Goal: Communication & Community: Answer question/provide support

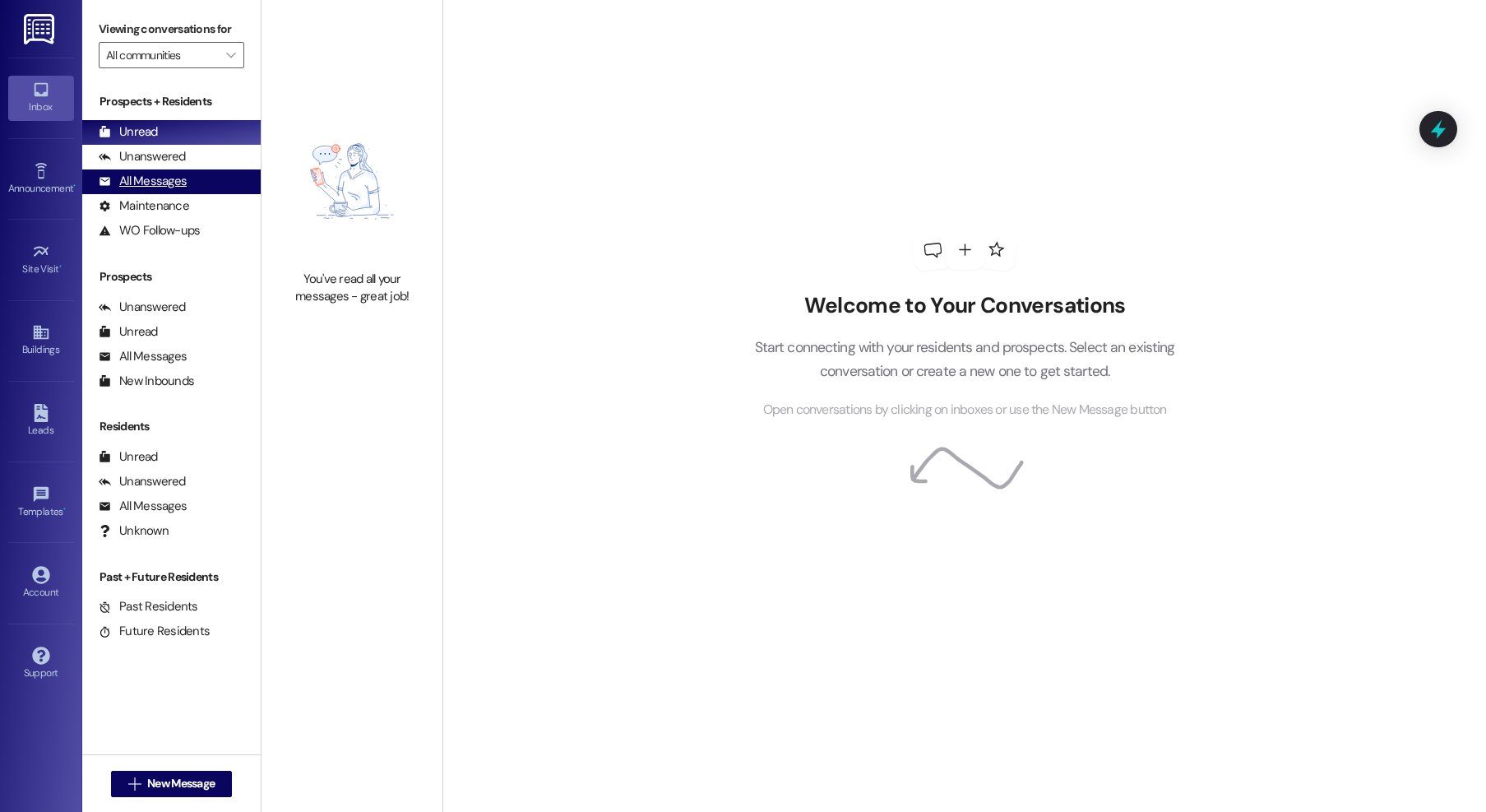
click at [145, 183] on div "All Messages" at bounding box center [142, 181] width 88 height 17
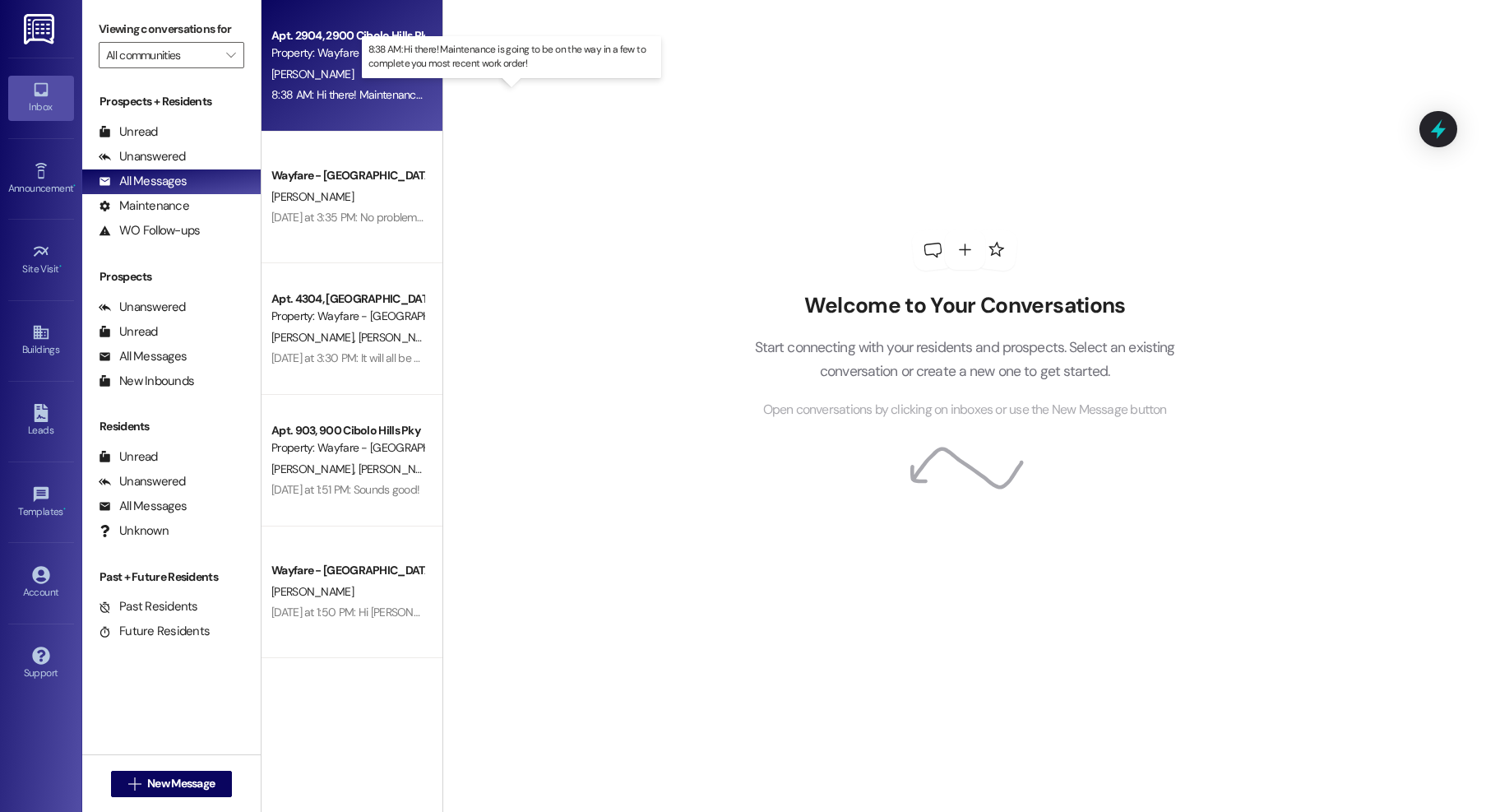
click at [329, 95] on div "8:38 AM: Hi there! Maintenance is going to be on the way in a few to complete y…" at bounding box center [527, 94] width 512 height 15
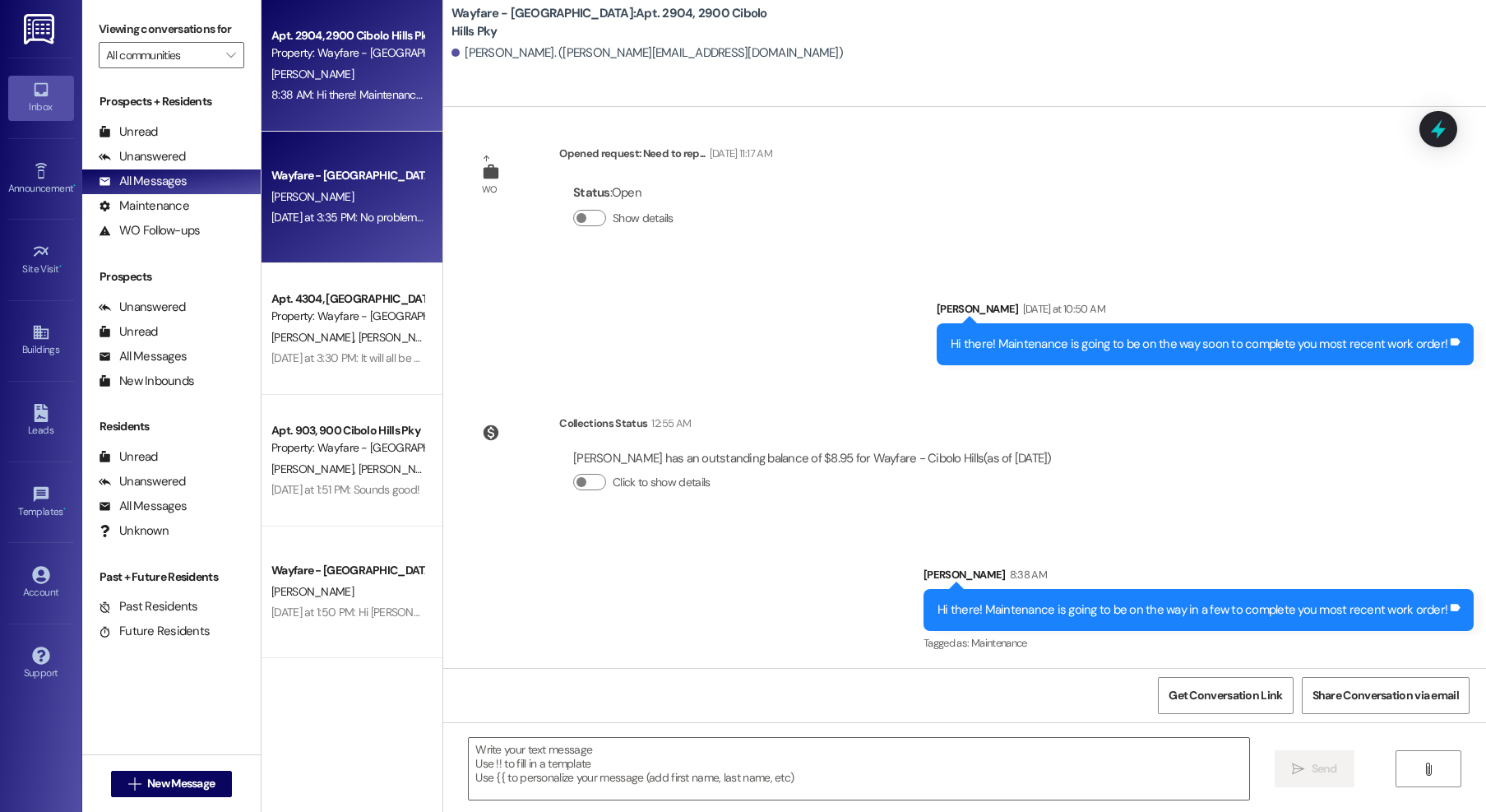
click at [352, 195] on div "T. Streetman" at bounding box center [347, 197] width 155 height 20
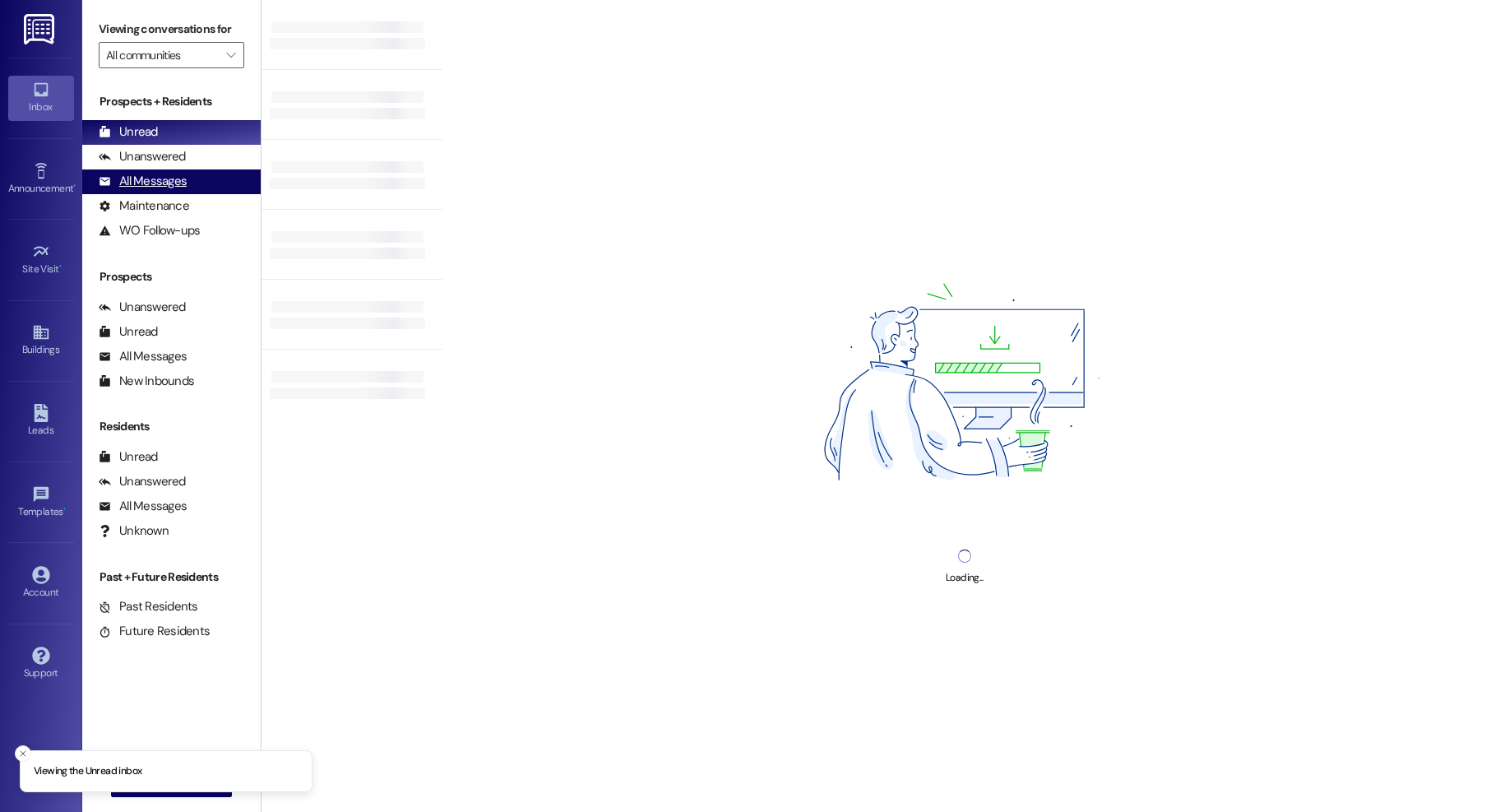
click at [190, 179] on div "All Messages (undefined)" at bounding box center [171, 182] width 178 height 25
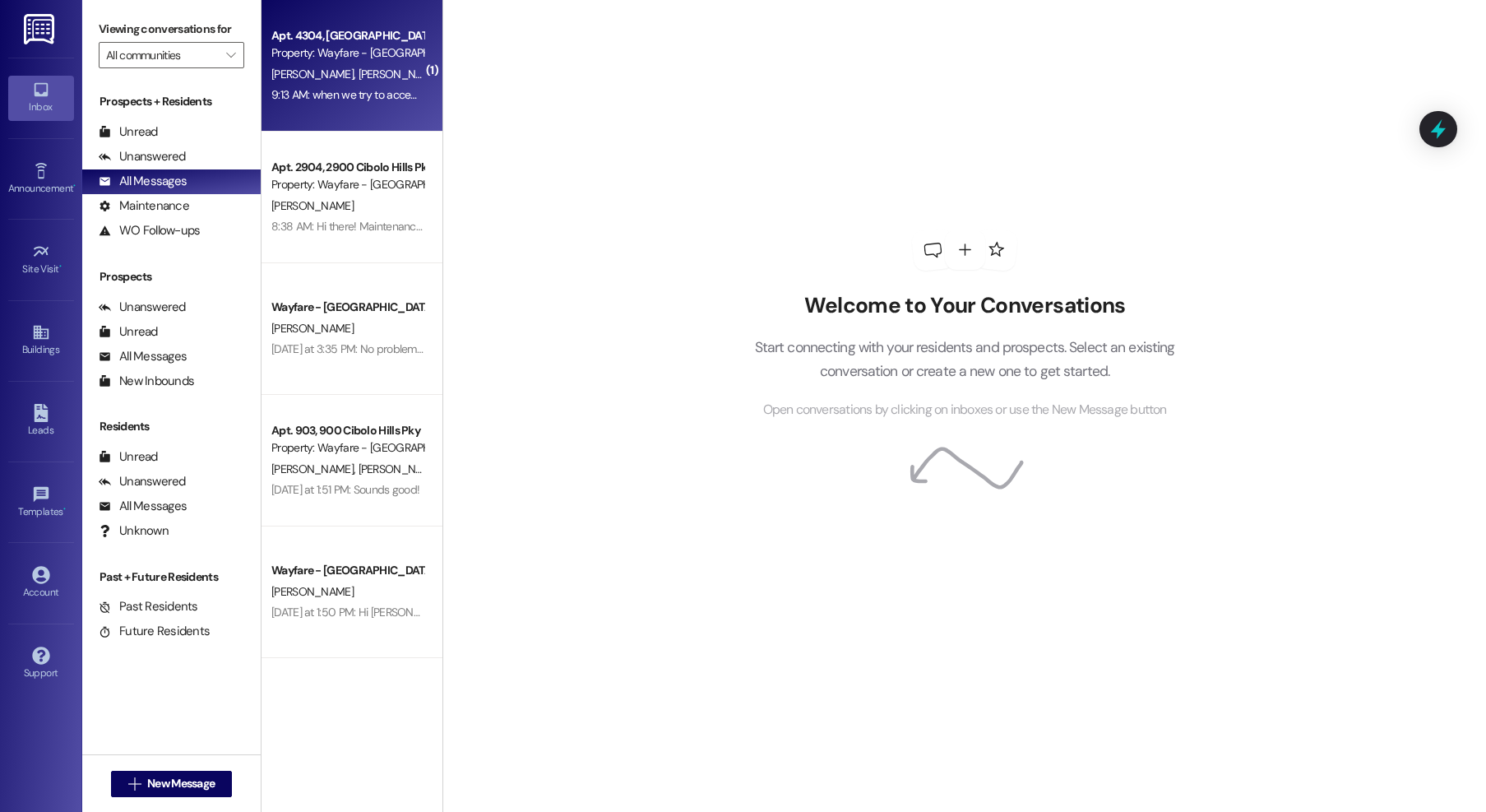
click at [395, 56] on div "Property: Wayfare - [GEOGRAPHIC_DATA]" at bounding box center [348, 52] width 153 height 17
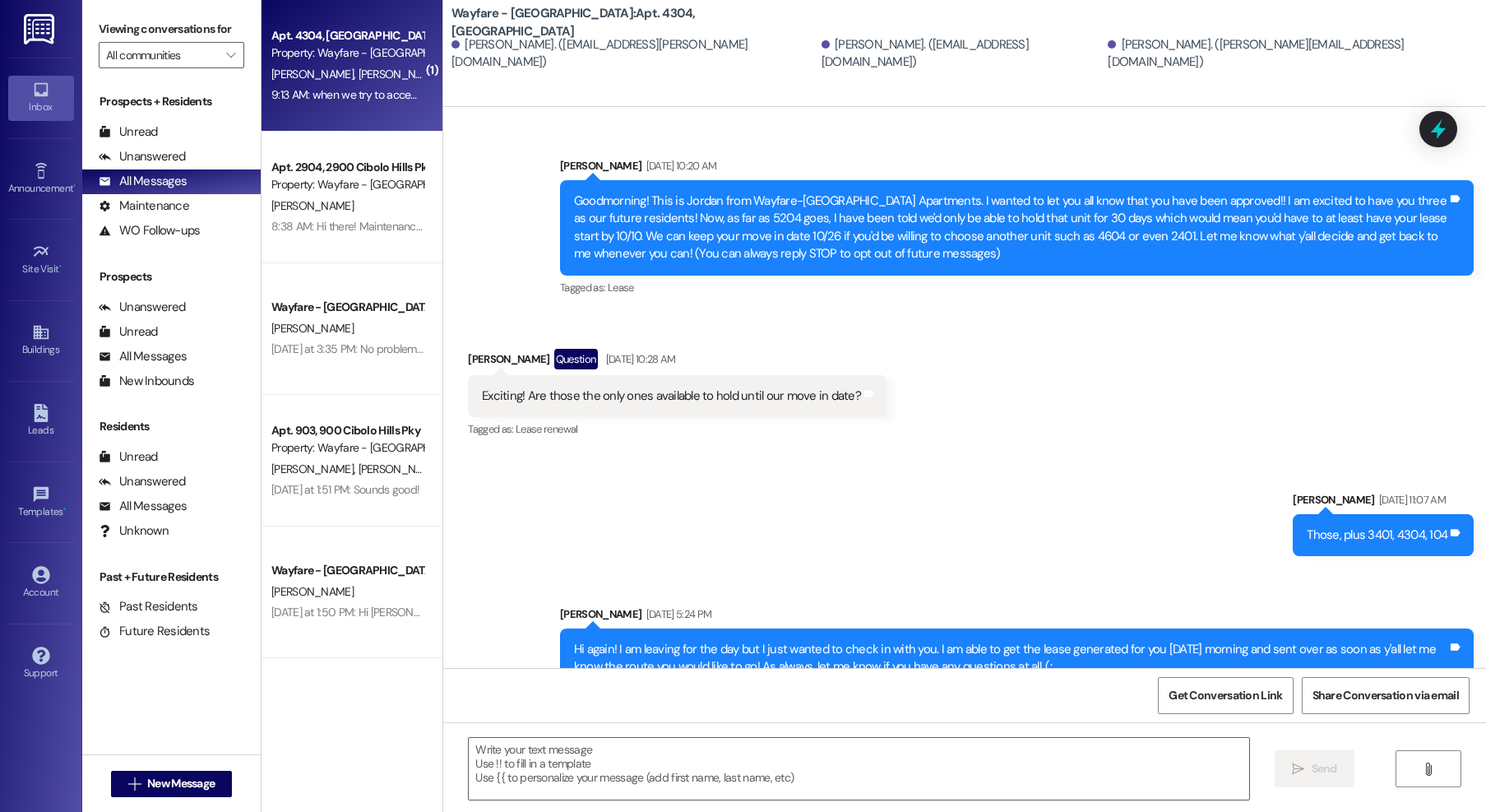
scroll to position [24498, 0]
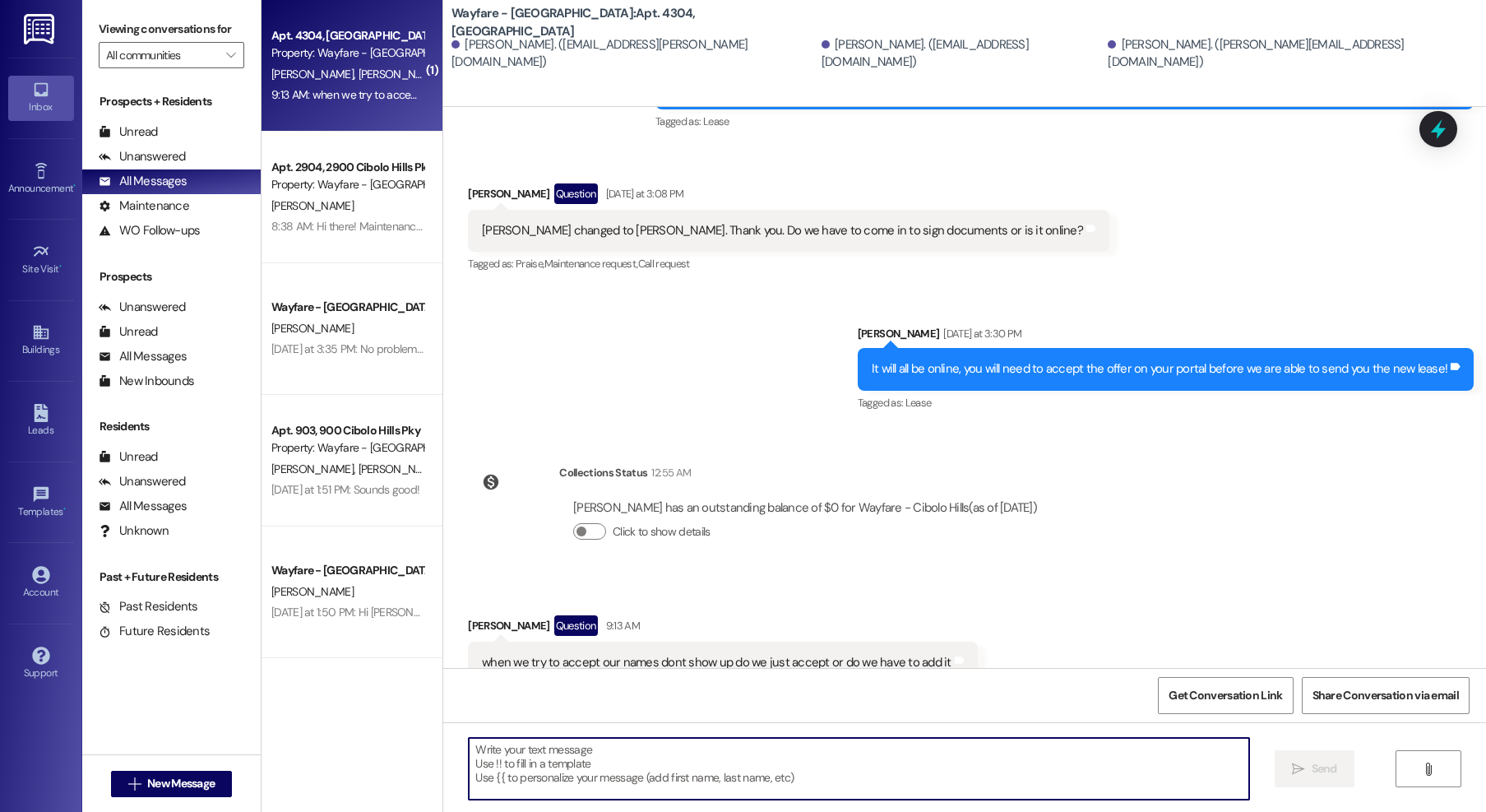
click at [888, 755] on textarea at bounding box center [859, 769] width 780 height 62
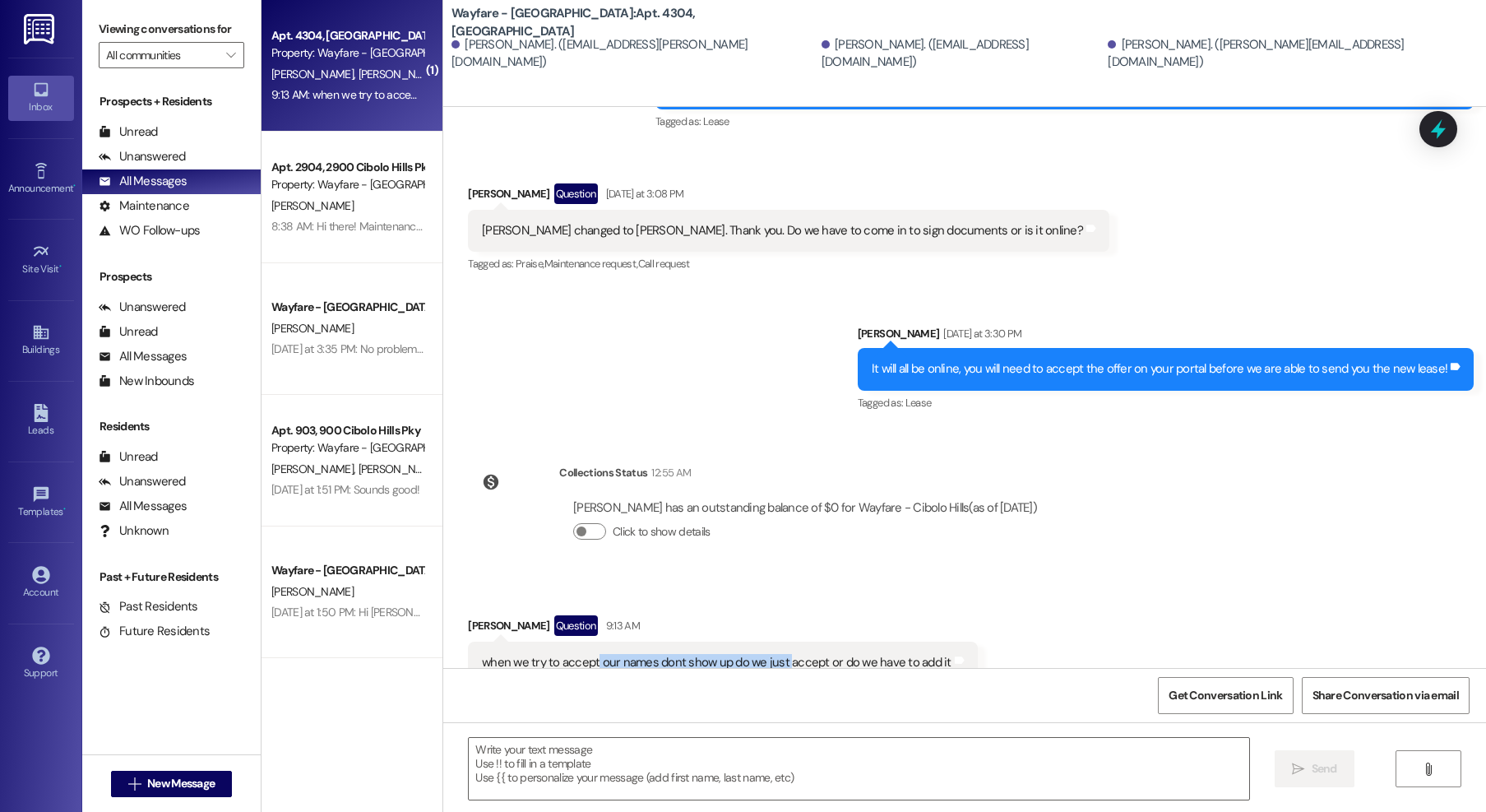
drag, startPoint x: 584, startPoint y: 613, endPoint x: 790, endPoint y: 619, distance: 206.1
click at [779, 654] on div "when we try to accept our names dont show up do we just accept or do we have to…" at bounding box center [717, 662] width 470 height 17
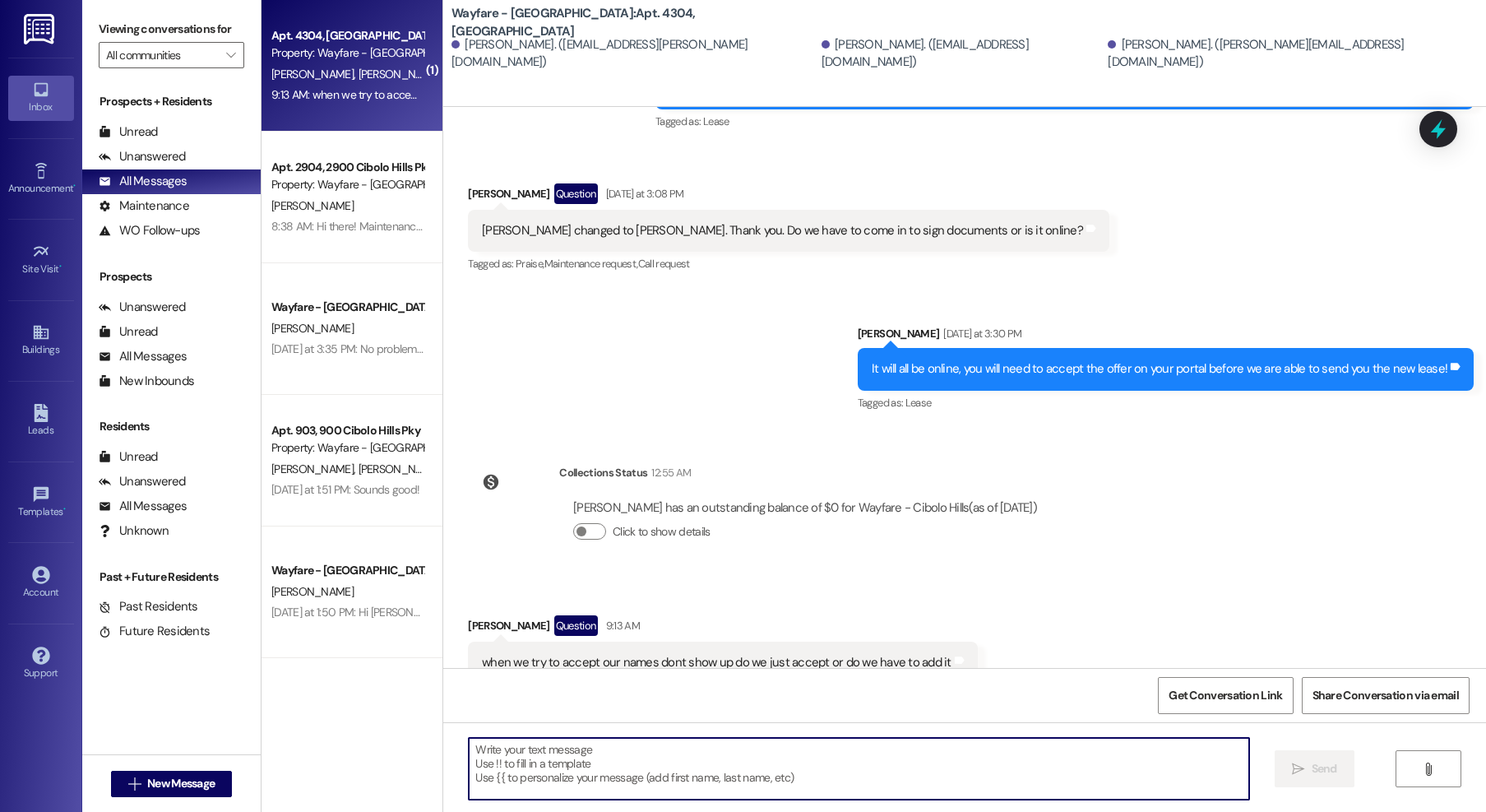
click at [631, 755] on textarea at bounding box center [859, 769] width 780 height 62
type textarea "W"
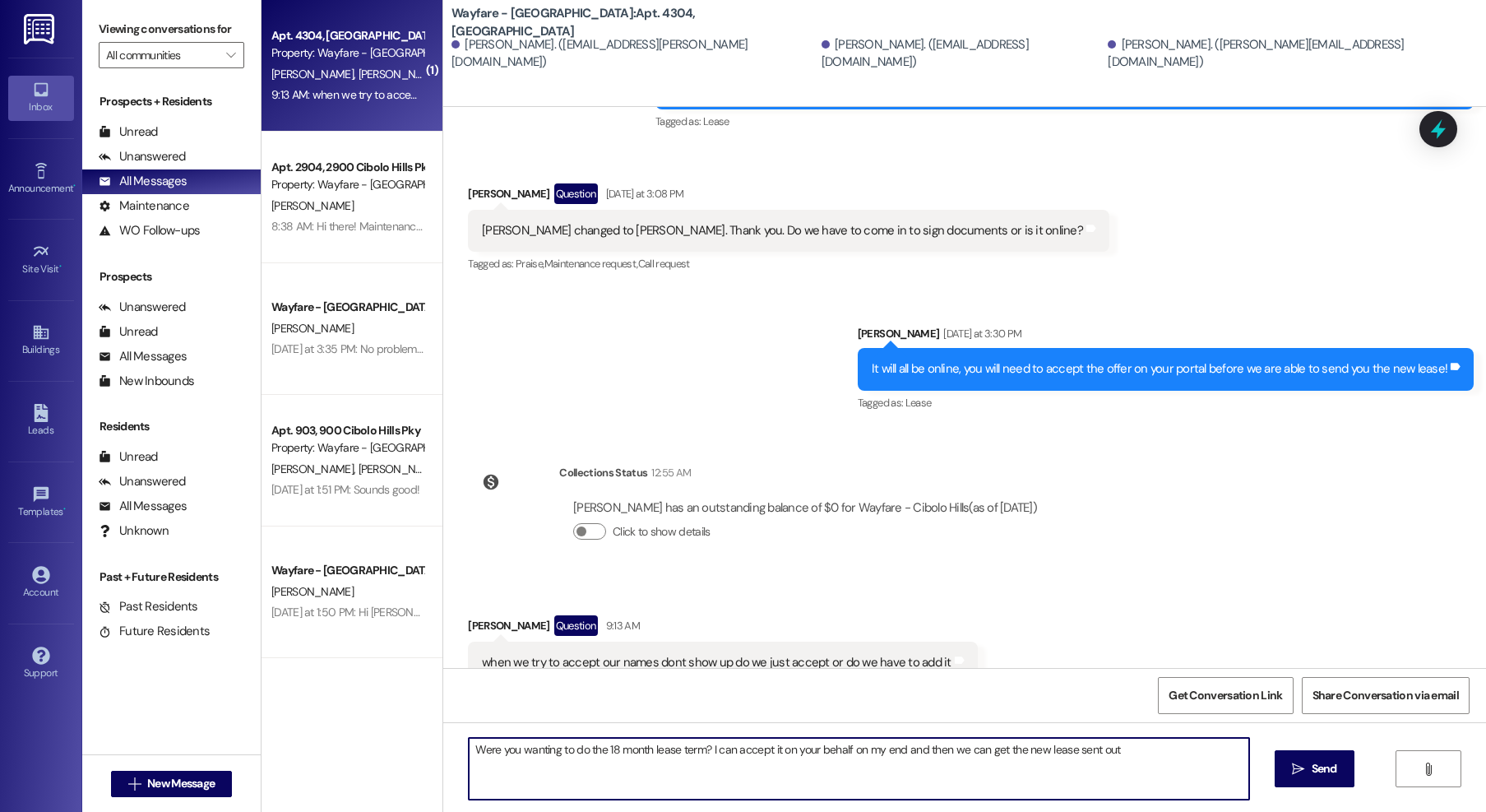
type textarea "Were you wanting to do the 18 month lease term? I can accept it on your behalf …"
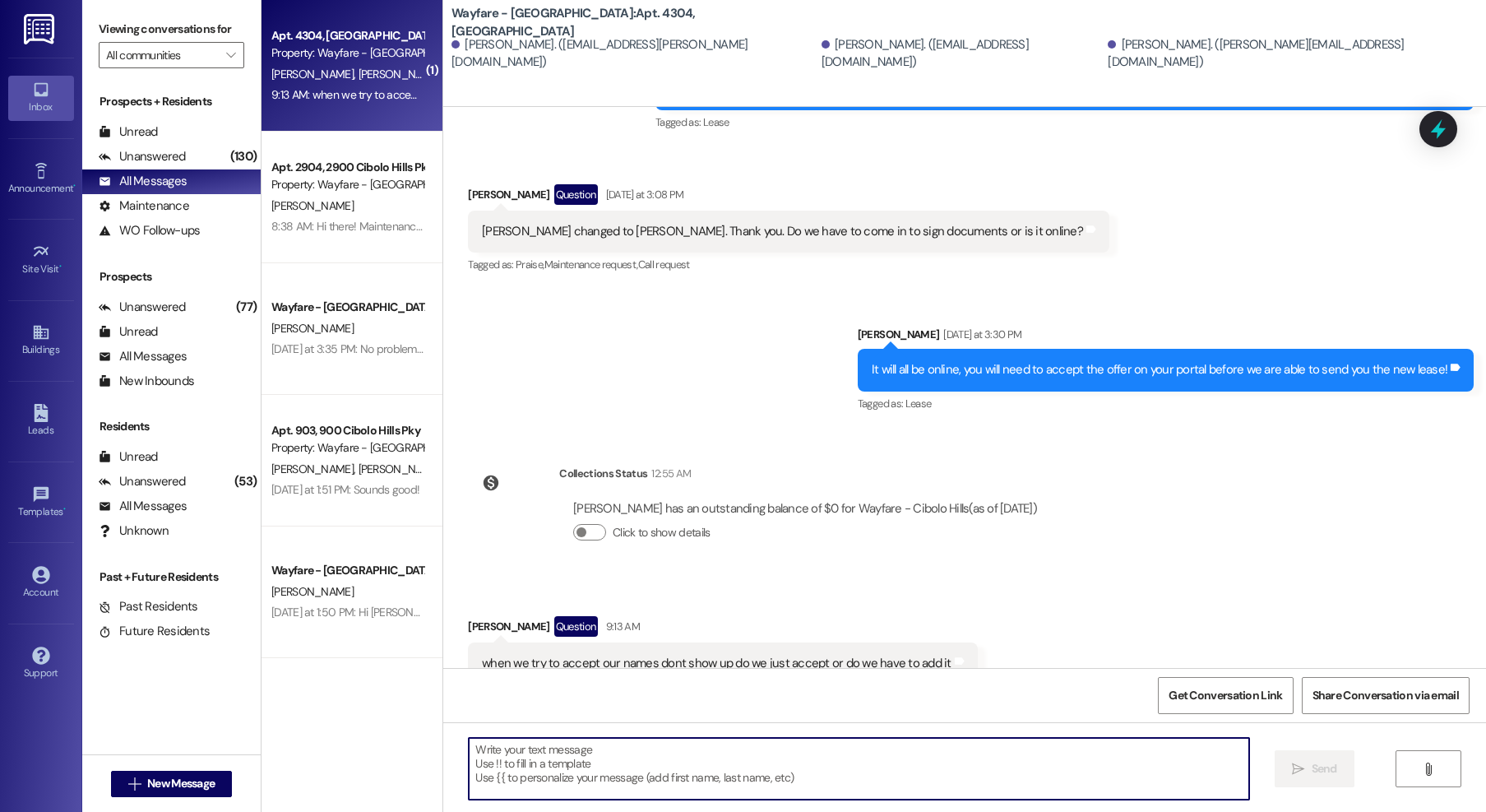
scroll to position [24613, 0]
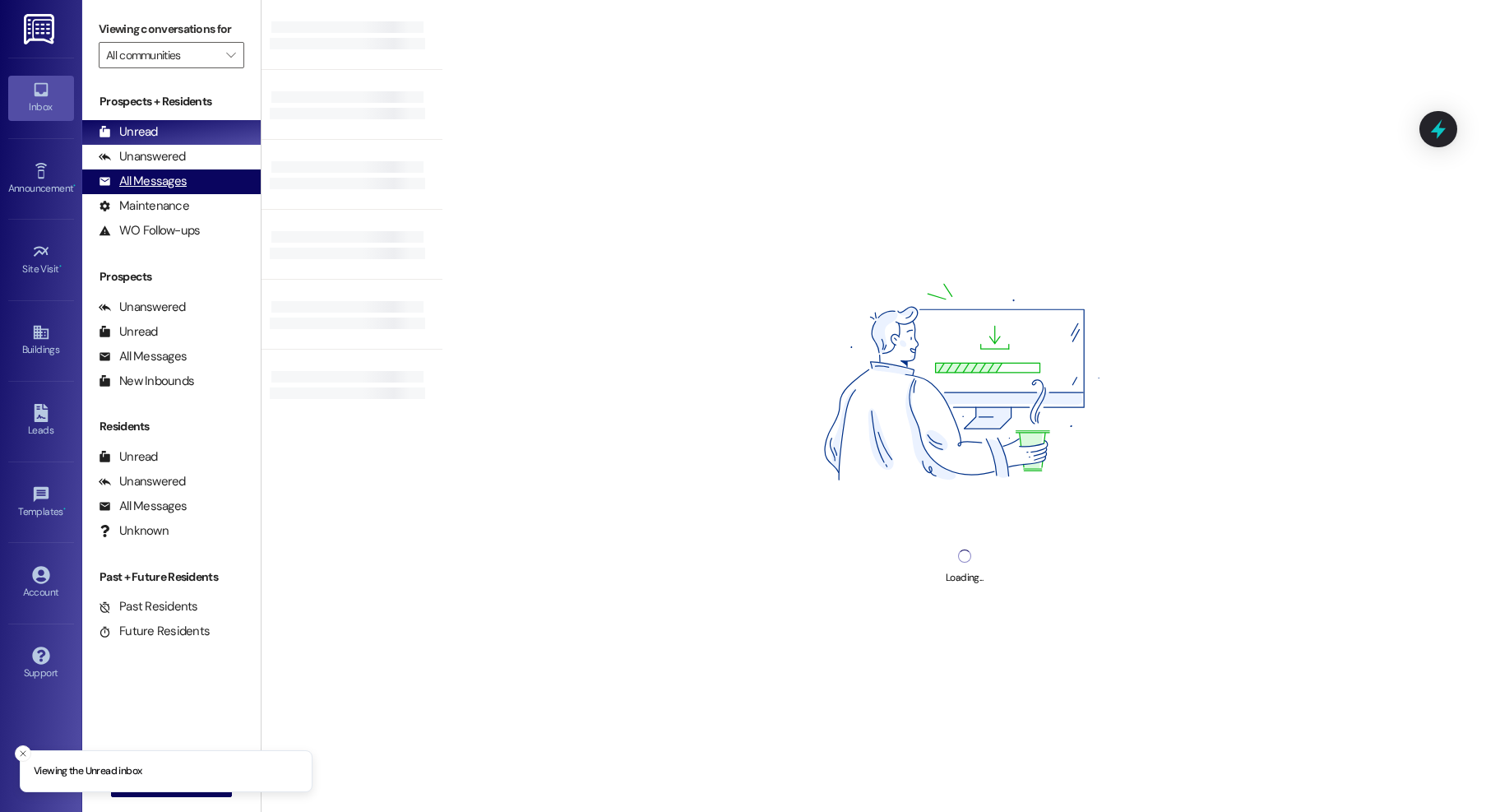
click at [120, 179] on div "All Messages" at bounding box center [142, 181] width 88 height 17
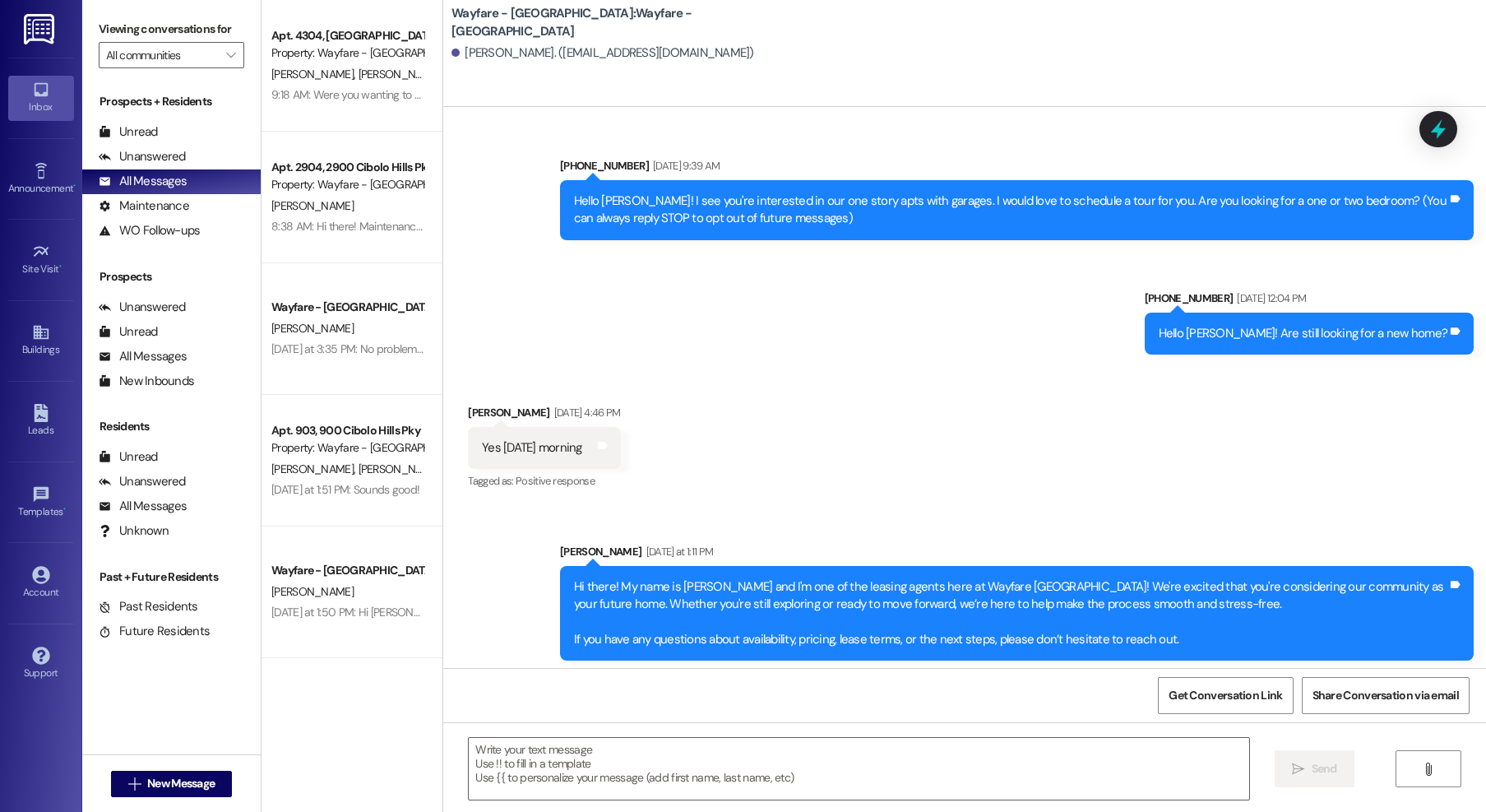
scroll to position [30, 0]
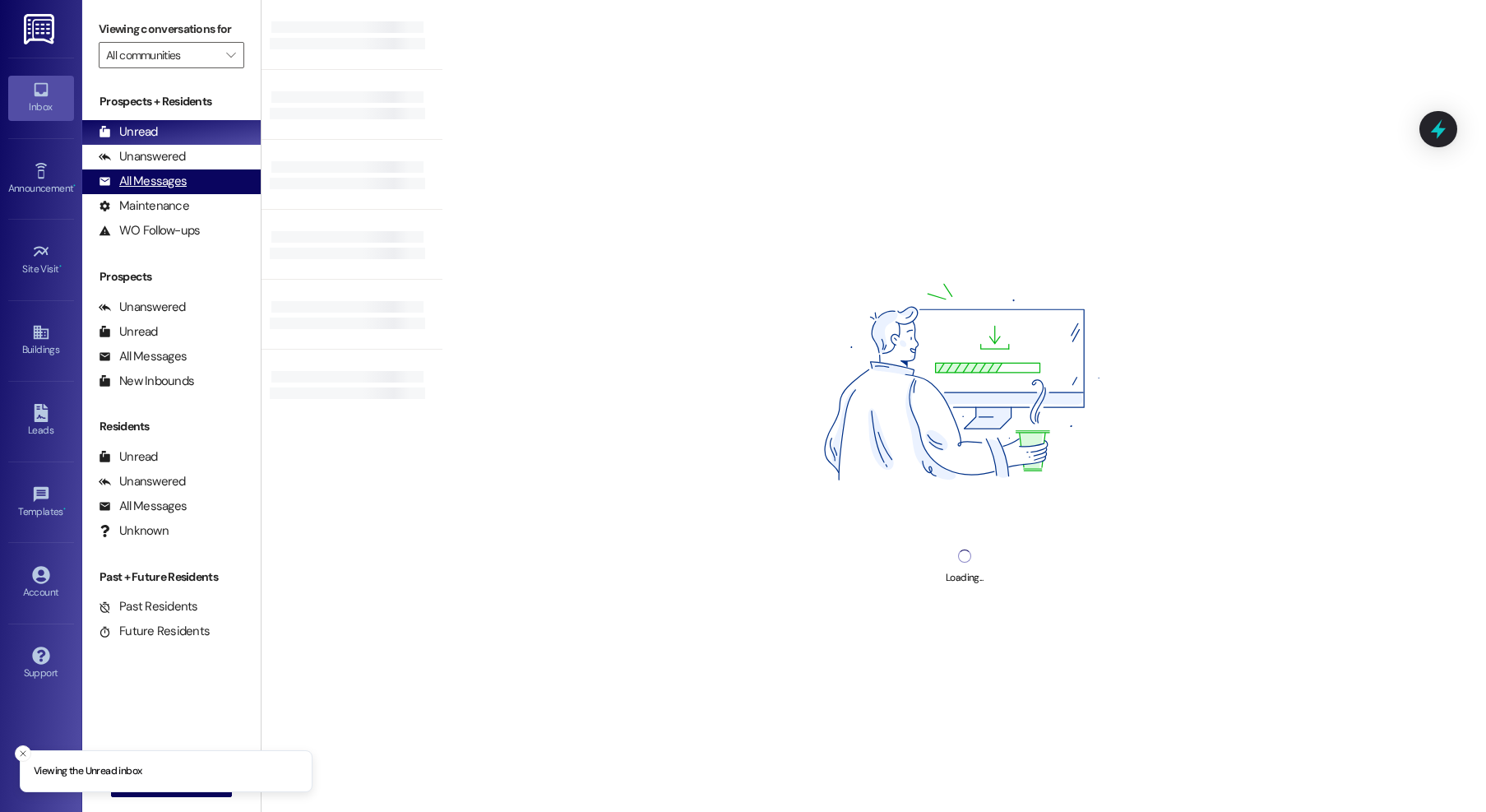
click at [167, 183] on div "All Messages" at bounding box center [142, 181] width 88 height 17
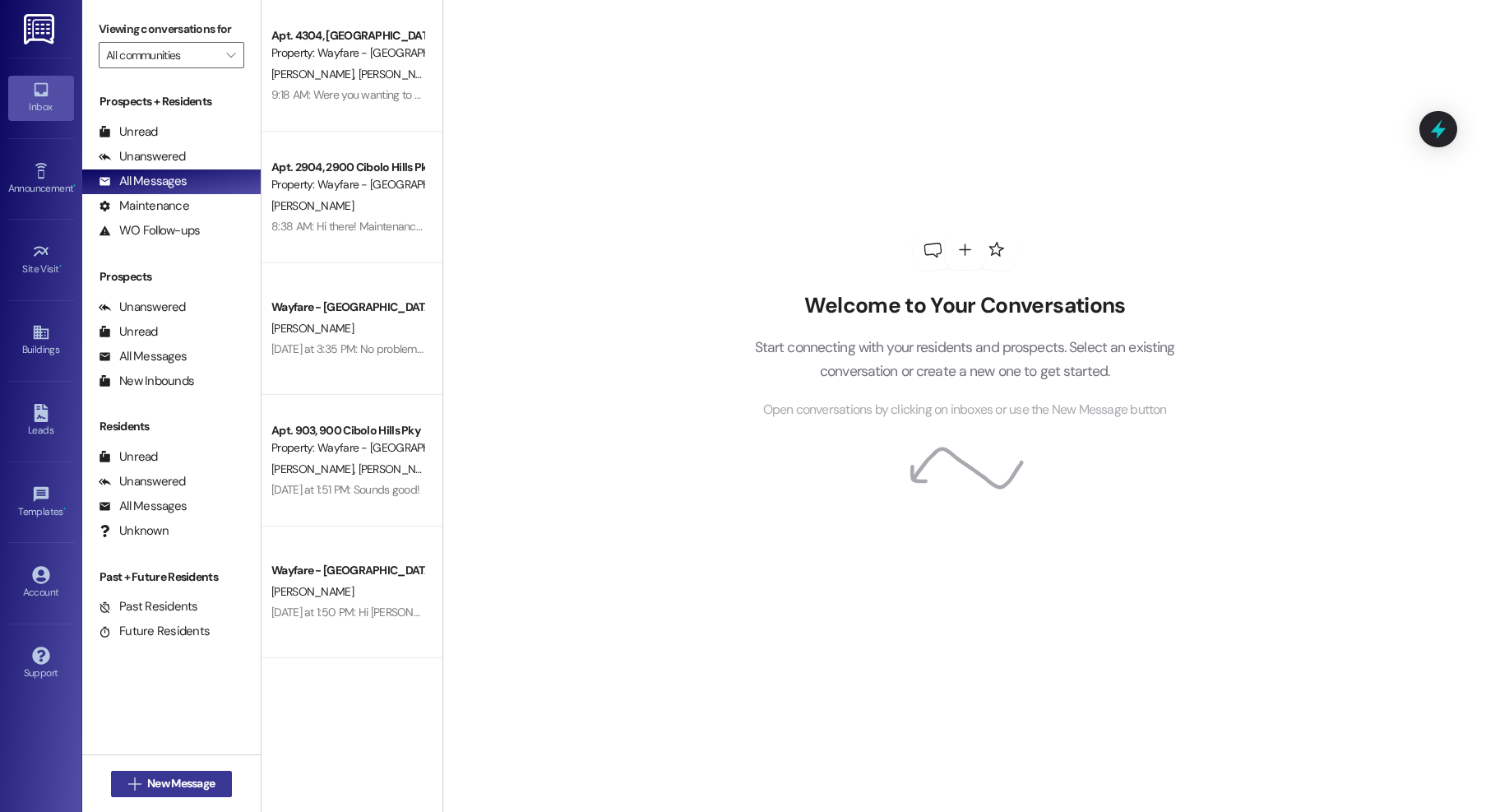
click at [177, 792] on button " New Message" at bounding box center [171, 784] width 121 height 27
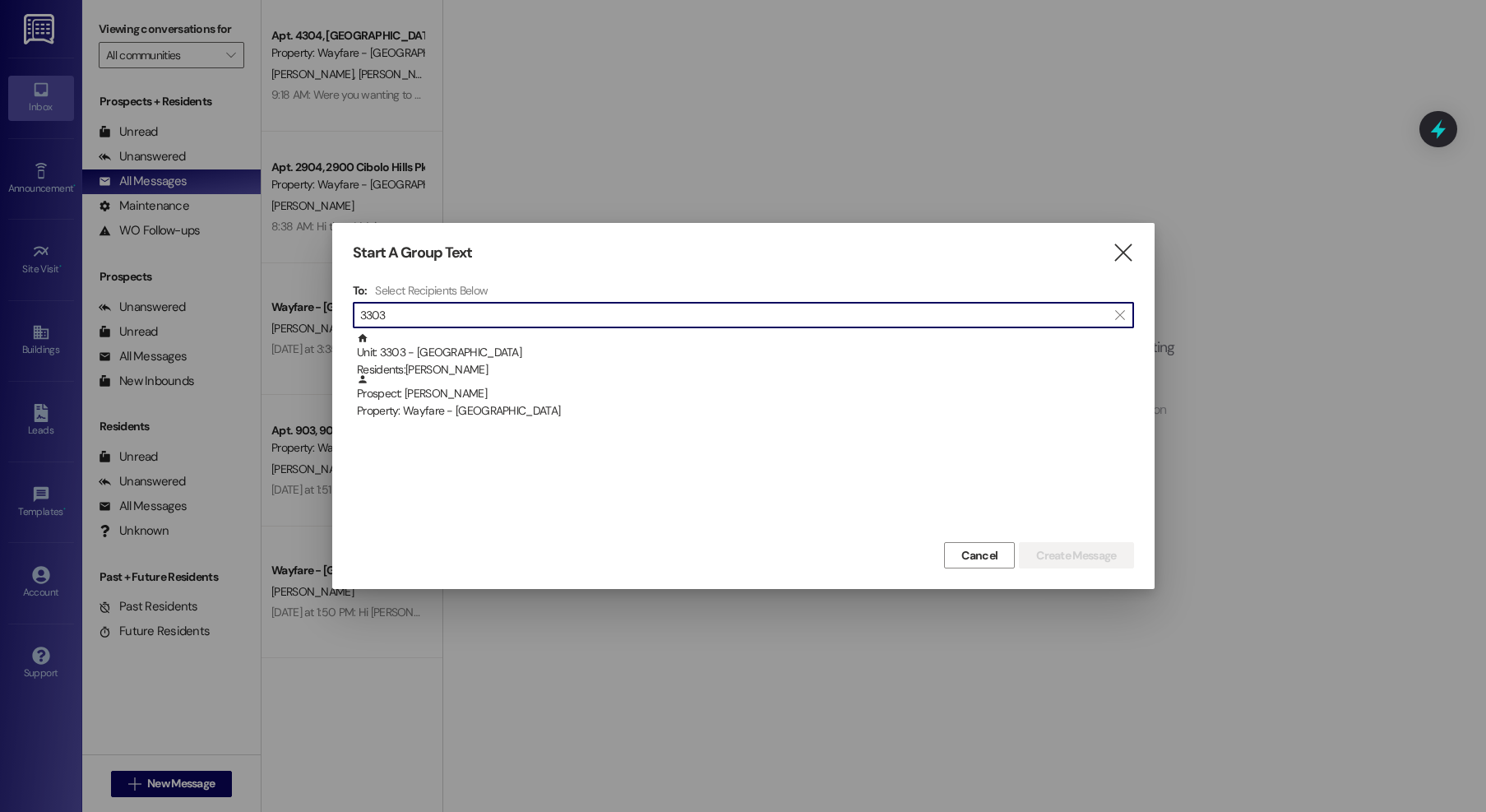
type input "3303"
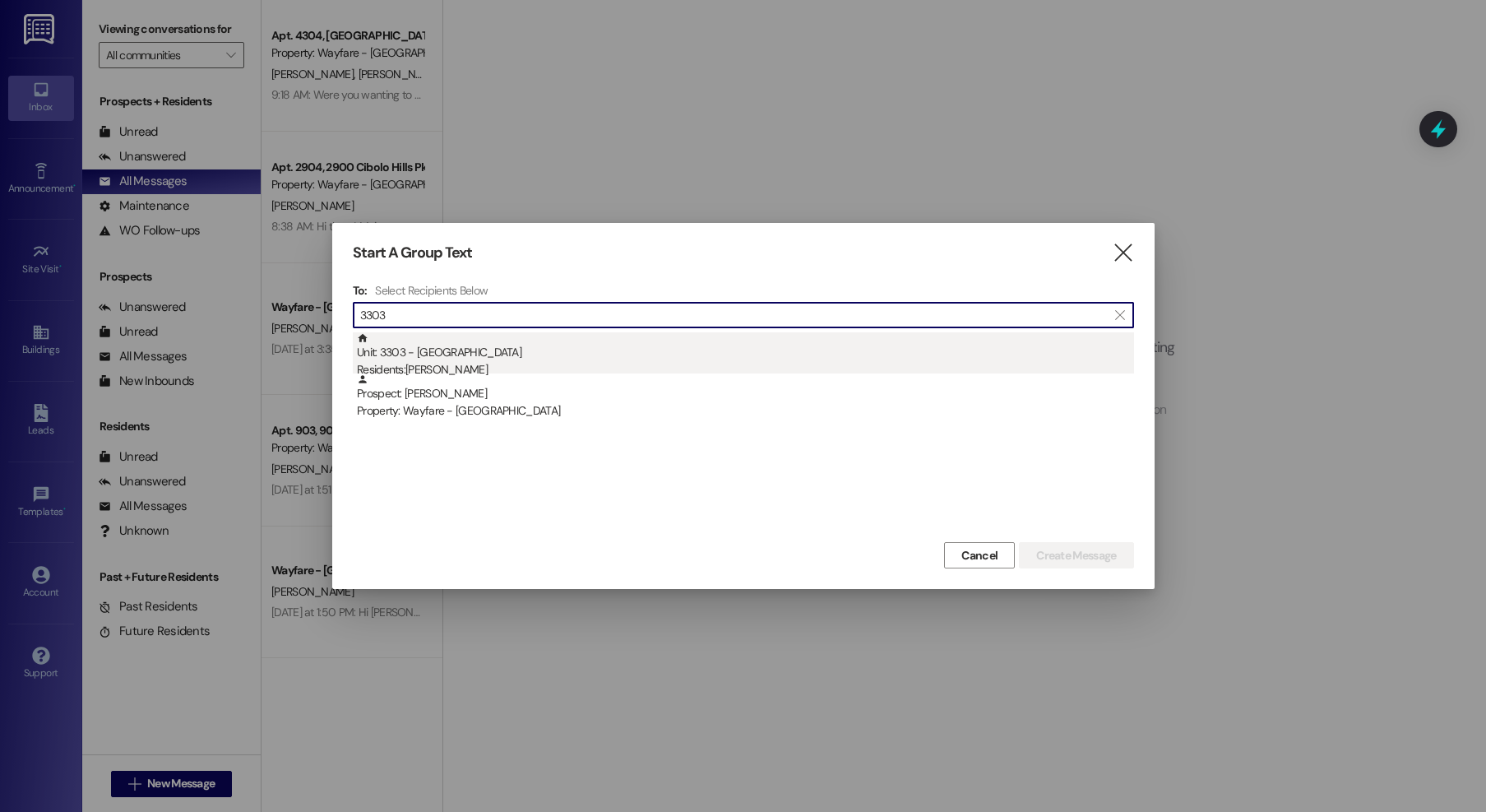
click at [552, 363] on div "Residents: David Harris" at bounding box center [746, 369] width 778 height 17
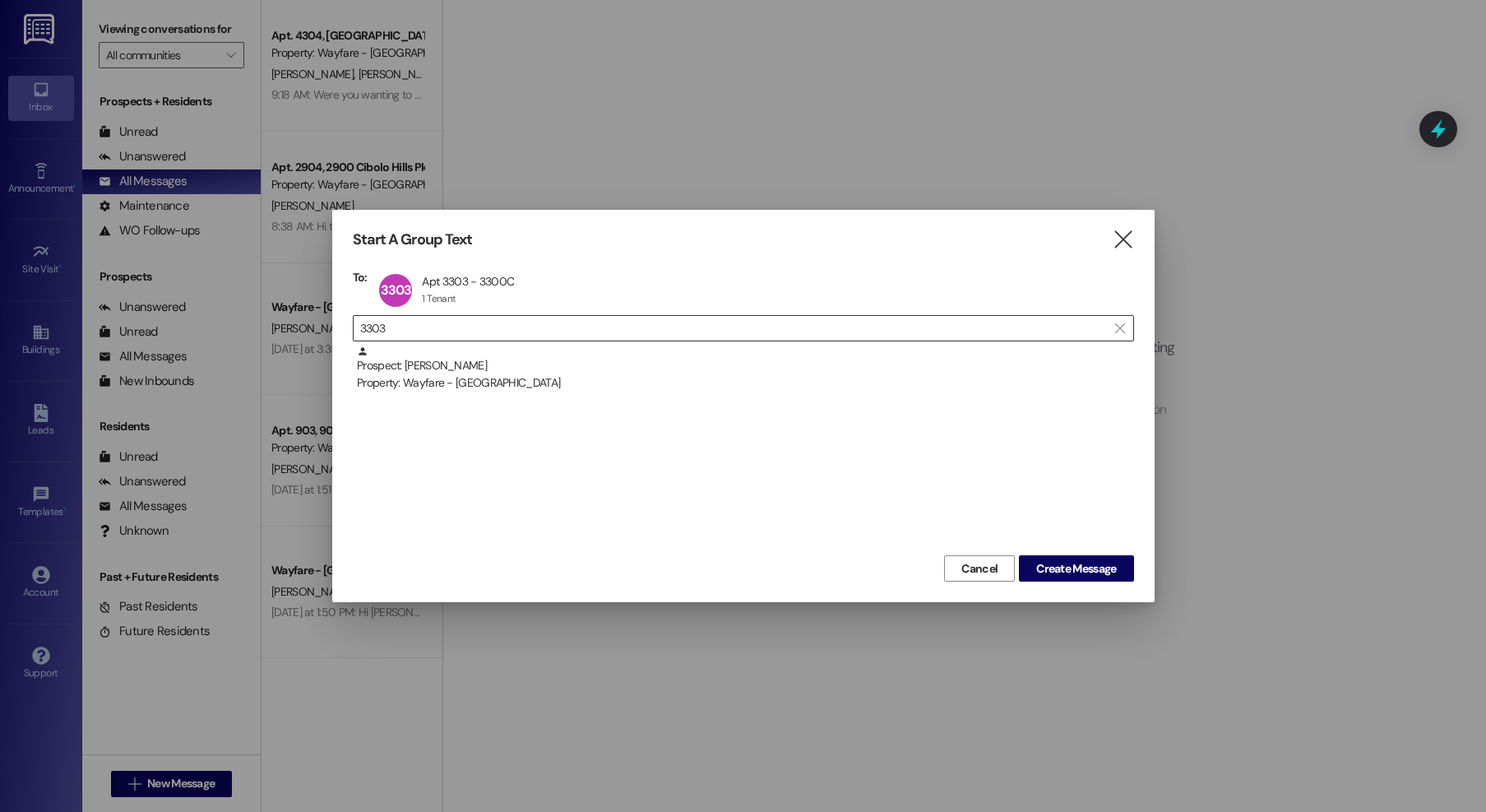
click at [477, 328] on input "3303" at bounding box center [733, 328] width 747 height 23
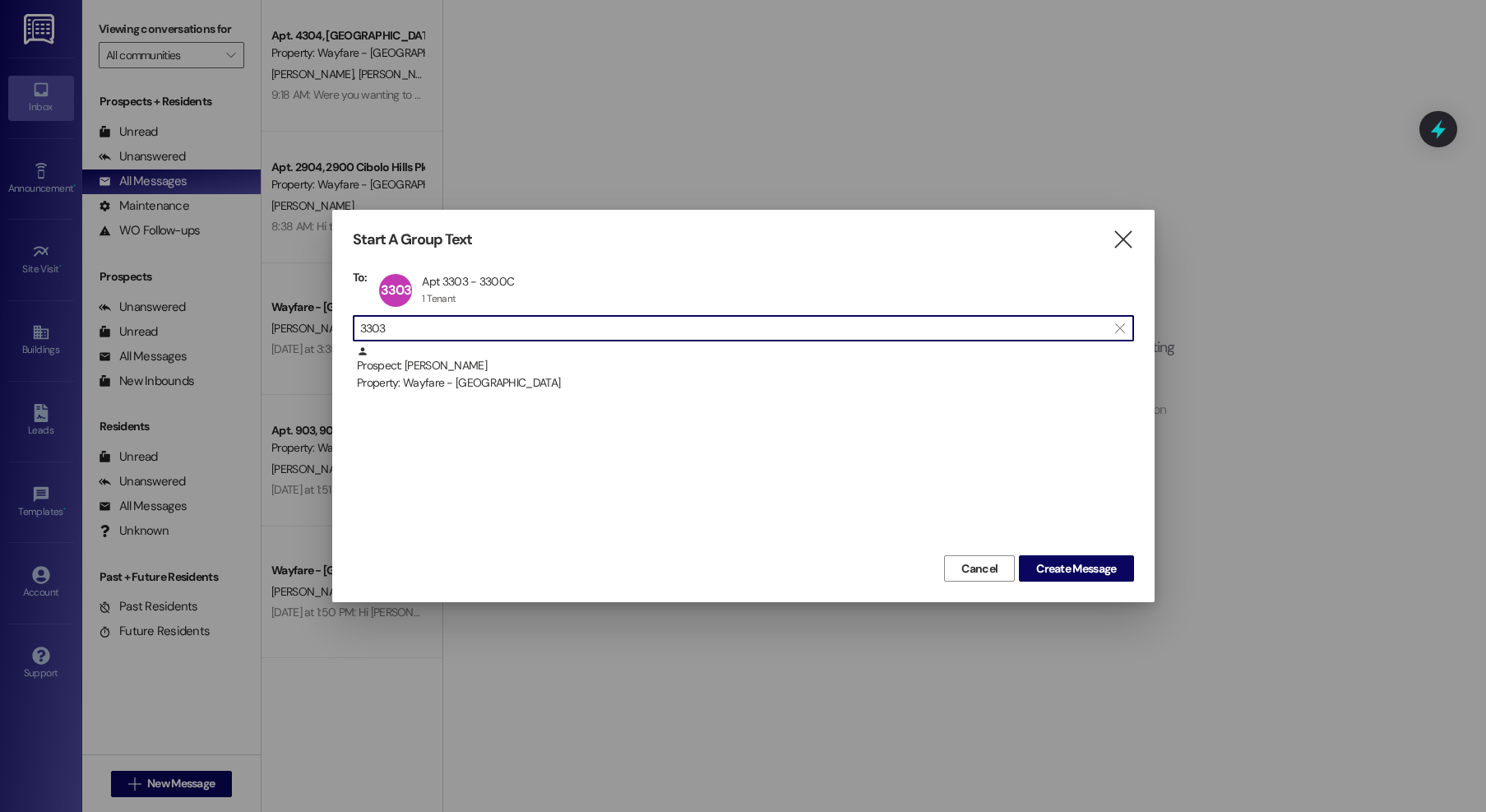
click at [477, 328] on input "3303" at bounding box center [733, 328] width 747 height 23
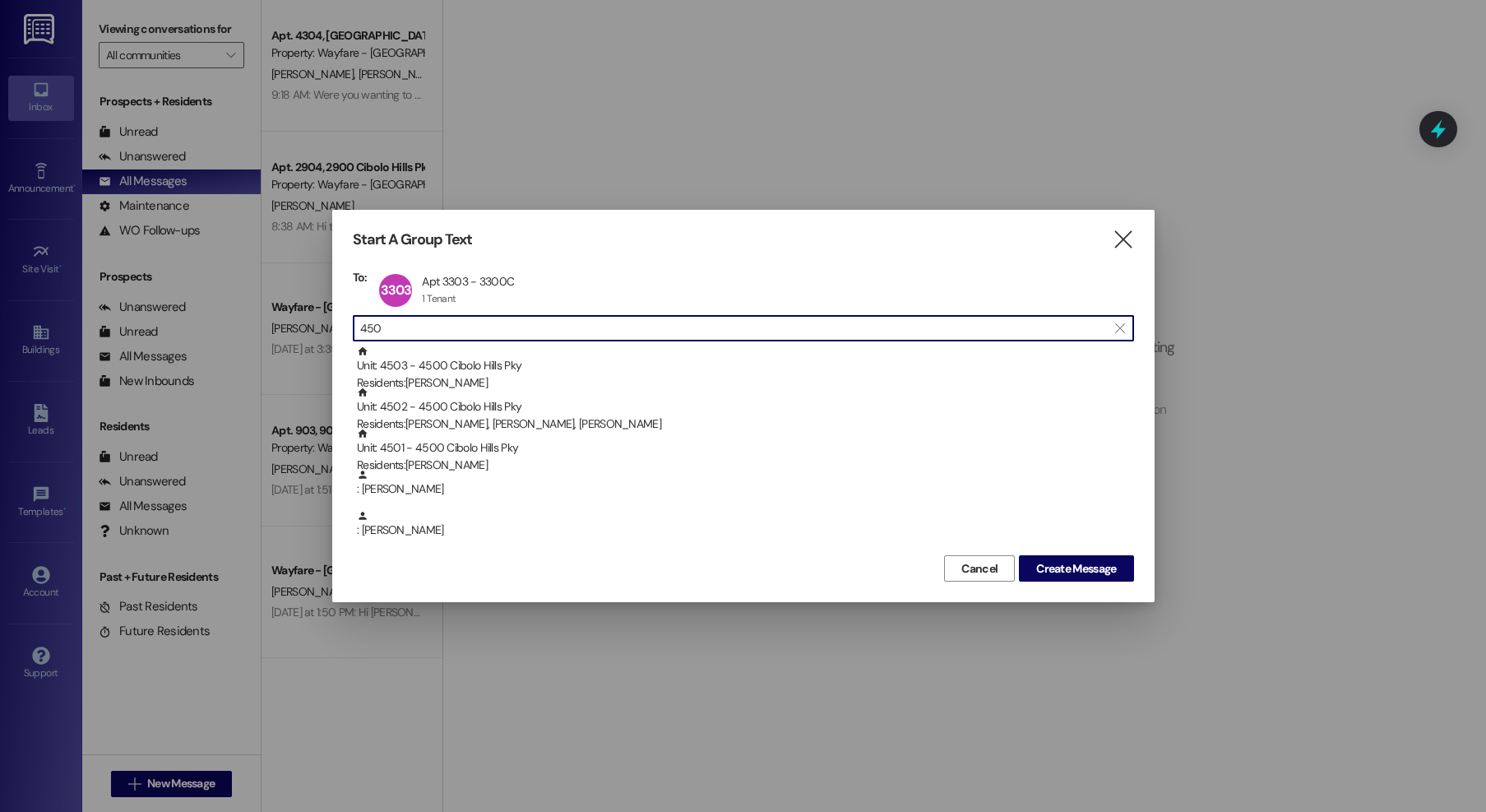
type input "4504"
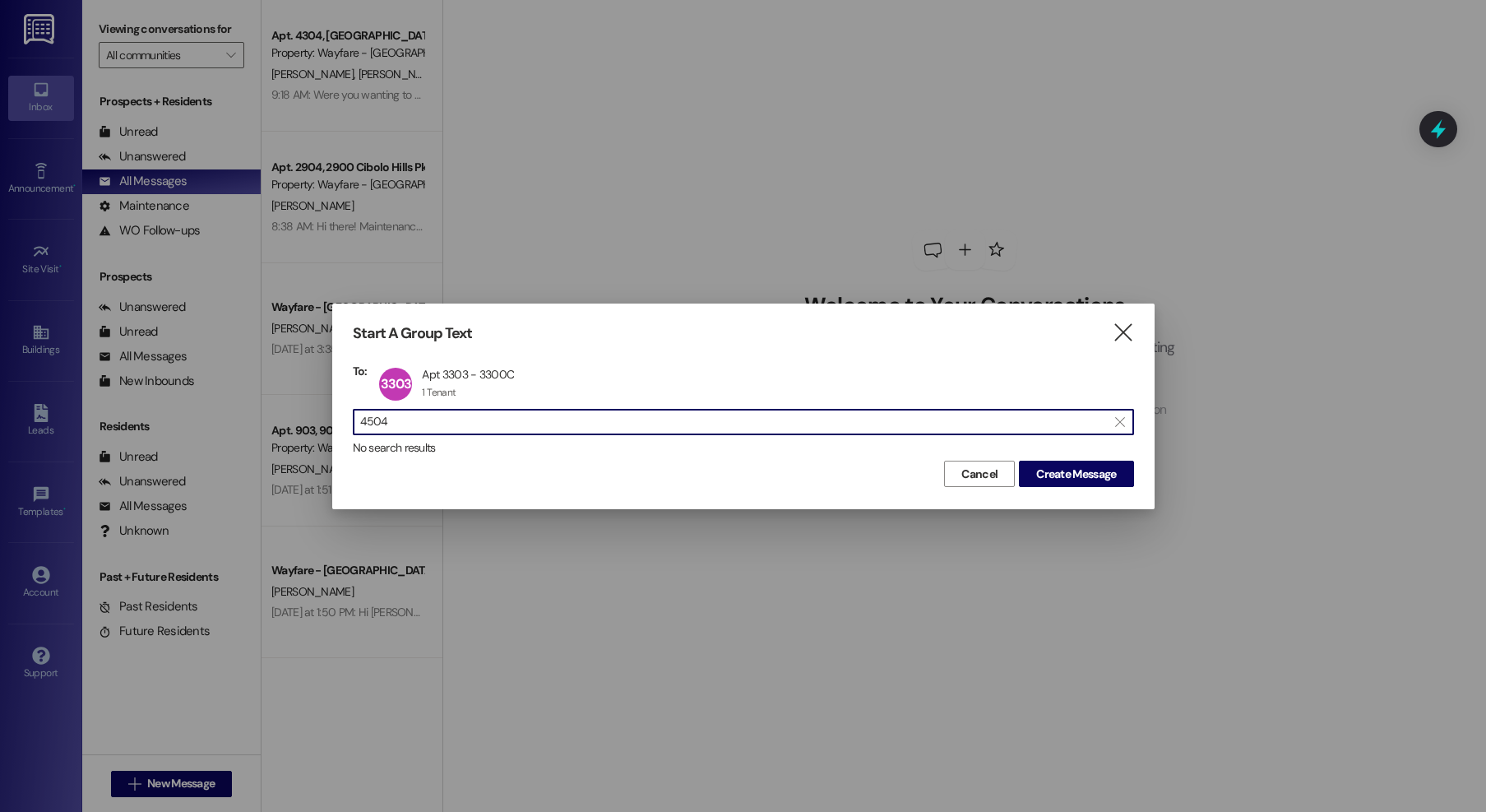
click at [614, 433] on input "4504" at bounding box center [733, 422] width 747 height 23
click at [614, 431] on input "4504" at bounding box center [733, 422] width 747 height 23
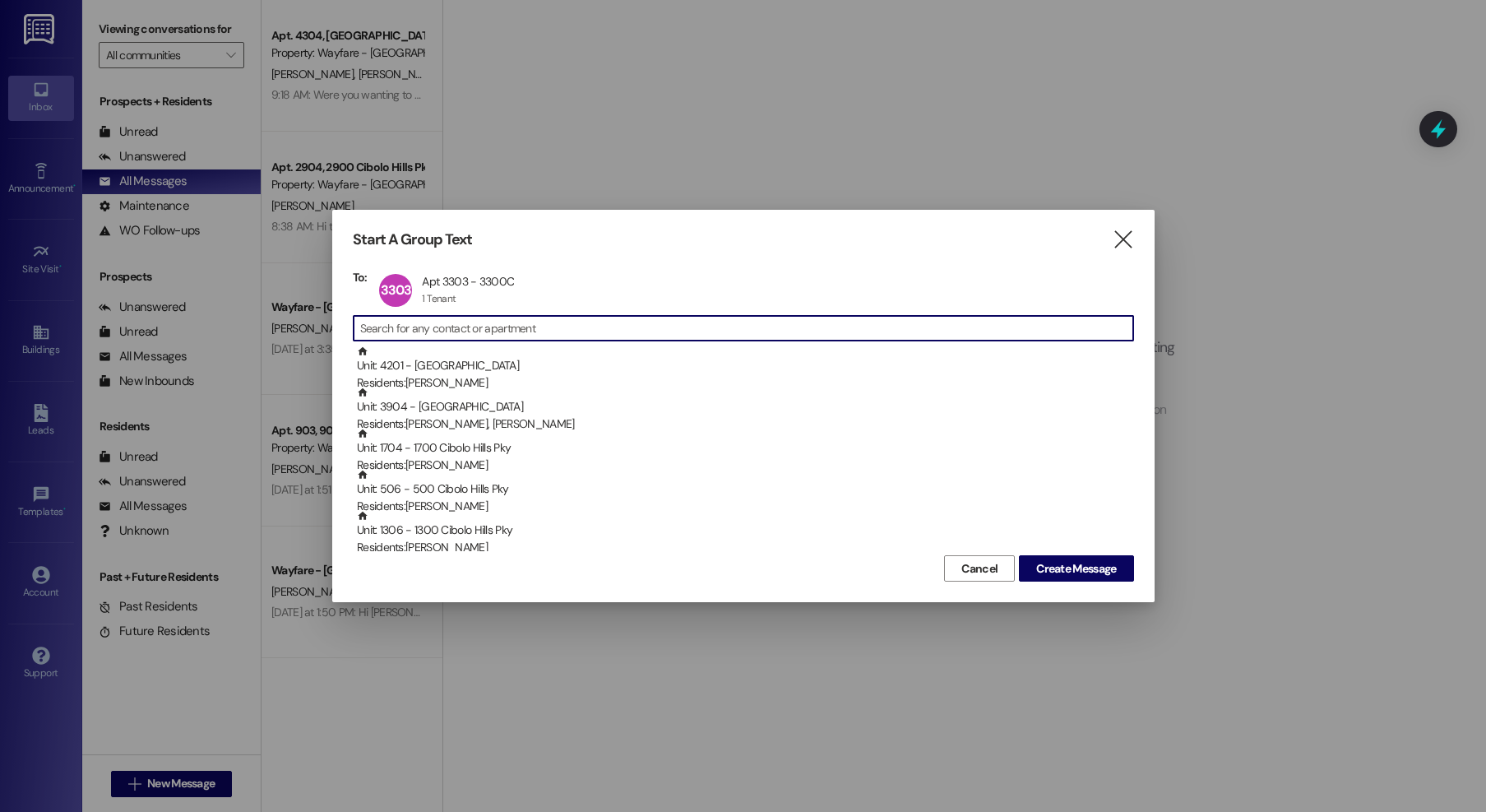
click at [585, 333] on input at bounding box center [747, 328] width 773 height 23
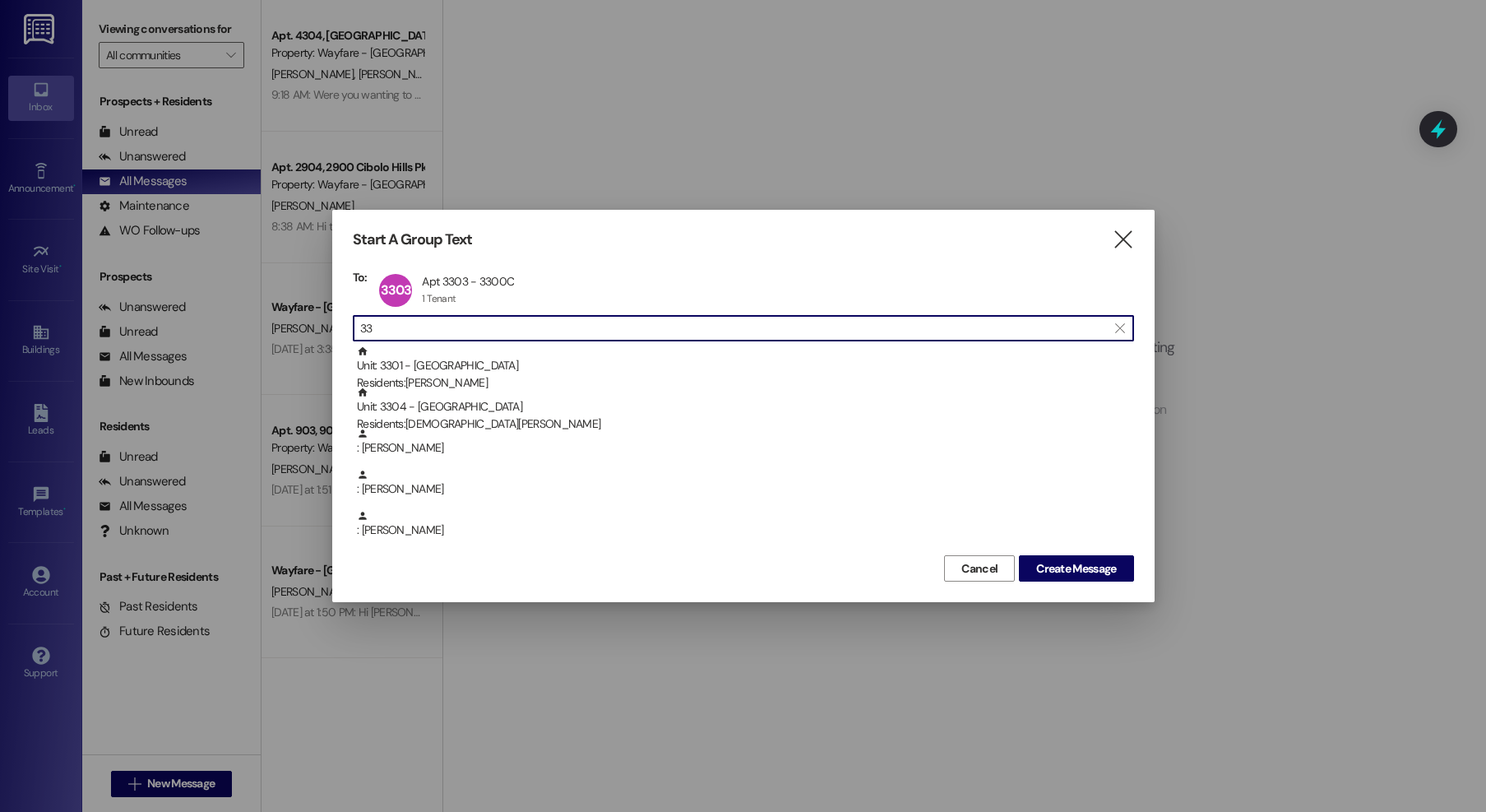
type input "3"
click at [428, 322] on input "330" at bounding box center [733, 328] width 747 height 23
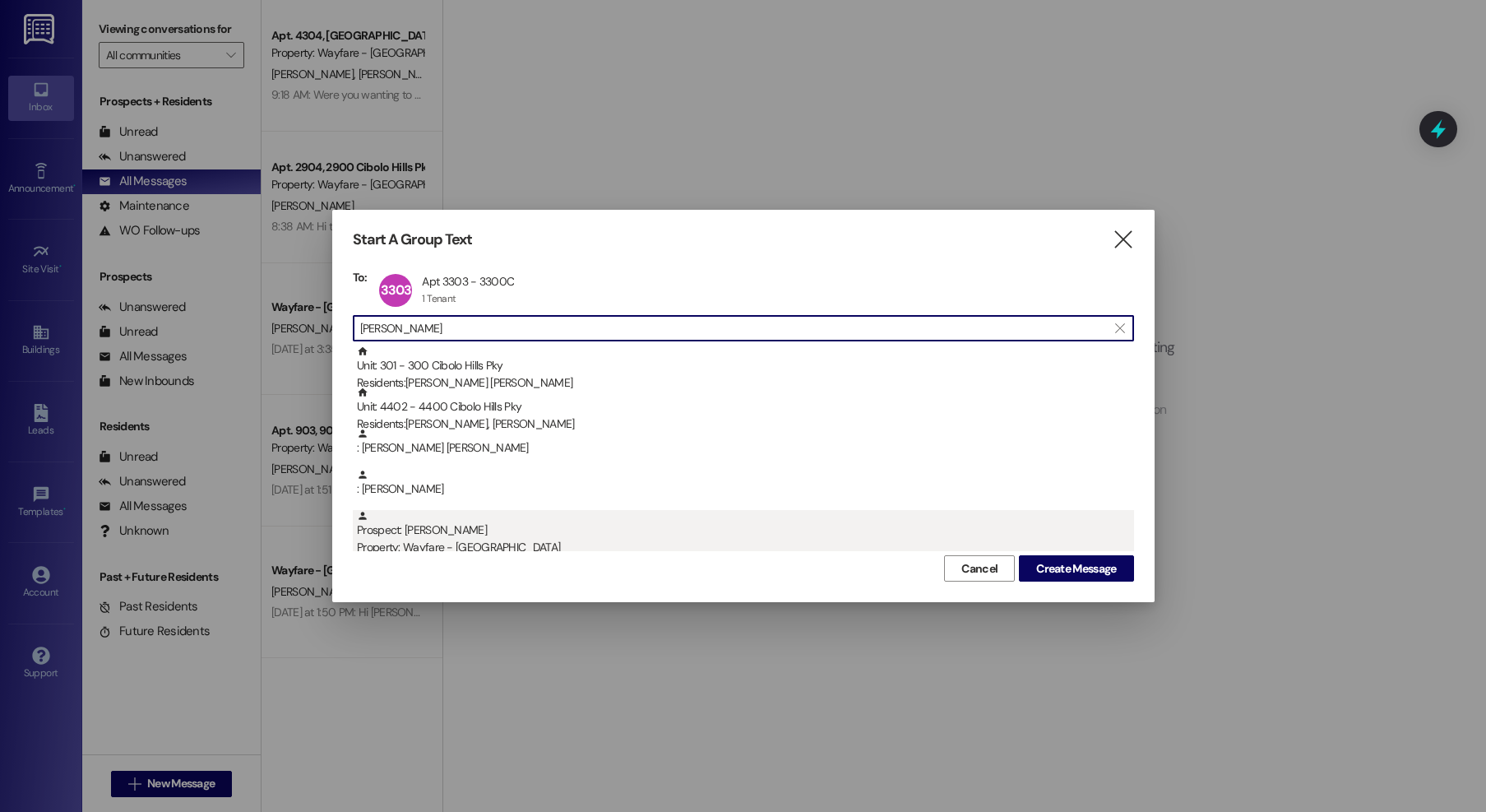
type input "harris"
click at [482, 532] on div "Prospect: David Harris Property: Wayfare - Cibolo Hills" at bounding box center [746, 533] width 778 height 47
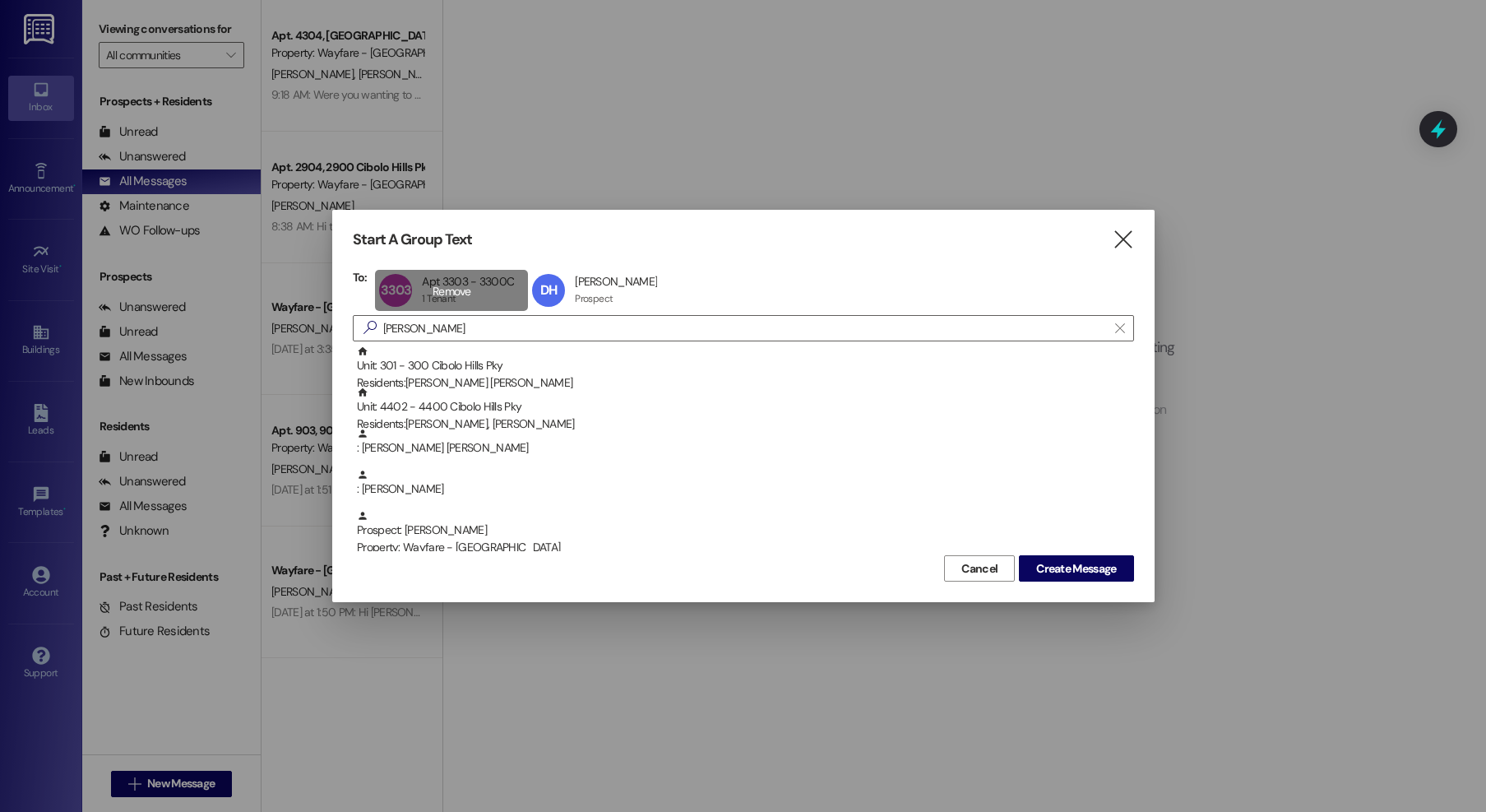
click at [475, 294] on div "3303 Apt 3303 - 3300C Apt 3303 - 3300C 1 Tenant 1 Tenant click to remove" at bounding box center [451, 290] width 153 height 41
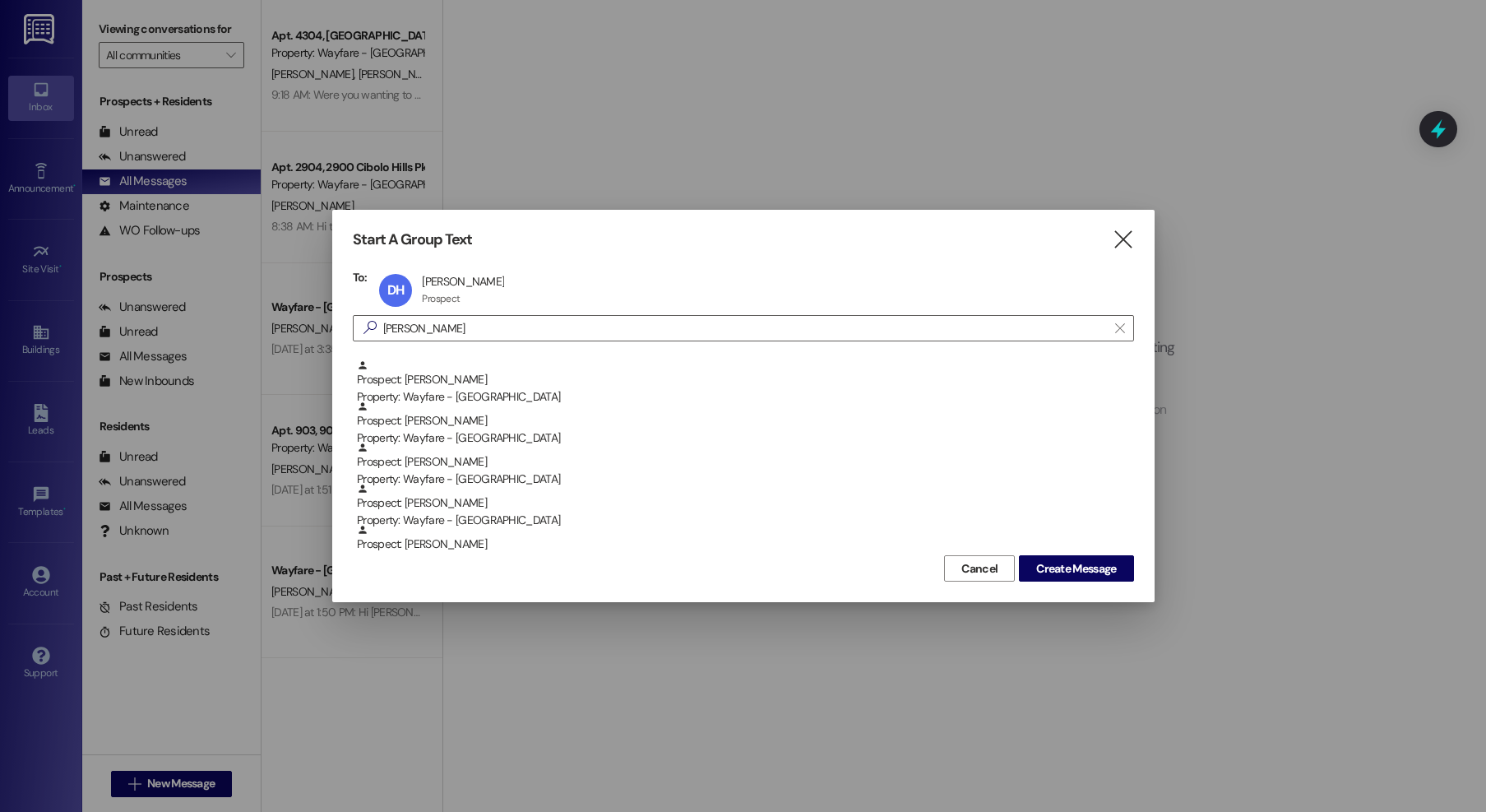
scroll to position [211, 0]
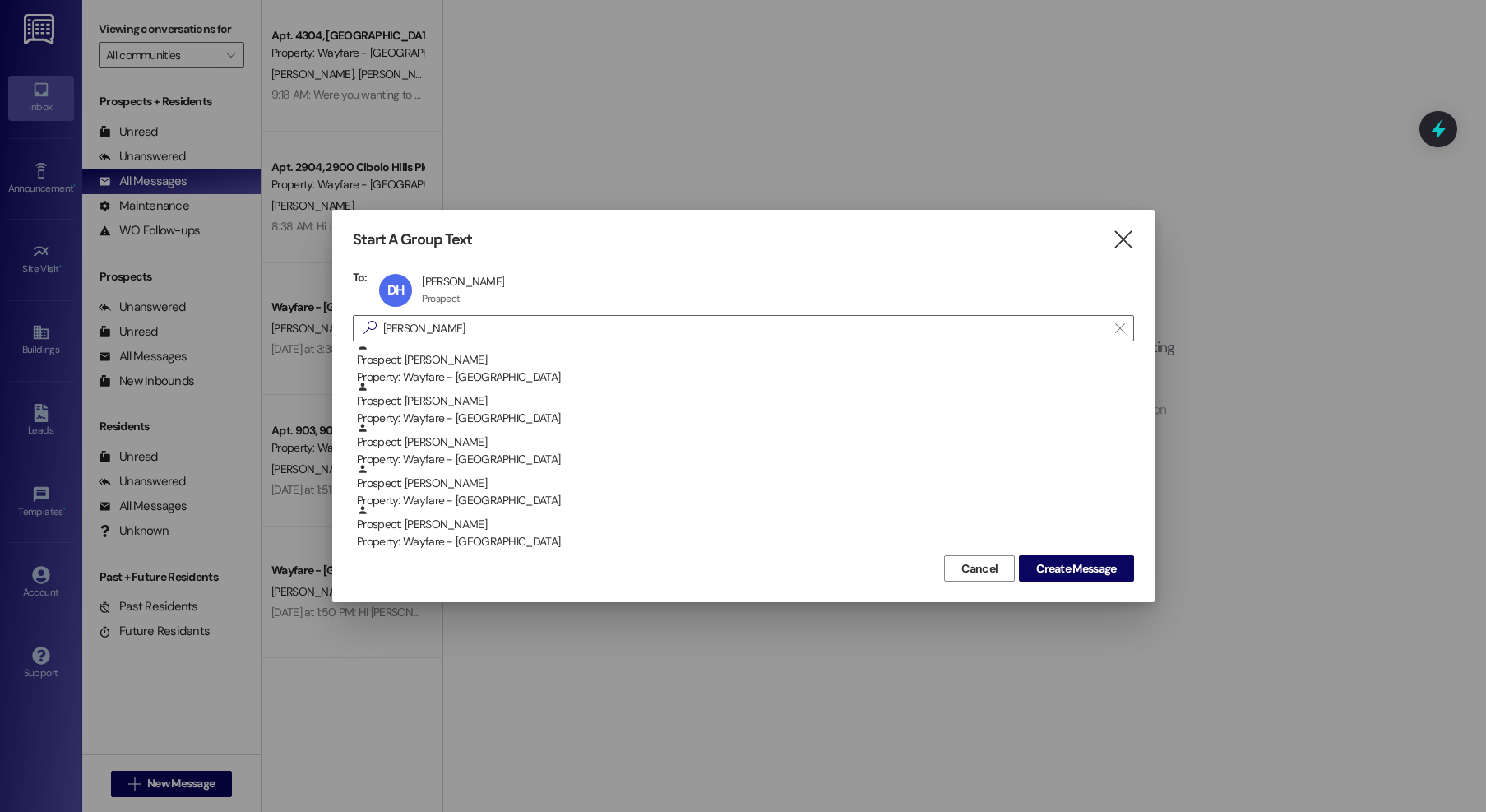
drag, startPoint x: 477, startPoint y: 525, endPoint x: 1250, endPoint y: 582, distance: 775.1
click at [488, 524] on div "Prospect: Gwendolyn Harris Property: Wayfare - Cibolo Hills" at bounding box center [746, 527] width 778 height 47
click at [1103, 575] on span "Create Message" at bounding box center [1076, 568] width 80 height 17
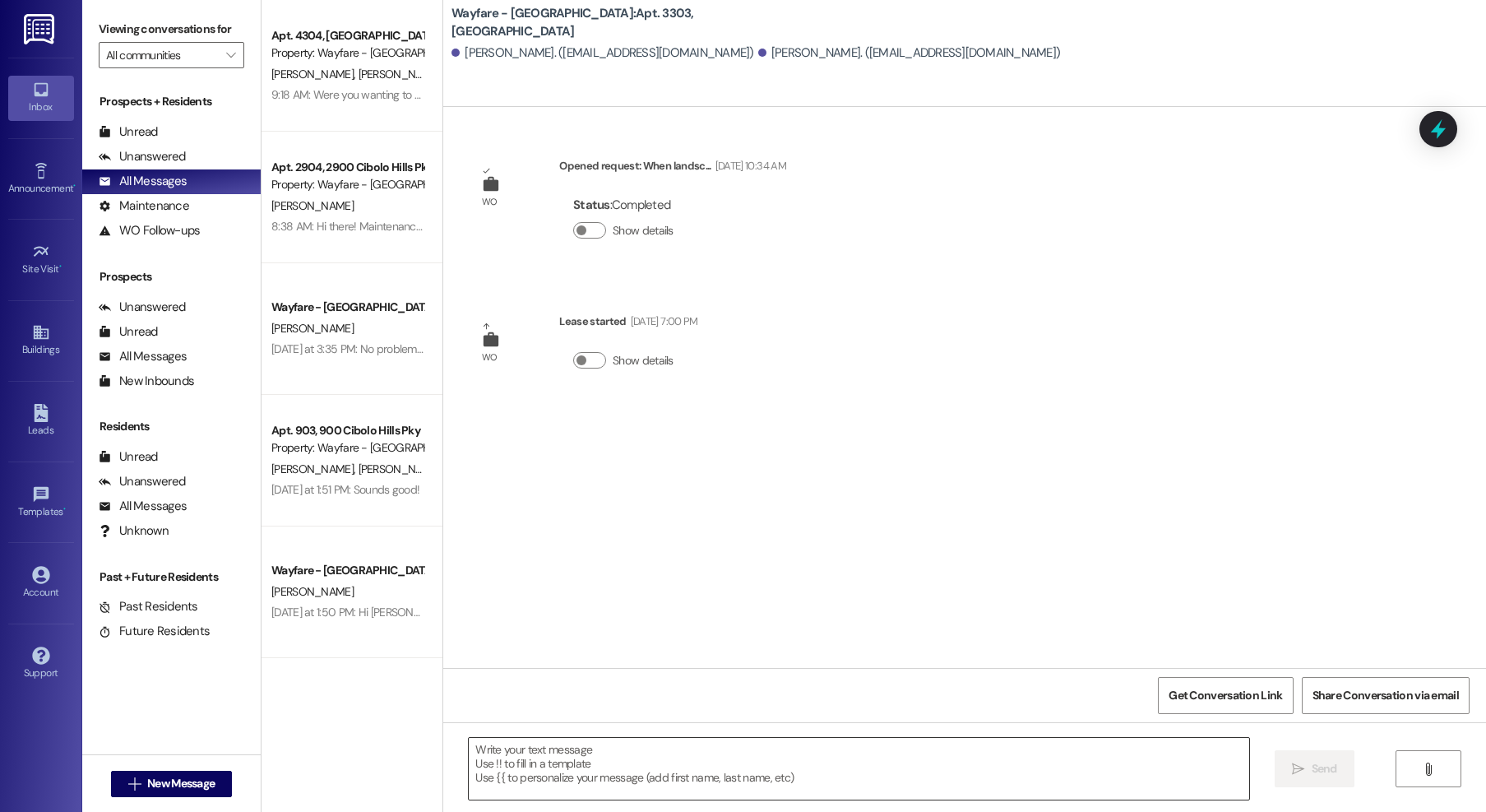
click at [836, 764] on textarea at bounding box center [859, 769] width 780 height 62
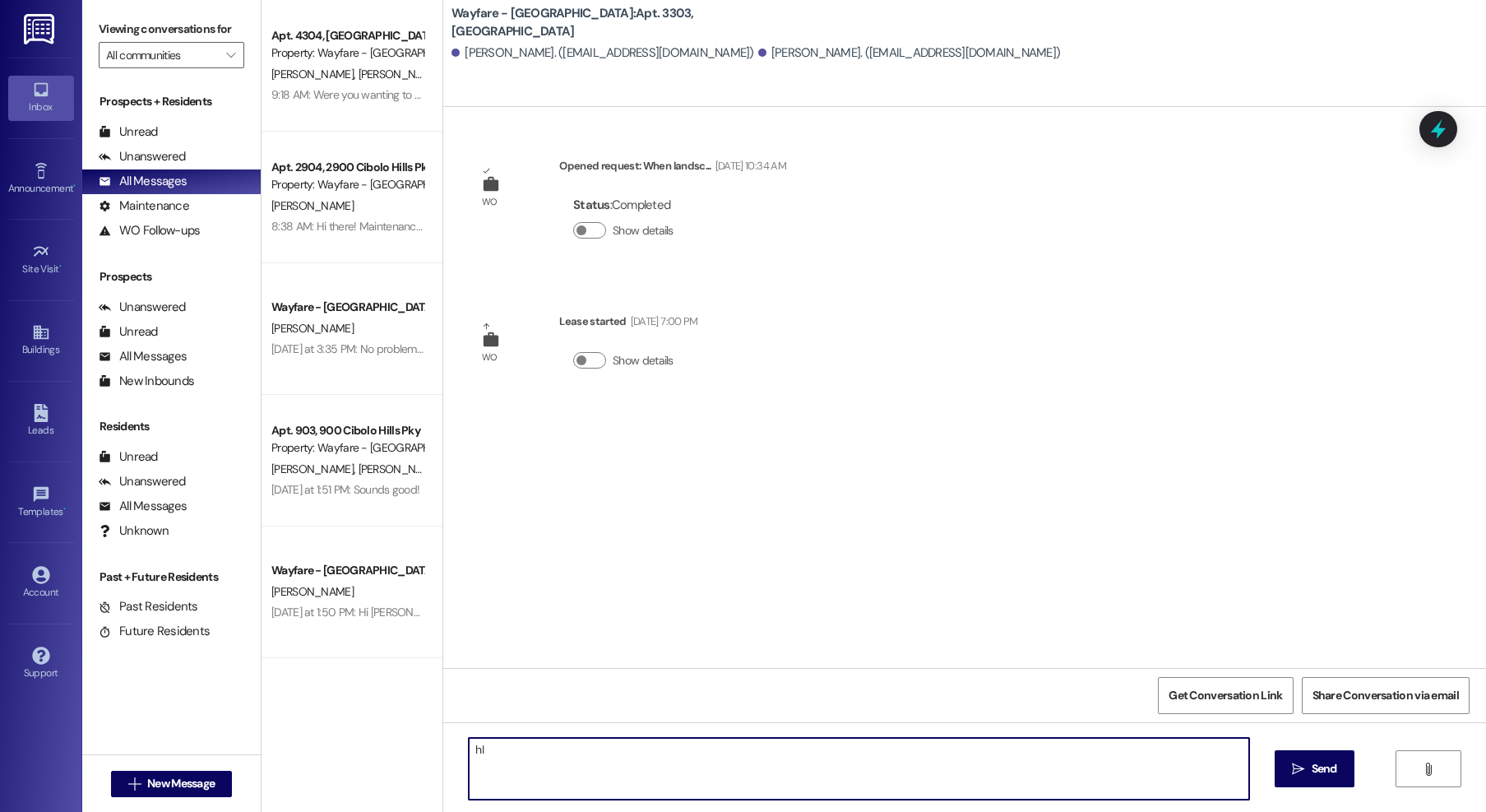
type textarea "h"
type textarea "Hi there! Maintenance is going to be on the way to your unit shortly to complet…"
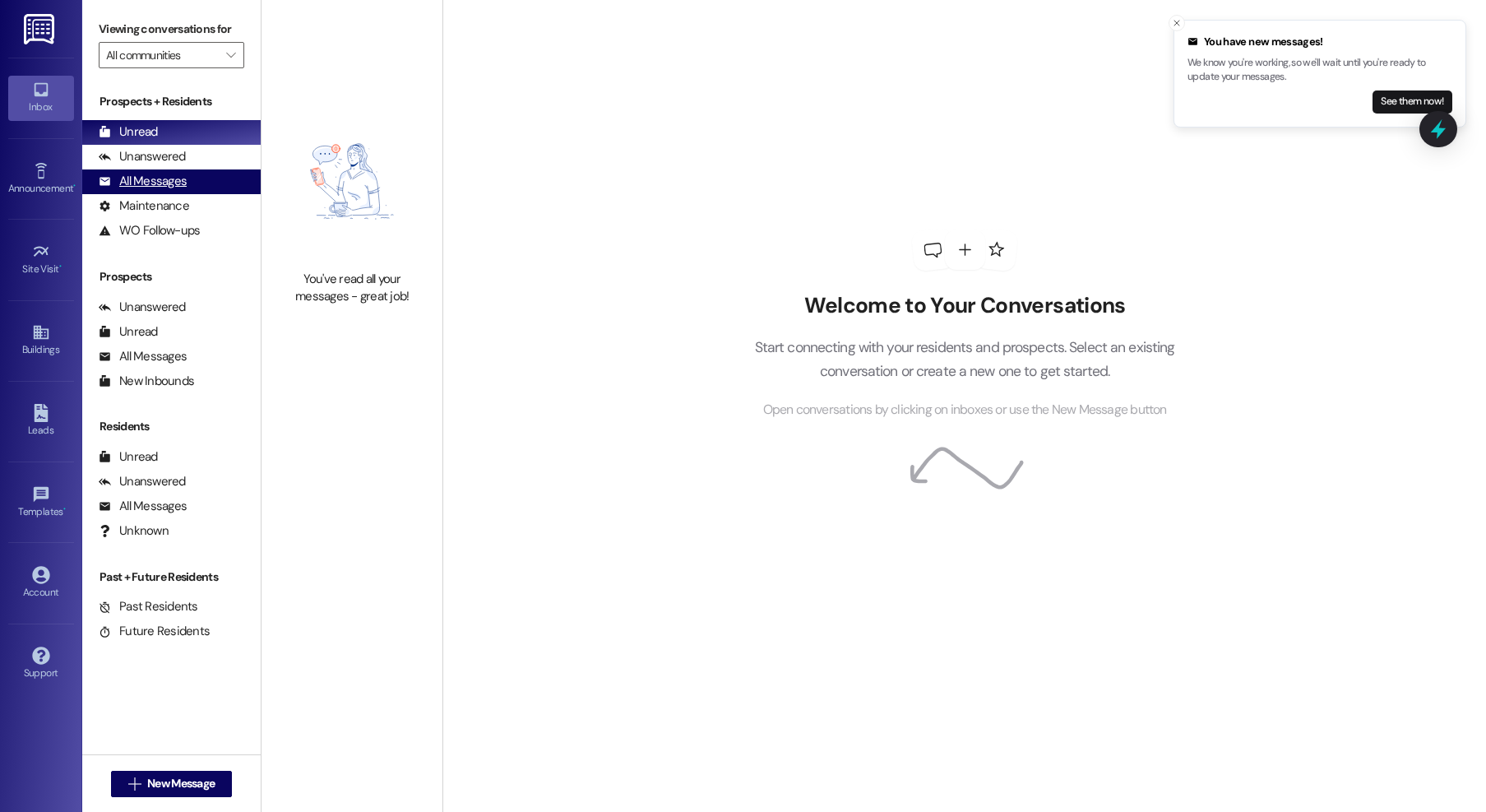
click at [149, 186] on div "All Messages" at bounding box center [142, 181] width 88 height 17
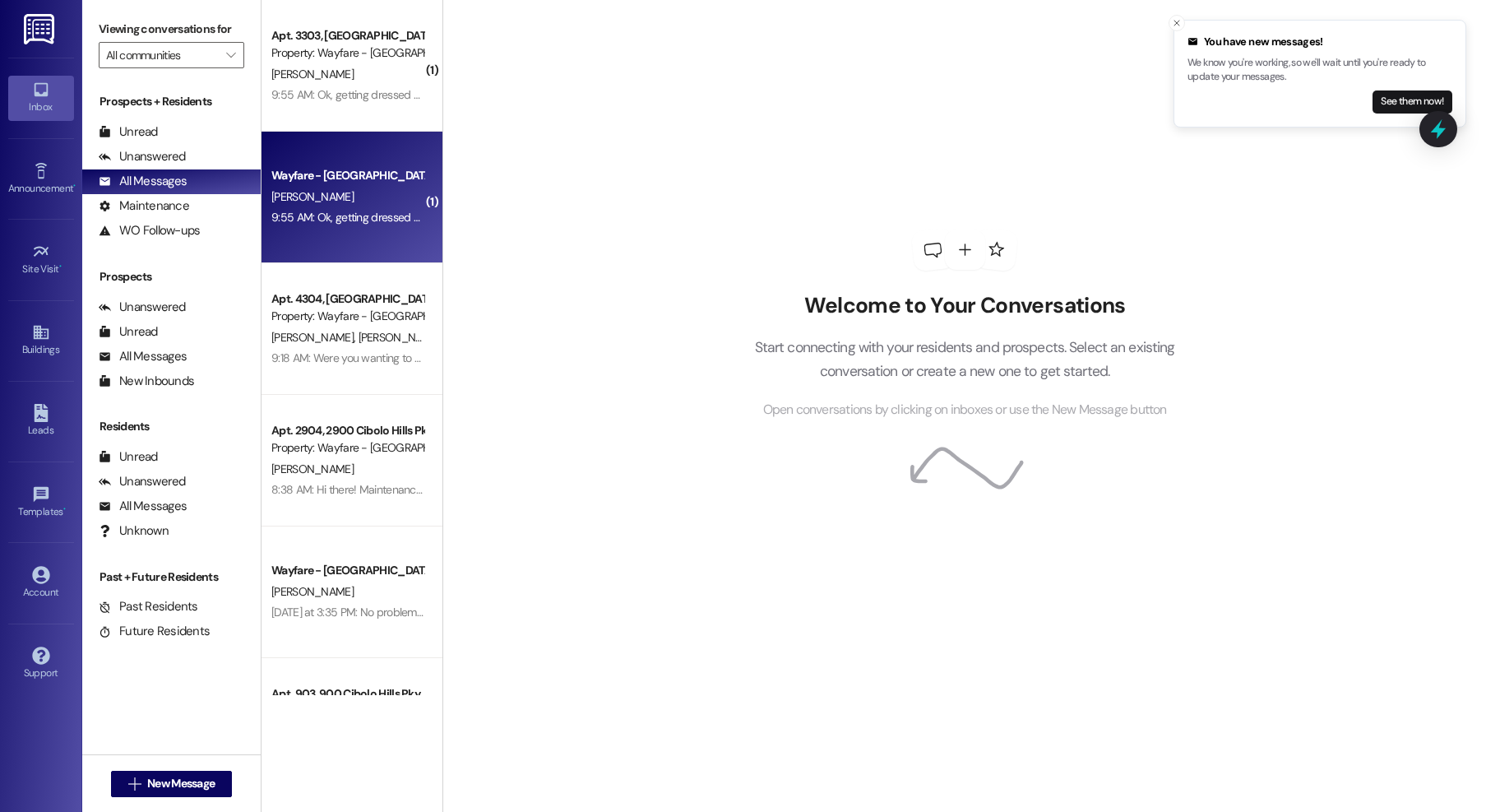
click at [365, 238] on div "Wayfare - Cibolo Hills Prospect [PERSON_NAME] 9:55 AM: Ok, getting dressed now …" at bounding box center [352, 197] width 181 height 131
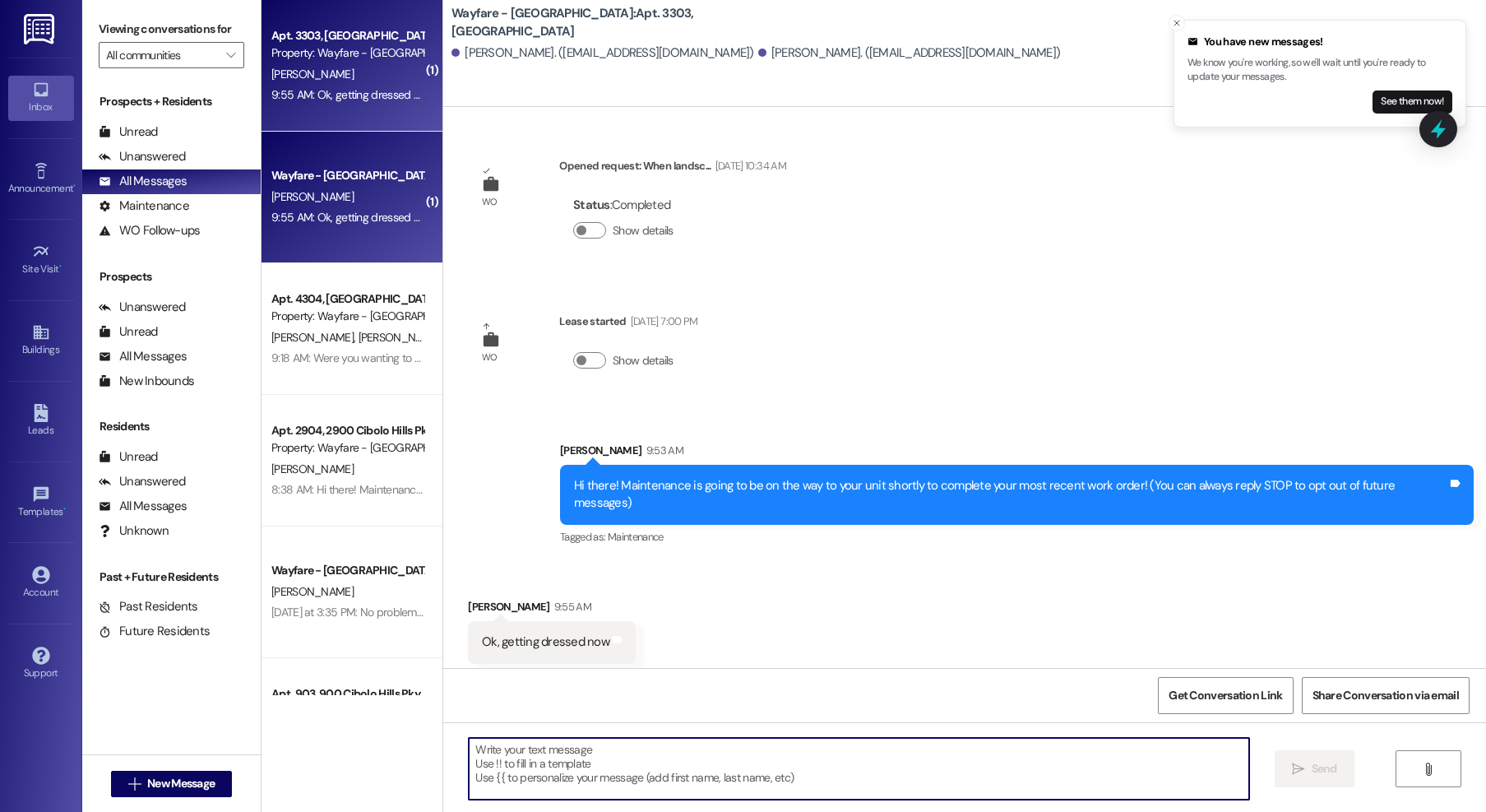
drag, startPoint x: 549, startPoint y: 752, endPoint x: 573, endPoint y: 280, distance: 472.6
click at [549, 752] on textarea at bounding box center [859, 769] width 780 height 62
drag, startPoint x: 1177, startPoint y: 23, endPoint x: 1165, endPoint y: 21, distance: 12.2
click at [1176, 23] on icon "Close toast" at bounding box center [1177, 22] width 10 height 10
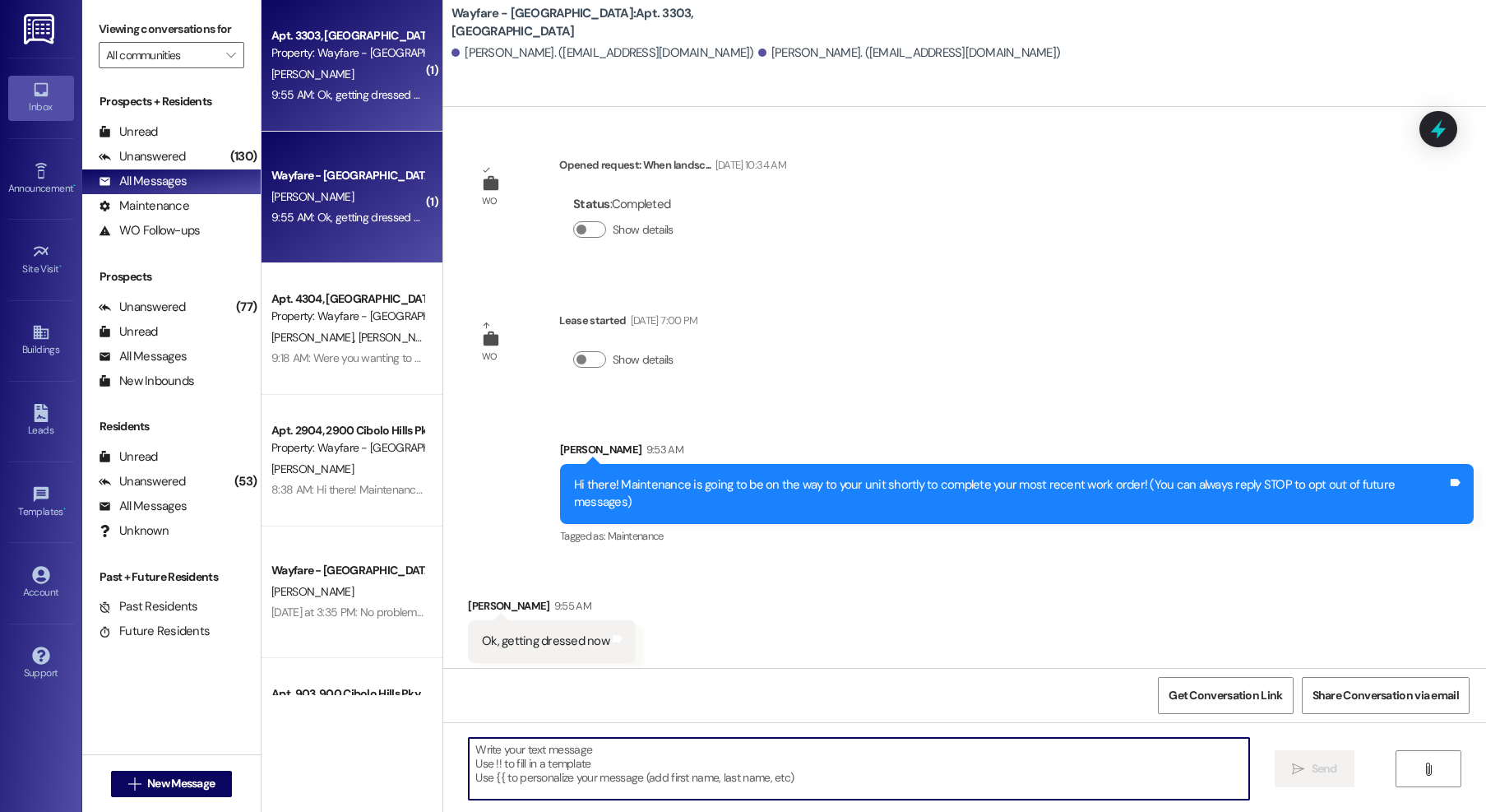
scroll to position [123, 0]
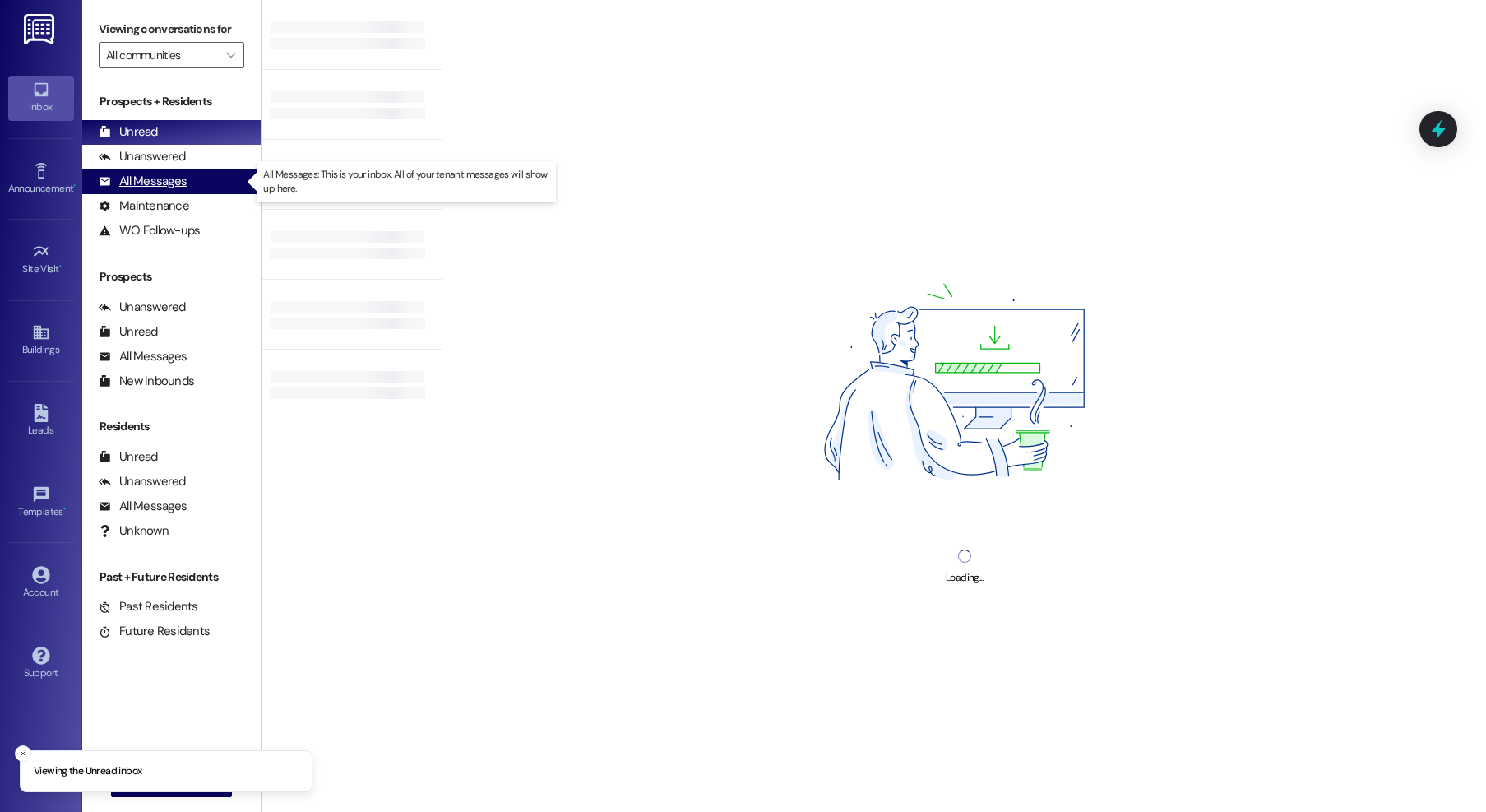
click at [136, 182] on div "All Messages" at bounding box center [142, 181] width 88 height 17
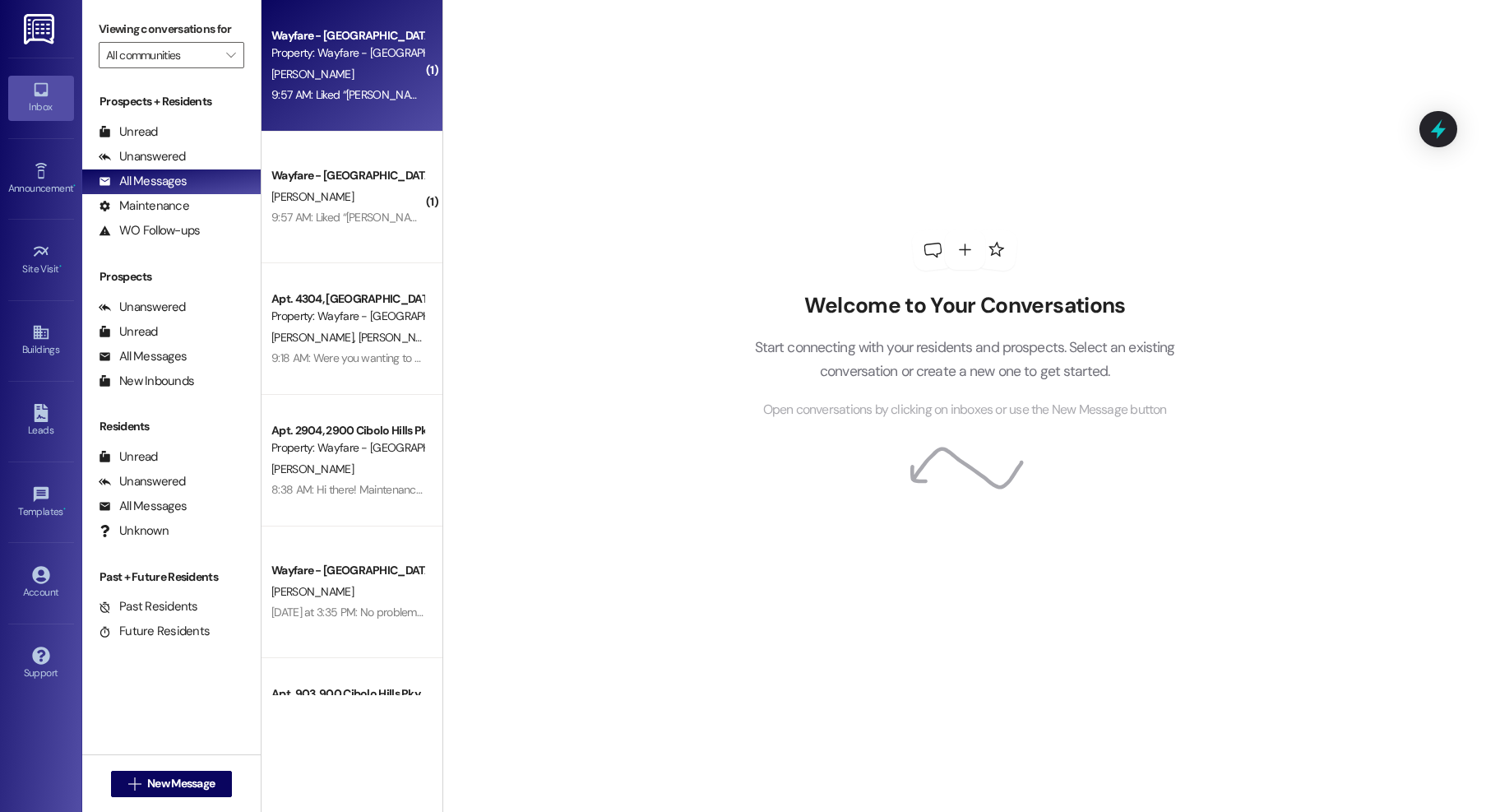
click at [379, 100] on div "9:57 AM: Liked “[PERSON_NAME] (Wayfare - [GEOGRAPHIC_DATA]): Hi there! Maintena…" at bounding box center [840, 94] width 1137 height 15
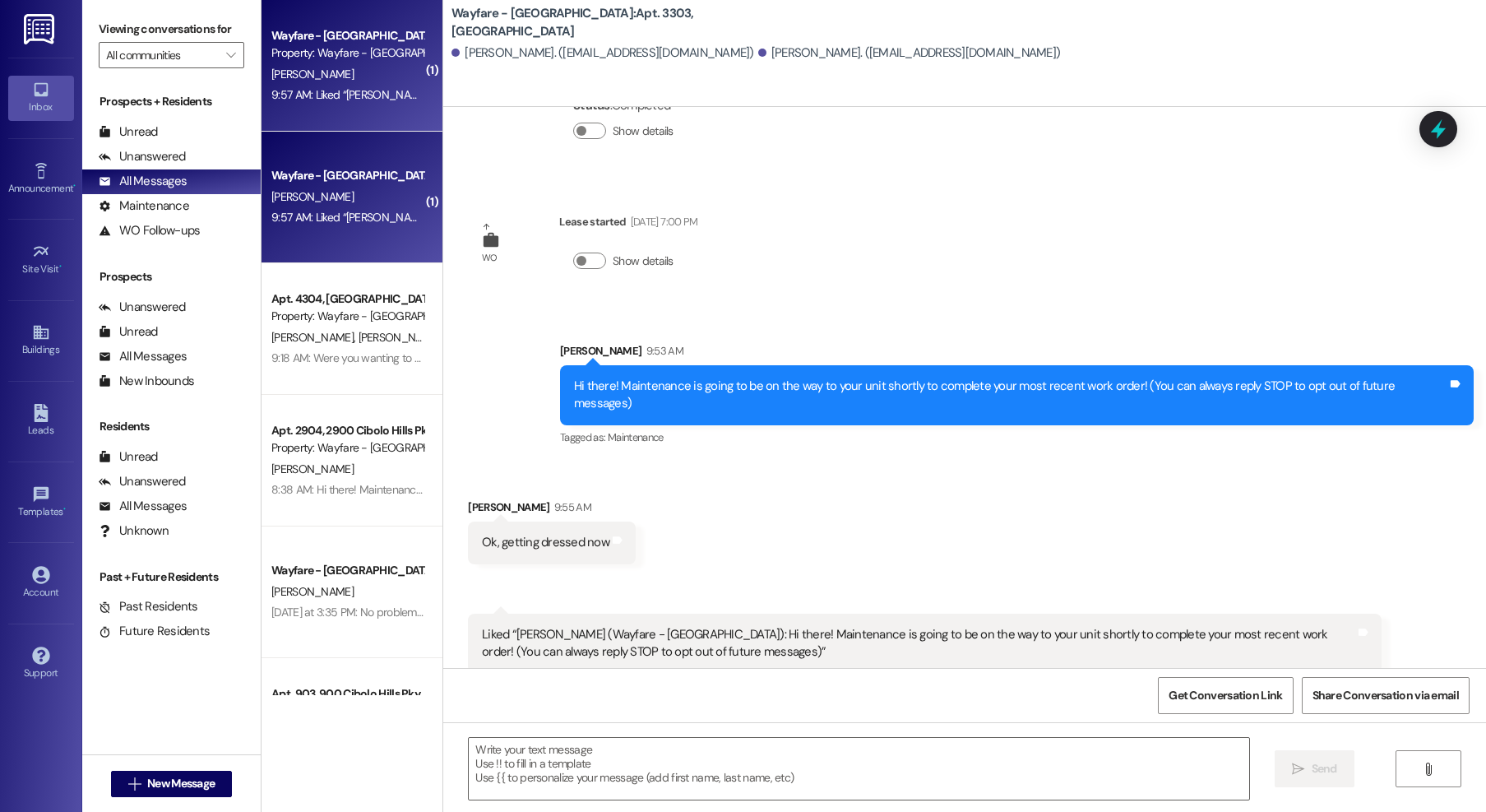
scroll to position [100, 0]
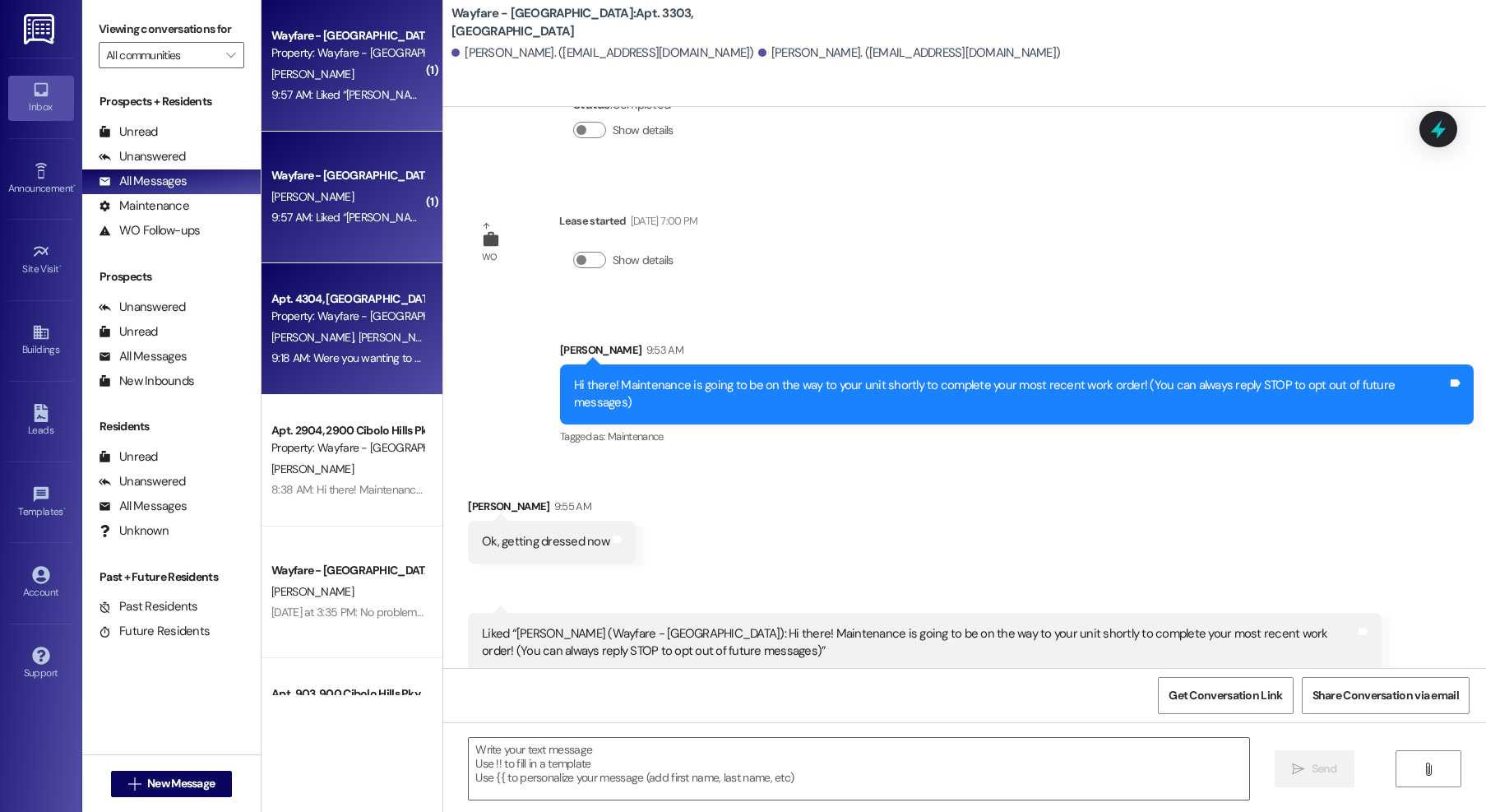
click at [358, 339] on span "[PERSON_NAME]" at bounding box center [402, 337] width 87 height 15
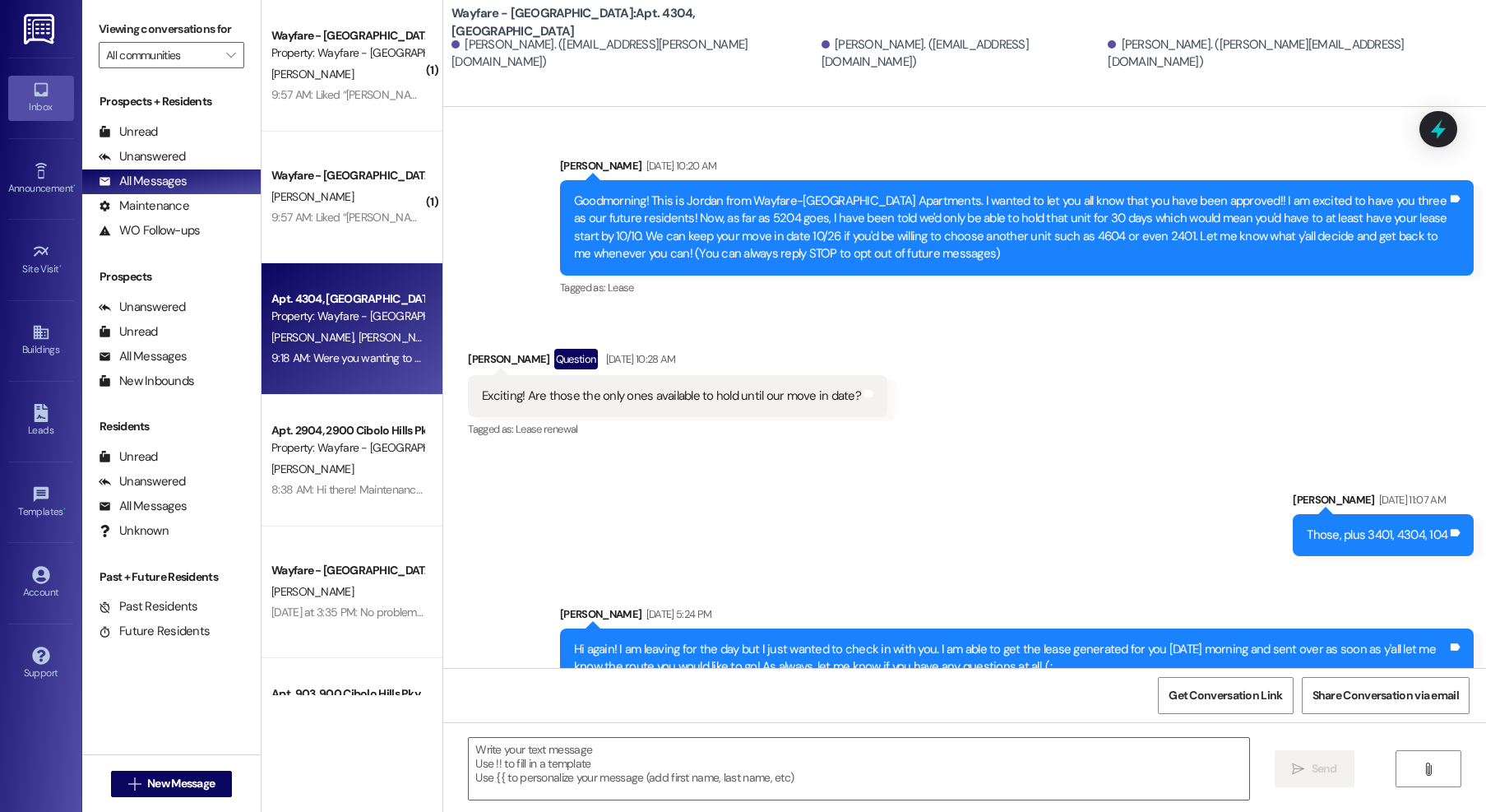
scroll to position [24637, 0]
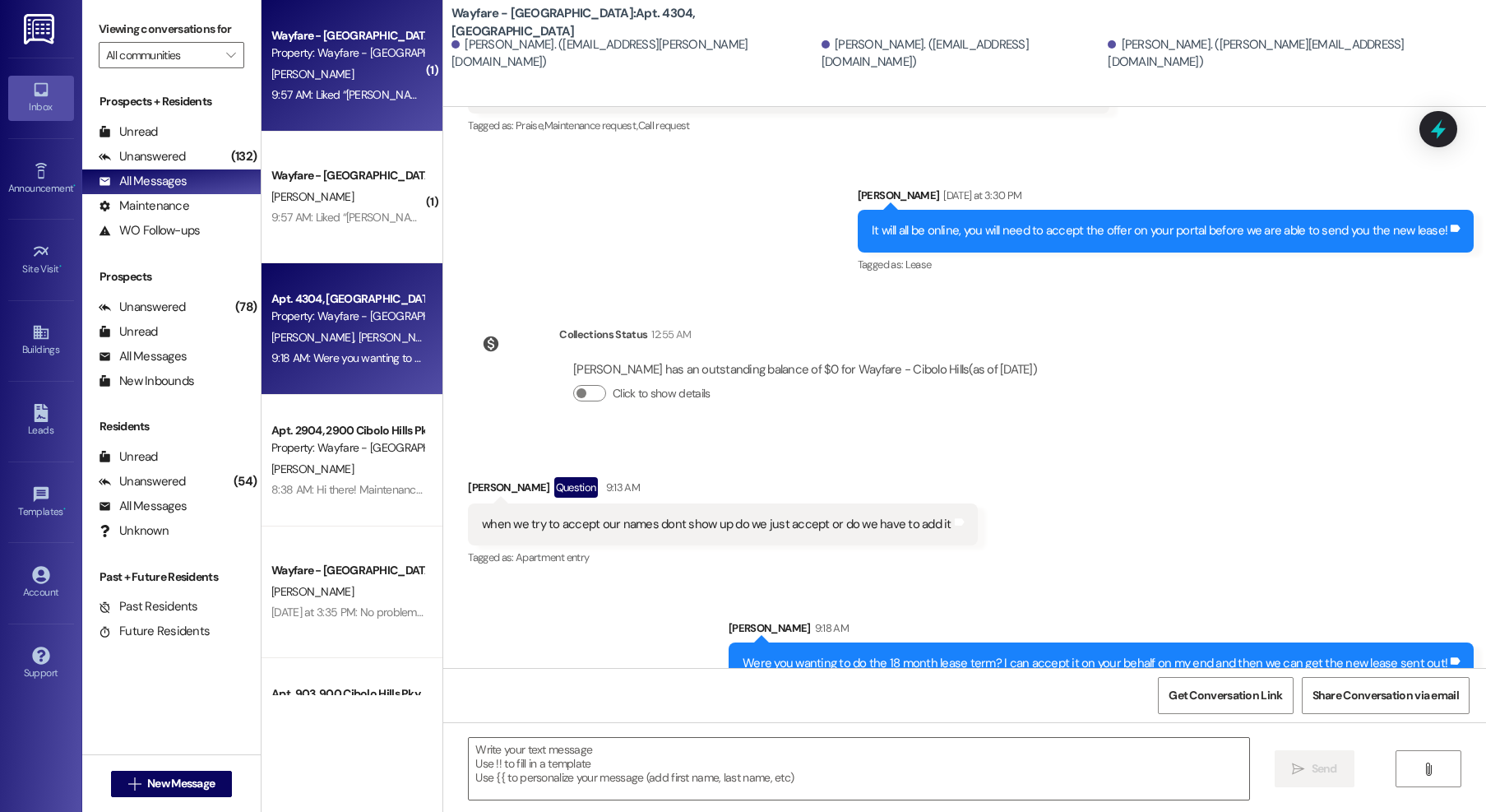
click at [364, 68] on div "[PERSON_NAME]" at bounding box center [347, 74] width 155 height 20
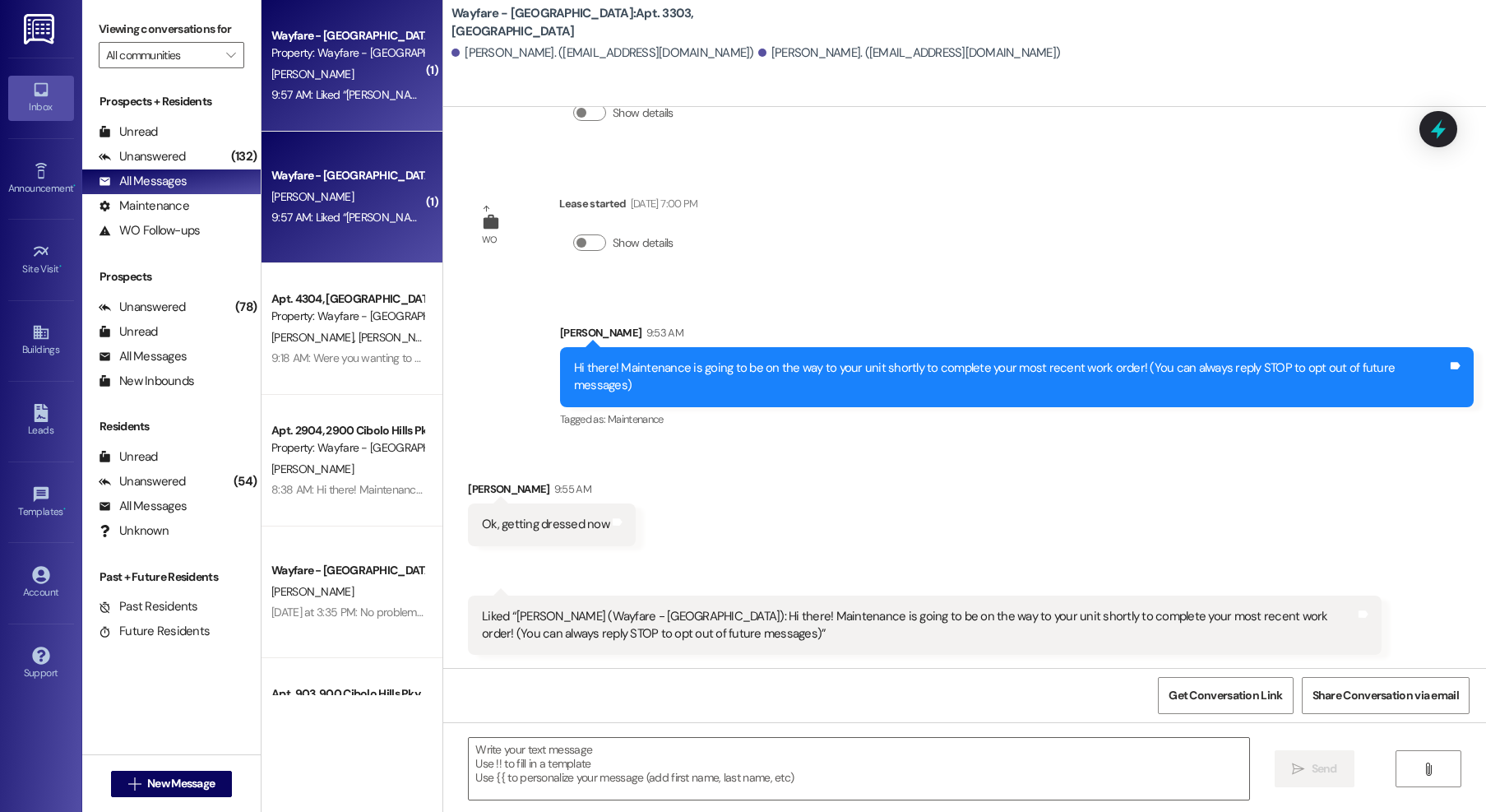
scroll to position [100, 0]
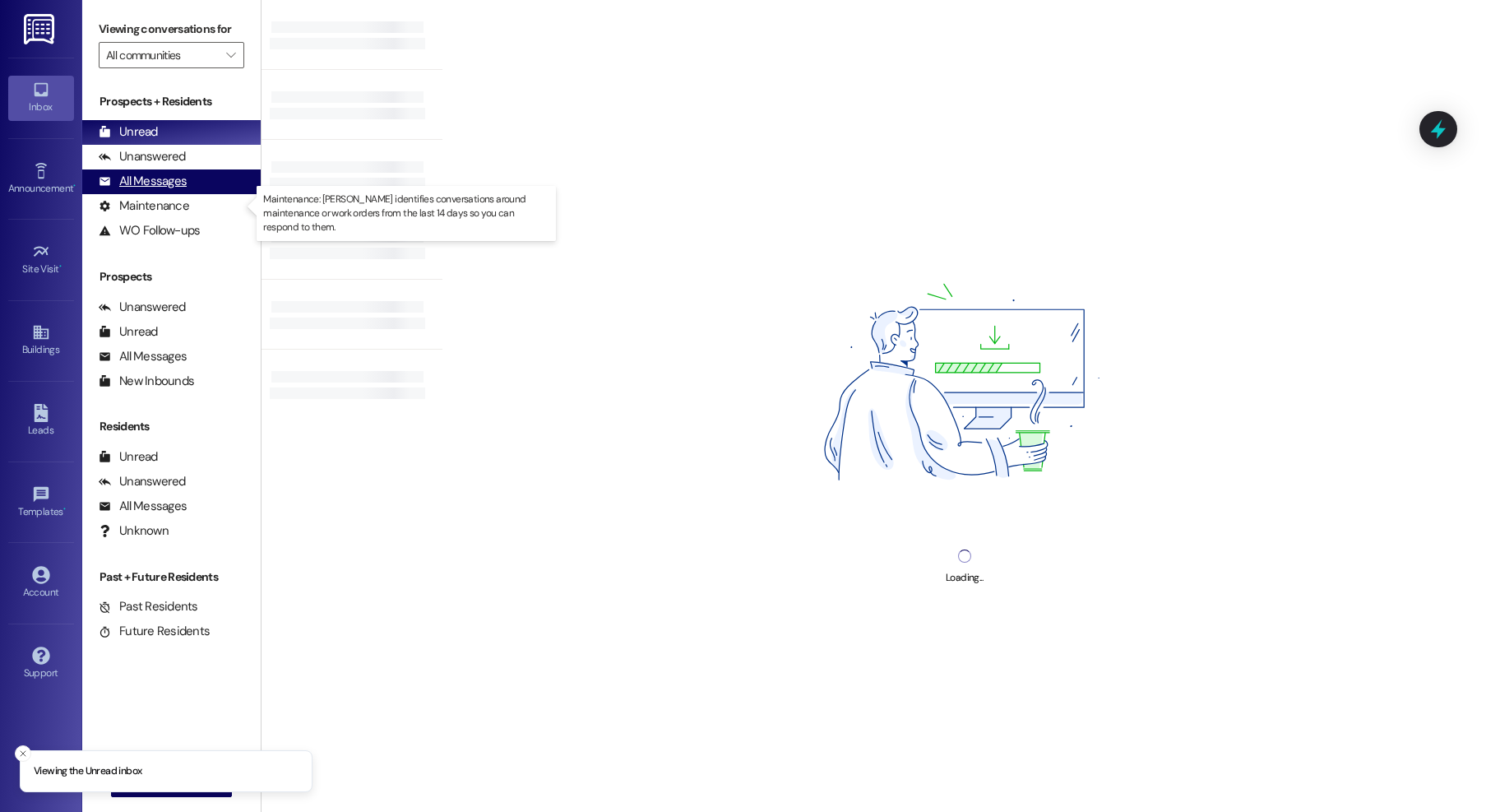
click at [142, 189] on div "All Messages" at bounding box center [142, 181] width 88 height 17
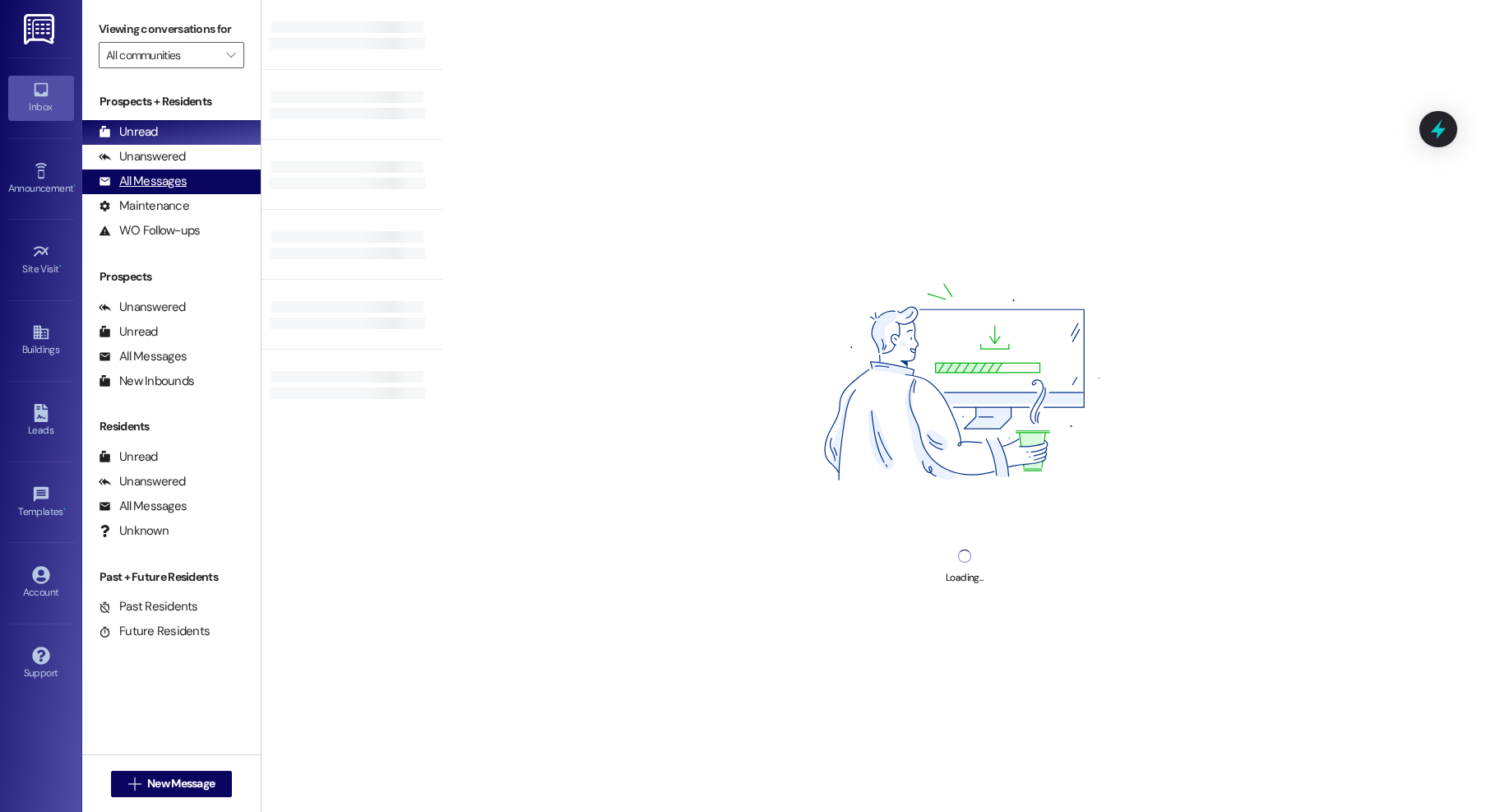
click at [176, 176] on div "All Messages" at bounding box center [142, 181] width 88 height 17
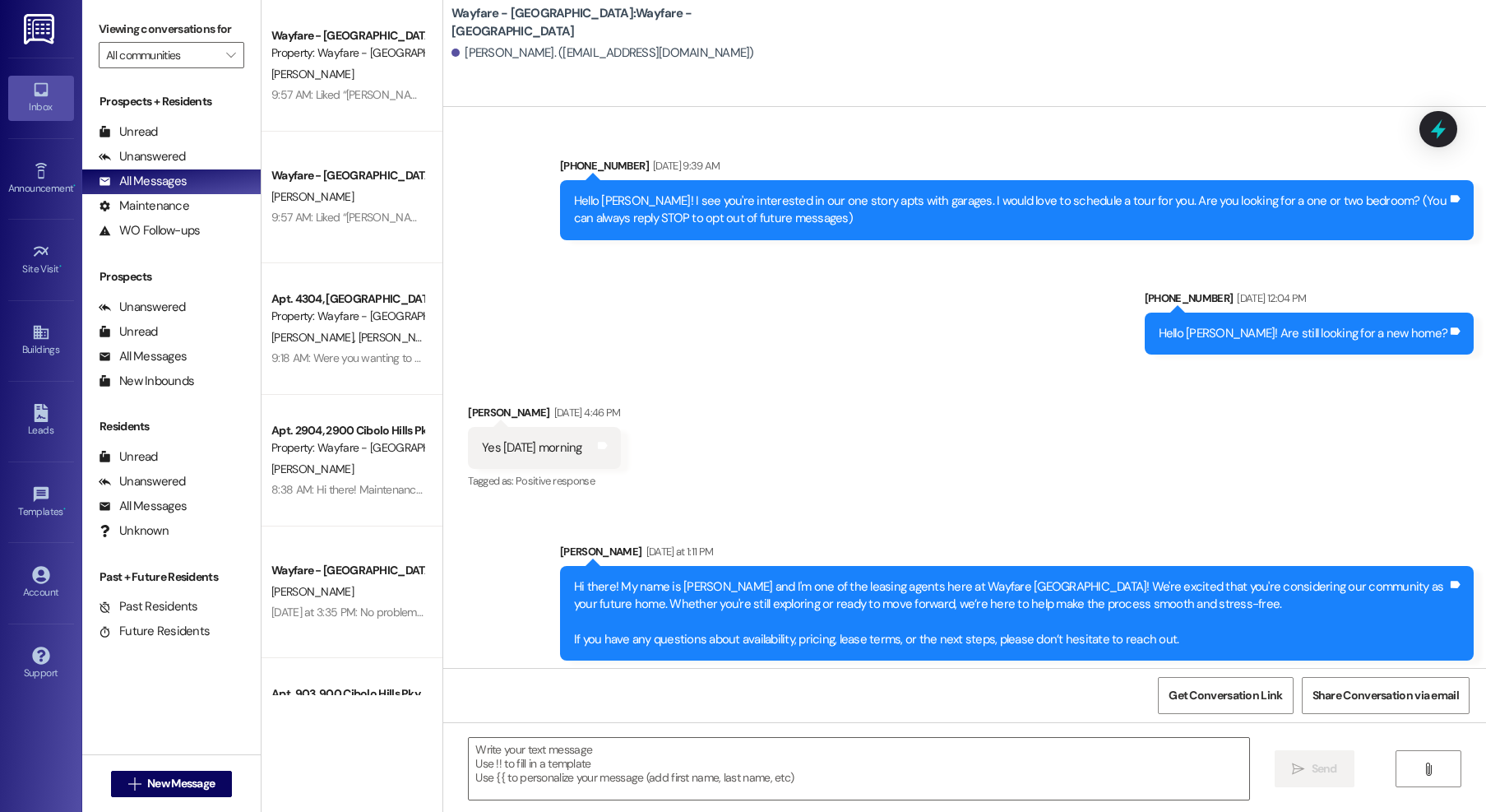
scroll to position [30, 0]
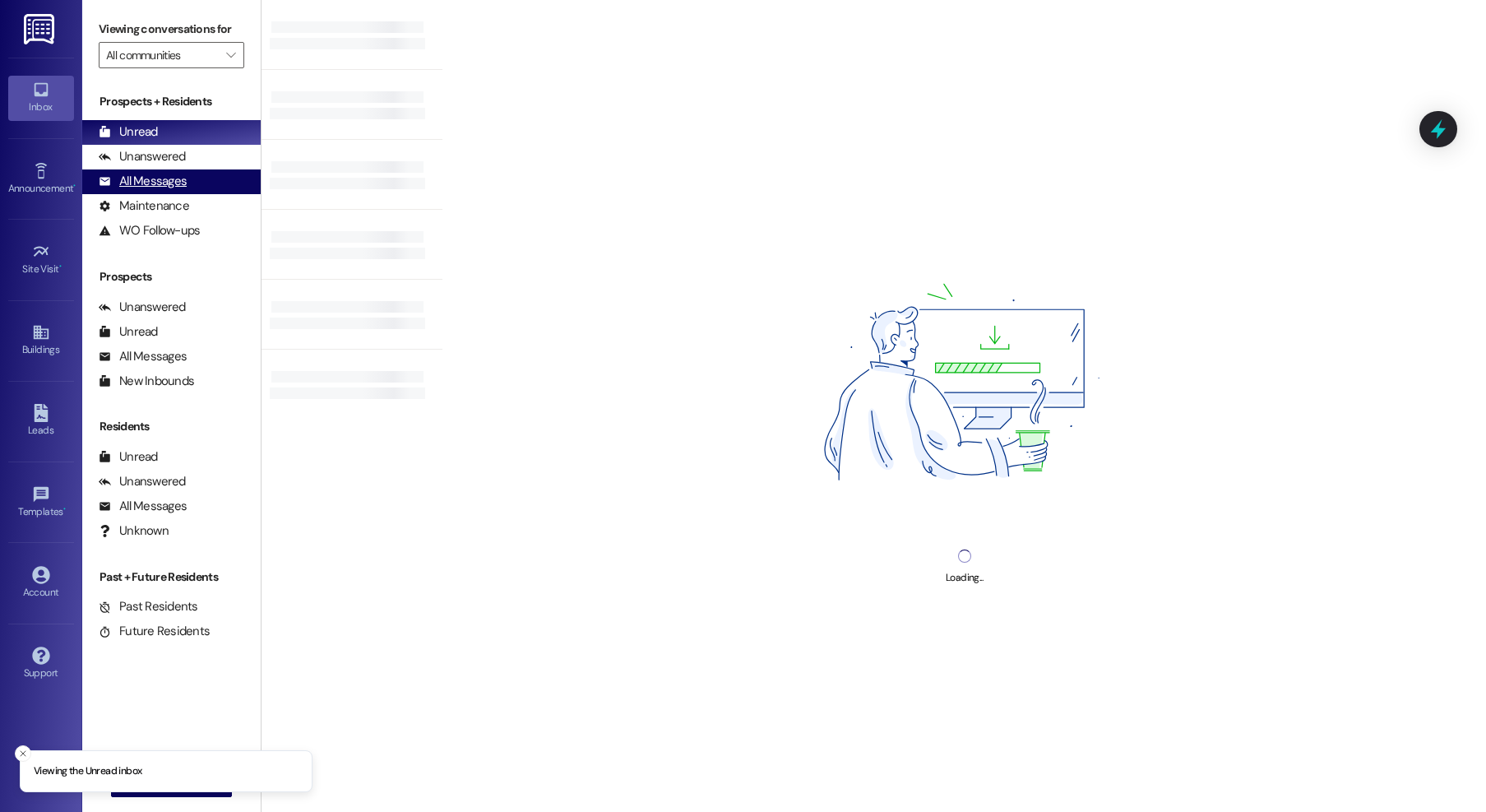
click at [169, 169] on div "All Messages (undefined)" at bounding box center [171, 182] width 178 height 25
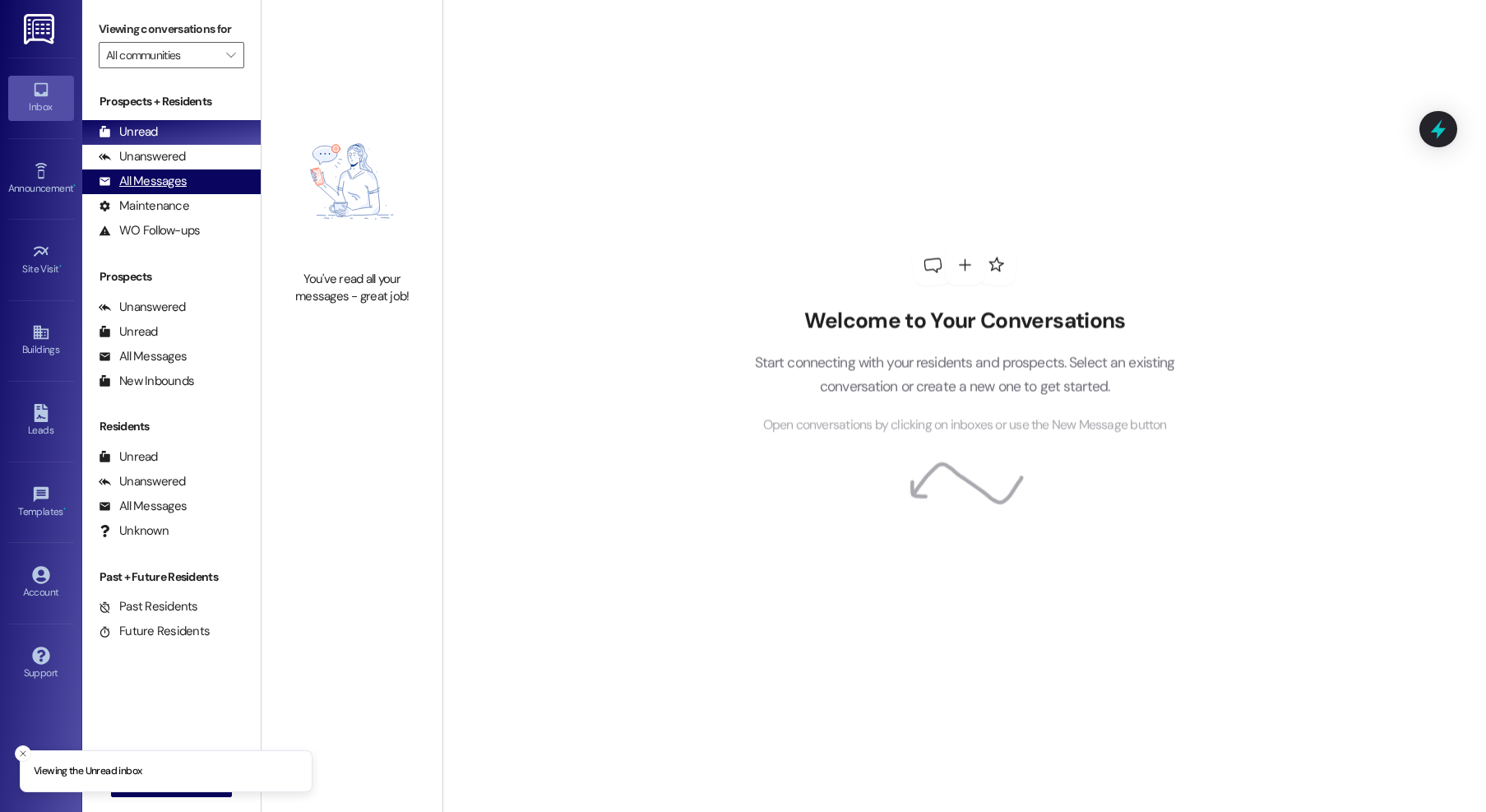
click at [169, 176] on div "All Messages" at bounding box center [142, 181] width 88 height 17
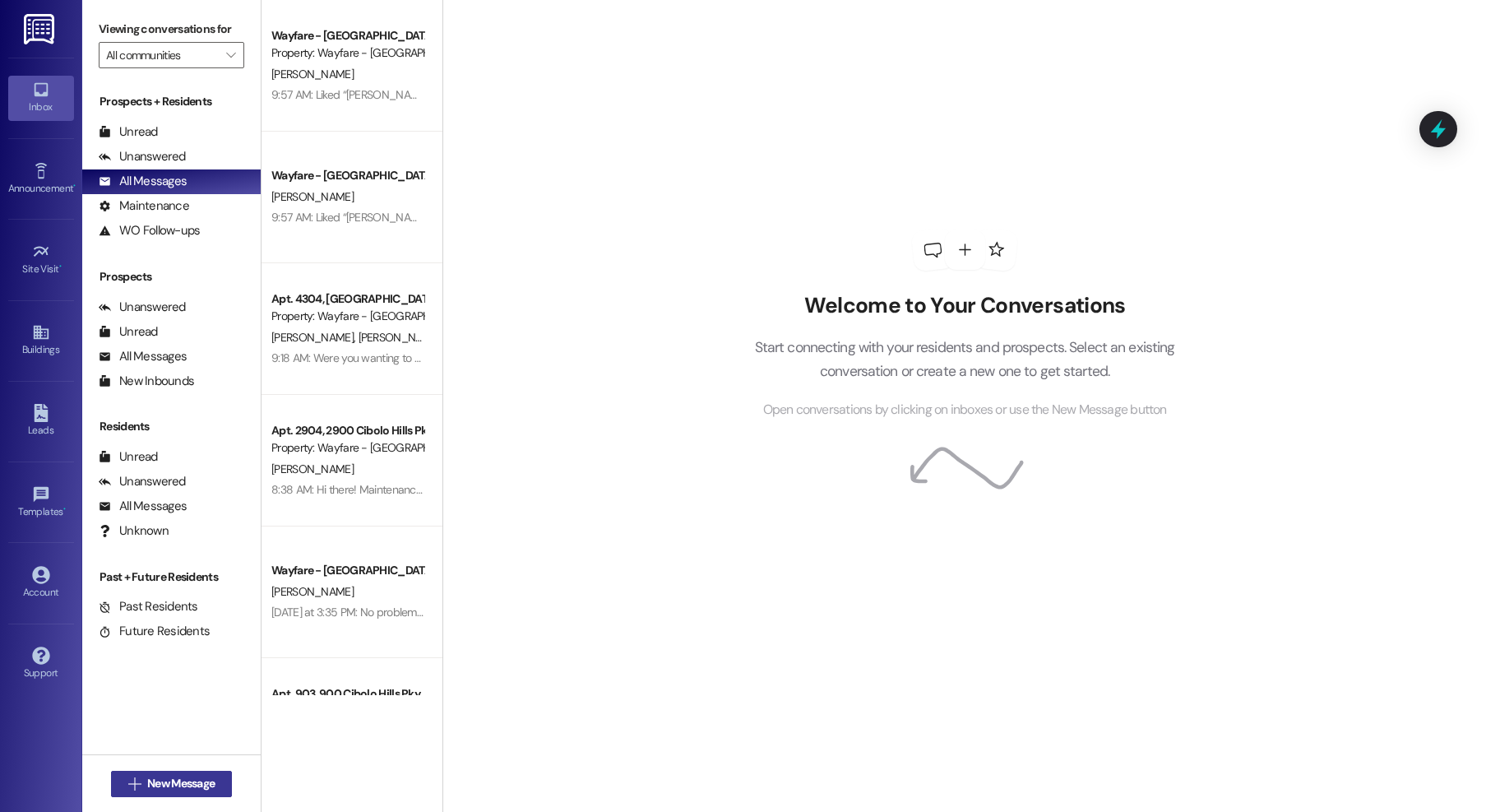
click at [137, 792] on button " New Message" at bounding box center [171, 784] width 121 height 27
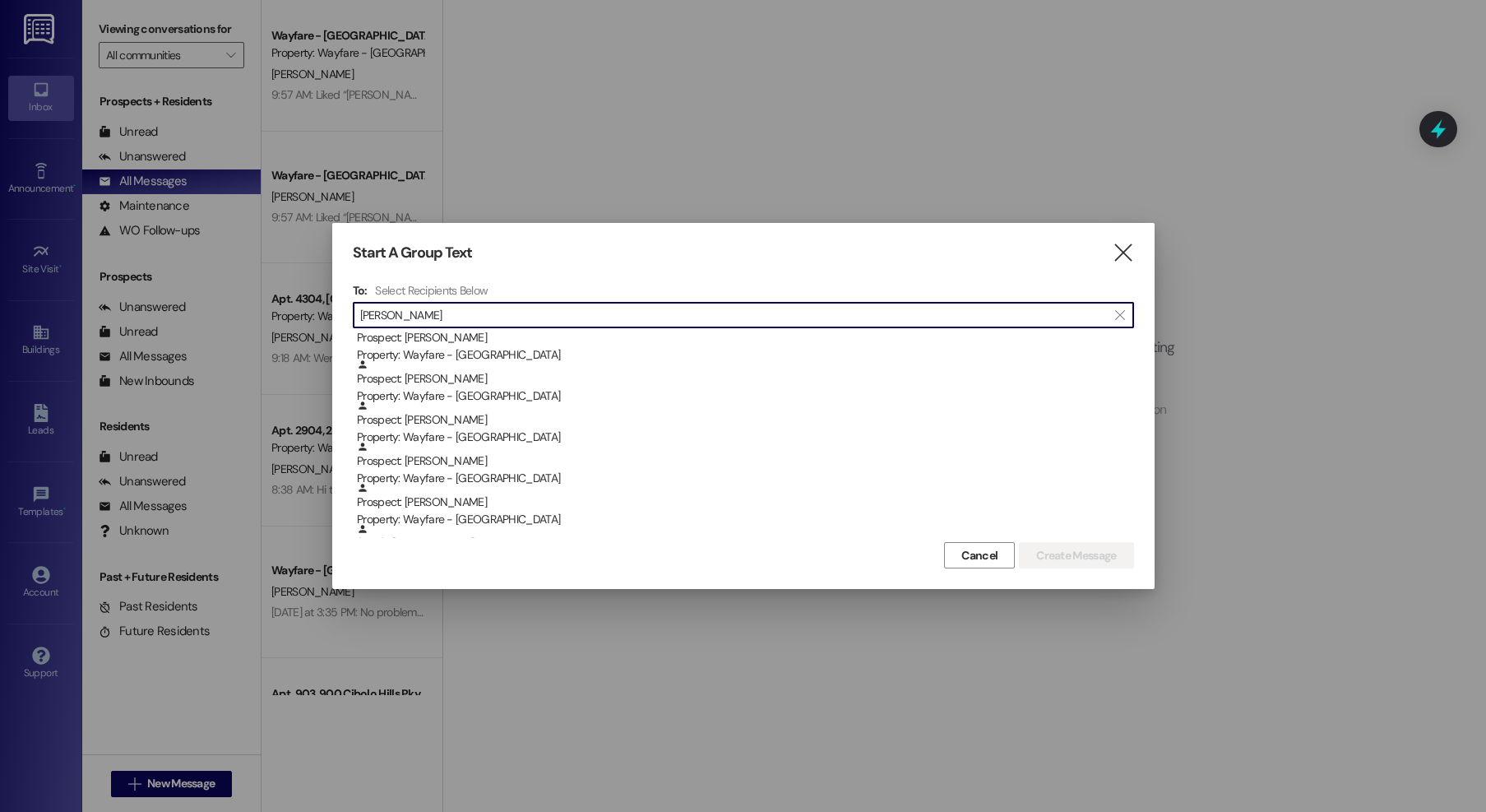
scroll to position [795, 0]
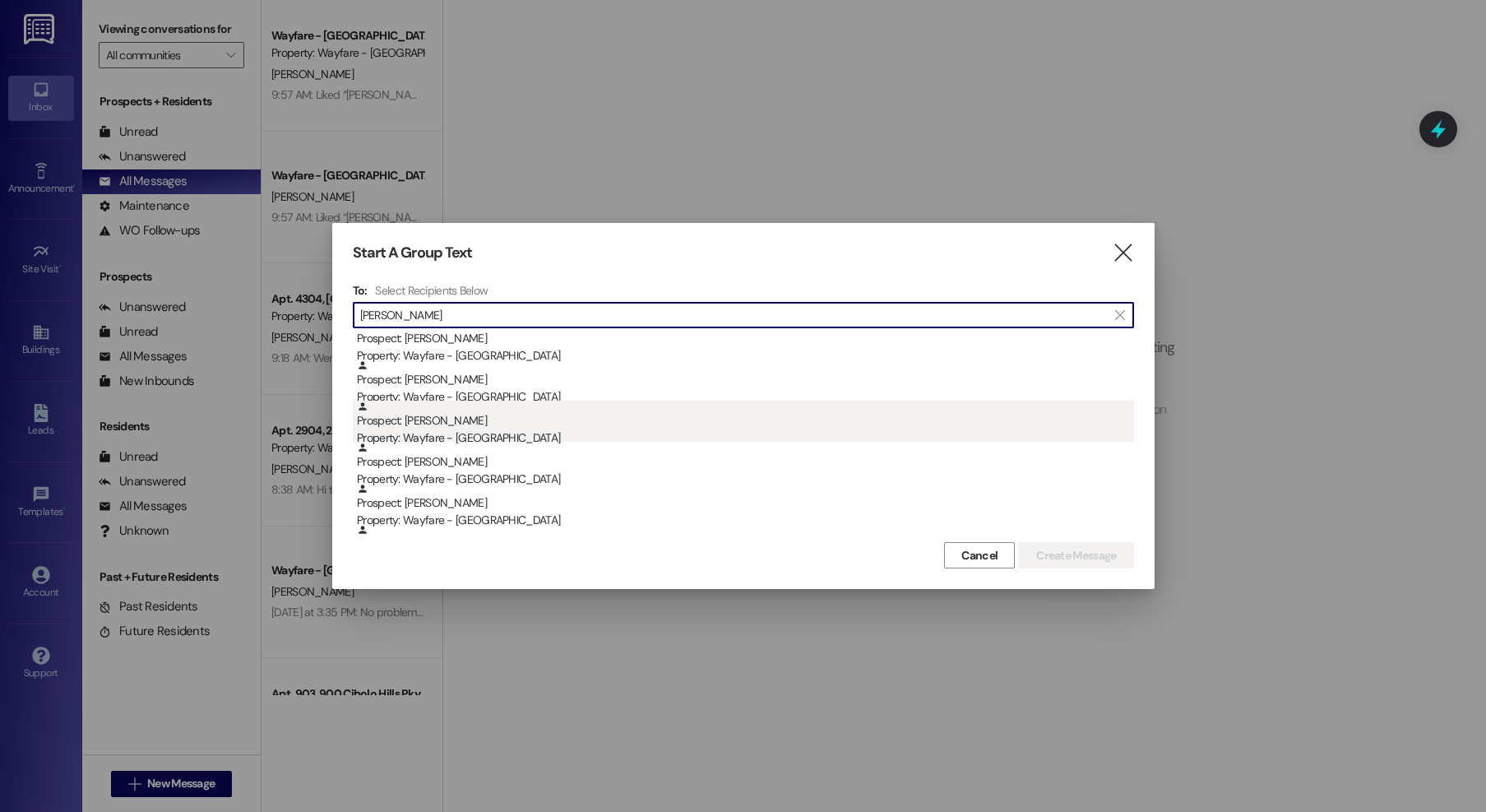
type input "john"
click at [436, 426] on div "Prospect: Brandon John Property: Wayfare - Cibolo Hills" at bounding box center [746, 424] width 778 height 47
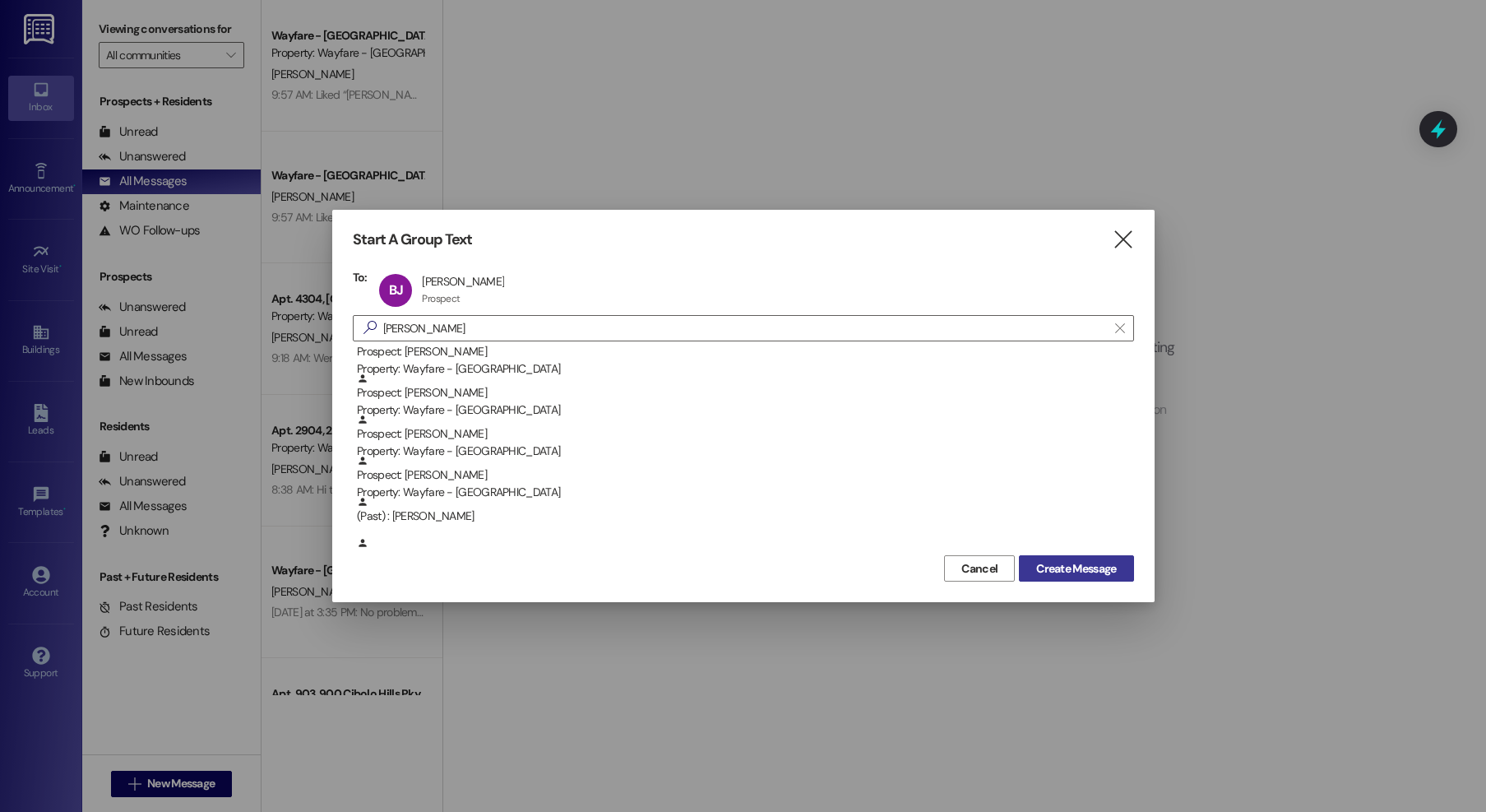
click at [1061, 566] on span "Create Message" at bounding box center [1076, 568] width 80 height 17
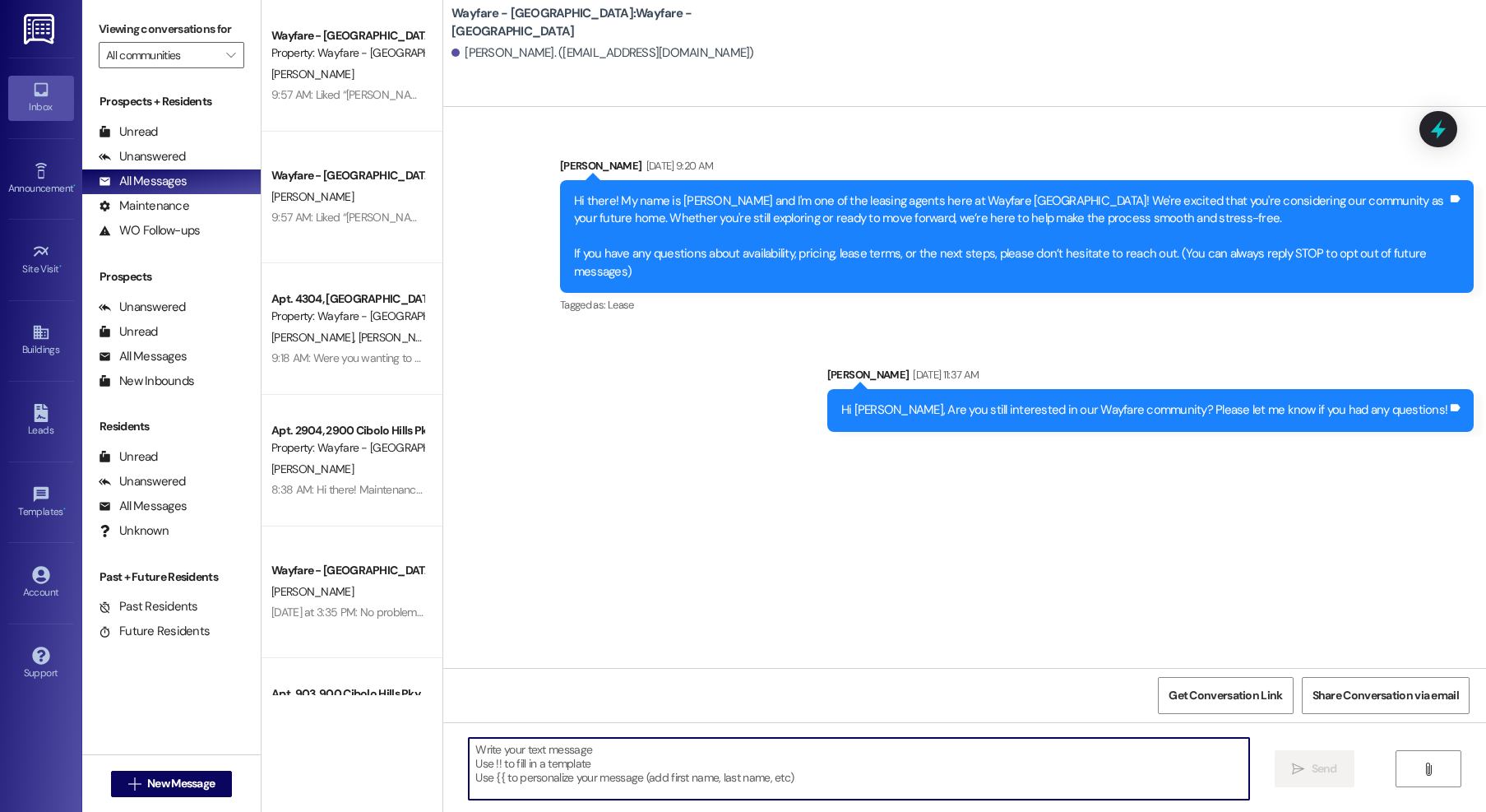
click at [838, 769] on textarea at bounding box center [859, 769] width 780 height 62
click at [200, 786] on span "New Message" at bounding box center [181, 783] width 67 height 17
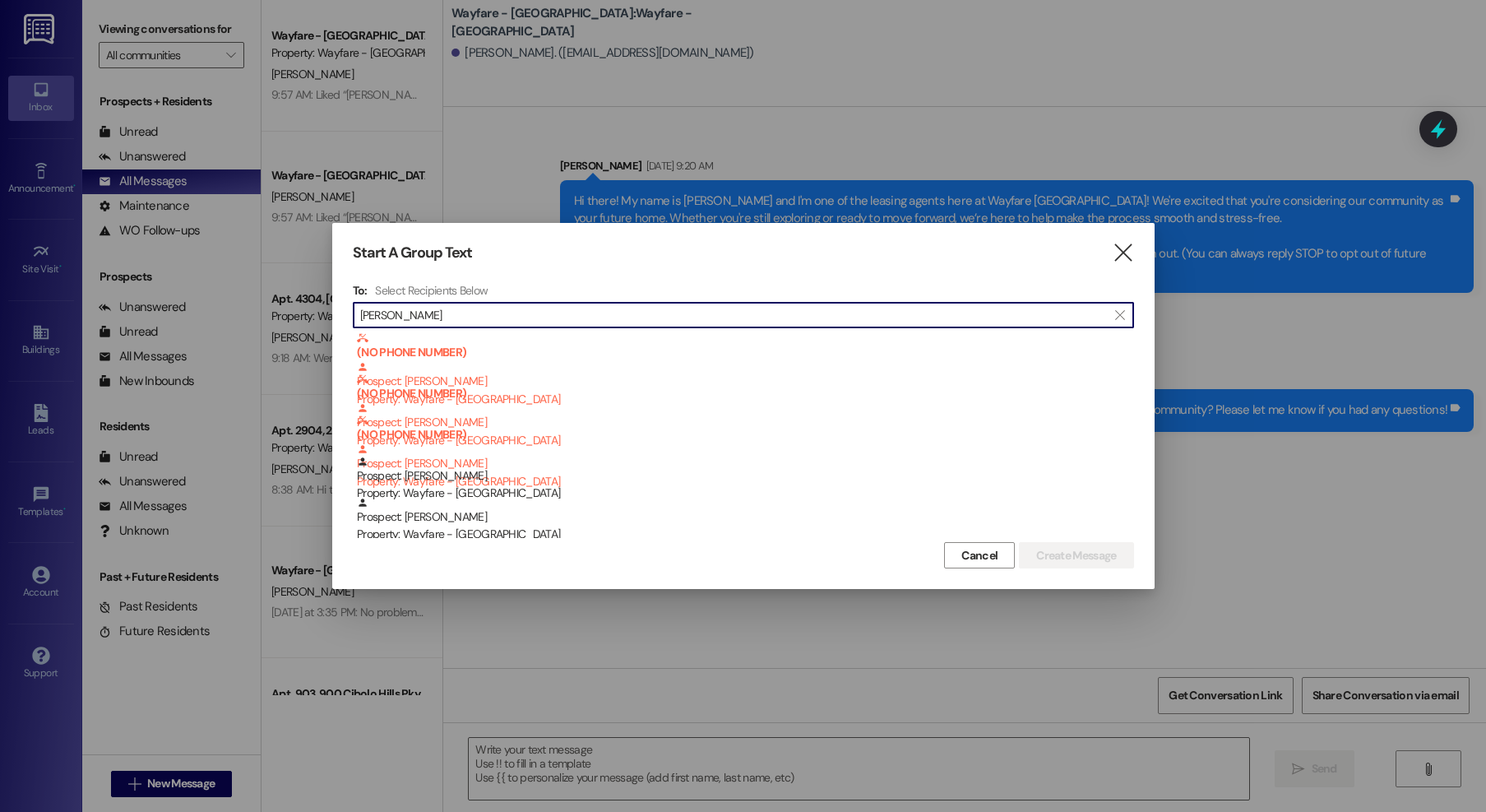
type input "elizabeth"
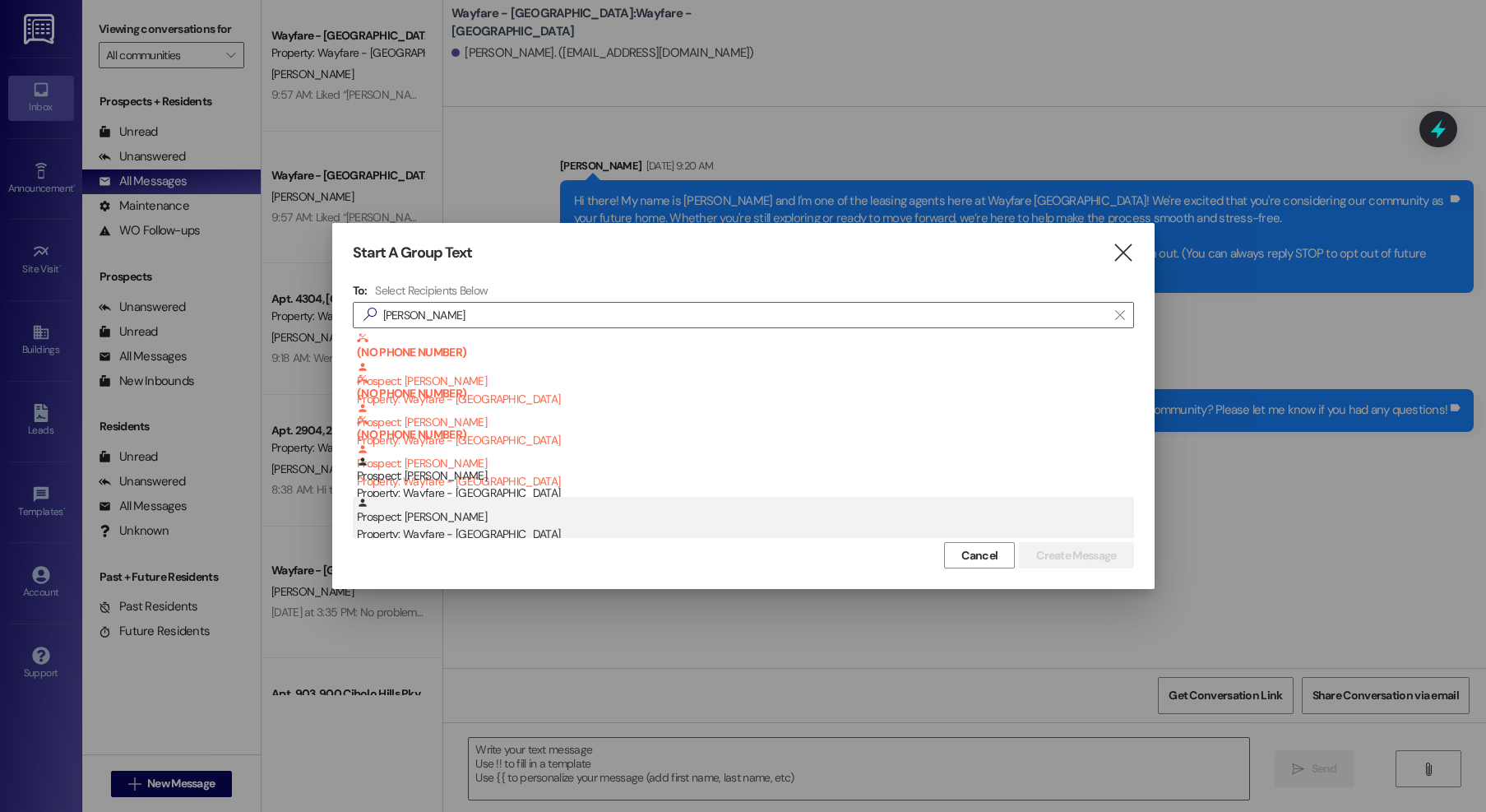
drag, startPoint x: 546, startPoint y: 540, endPoint x: 545, endPoint y: 531, distance: 9.1
click at [546, 539] on div "Cancel Create Message" at bounding box center [743, 553] width 781 height 30
click at [545, 529] on div "Property: Wayfare - [GEOGRAPHIC_DATA]" at bounding box center [746, 534] width 778 height 17
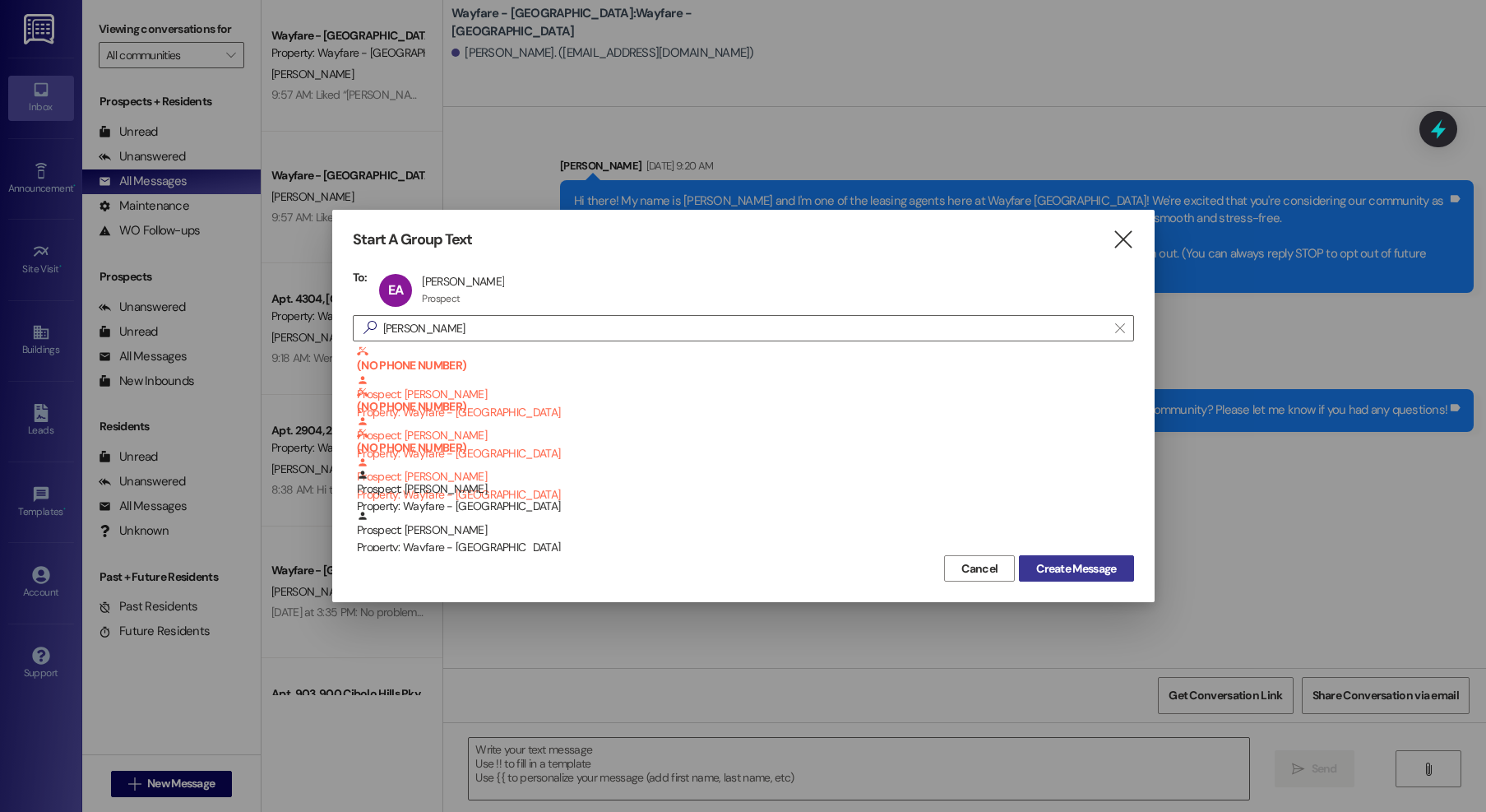
click at [1045, 573] on span "Create Message" at bounding box center [1076, 568] width 80 height 17
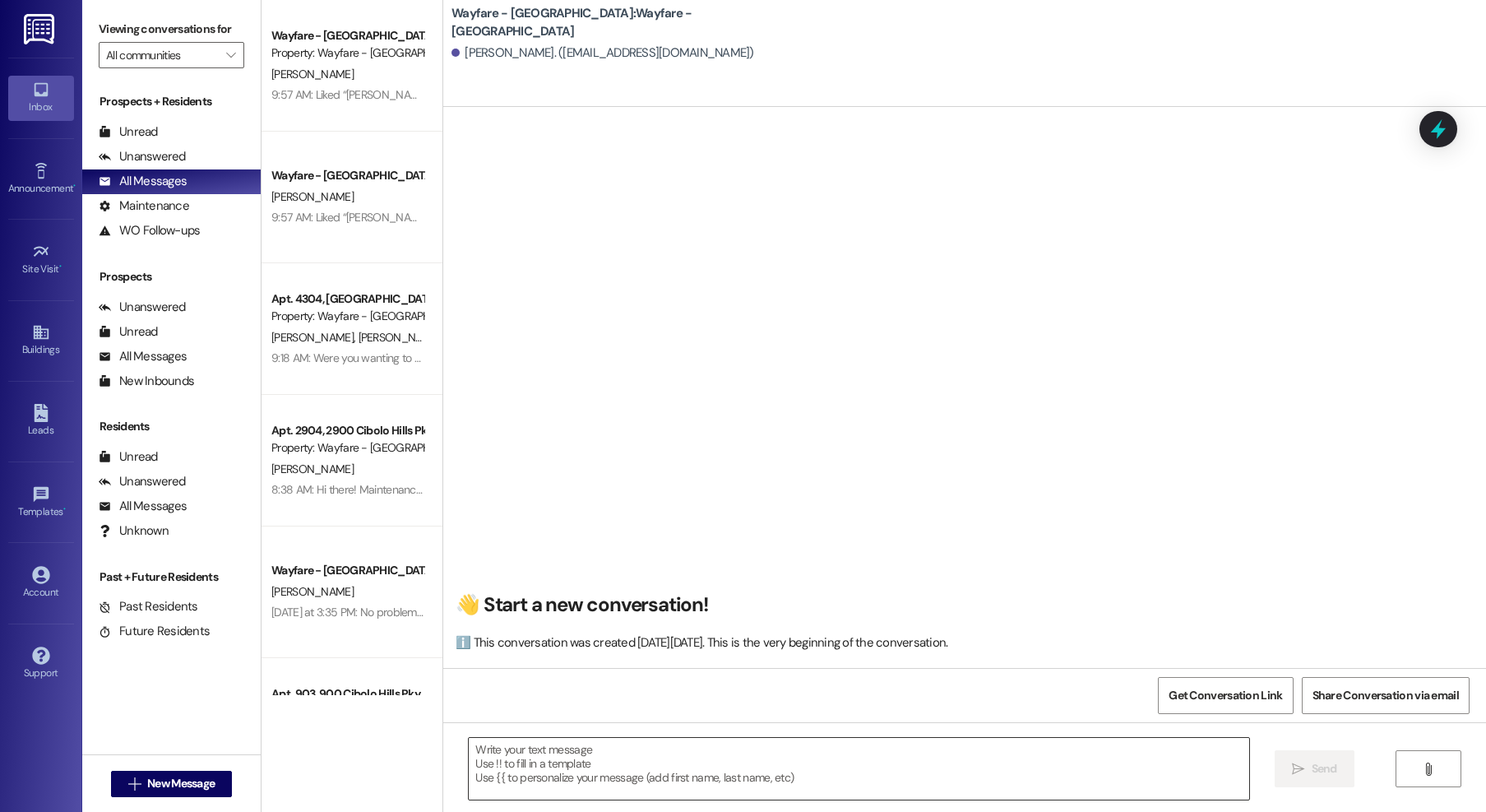
click at [978, 768] on textarea at bounding box center [859, 769] width 780 height 62
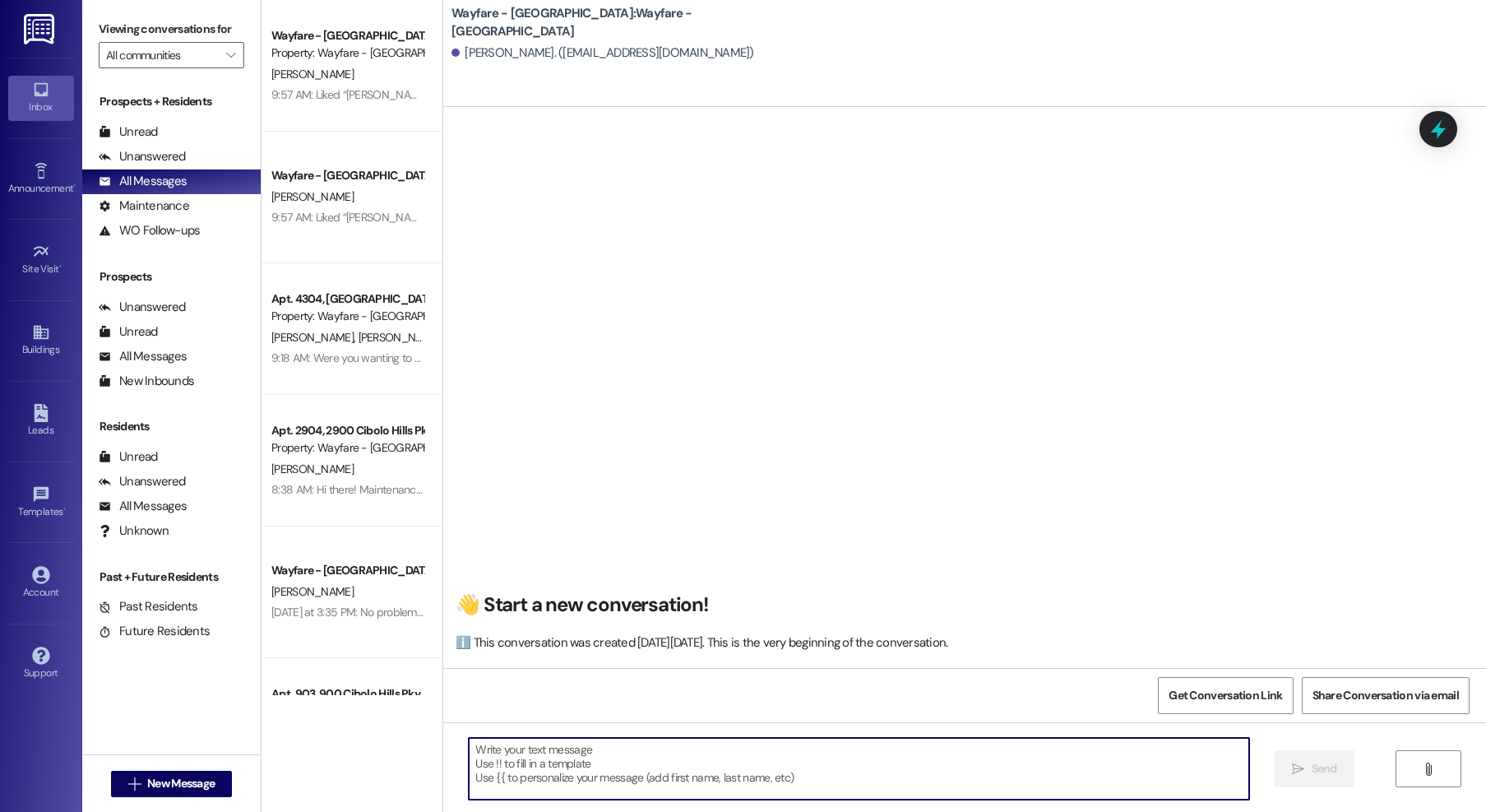
scroll to position [1, 0]
paste textarea "Hi there! My name is Jordan and I'm one of the leasing agents here at Wayfare C…"
type textarea "Hi there! My name is Jordan and I'm one of the leasing agents here at Wayfare C…"
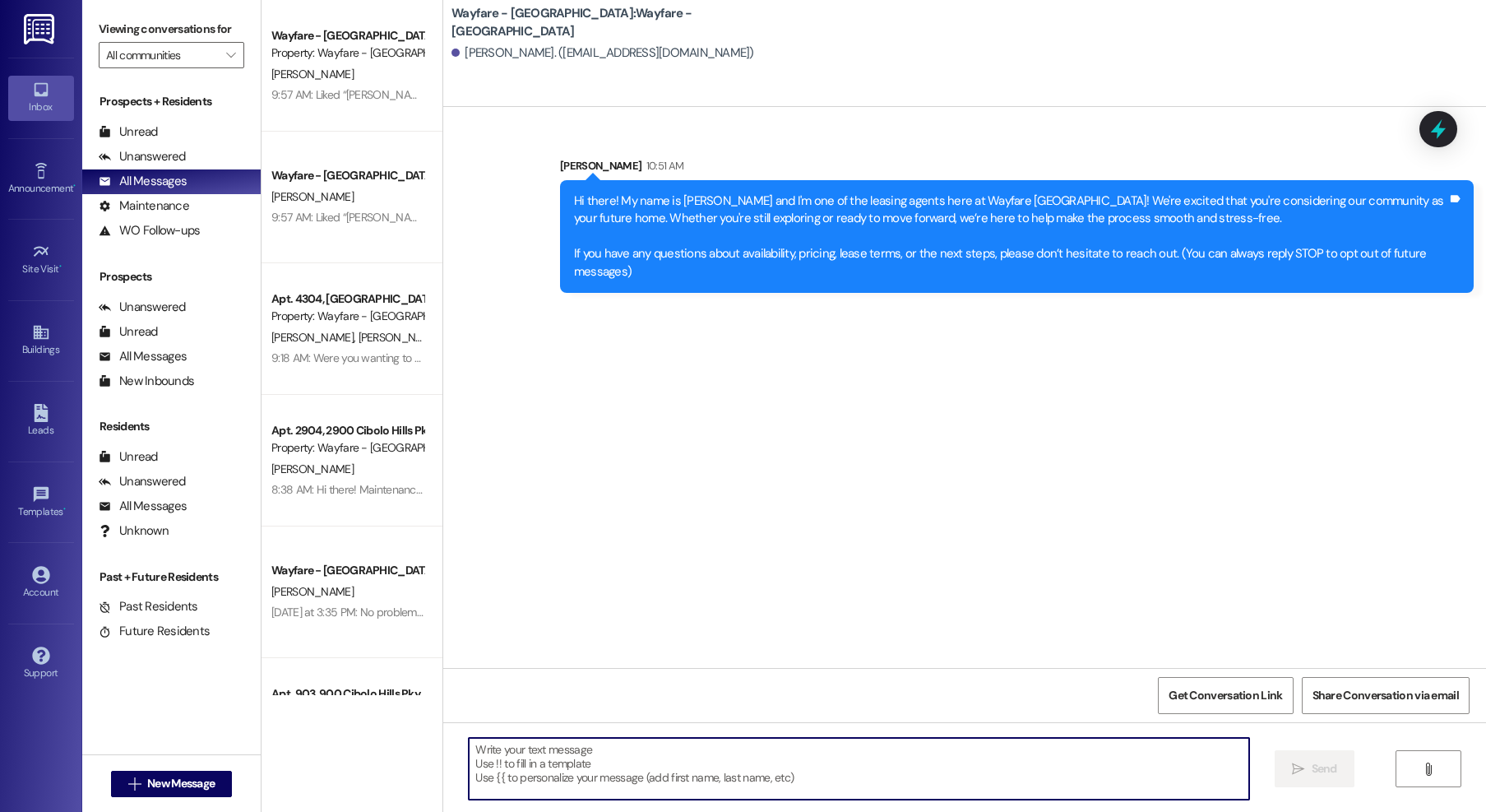
scroll to position [0, 0]
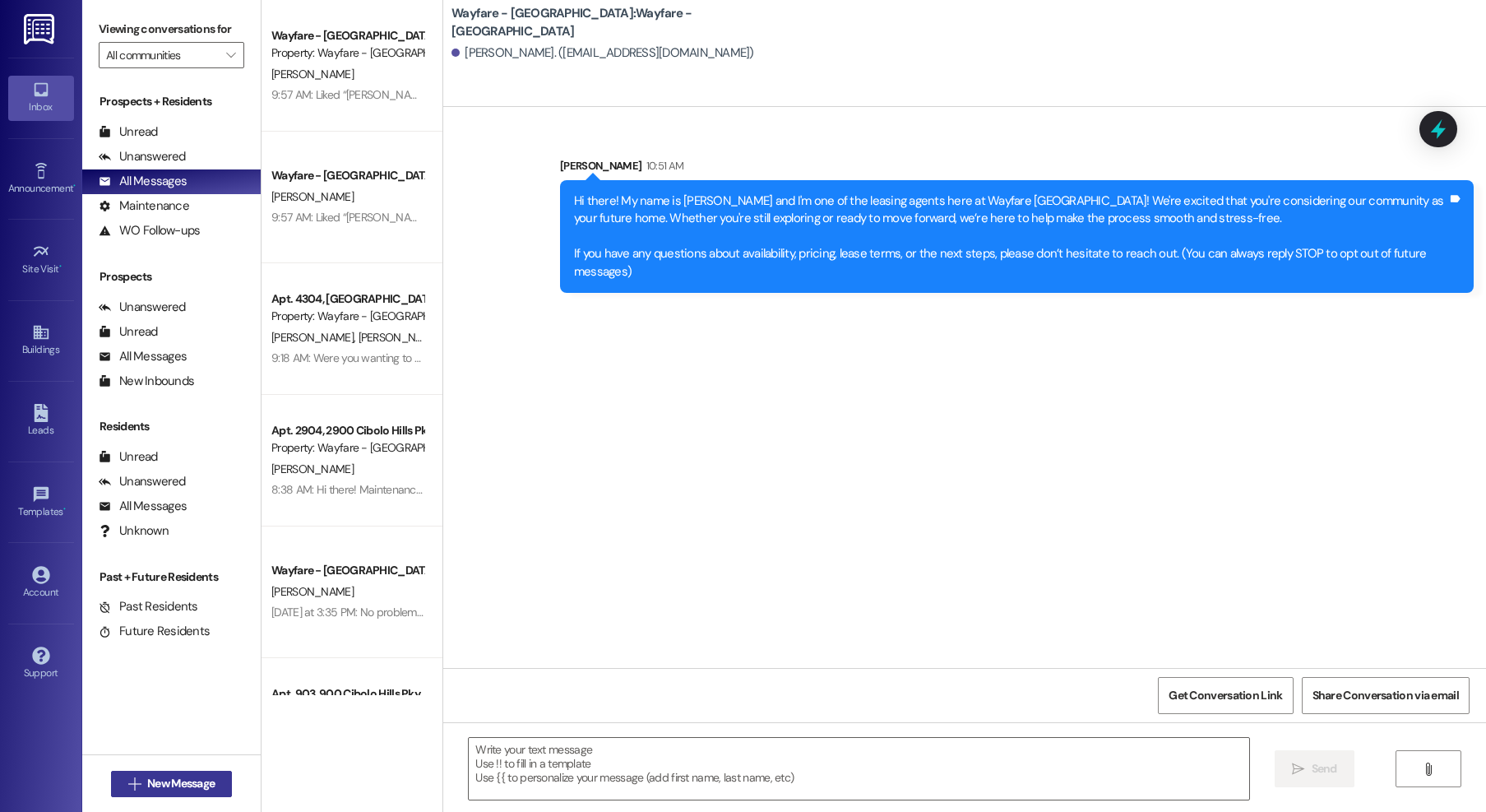
click at [163, 784] on span "New Message" at bounding box center [181, 783] width 67 height 17
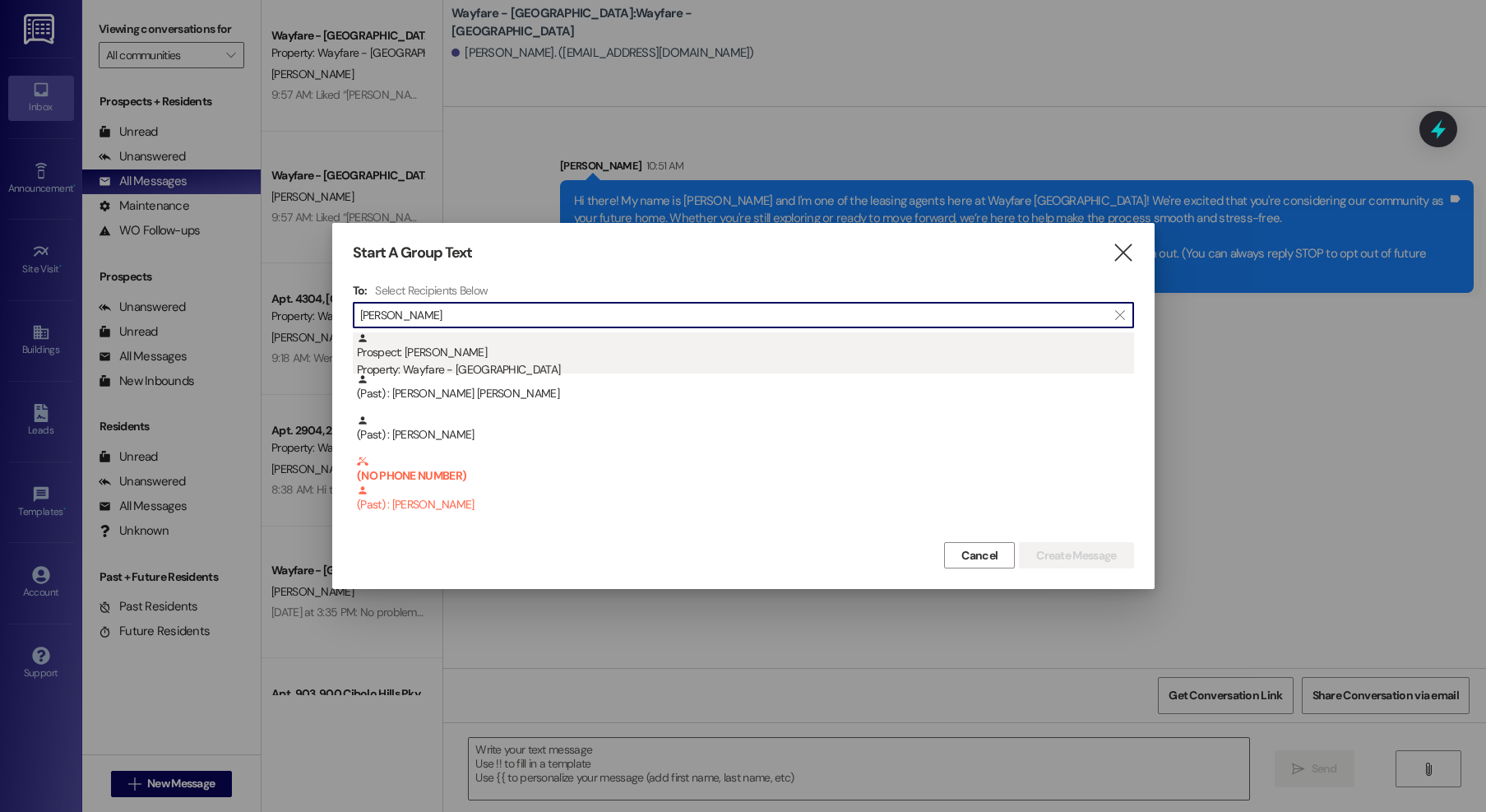
type input "glover"
click at [439, 358] on div "Prospect: Kimberly Glover Property: Wayfare - Cibolo Hills" at bounding box center [746, 355] width 778 height 47
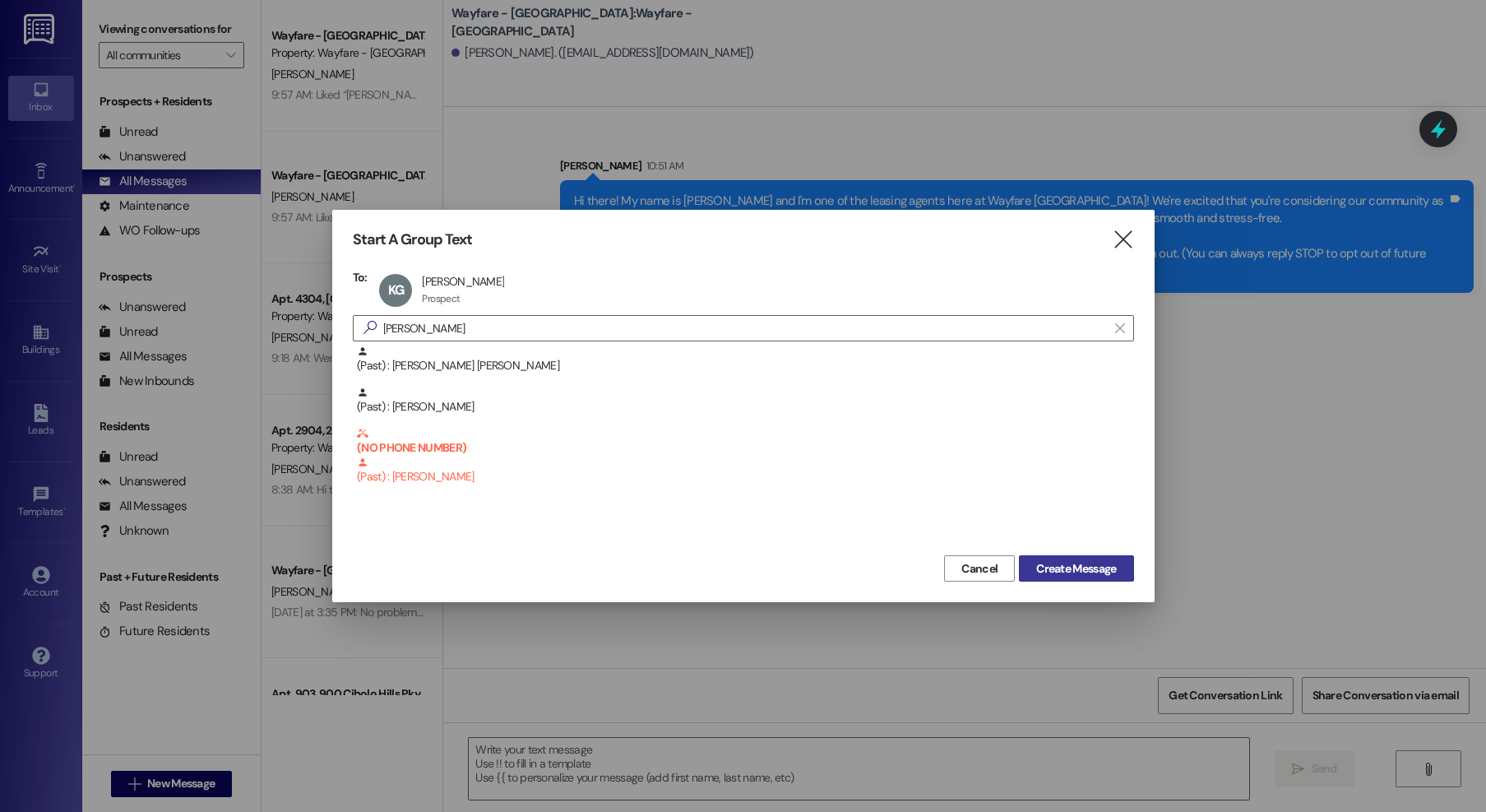
click at [1065, 563] on span "Create Message" at bounding box center [1076, 568] width 80 height 17
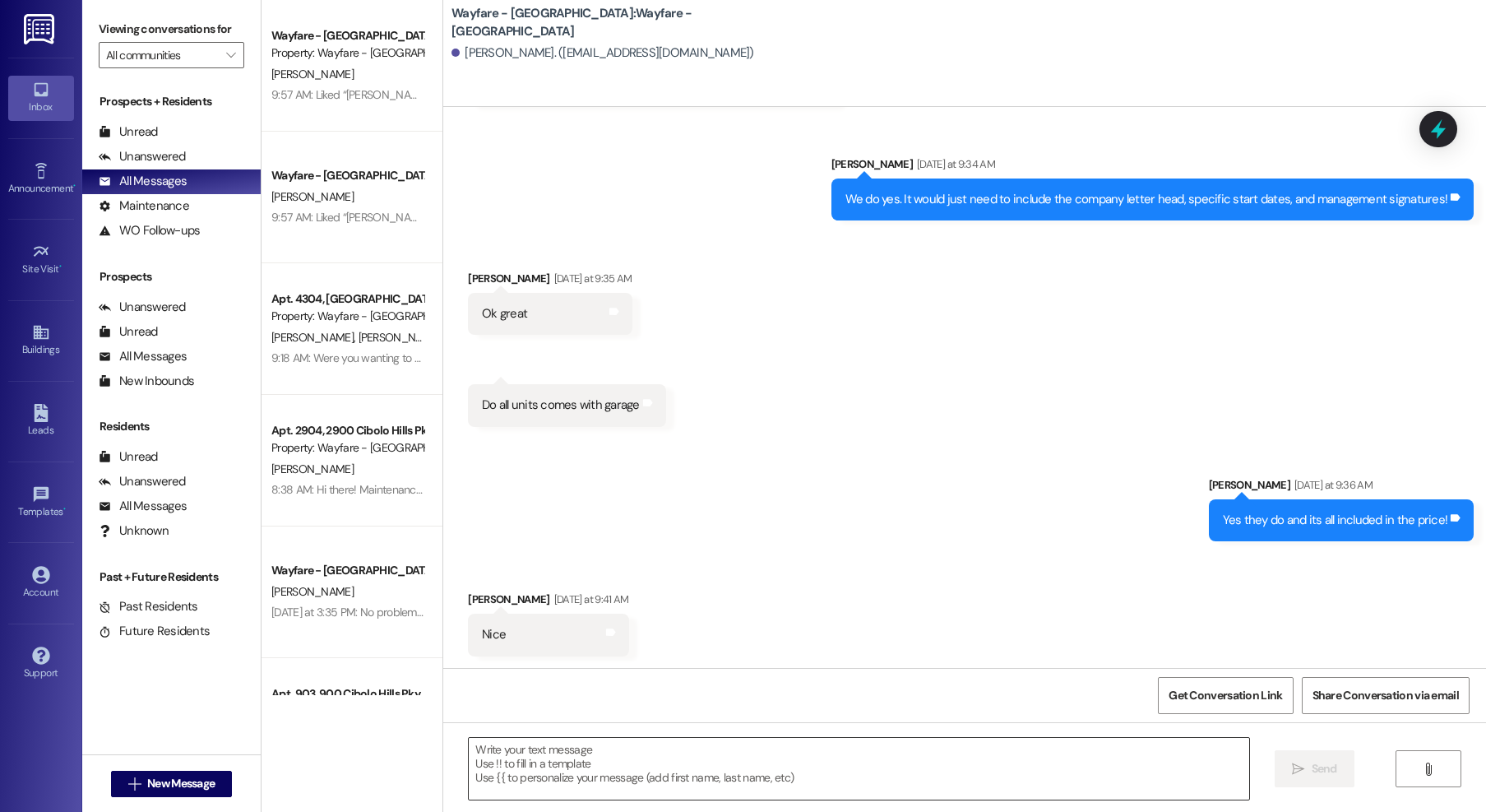
click at [1058, 746] on textarea at bounding box center [859, 769] width 780 height 62
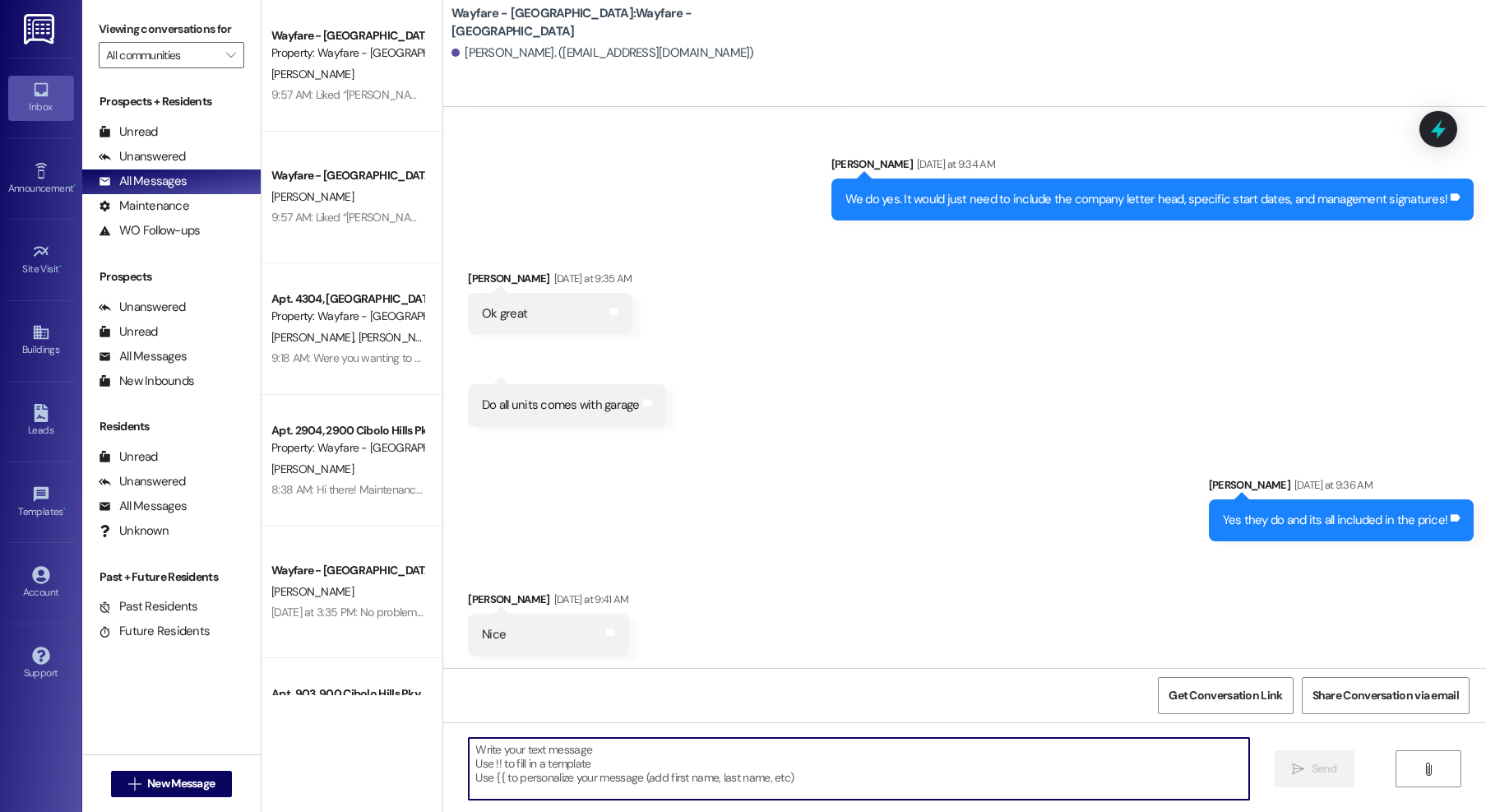
scroll to position [326, 0]
click at [681, 782] on textarea at bounding box center [859, 769] width 780 height 62
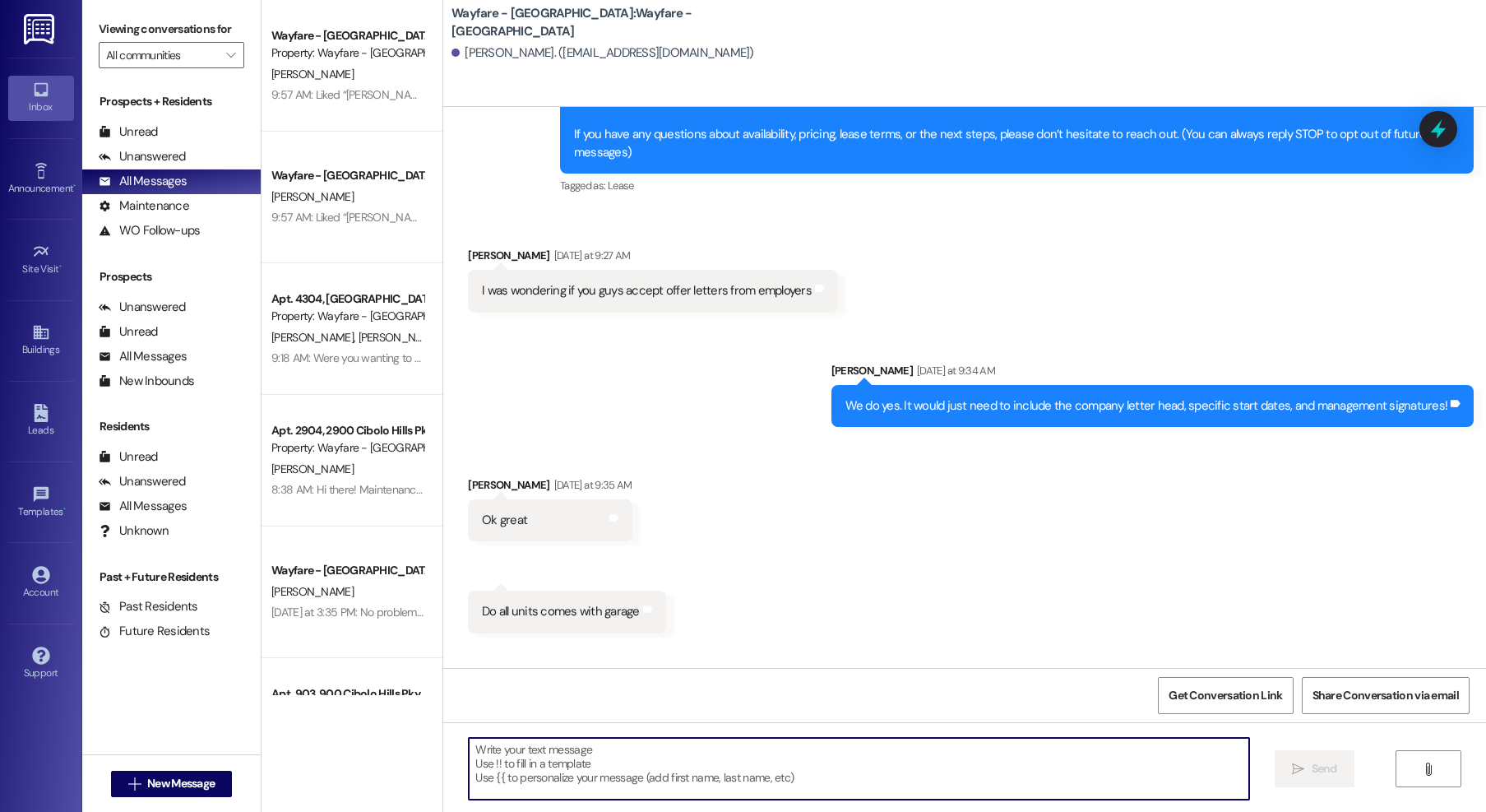
scroll to position [0, 0]
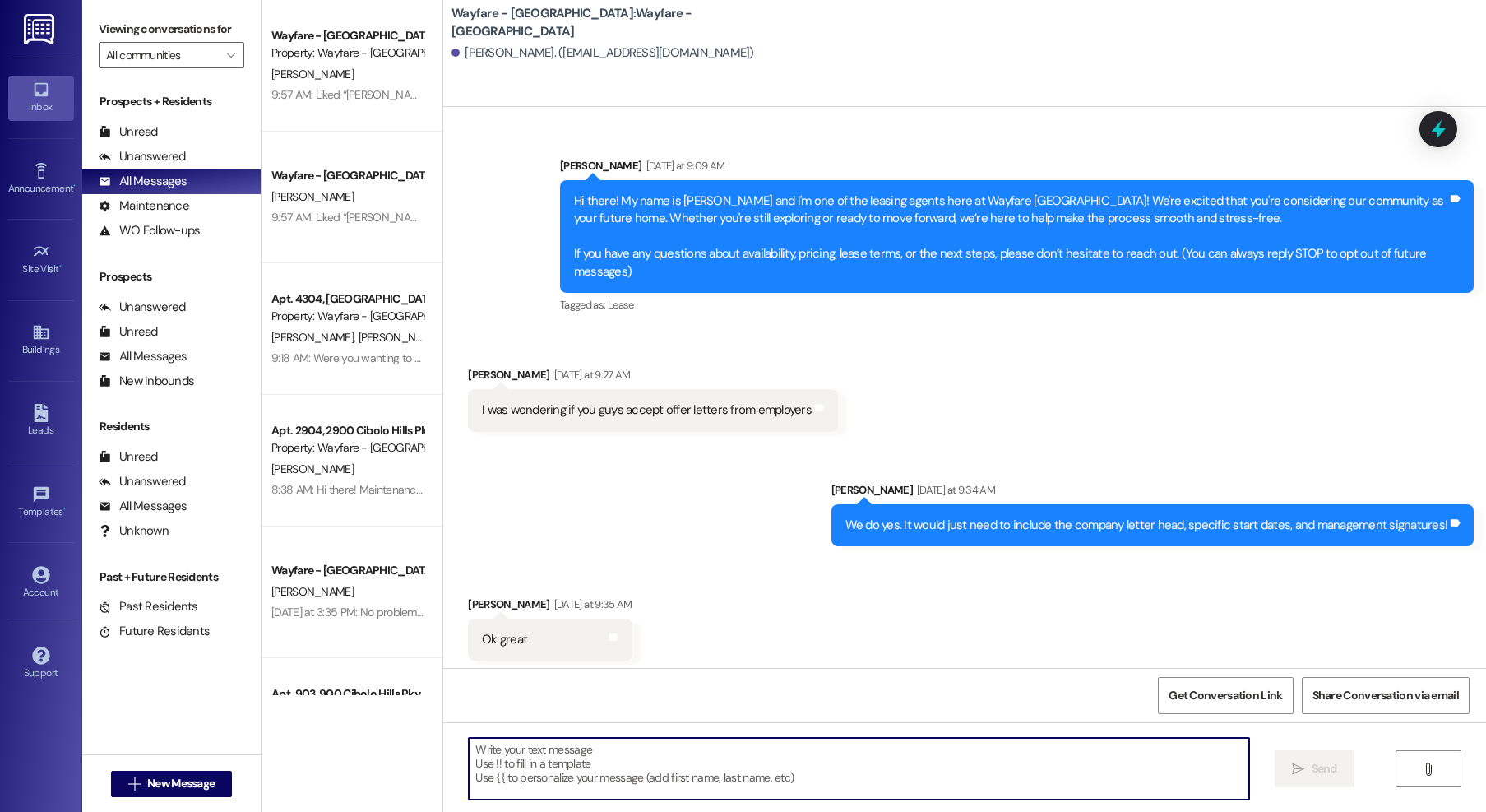
click at [622, 769] on textarea at bounding box center [859, 769] width 780 height 62
click at [796, 762] on textarea at bounding box center [859, 769] width 780 height 62
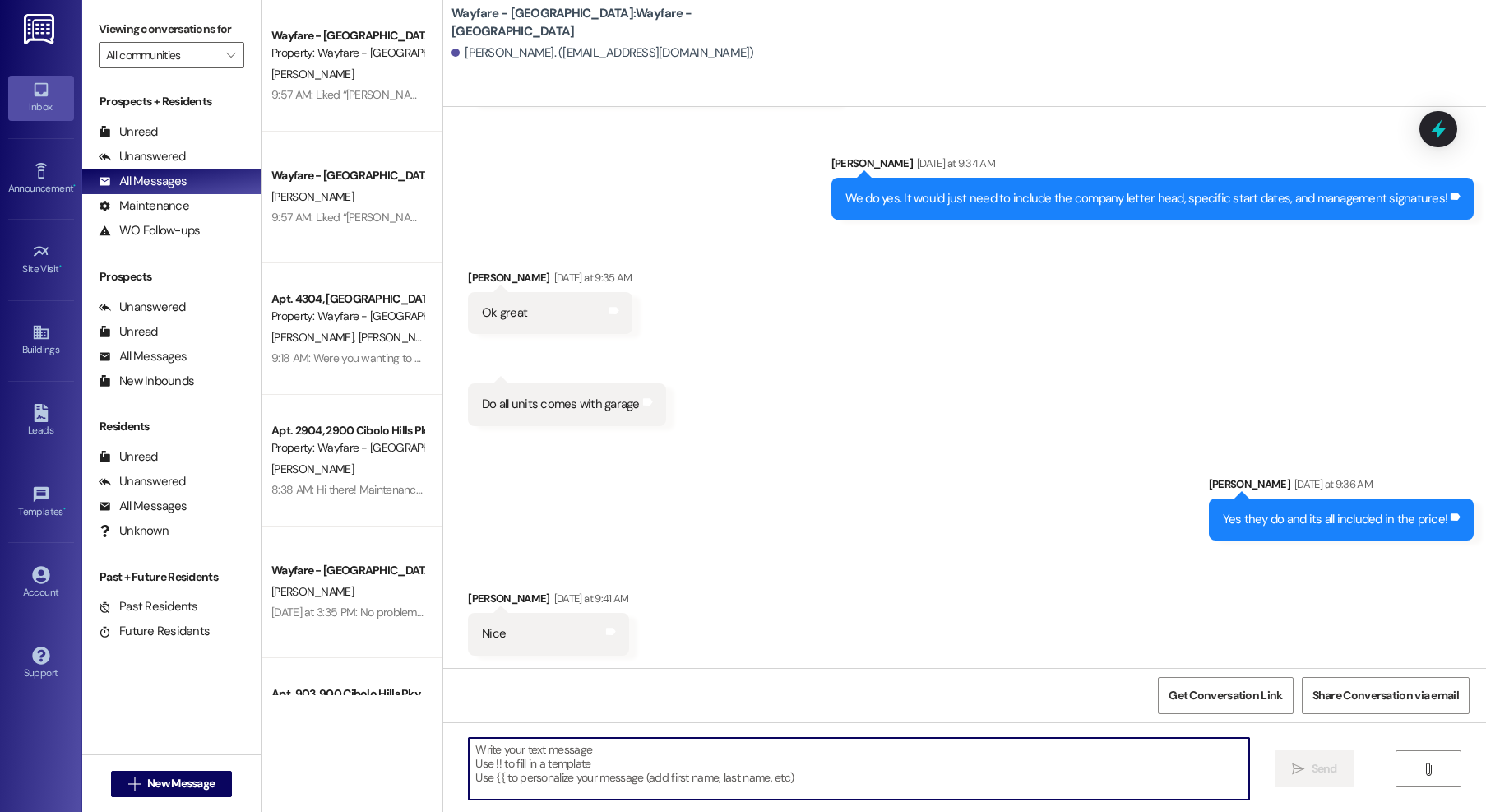
click at [755, 748] on textarea at bounding box center [859, 769] width 780 height 62
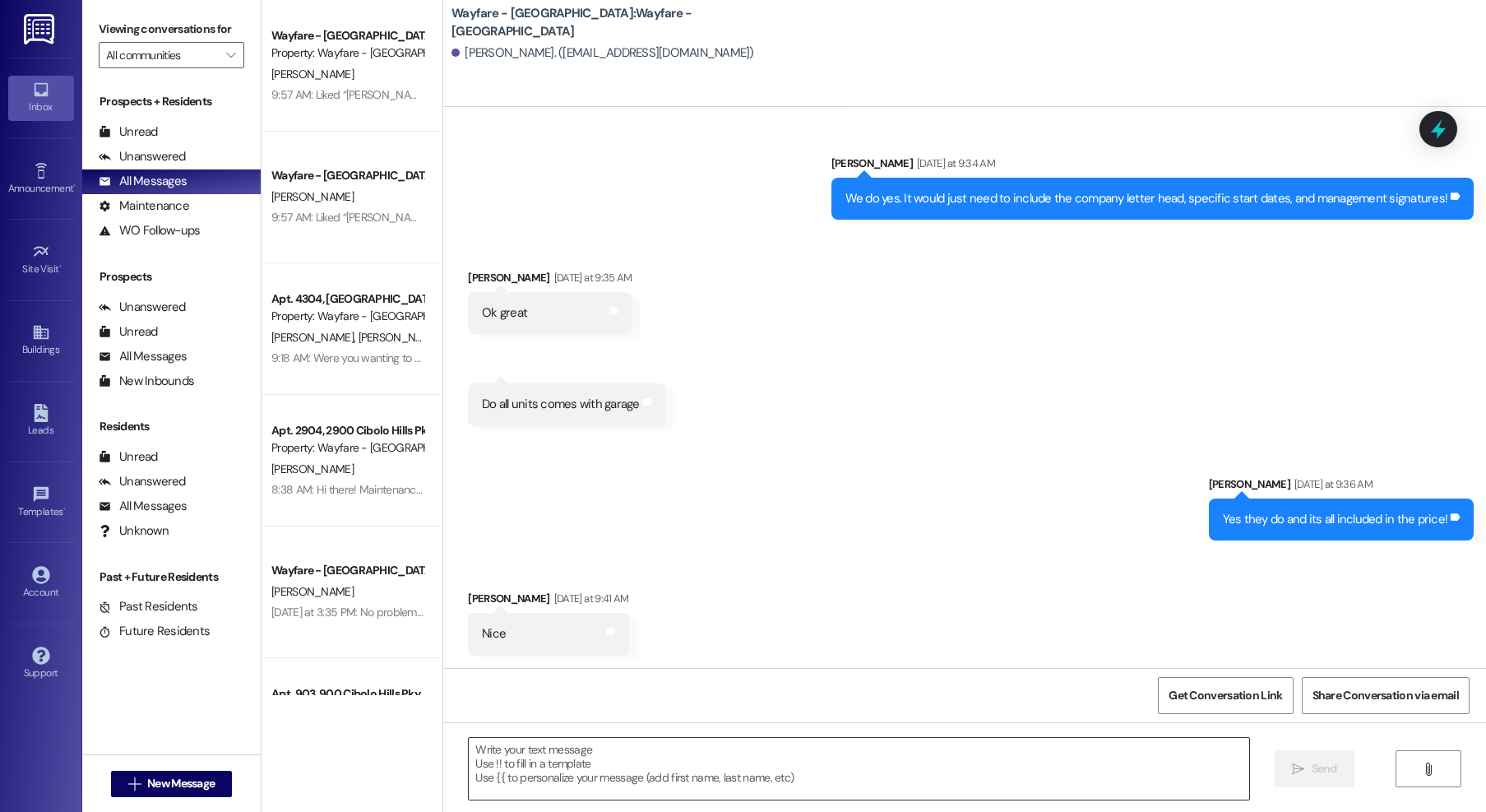
click at [911, 765] on textarea at bounding box center [859, 769] width 780 height 62
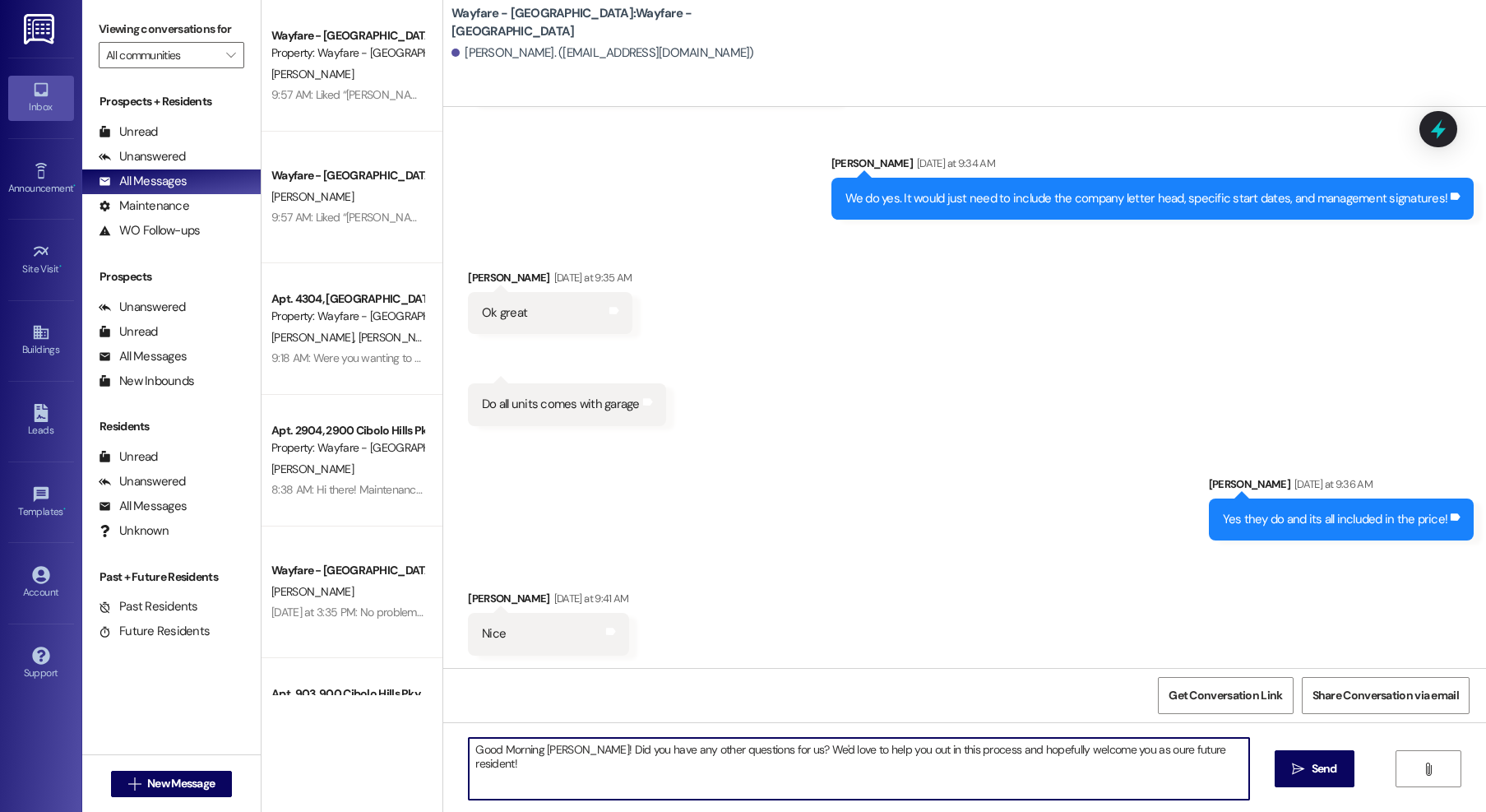
click at [1136, 757] on textarea "Good Morning Kimberly! Did you have any other questions for us? We'd love to he…" at bounding box center [859, 769] width 780 height 62
click at [1142, 748] on textarea "Good Morning Kimberly! Did you have any other questions for us? We'd love to he…" at bounding box center [859, 769] width 780 height 62
click at [1227, 758] on textarea "Good Morning Kimberly! Did you have any other questions for us? We'd love to he…" at bounding box center [859, 769] width 780 height 62
click at [842, 769] on textarea "Good Morning Kimberly! Did you have any other questions for us? We'd love to he…" at bounding box center [859, 769] width 780 height 62
type textarea "Good Morning Kimberly! Did you have any other questions for us? We'd love to he…"
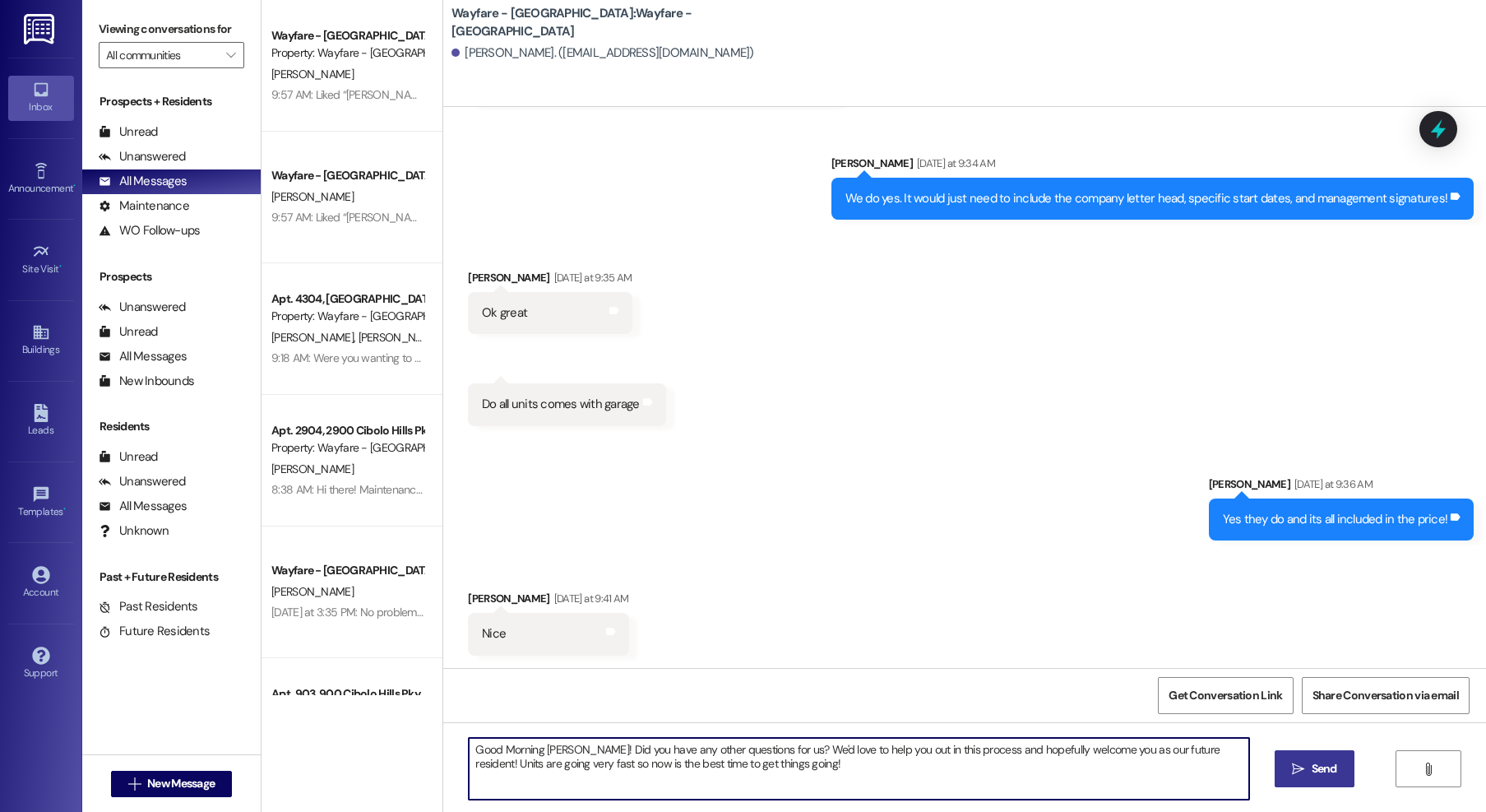
click at [1292, 772] on icon "" at bounding box center [1298, 769] width 12 height 13
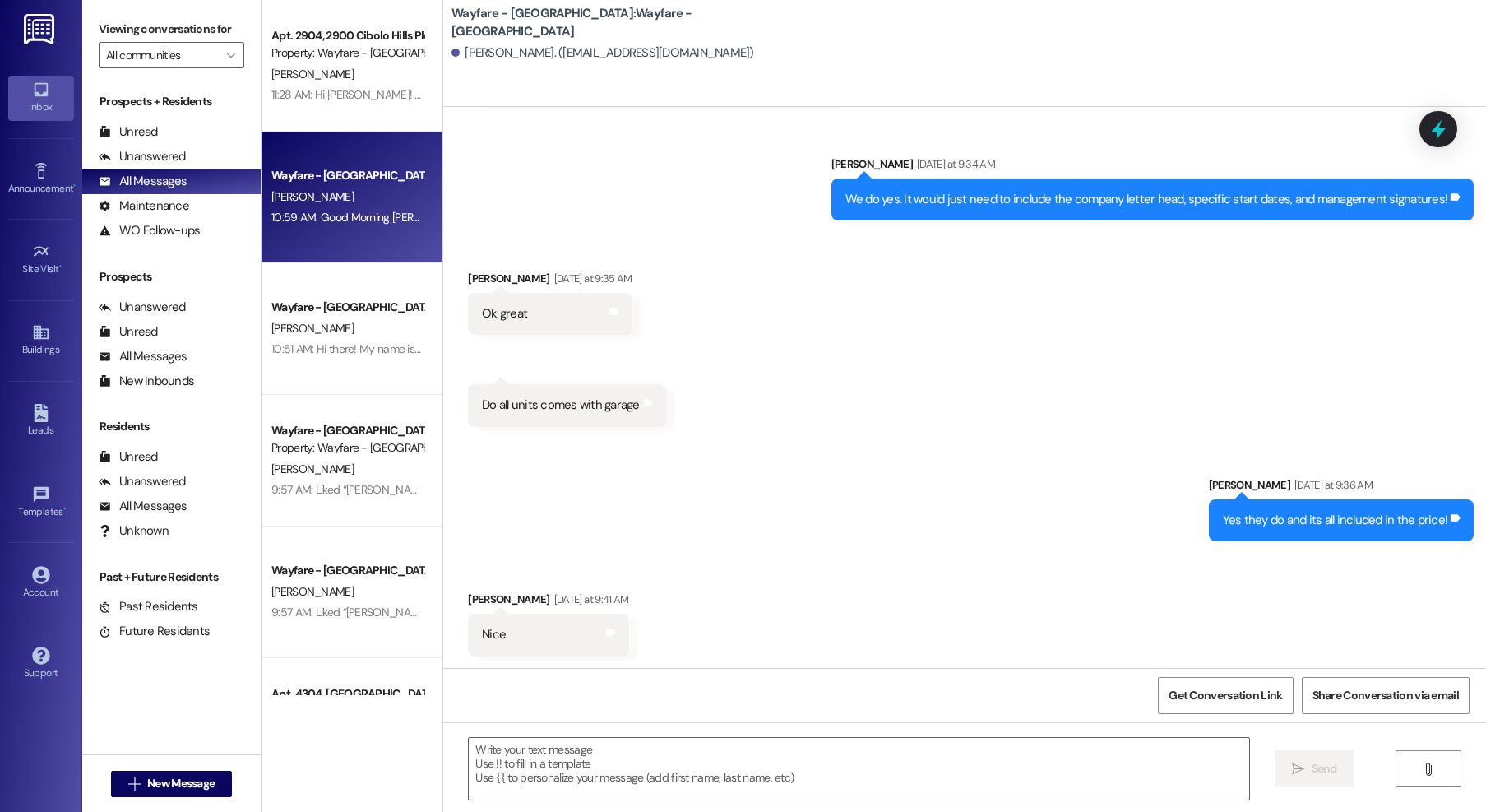
scroll to position [459, 0]
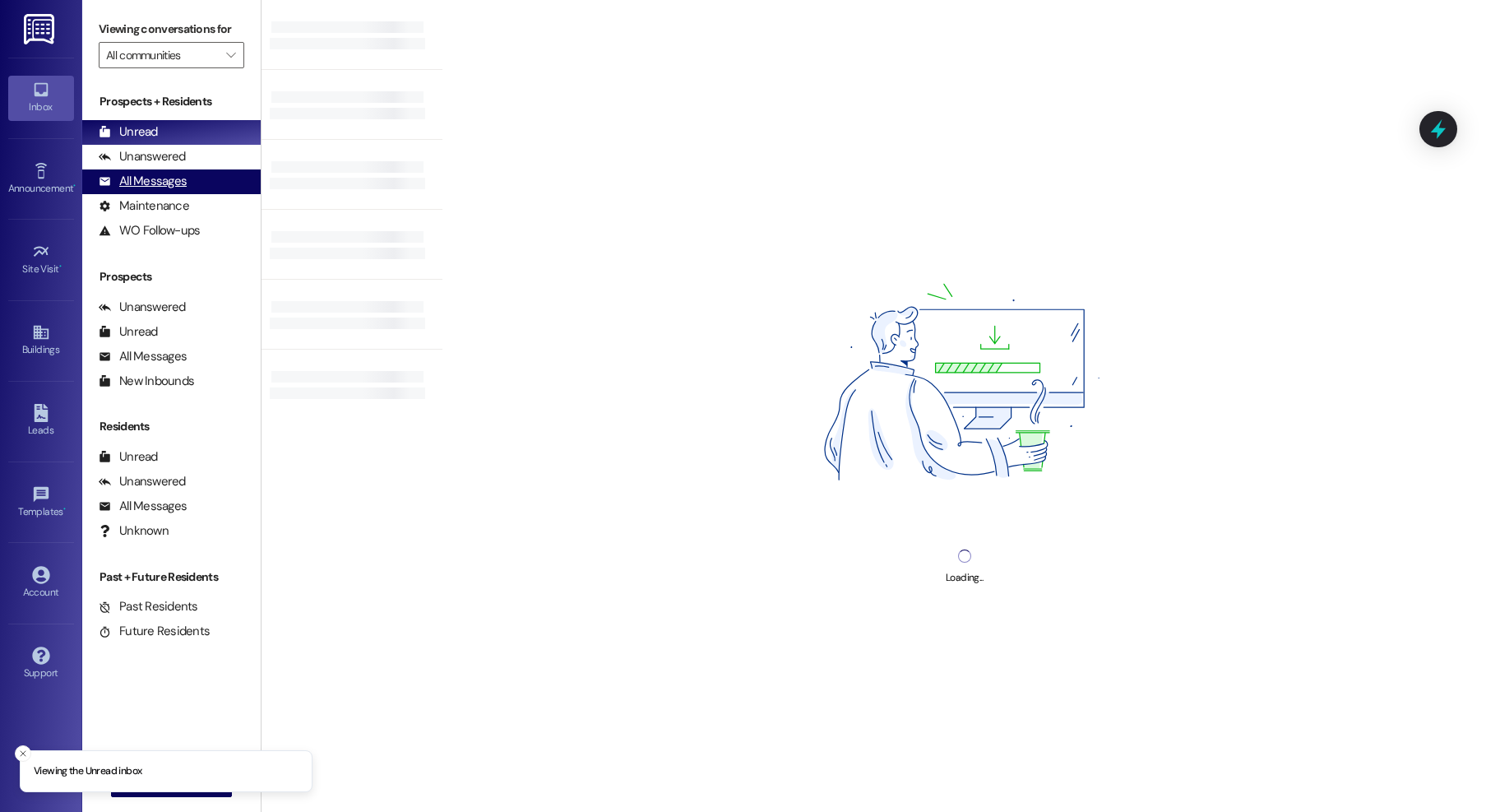
click at [163, 178] on div "All Messages" at bounding box center [142, 181] width 88 height 17
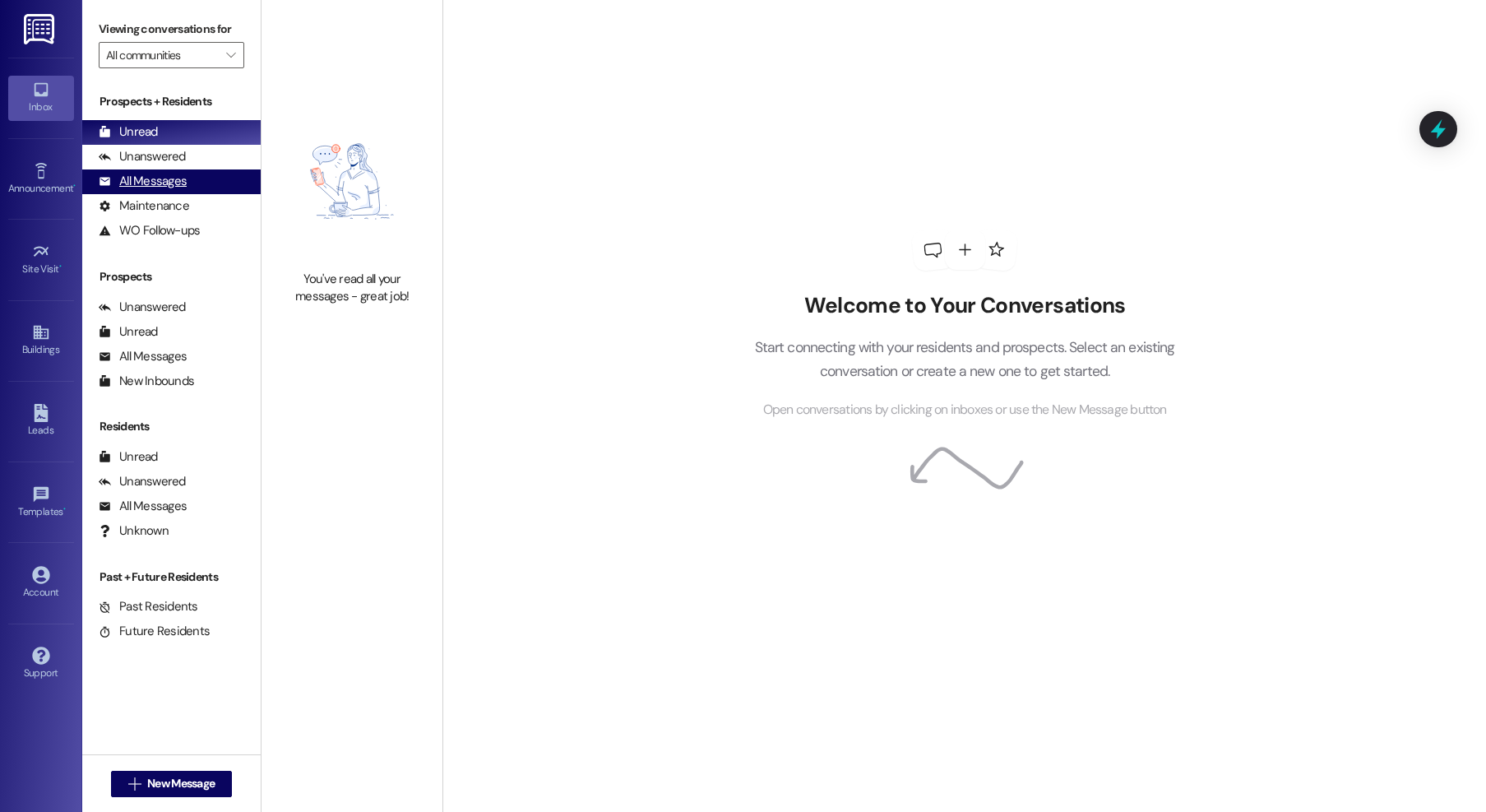
click at [136, 182] on div "All Messages" at bounding box center [142, 181] width 88 height 17
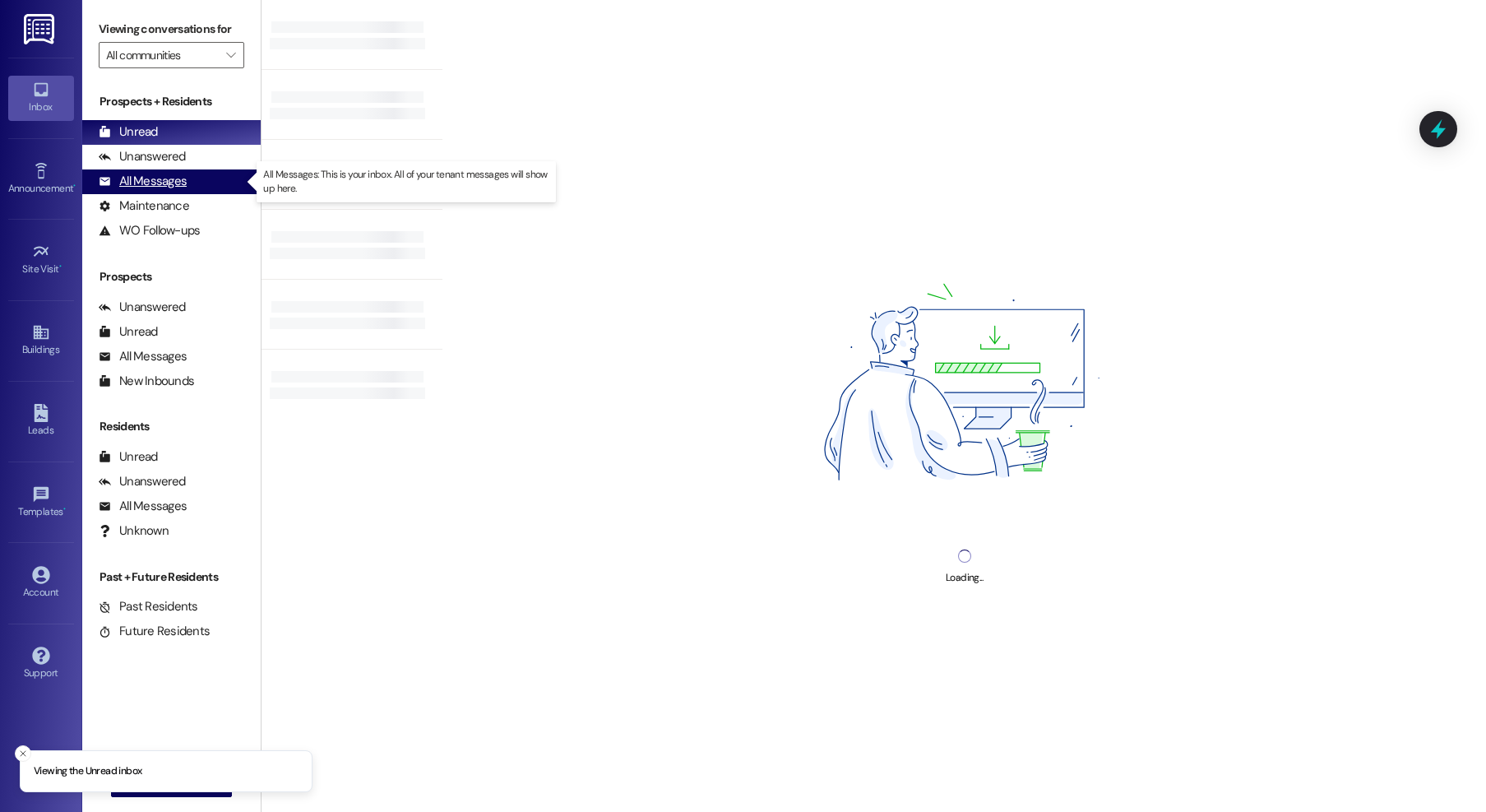
click at [129, 179] on div "All Messages" at bounding box center [142, 181] width 88 height 17
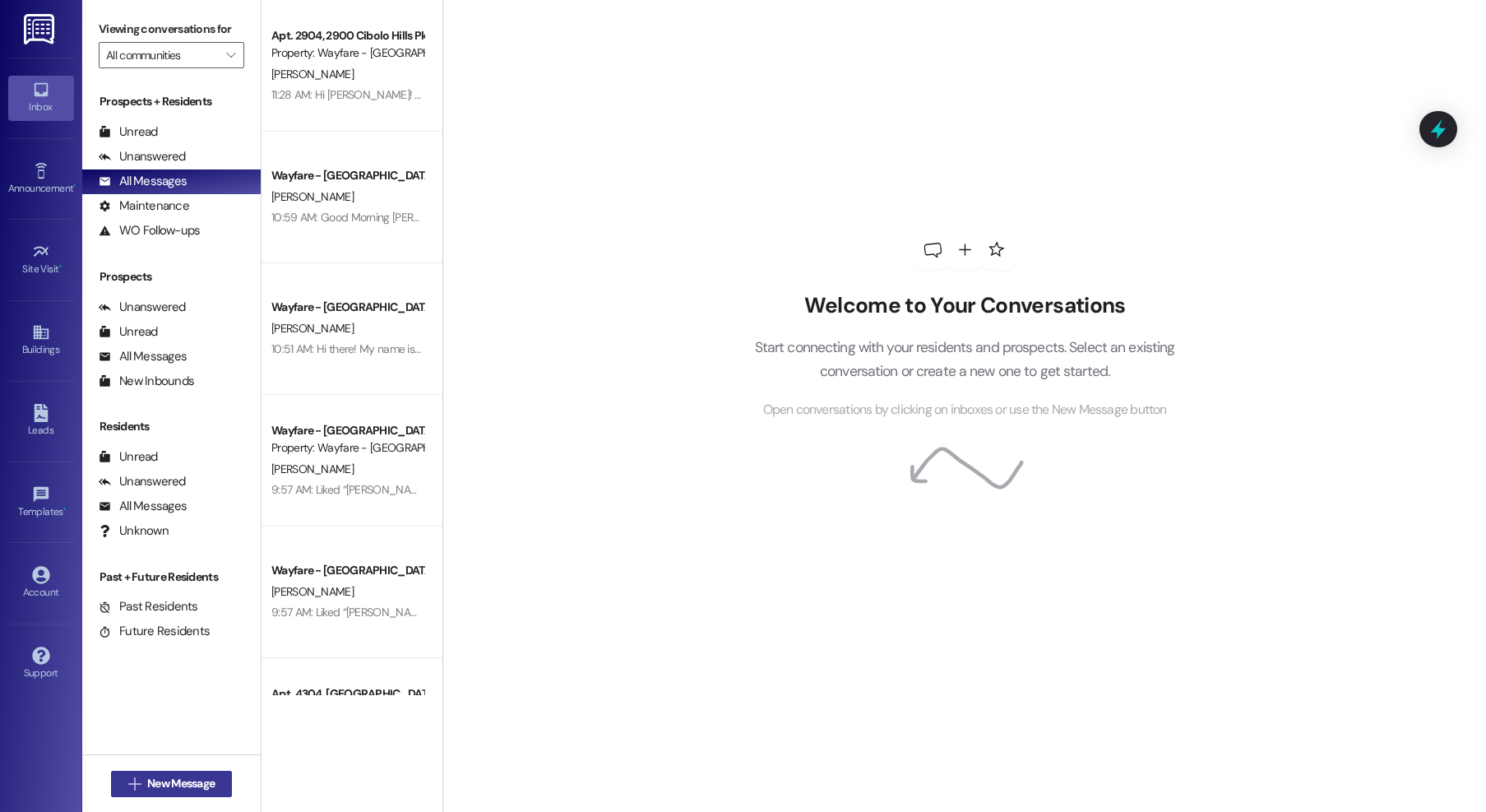
click at [165, 777] on span "New Message" at bounding box center [181, 783] width 67 height 17
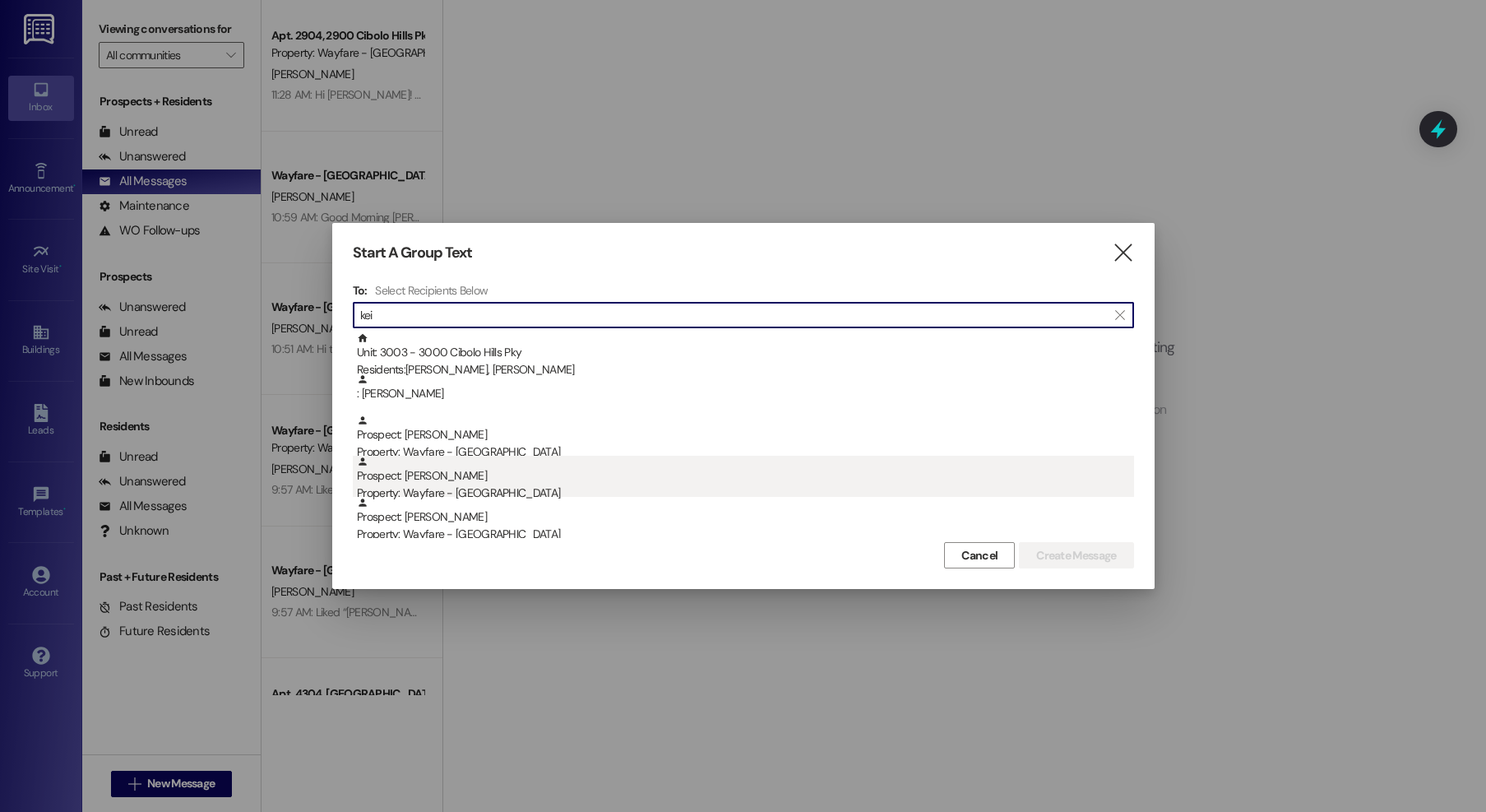
type input "kei"
click at [422, 492] on div "Property: Wayfare - [GEOGRAPHIC_DATA]" at bounding box center [746, 492] width 778 height 17
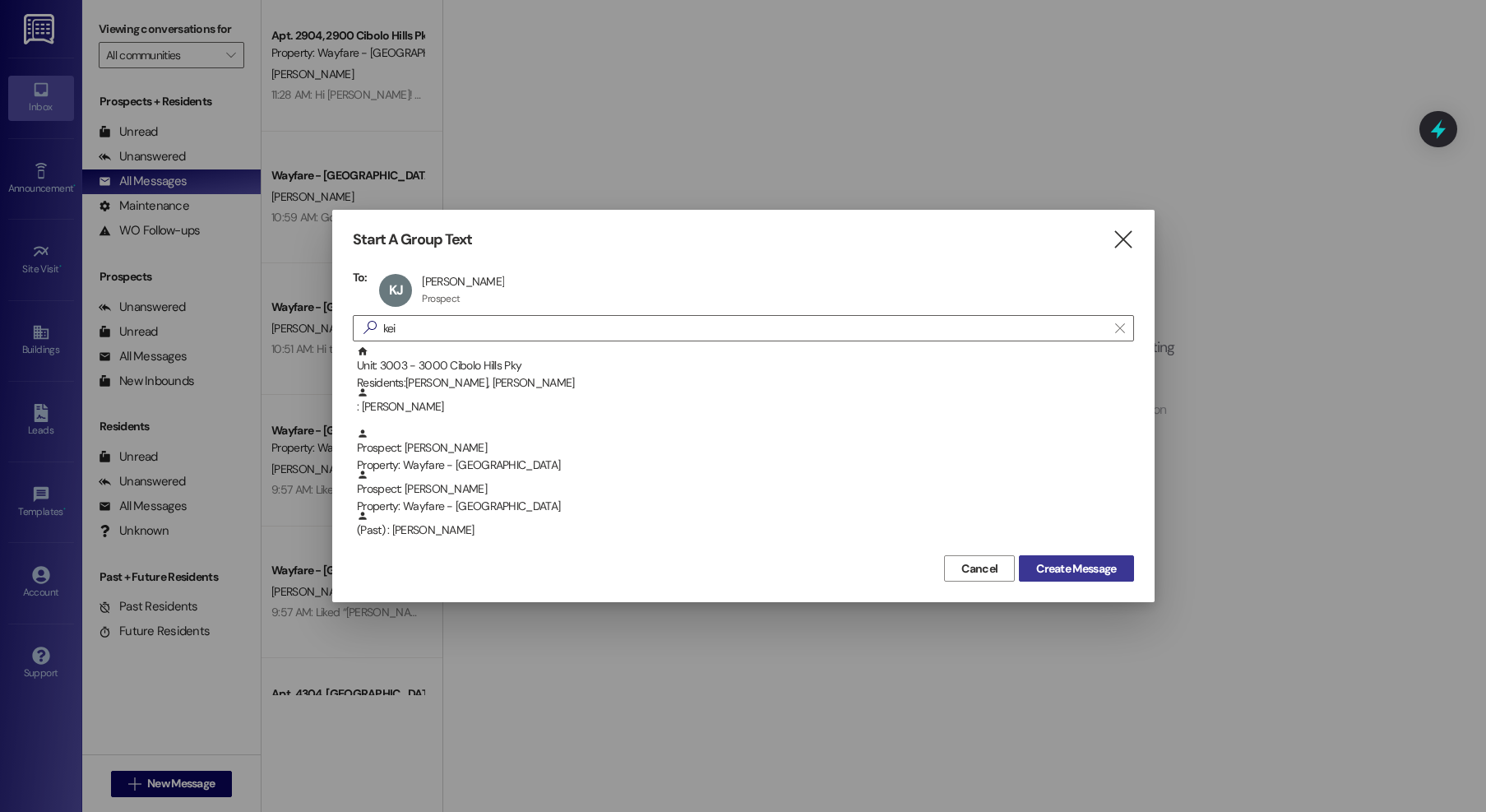
click at [1055, 570] on span "Create Message" at bounding box center [1076, 568] width 80 height 17
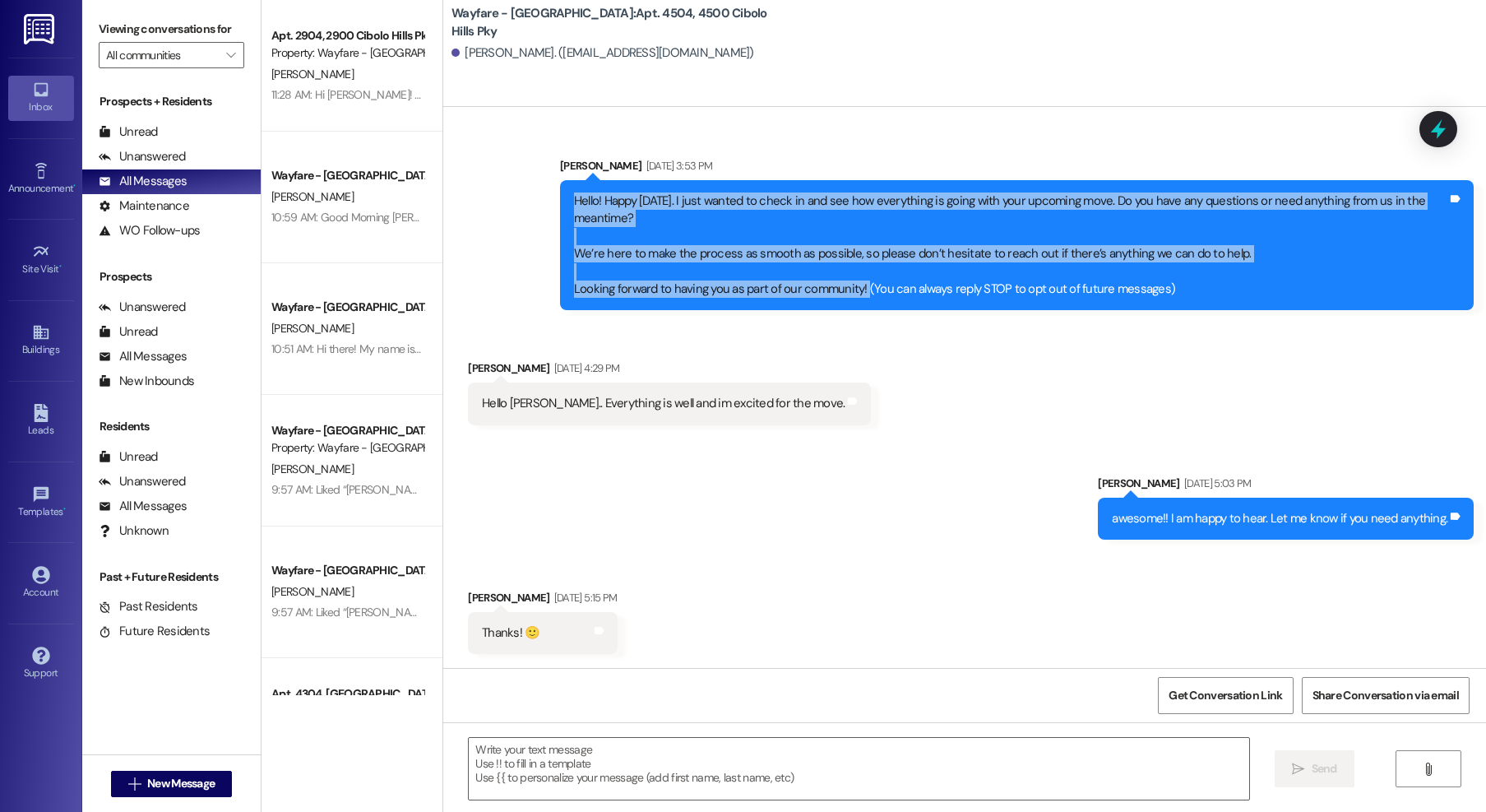
drag, startPoint x: 559, startPoint y: 199, endPoint x: 851, endPoint y: 290, distance: 305.9
click at [851, 290] on div "Hello! Happy Monday. I just wanted to check in and see how everything is going …" at bounding box center [1017, 246] width 914 height 131
copy div "Hello! Happy Monday. I just wanted to check in and see how everything is going …"
click at [164, 773] on button " New Message" at bounding box center [171, 784] width 121 height 27
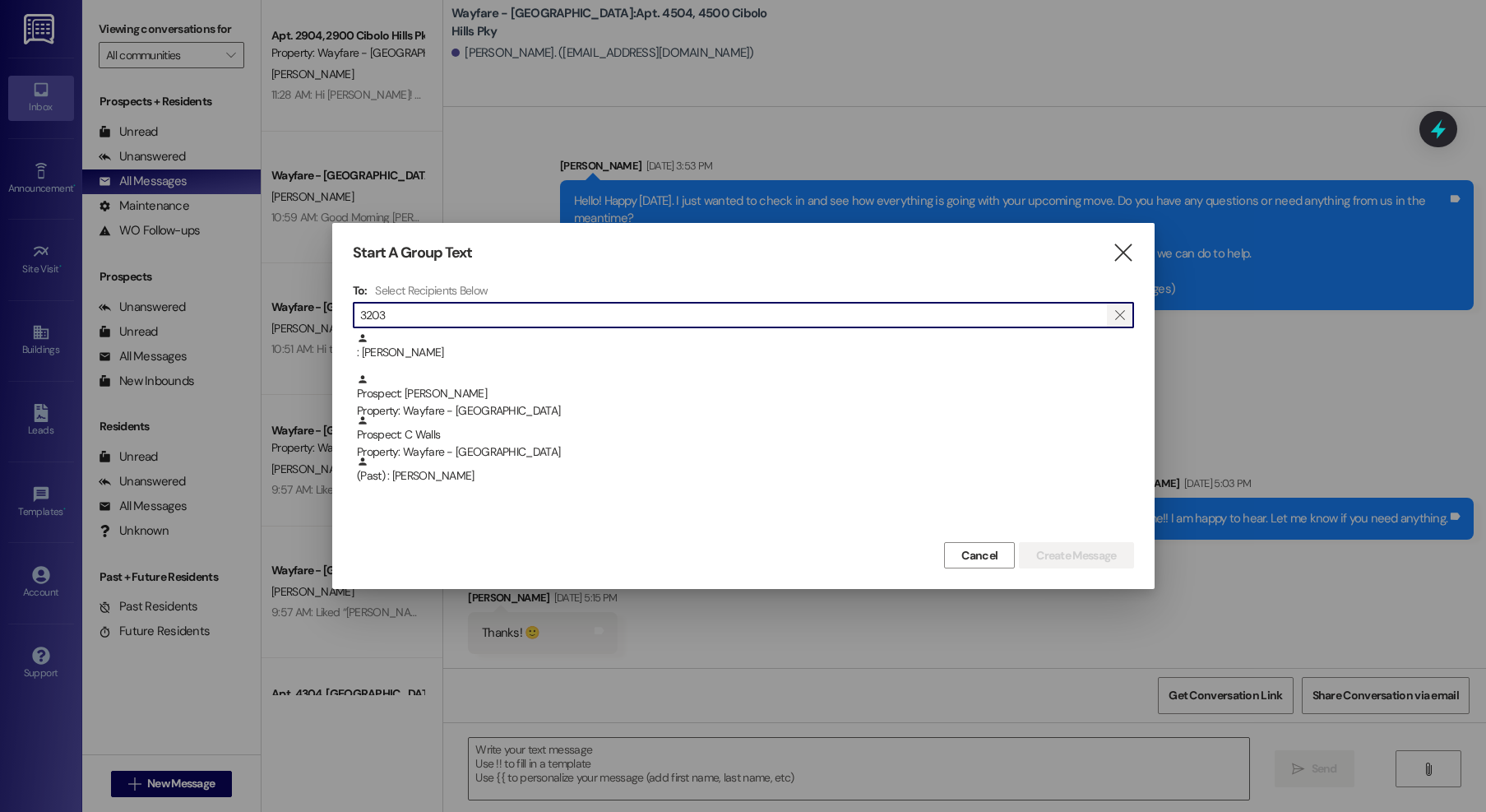
type input "3203"
click at [1109, 316] on button "" at bounding box center [1121, 315] width 27 height 25
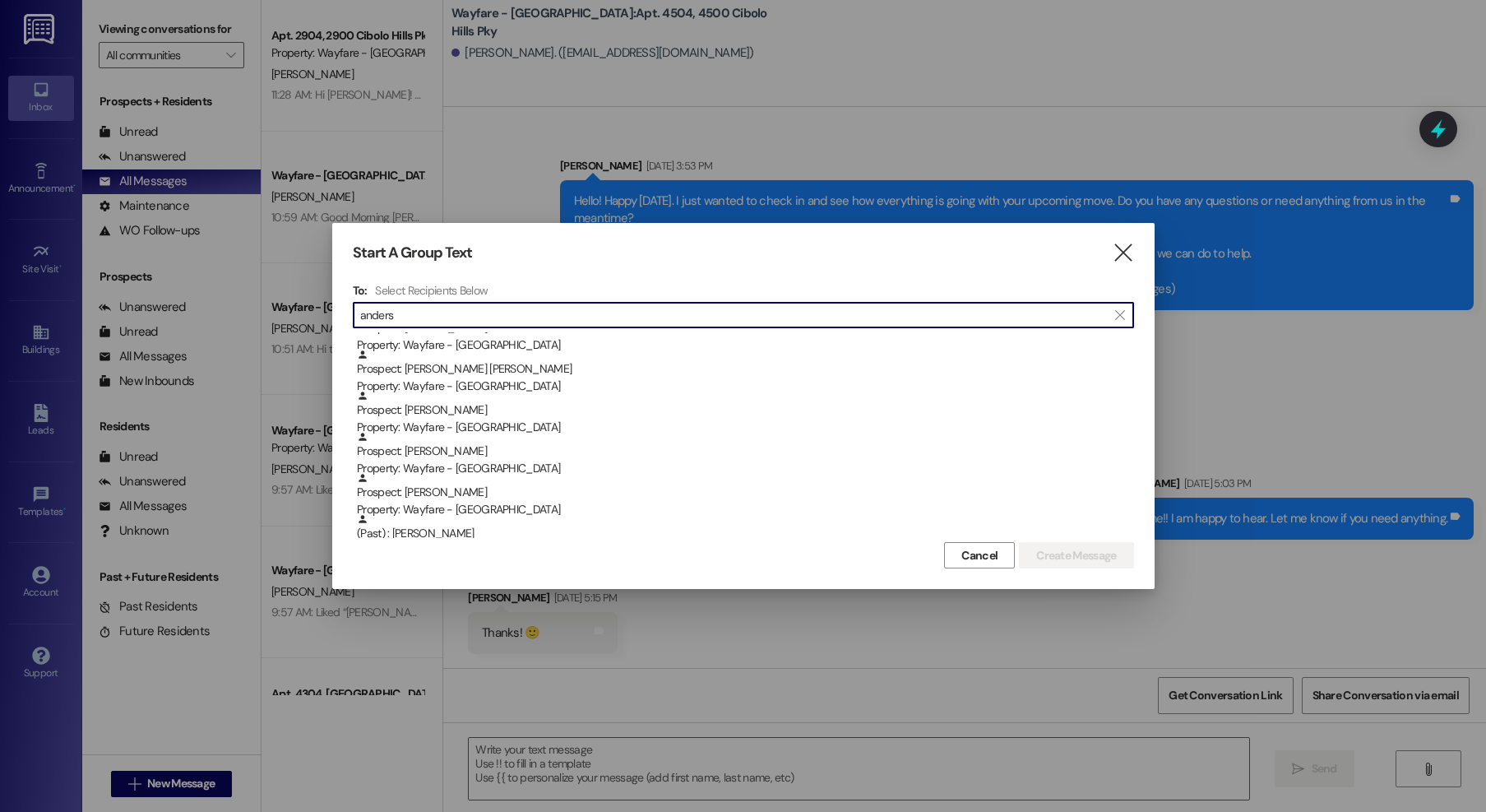
scroll to position [404, 0]
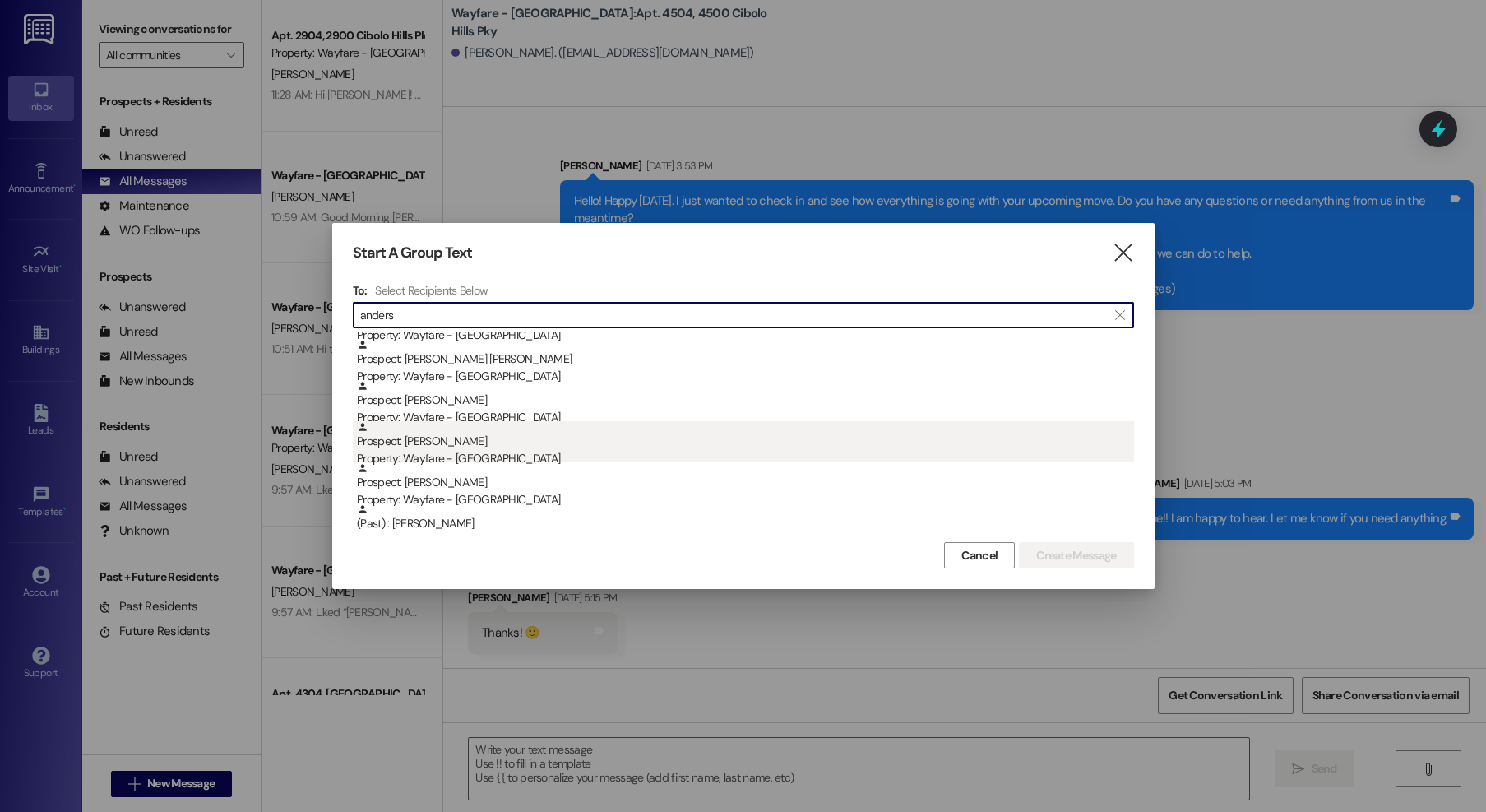
type input "anders"
click at [579, 444] on div "Prospect: Jasmine Anderson Property: Wayfare - Cibolo Hills" at bounding box center [746, 444] width 778 height 47
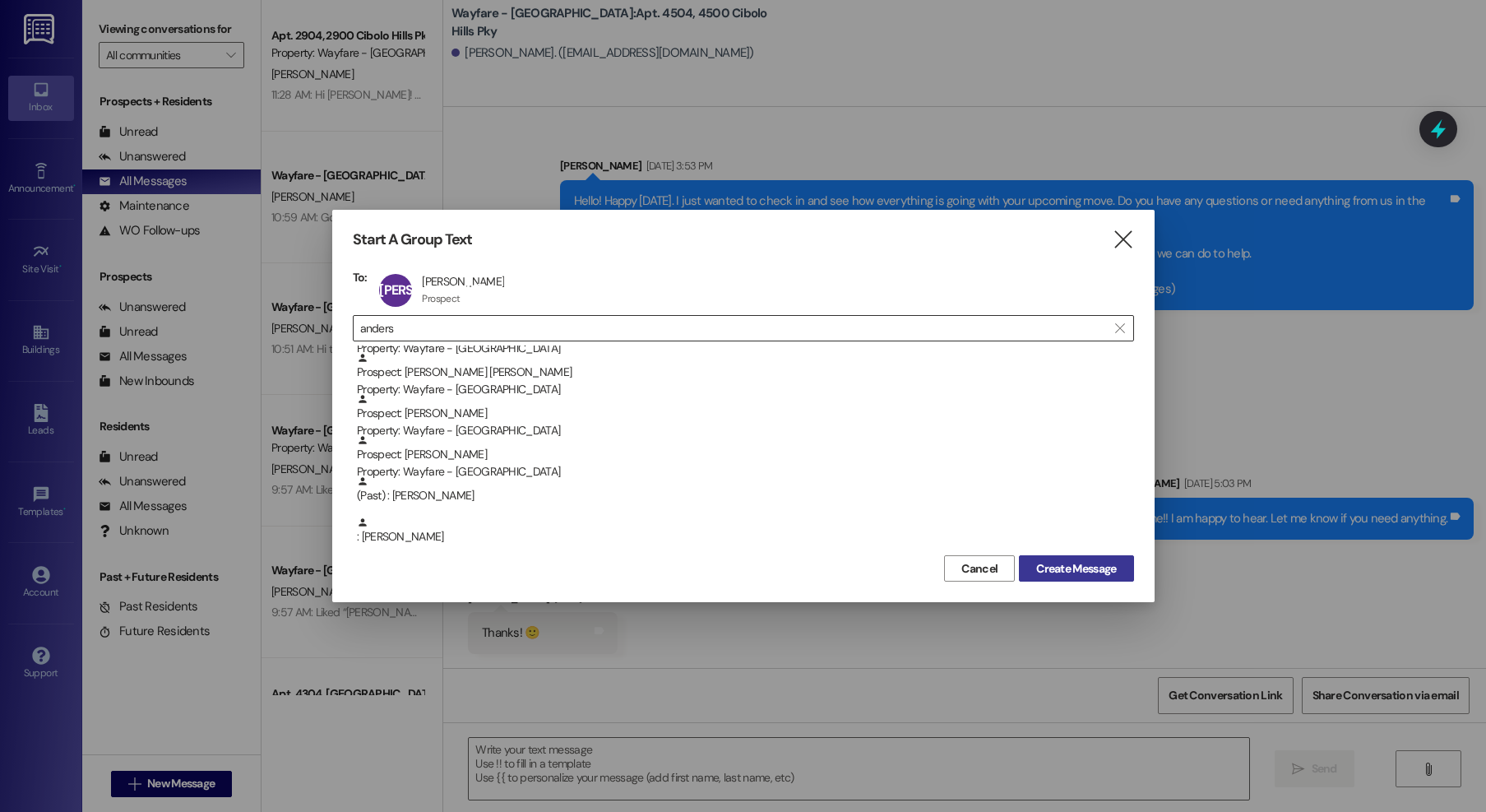
click at [1051, 569] on span "Create Message" at bounding box center [1076, 568] width 80 height 17
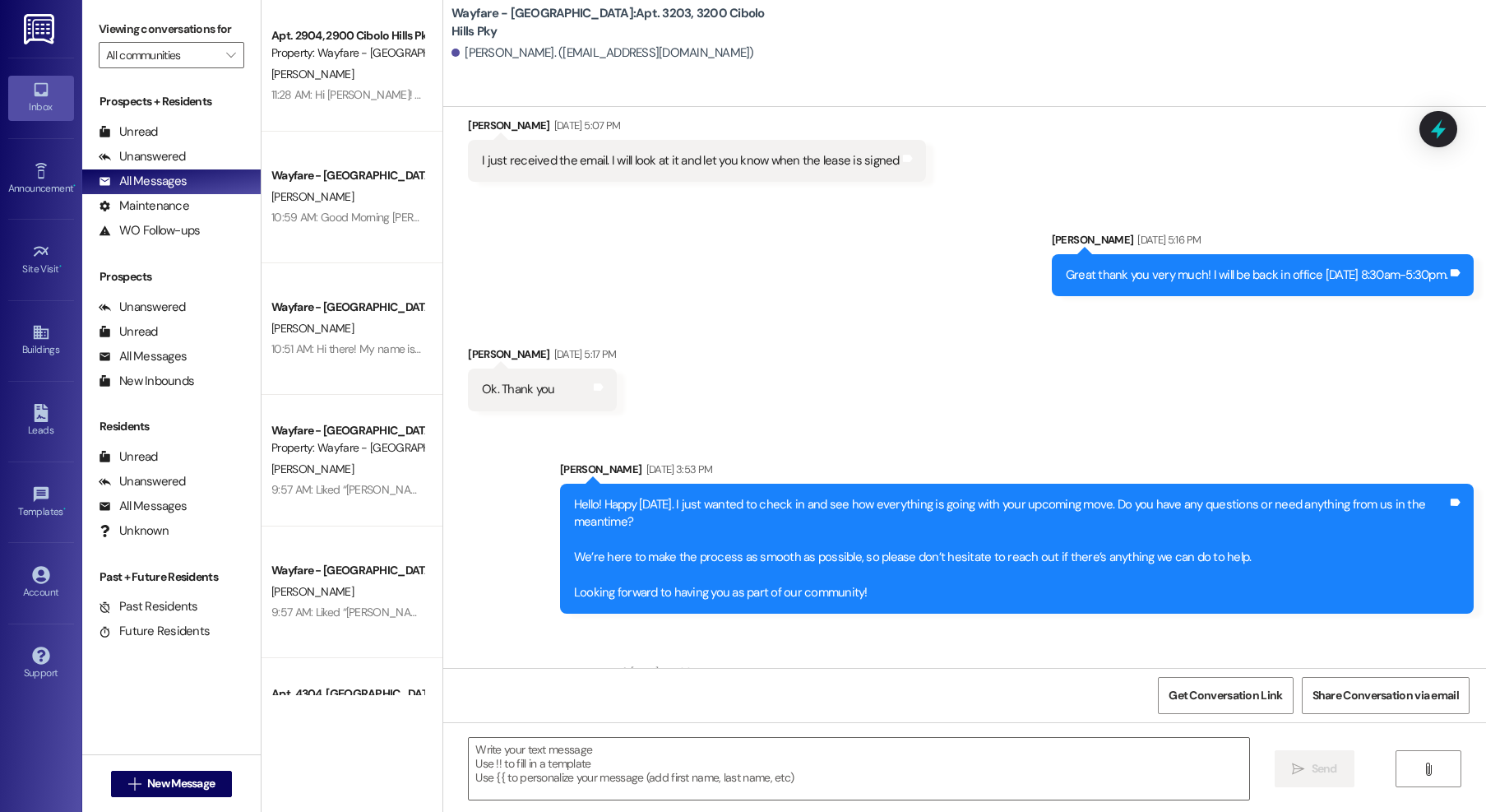
scroll to position [1091, 0]
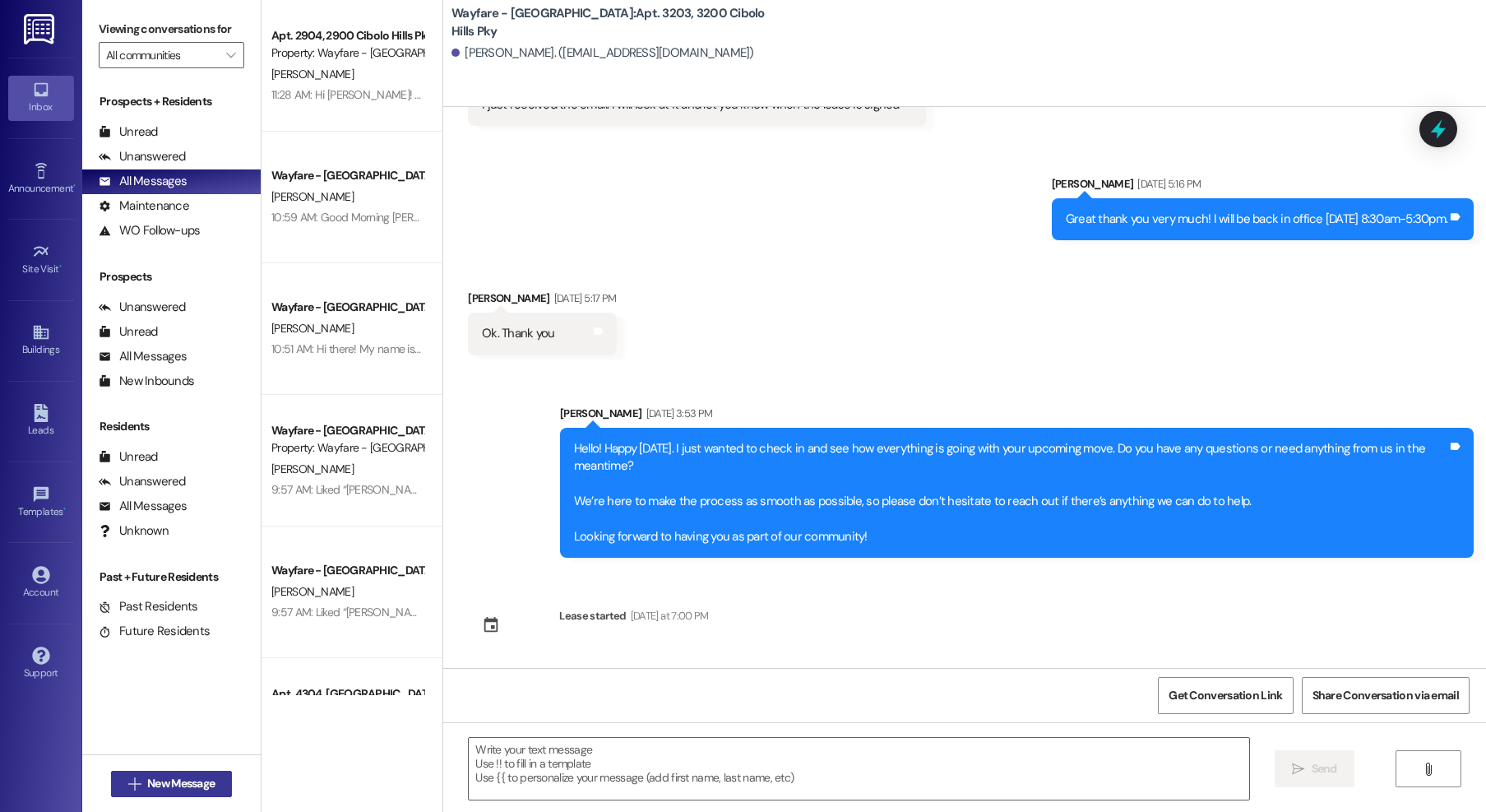
click at [187, 784] on span "New Message" at bounding box center [181, 783] width 67 height 17
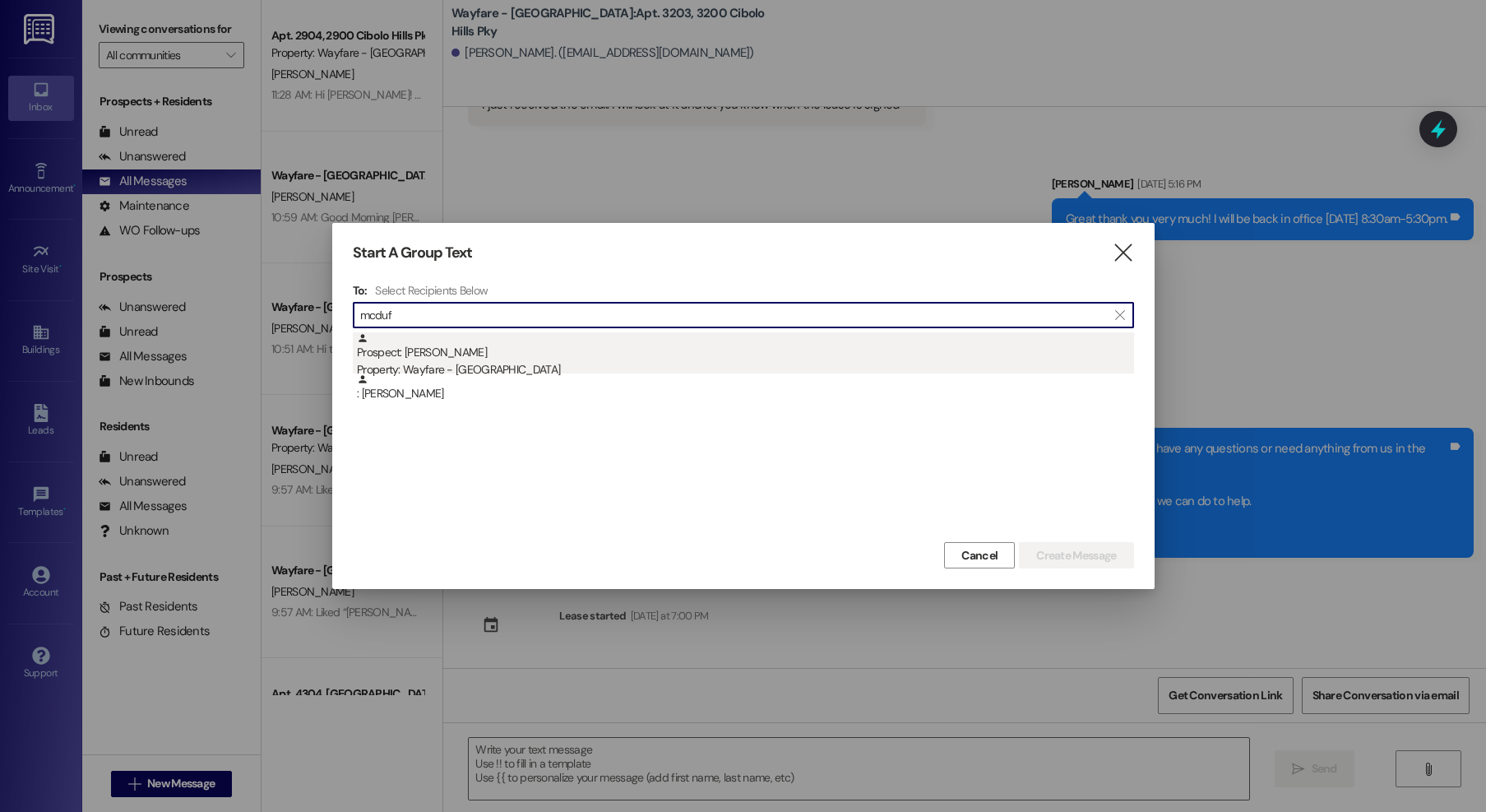
type input "mcduf"
click at [617, 357] on div "Prospect: Mark Mcduffie Property: Wayfare - Cibolo Hills" at bounding box center [746, 355] width 778 height 47
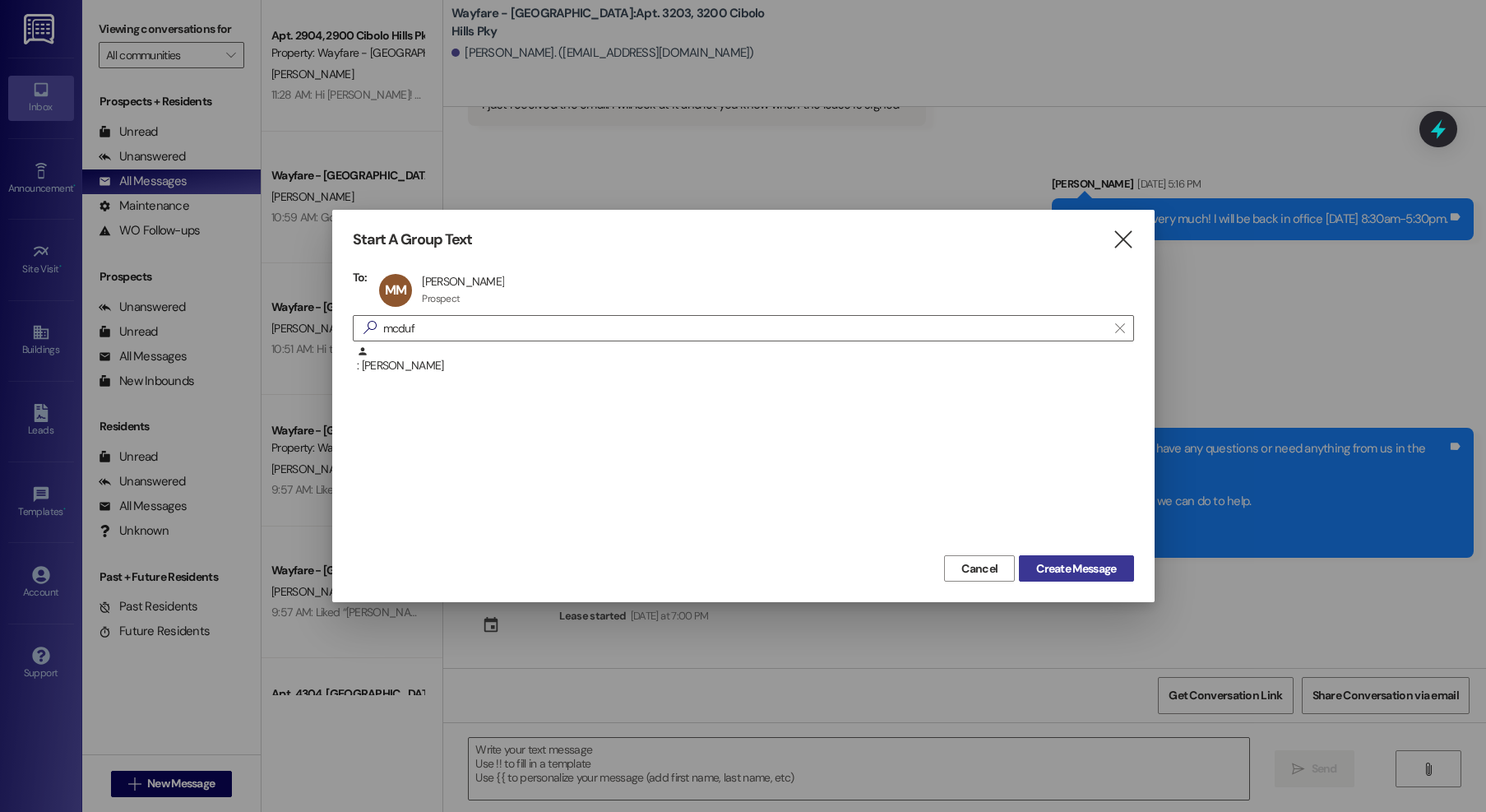
click at [1099, 566] on span "Create Message" at bounding box center [1076, 568] width 80 height 17
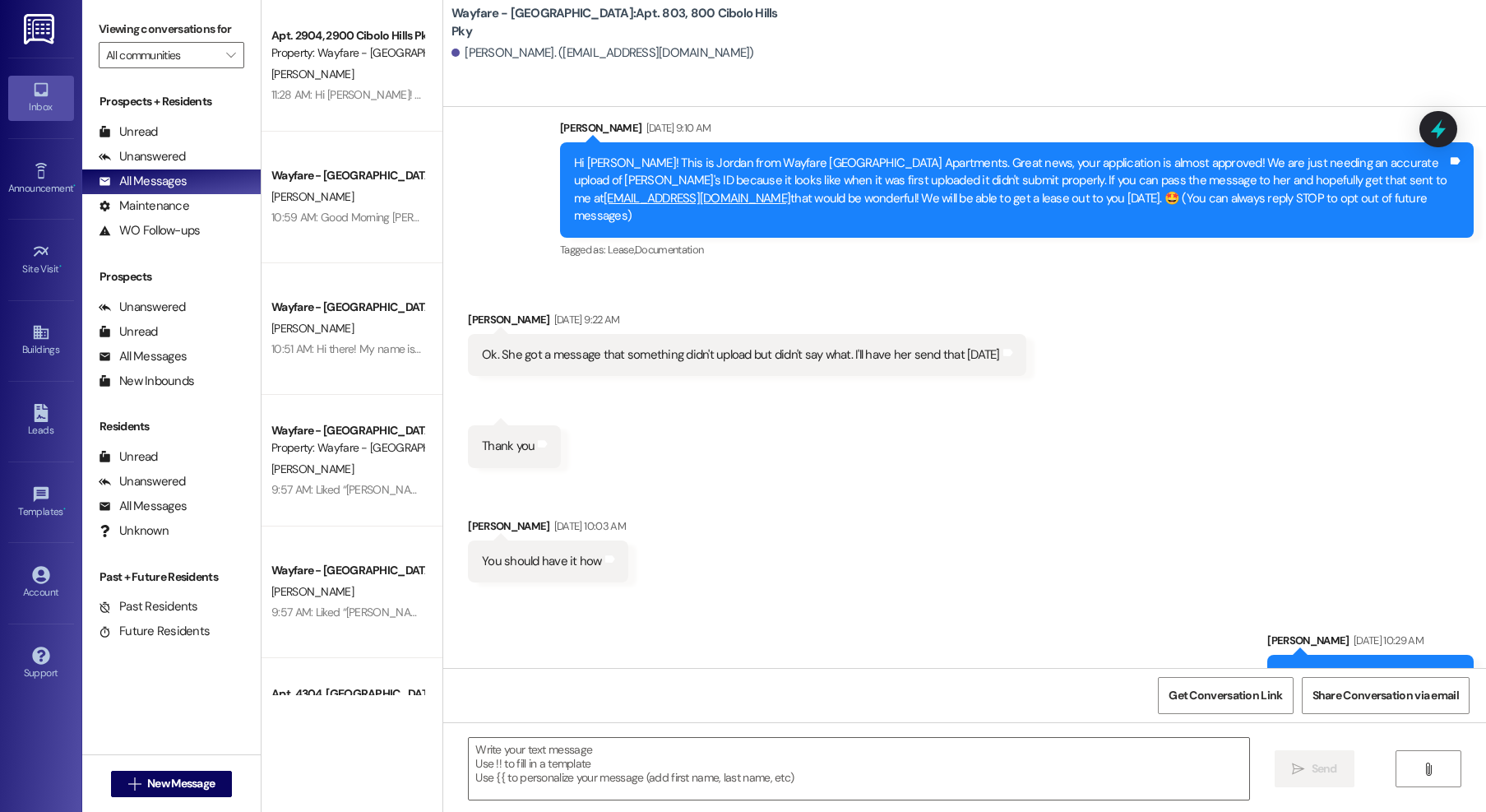
scroll to position [27, 0]
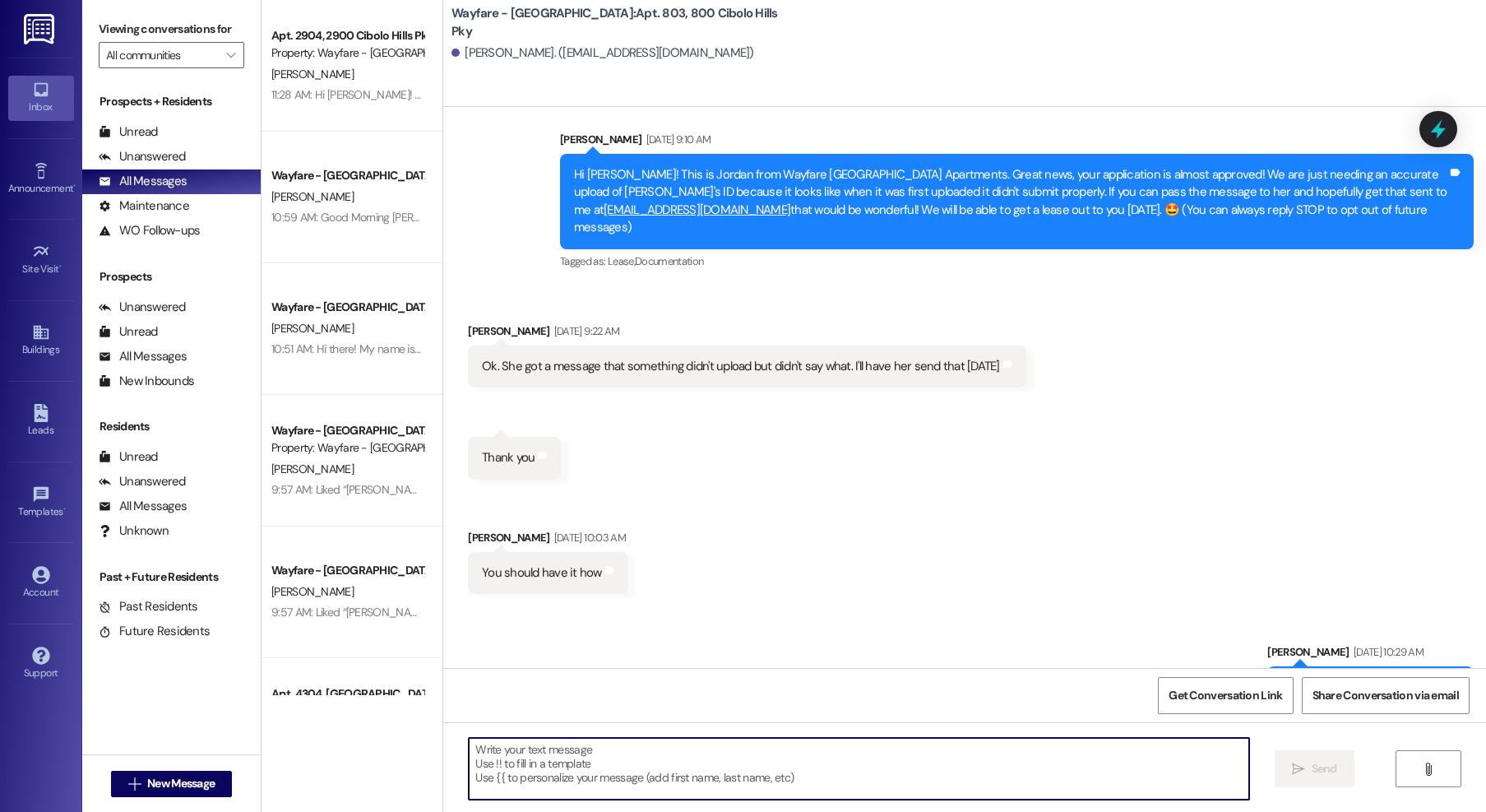
paste textarea "Hello! Happy Monday. I just wanted to check in and see how everything is going …"
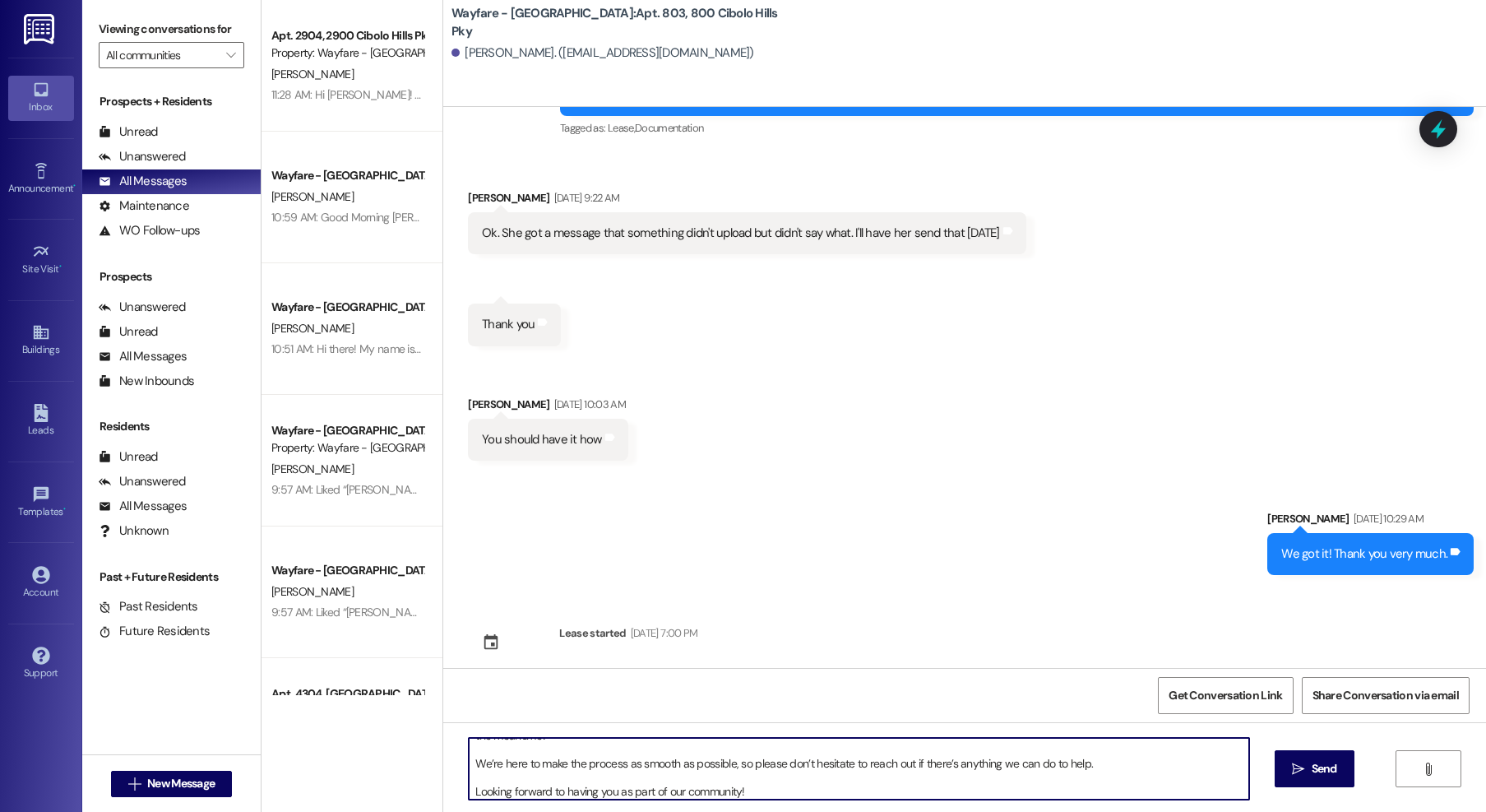
scroll to position [0, 0]
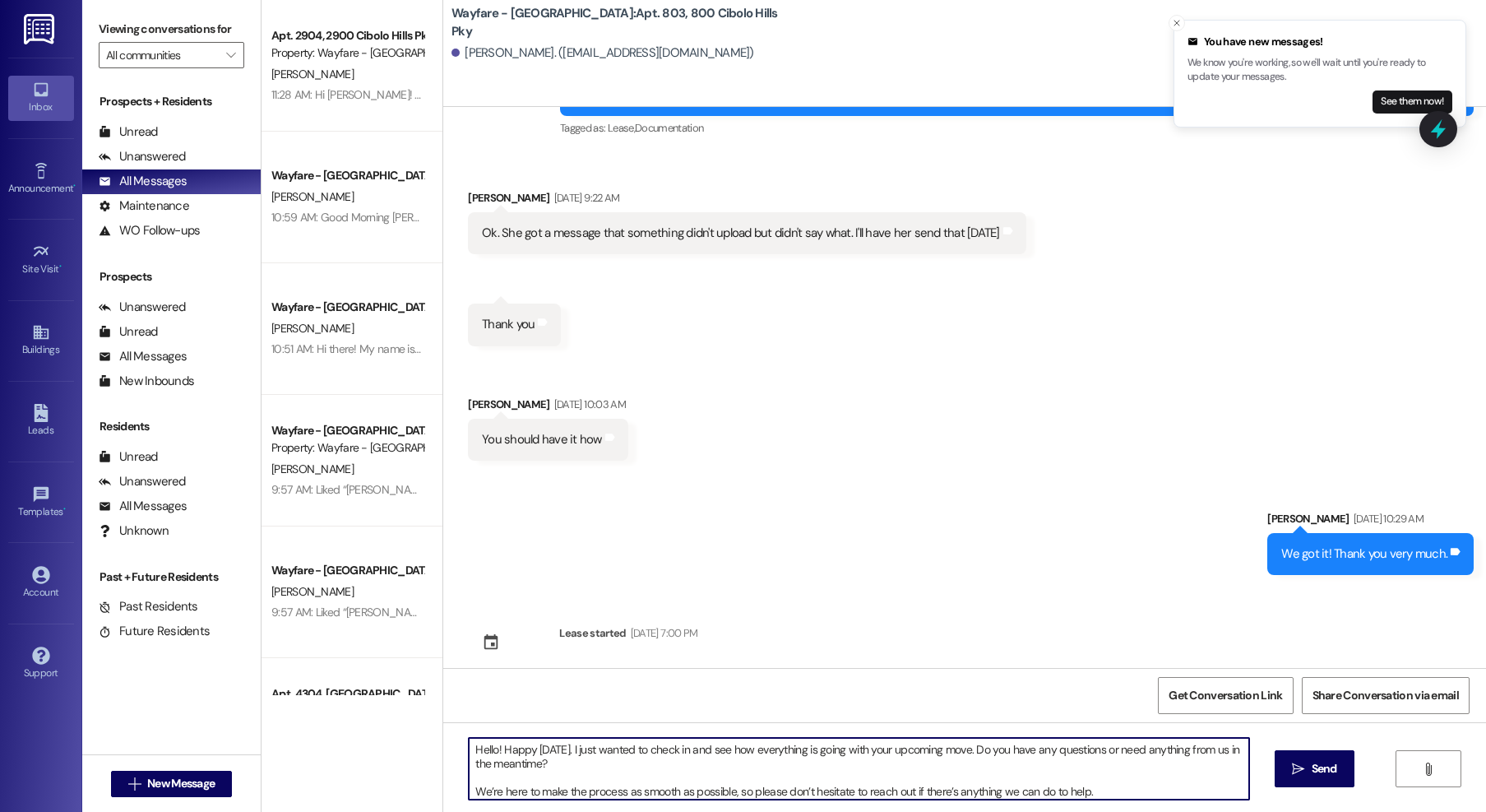
drag, startPoint x: 565, startPoint y: 753, endPoint x: 528, endPoint y: 751, distance: 37.1
click at [528, 751] on textarea "Hello! Happy Monday. I just wanted to check in and see how everything is going …" at bounding box center [859, 769] width 780 height 62
drag, startPoint x: 901, startPoint y: 791, endPoint x: 442, endPoint y: 733, distance: 462.6
click at [443, 733] on div "Hello! Happy Tuesday. I just wanted to check in and see how everything is going…" at bounding box center [965, 784] width 1043 height 123
click at [677, 764] on textarea "Hello! Happy [DATE]. I just wanted to check in and see how everything is going …" at bounding box center [859, 769] width 780 height 62
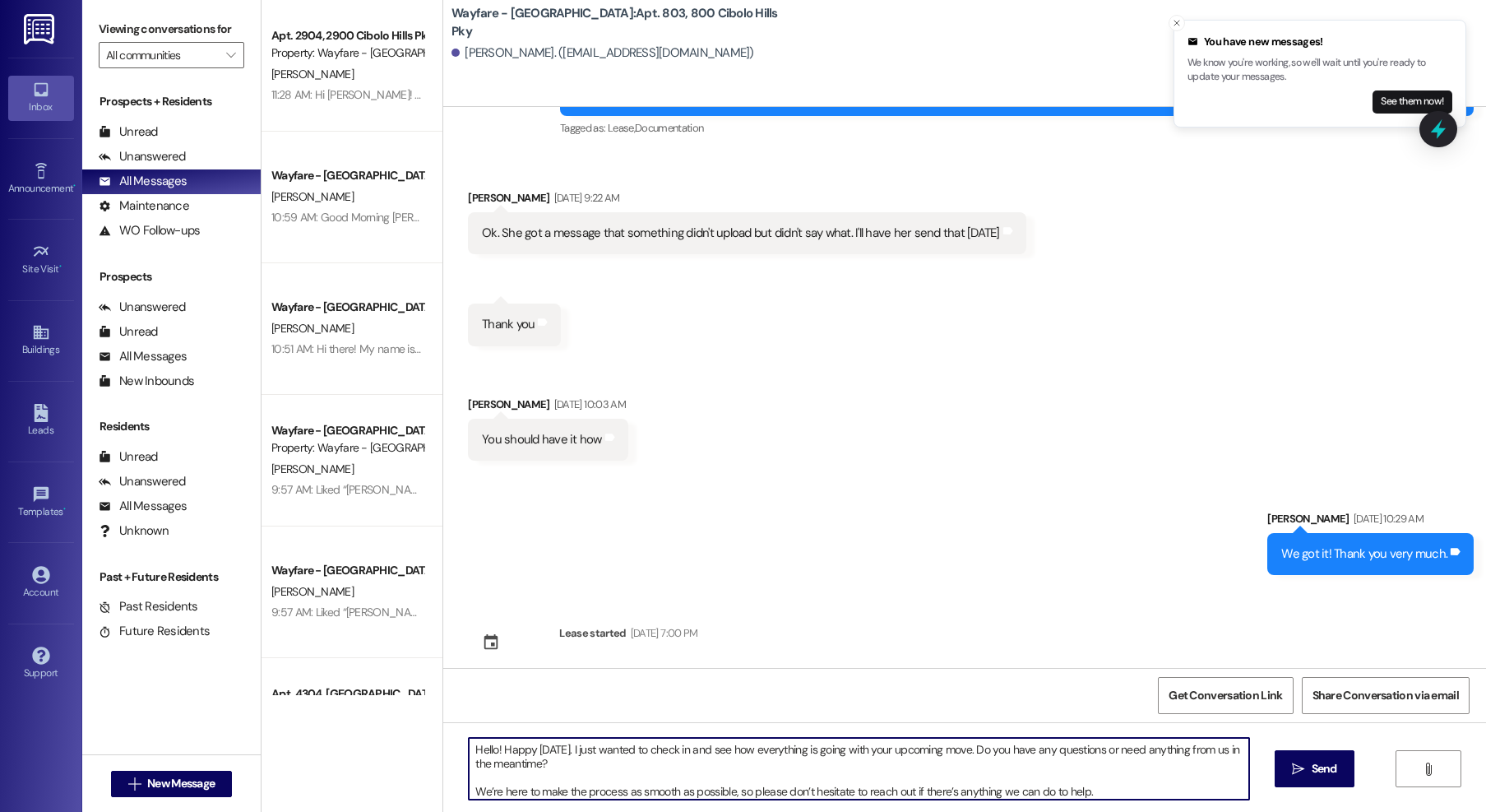
scroll to position [32, 0]
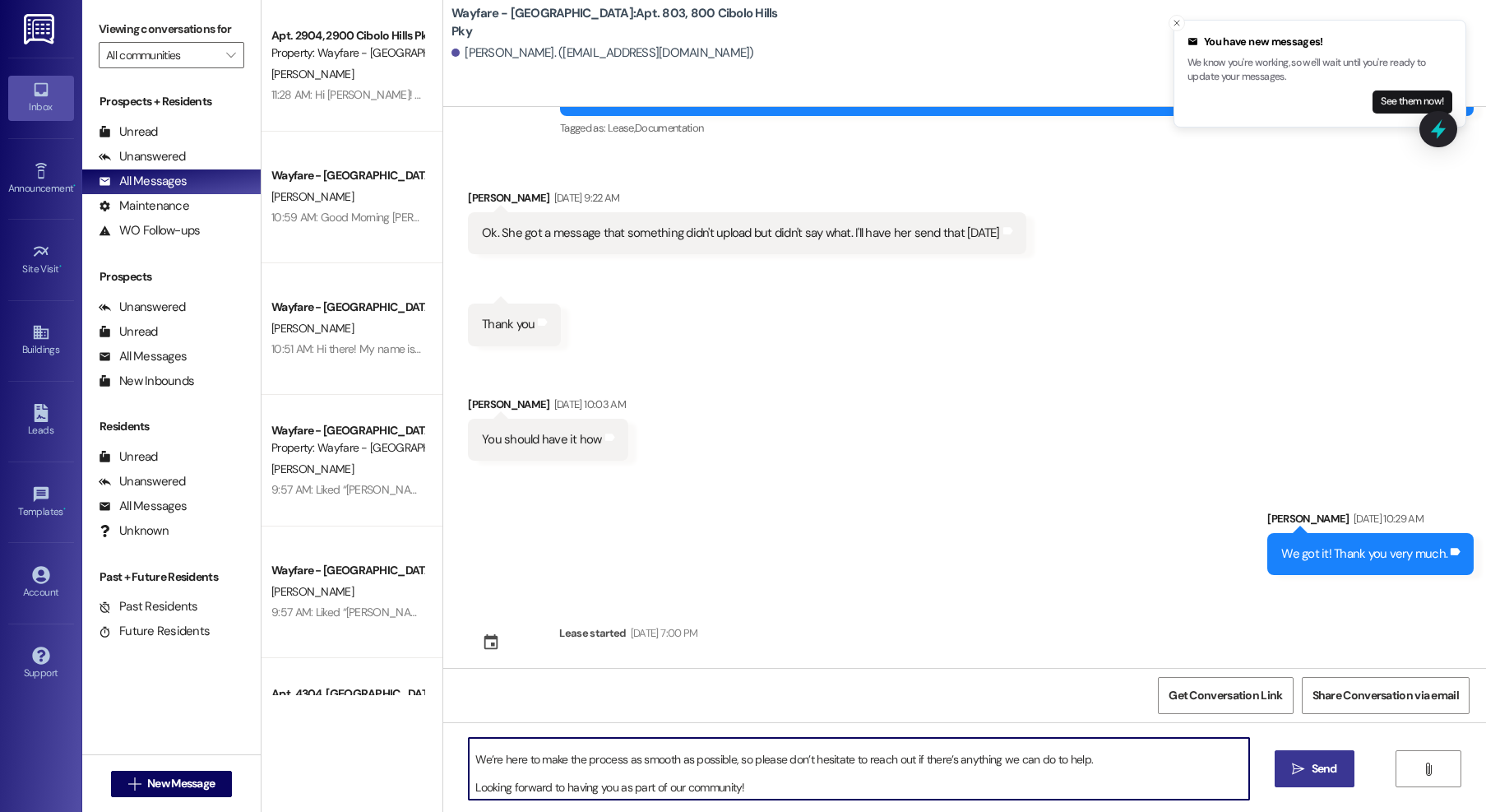
type textarea "Hello! Happy [DATE]. I just wanted to check in and see how everything is going …"
click at [1284, 769] on button " Send" at bounding box center [1315, 769] width 80 height 37
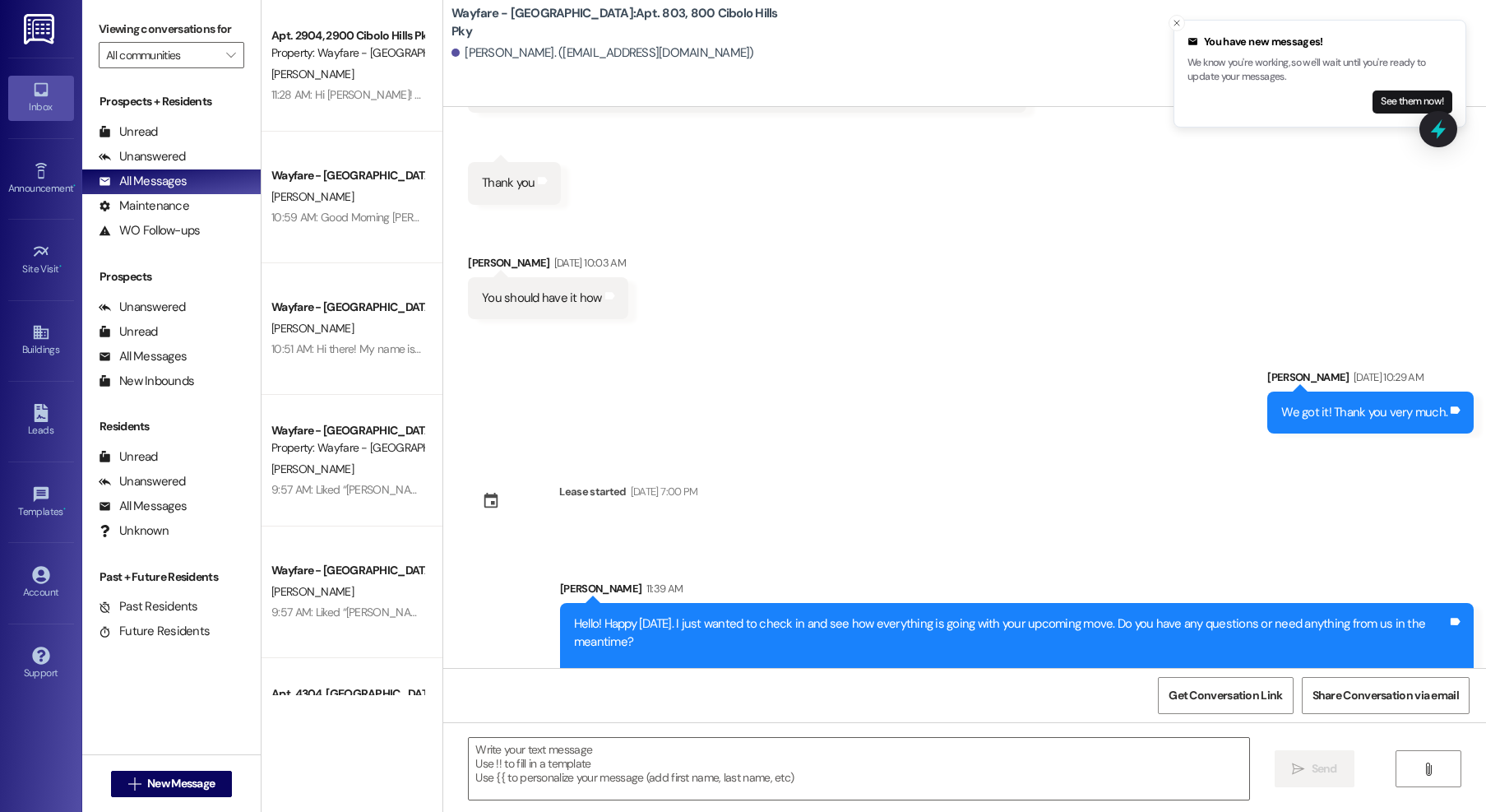
scroll to position [362, 0]
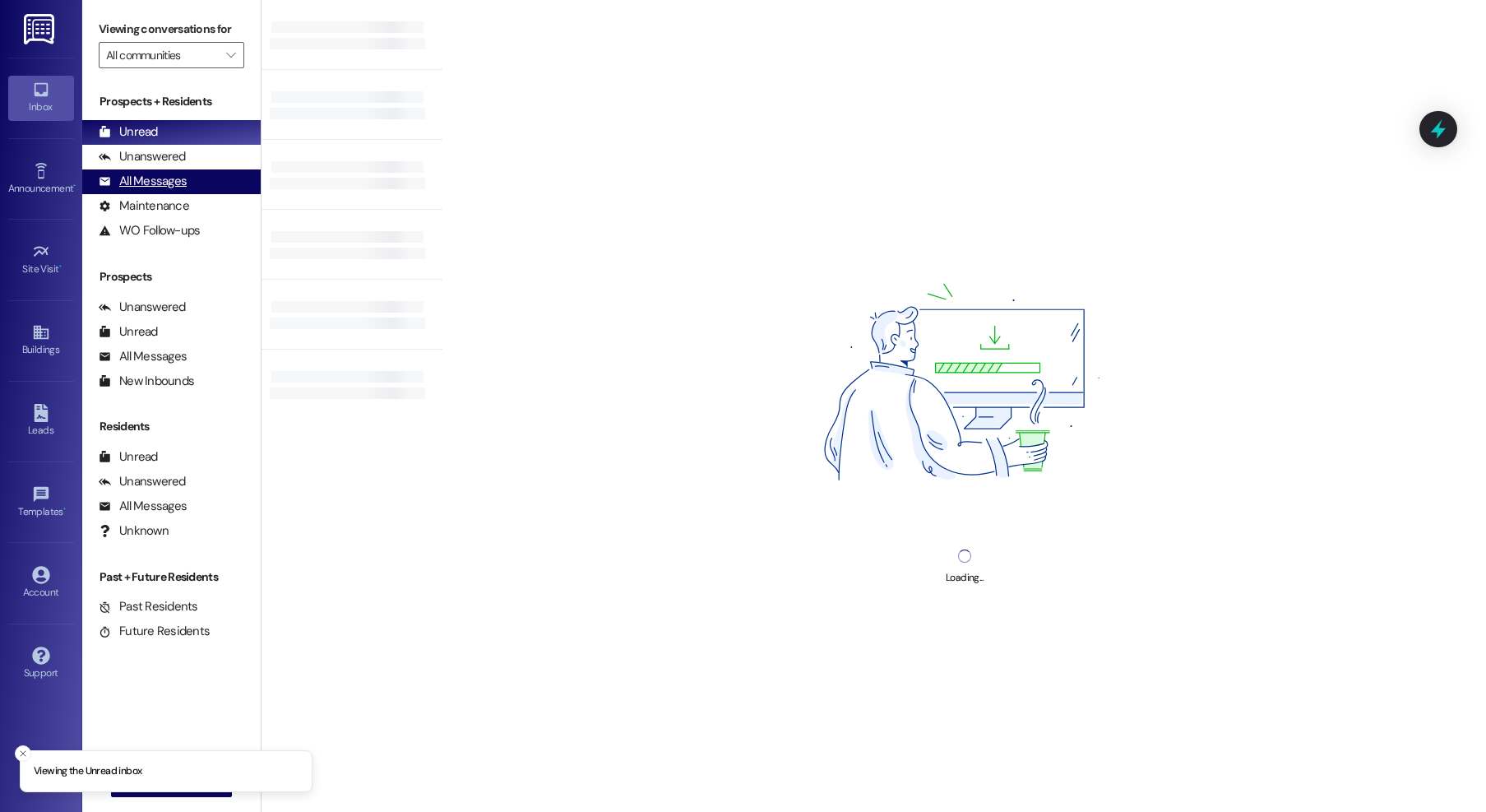
click at [162, 180] on div "All Messages" at bounding box center [142, 181] width 88 height 17
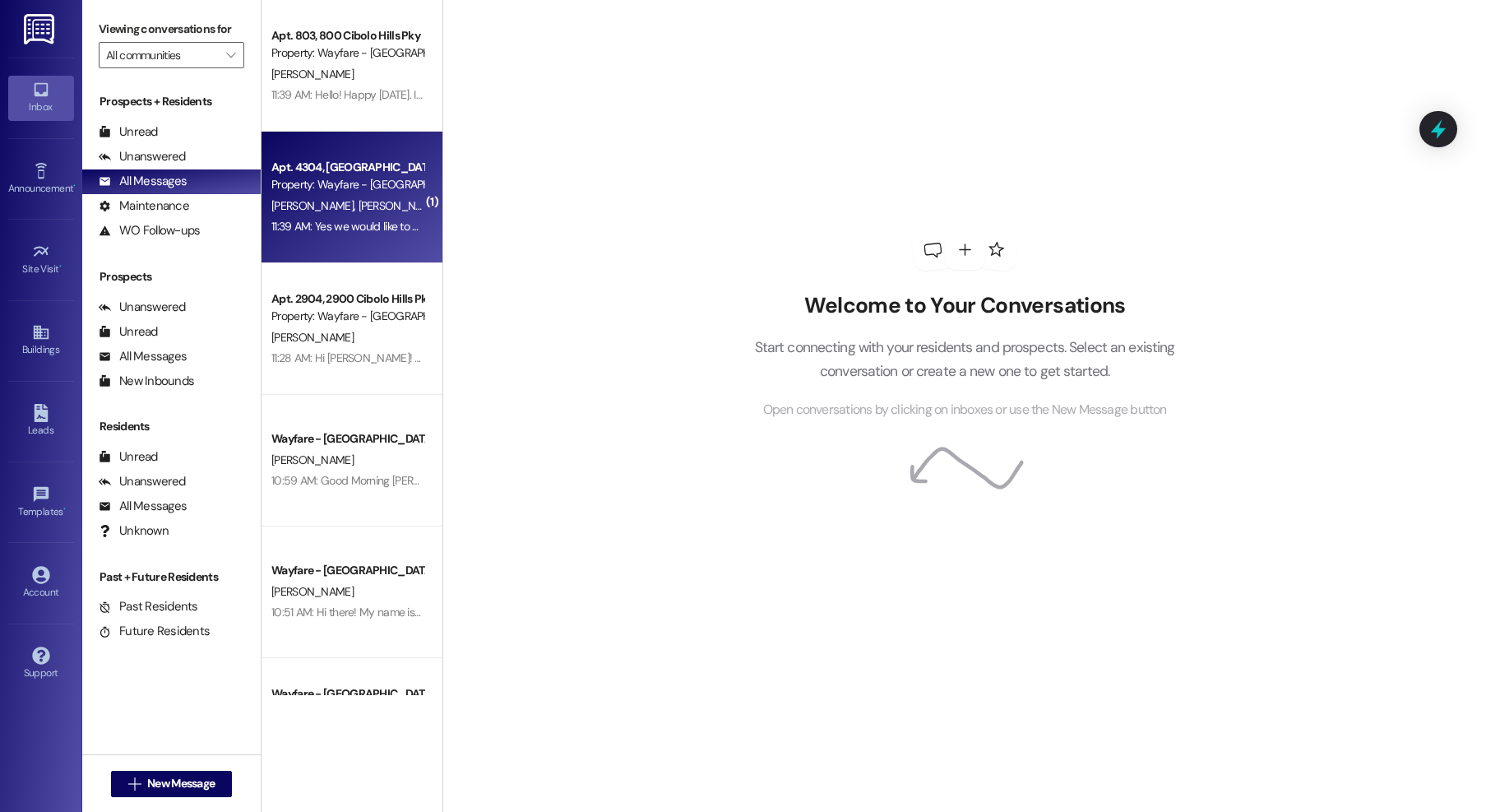
click at [372, 163] on div "Apt. 4304, [GEOGRAPHIC_DATA]" at bounding box center [348, 167] width 153 height 17
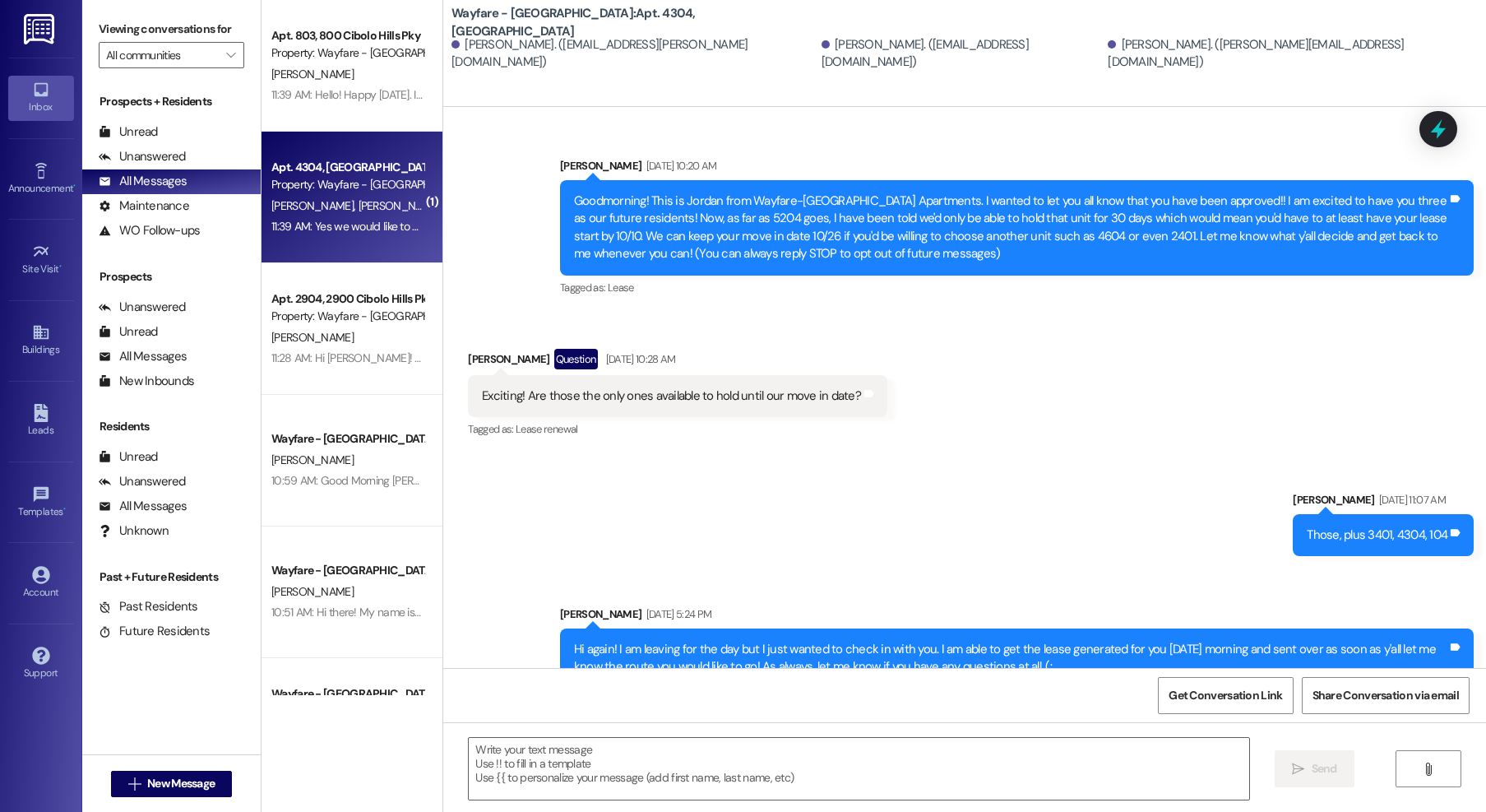
scroll to position [24776, 0]
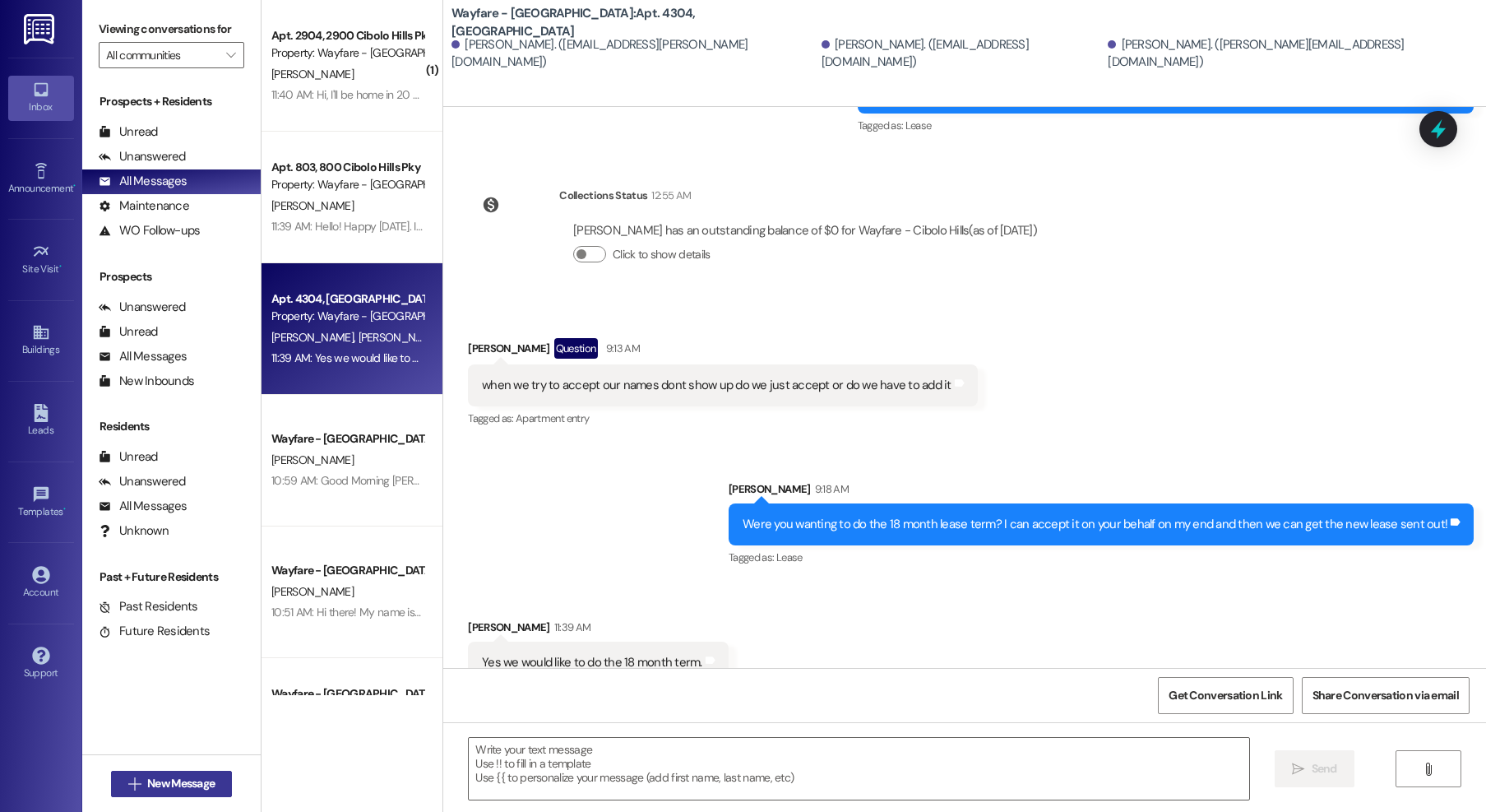
click at [177, 776] on span "New Message" at bounding box center [181, 783] width 67 height 17
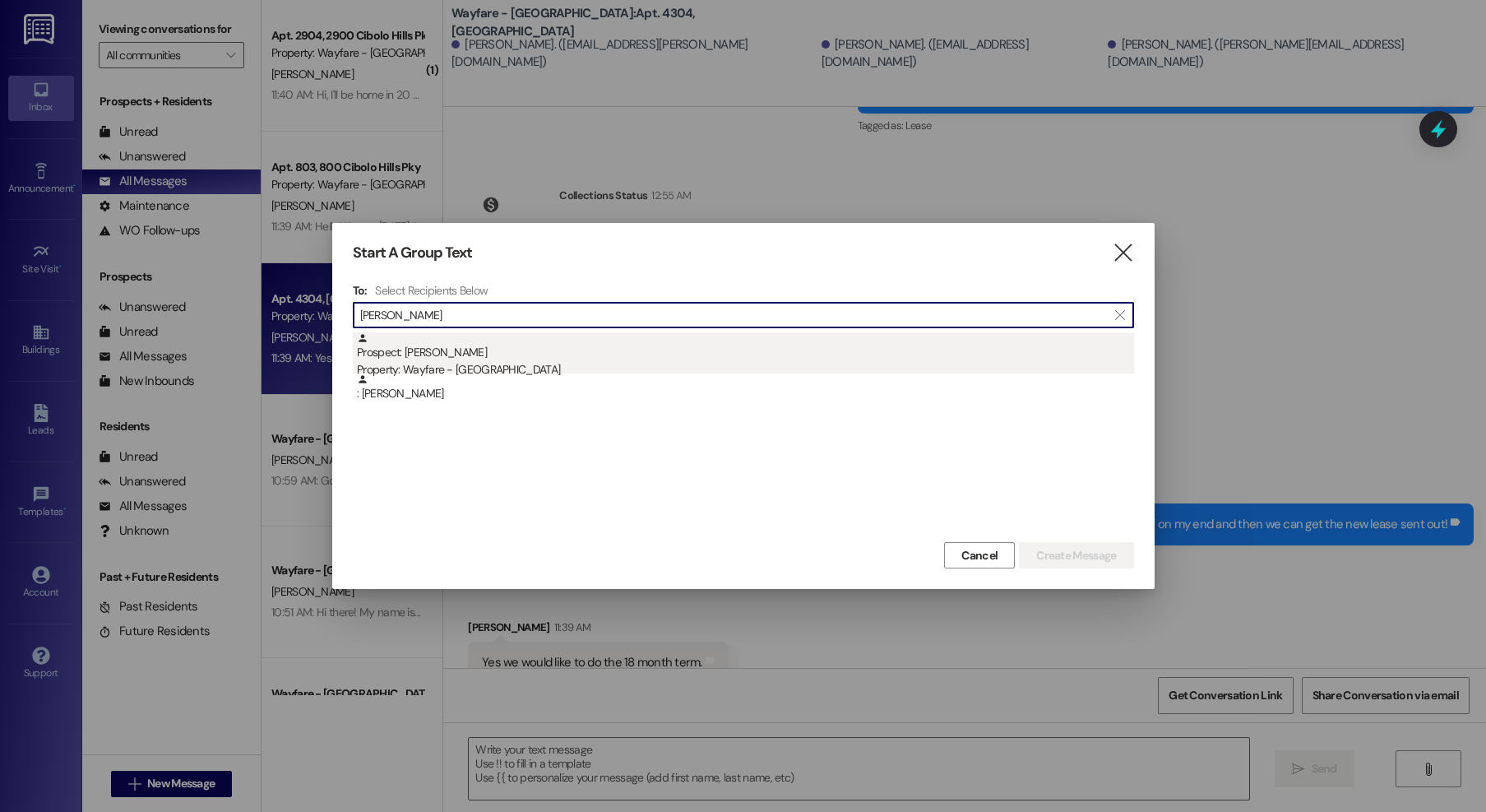
type input "[PERSON_NAME]"
click at [477, 353] on div "Prospect: [PERSON_NAME] Property: Wayfare - [GEOGRAPHIC_DATA]" at bounding box center [746, 355] width 778 height 47
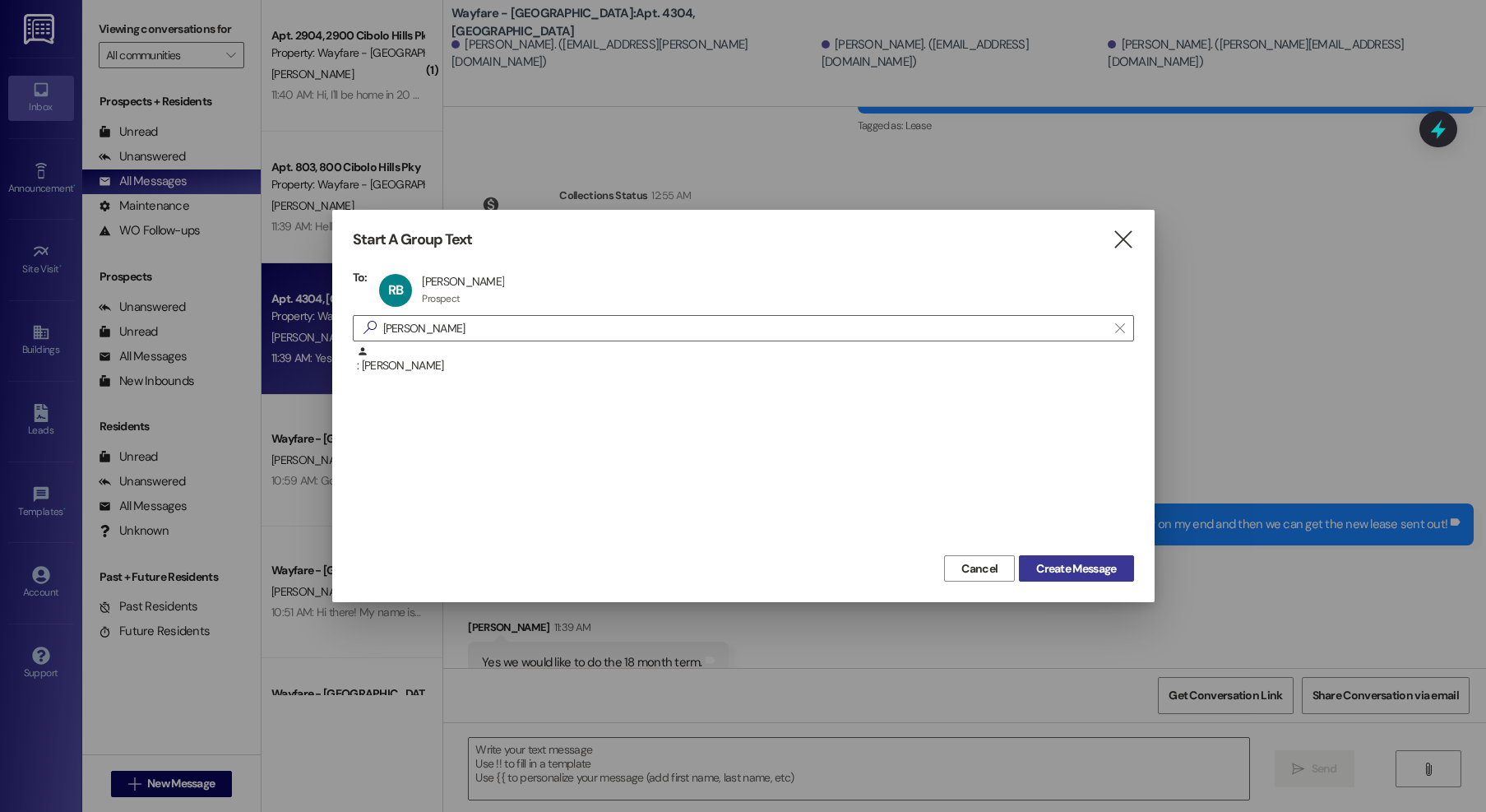
click at [1072, 566] on span "Create Message" at bounding box center [1076, 568] width 80 height 17
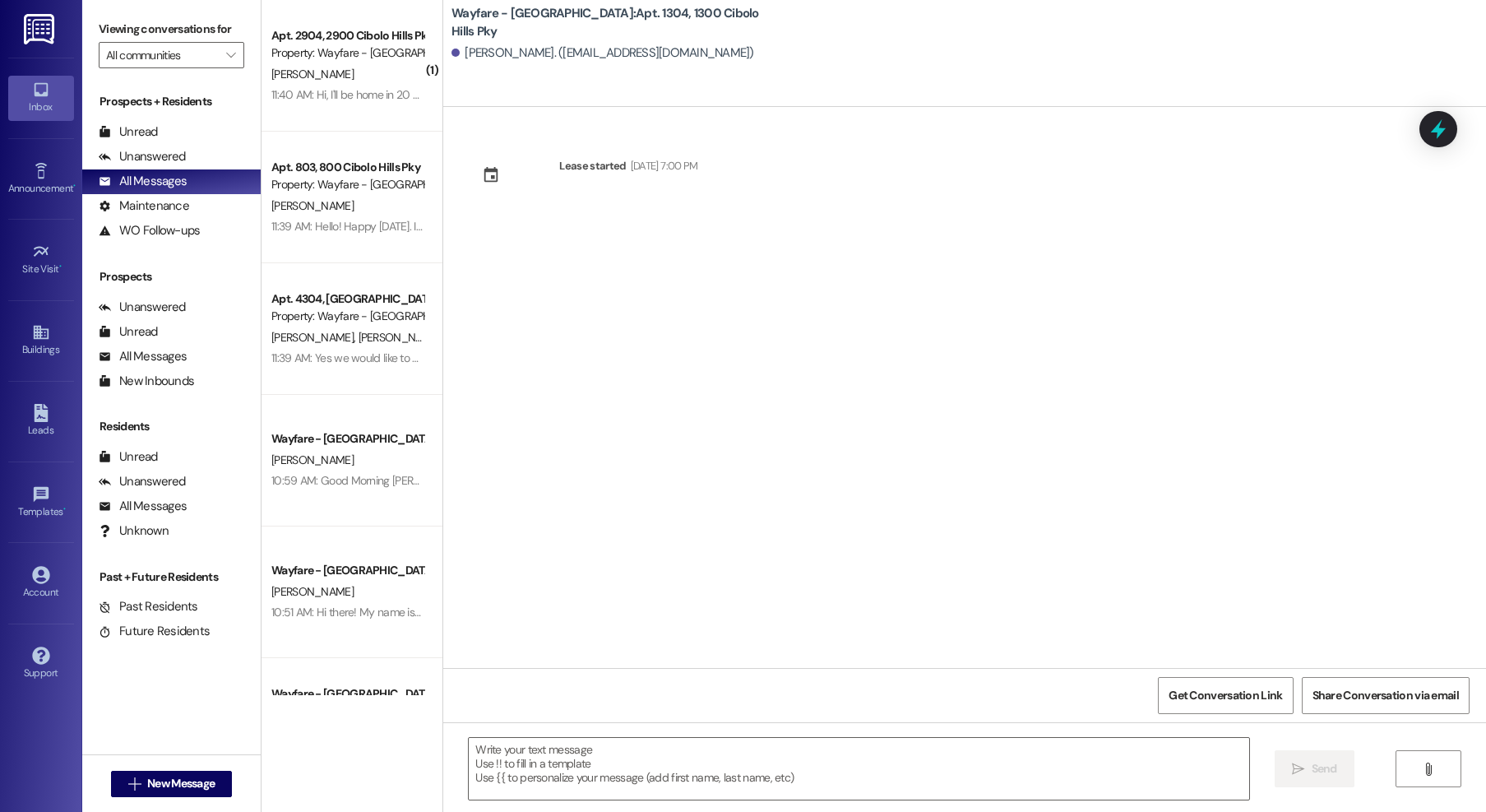
scroll to position [0, 0]
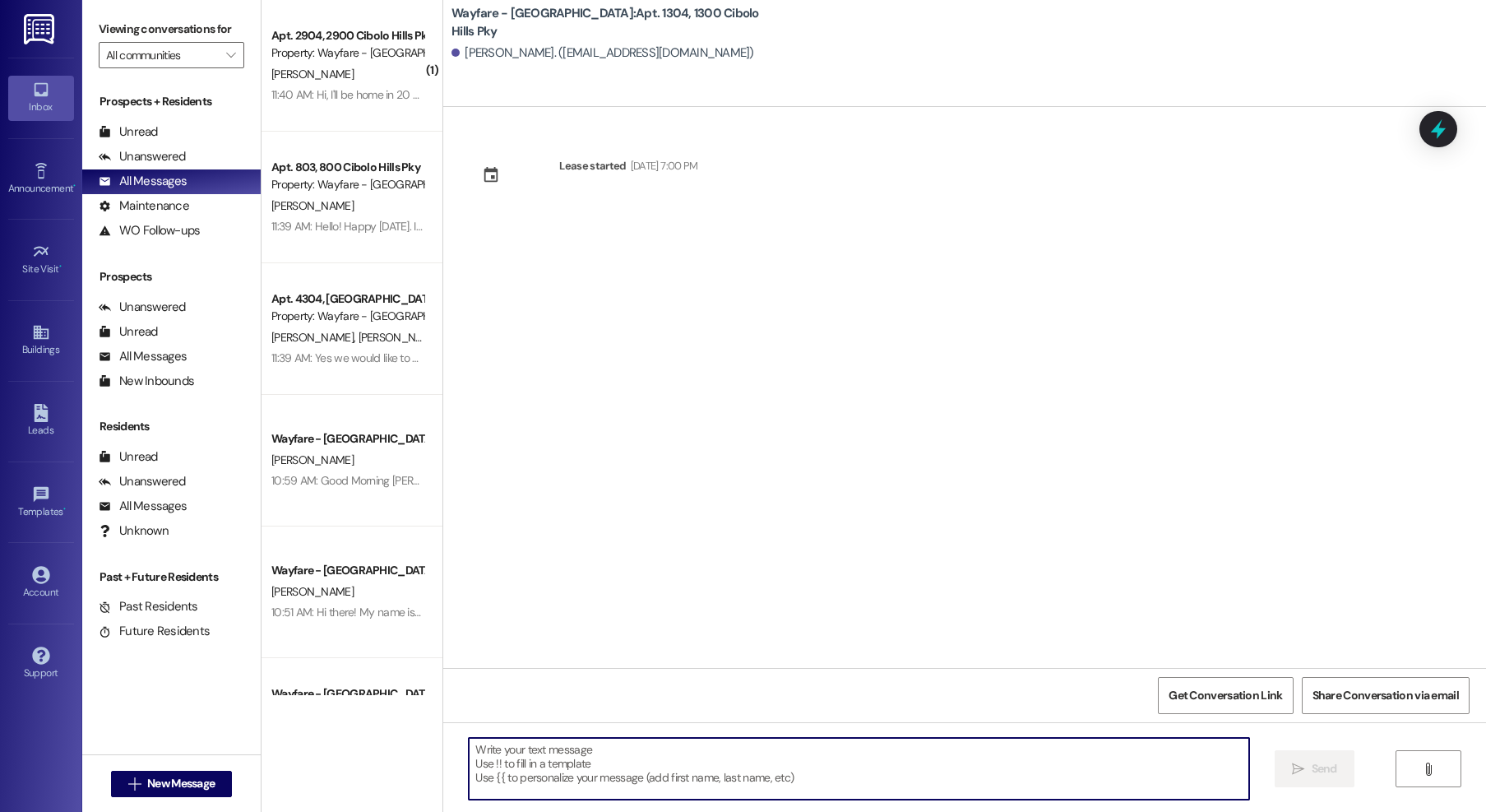
paste textarea "Hello! Happy [DATE]. I just wanted to check in and see how everything is going …"
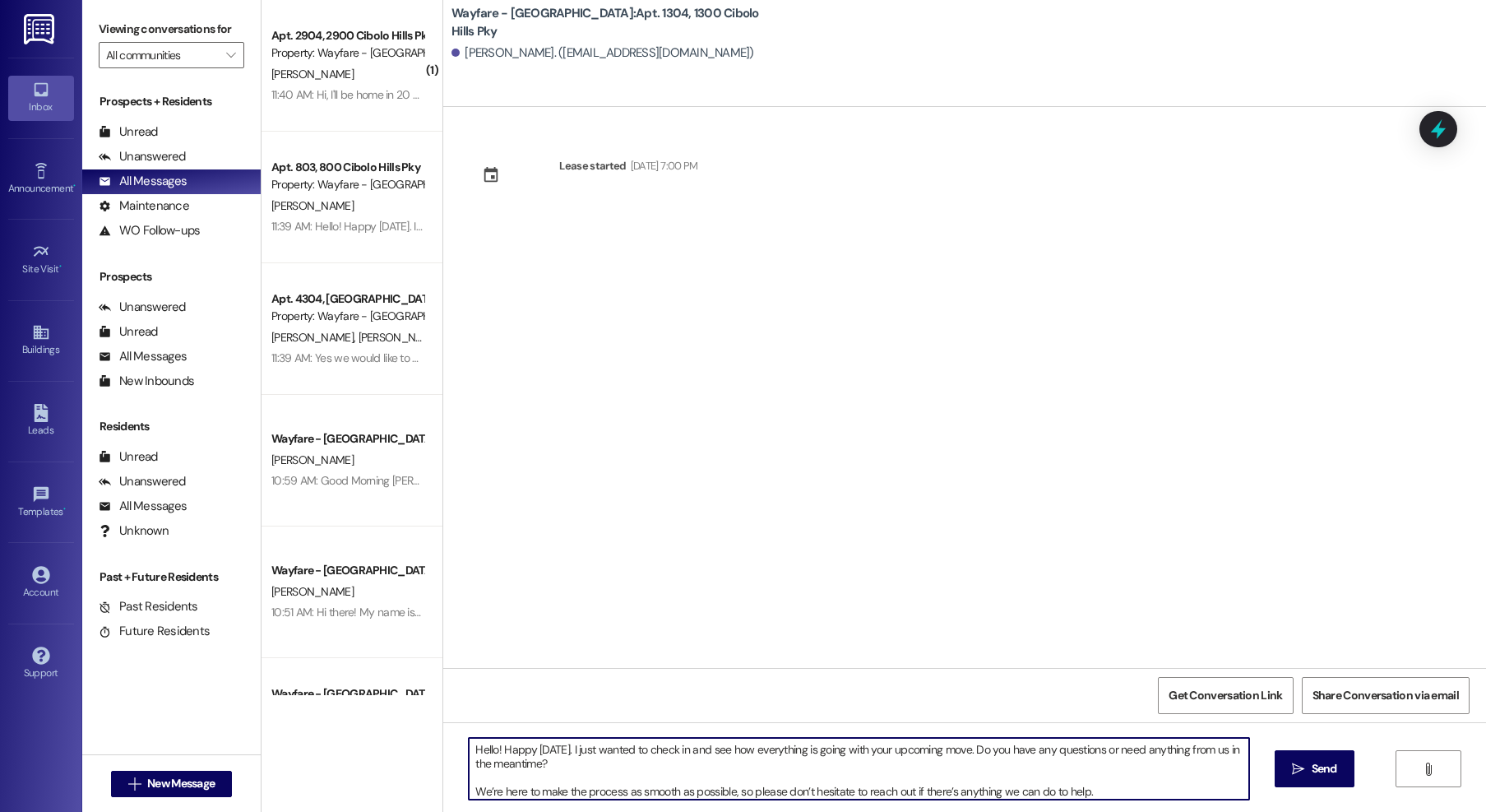
click at [567, 752] on textarea "Hello! Happy [DATE]. I just wanted to check in and see how everything is going …" at bounding box center [859, 769] width 780 height 62
type textarea "Hello! Happy [DATE]. This is [PERSON_NAME] at Wayfare Communities! I just wante…"
click at [814, 777] on textarea "Hello! Happy [DATE]. This is [PERSON_NAME] at Wayfare Communities! I just wante…" at bounding box center [859, 769] width 780 height 62
drag, startPoint x: 1124, startPoint y: 790, endPoint x: 454, endPoint y: 711, distance: 674.6
click at [453, 711] on div "Lease started [DATE] 7:00 PM Get Conversation Link Share Conversation via email…" at bounding box center [965, 513] width 1043 height 812
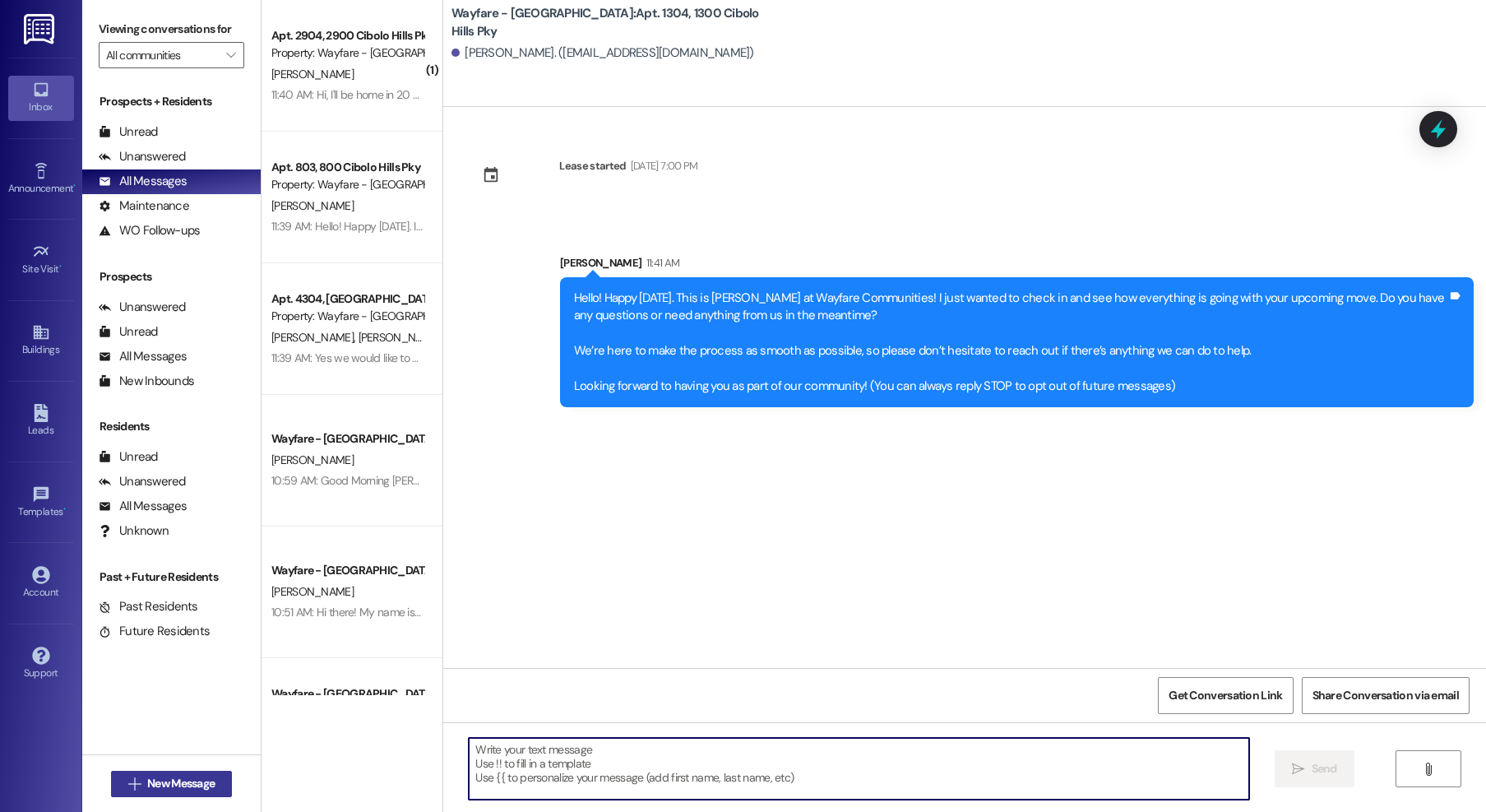
click at [202, 777] on span "New Message" at bounding box center [181, 783] width 67 height 17
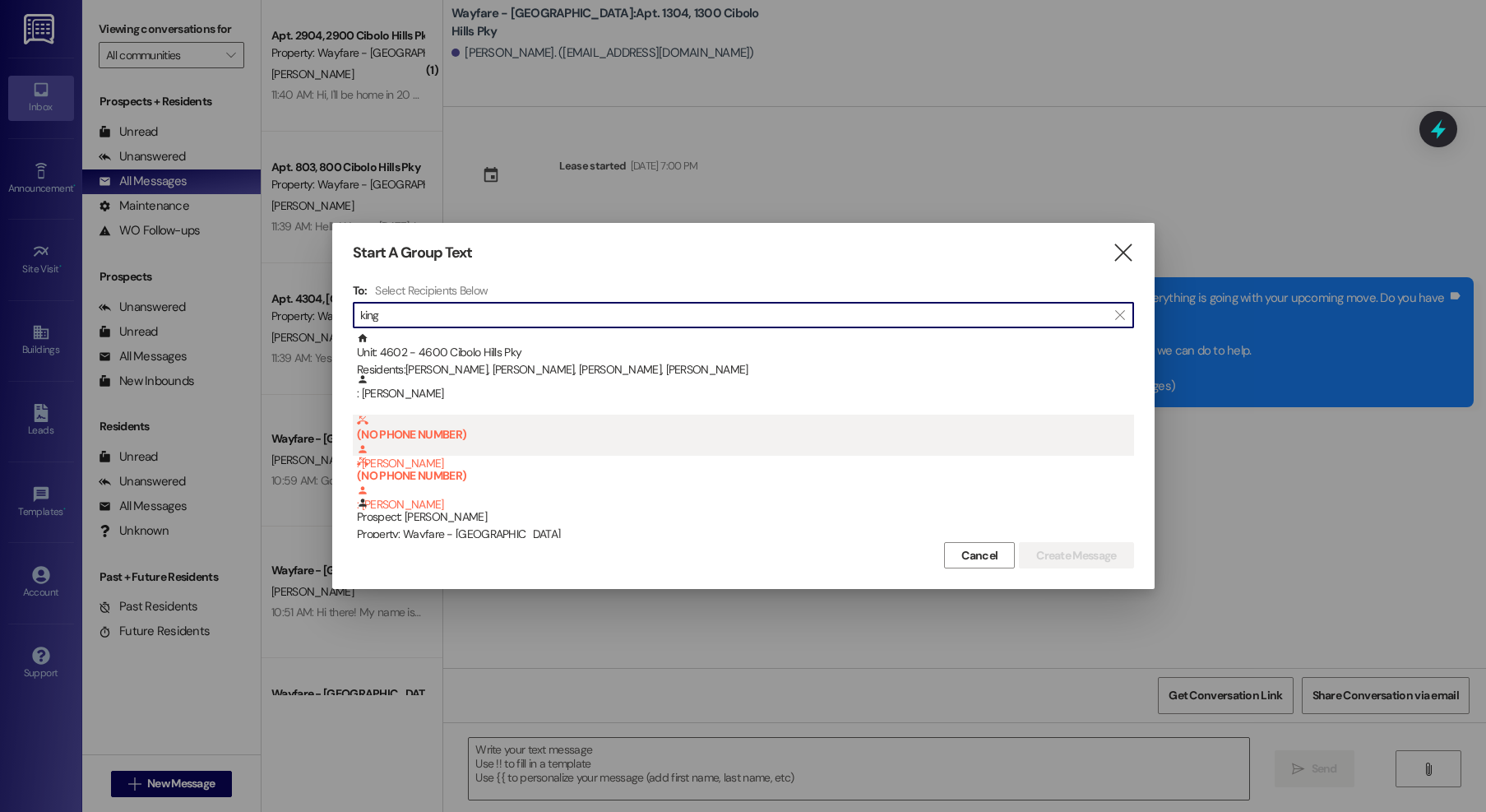
scroll to position [206, 0]
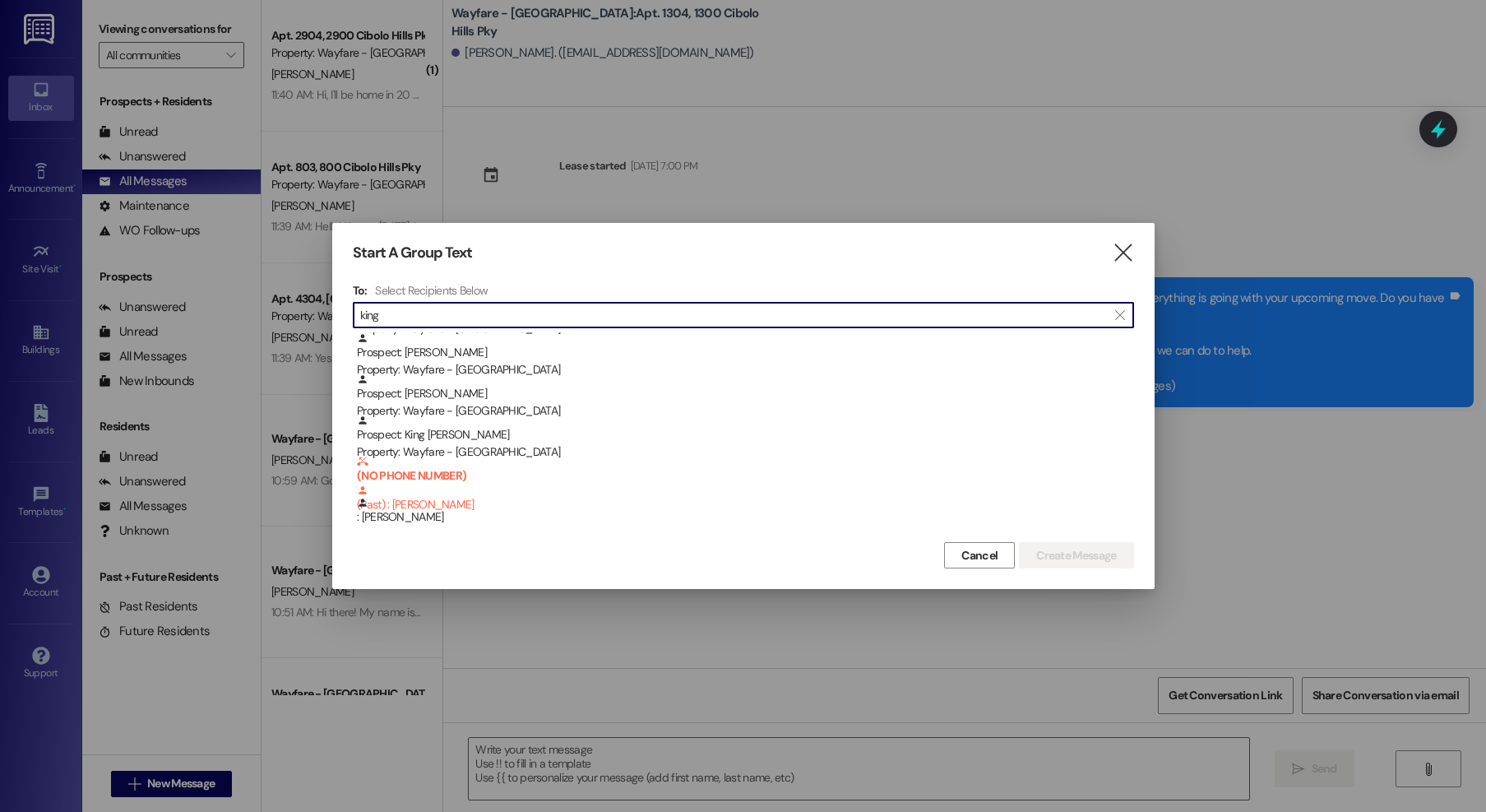
type input "king"
click at [523, 395] on div "Prospect: [PERSON_NAME] Property: Wayfare - [GEOGRAPHIC_DATA]" at bounding box center [746, 396] width 778 height 47
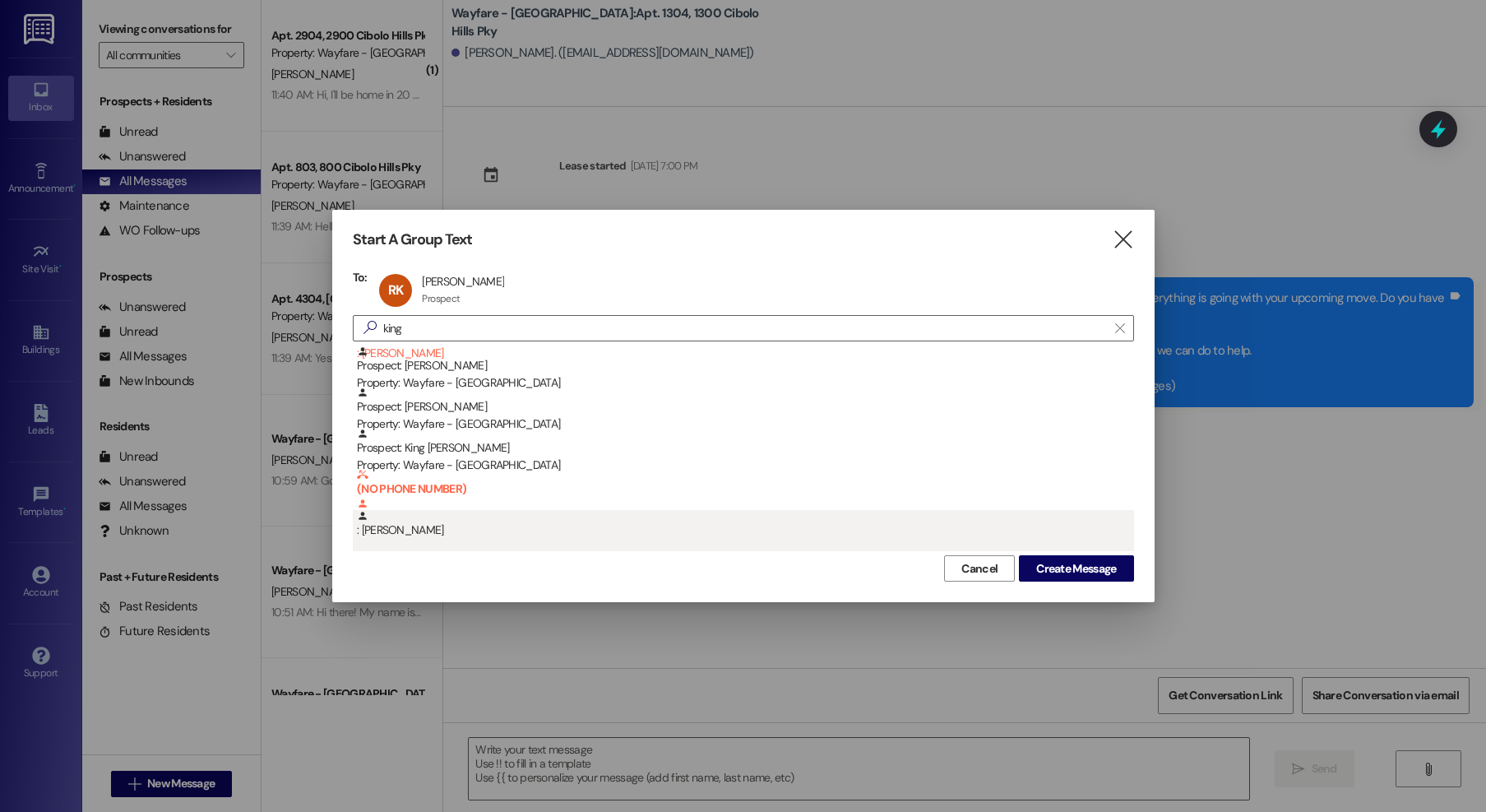
scroll to position [165, 0]
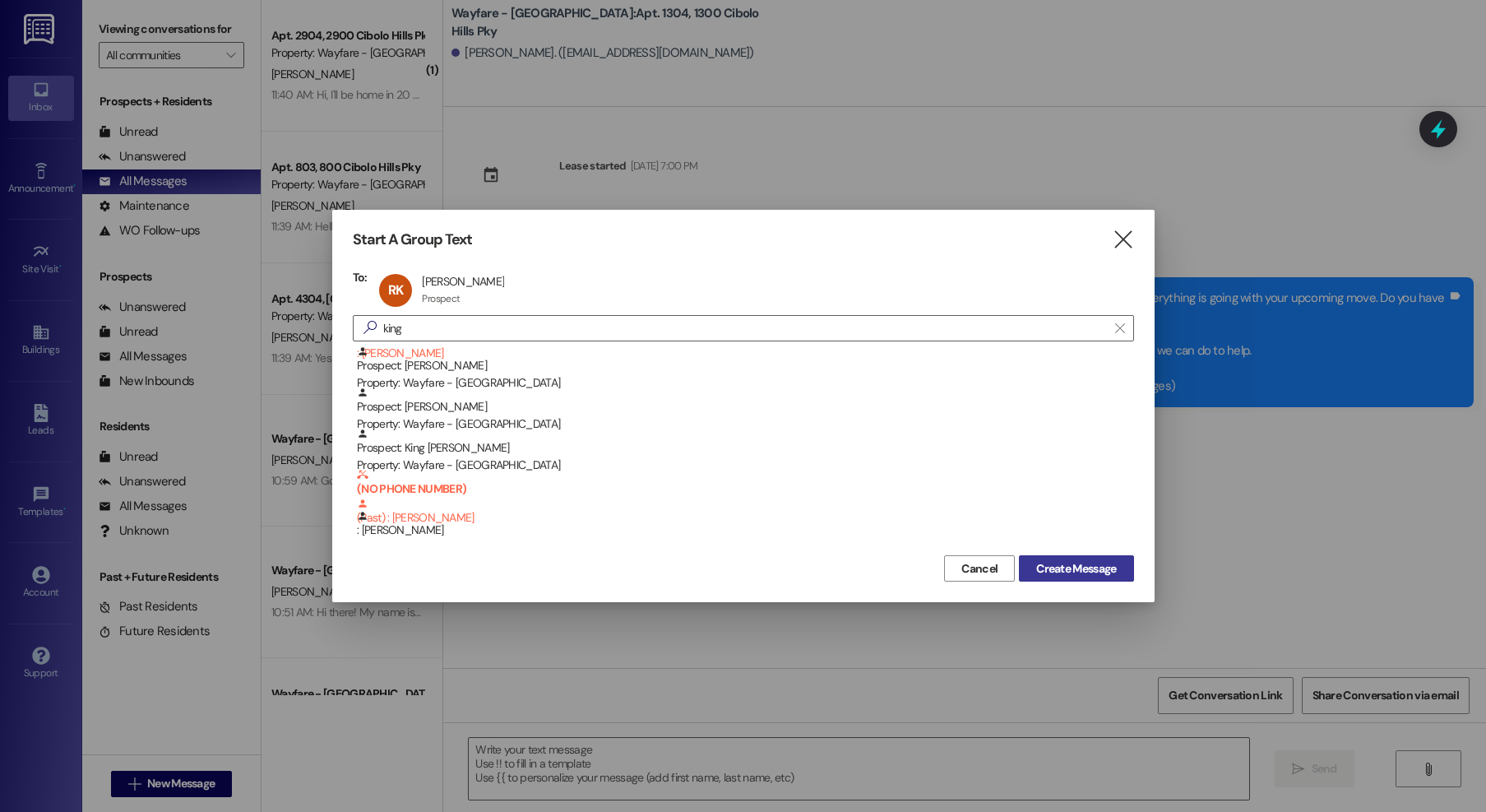
click at [1116, 573] on span "Create Message" at bounding box center [1075, 568] width 86 height 17
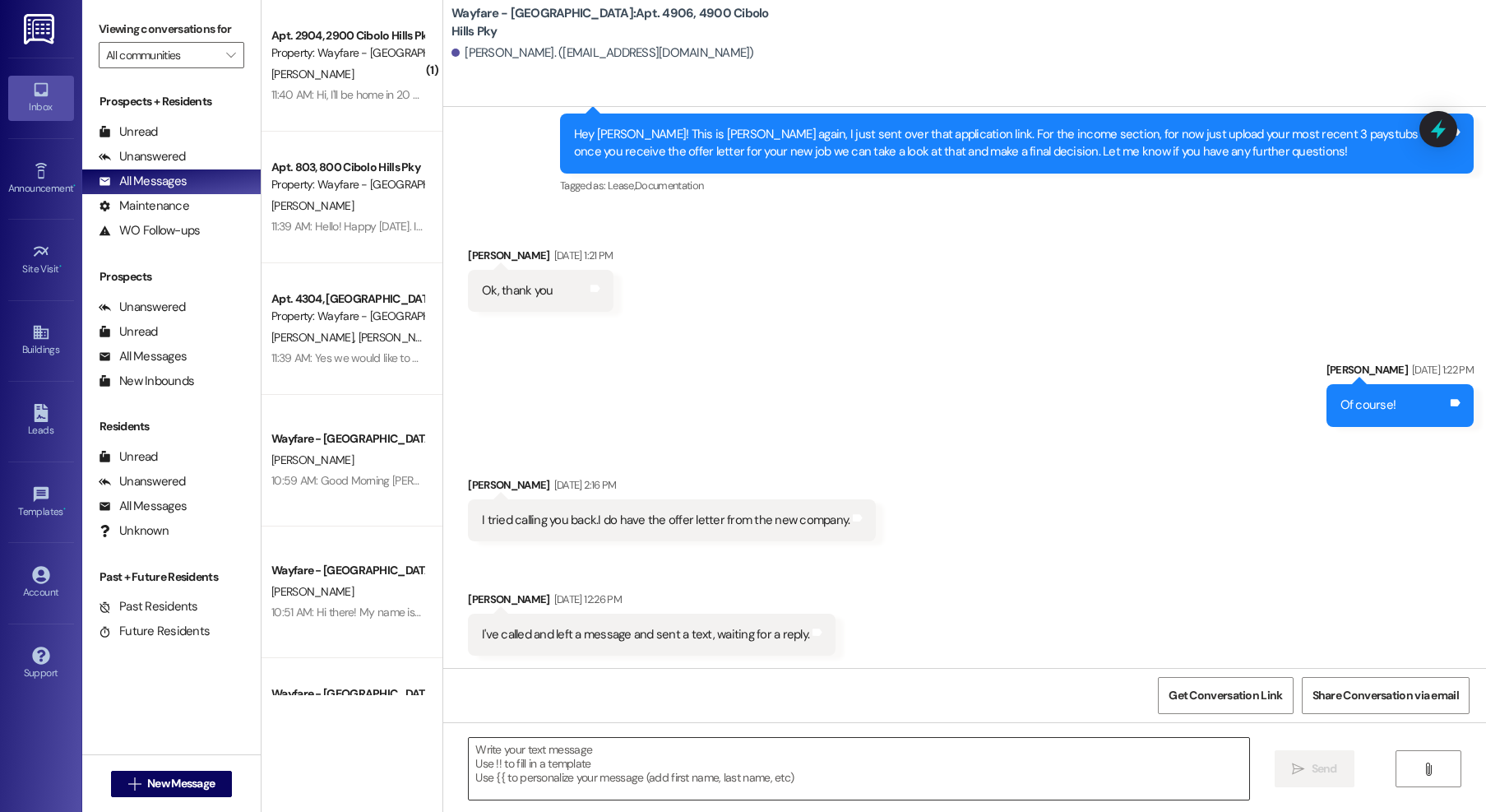
scroll to position [293, 0]
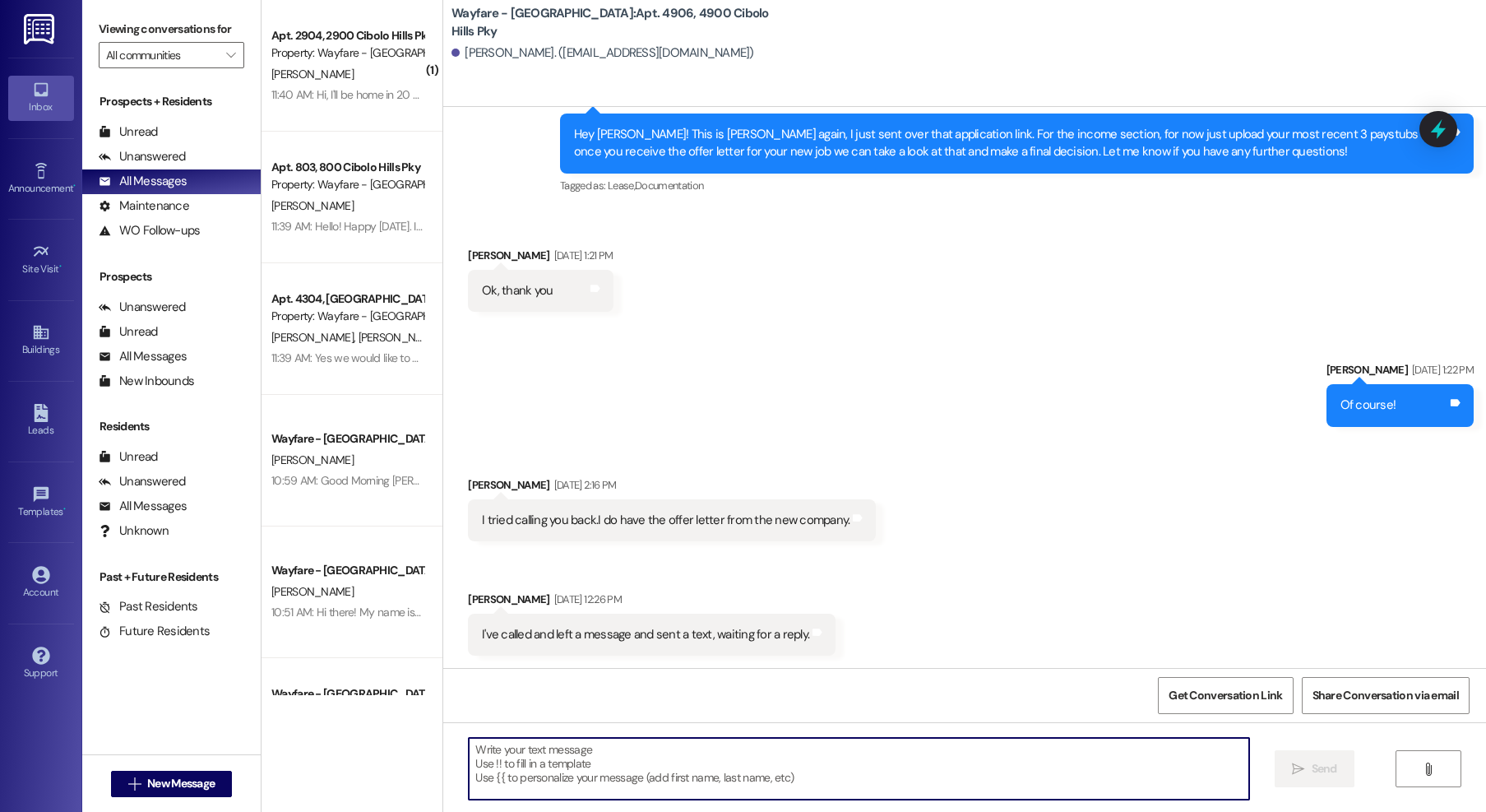
paste textarea "Hello! Happy [DATE]. This is [PERSON_NAME] at Wayfare Communities! I just wante…"
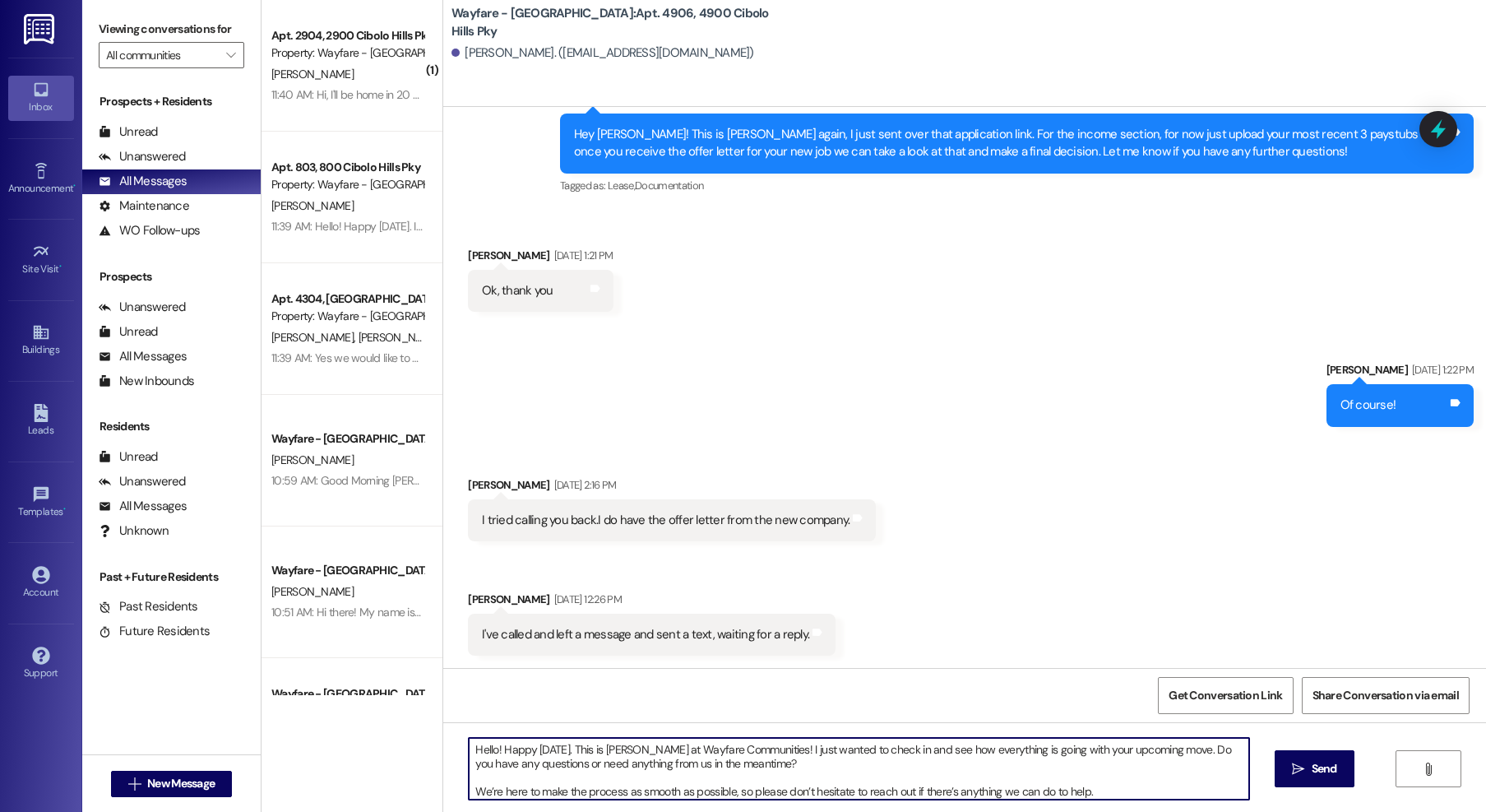
scroll to position [392, 0]
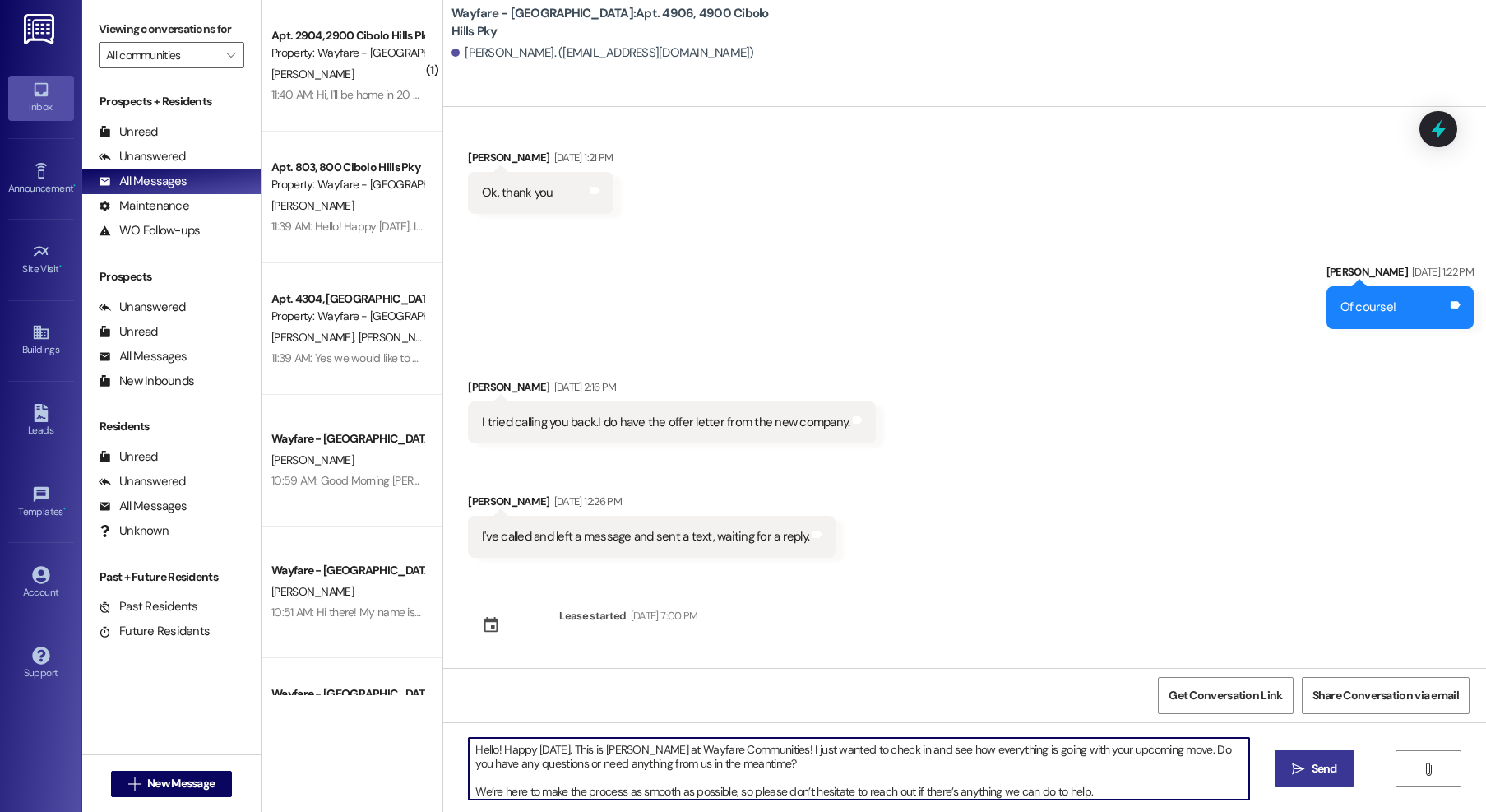
type textarea "Hello! Happy [DATE]. This is [PERSON_NAME] at Wayfare Communities! I just wante…"
click at [1309, 773] on span "Send" at bounding box center [1325, 768] width 32 height 17
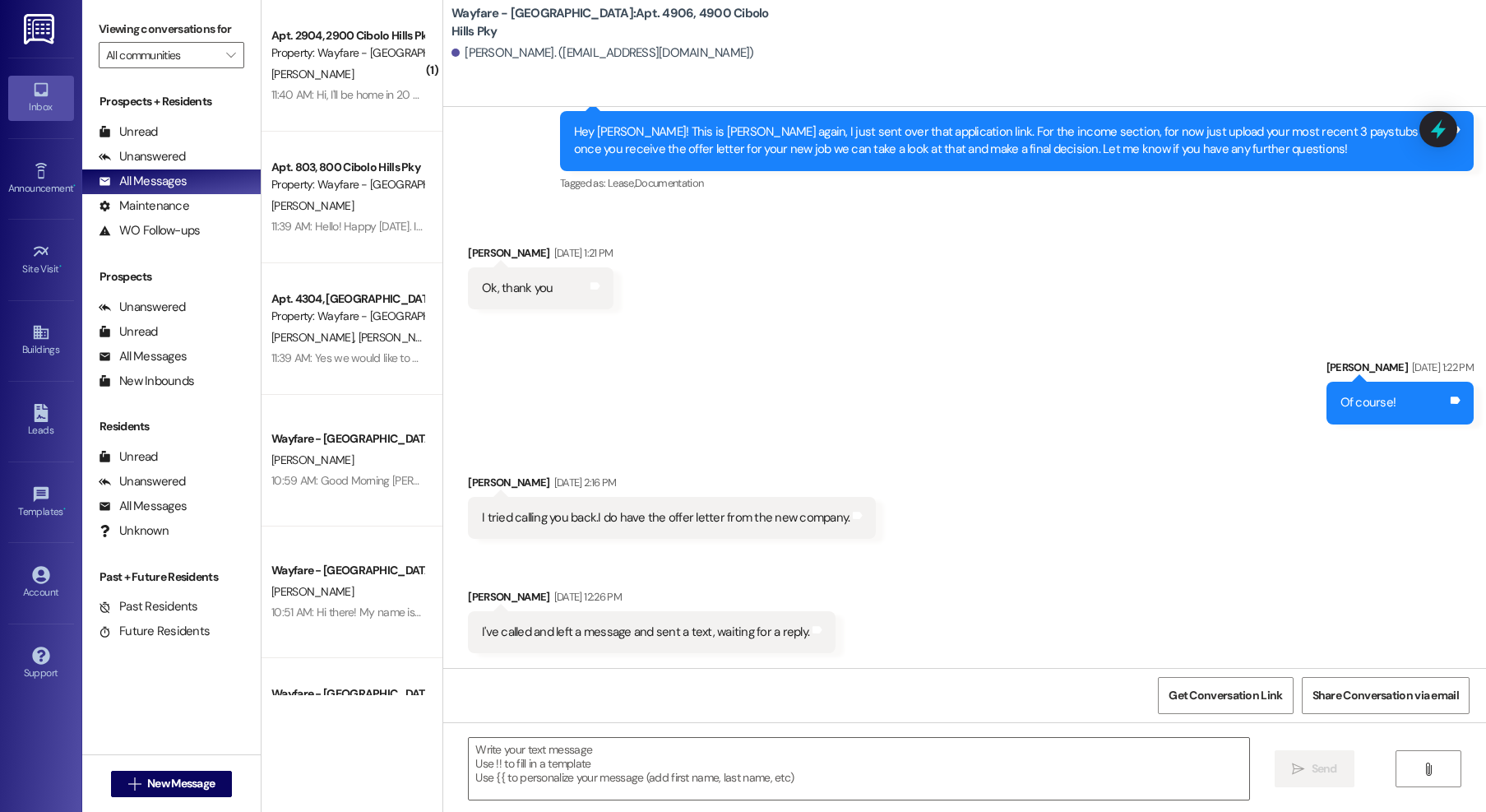
scroll to position [293, 0]
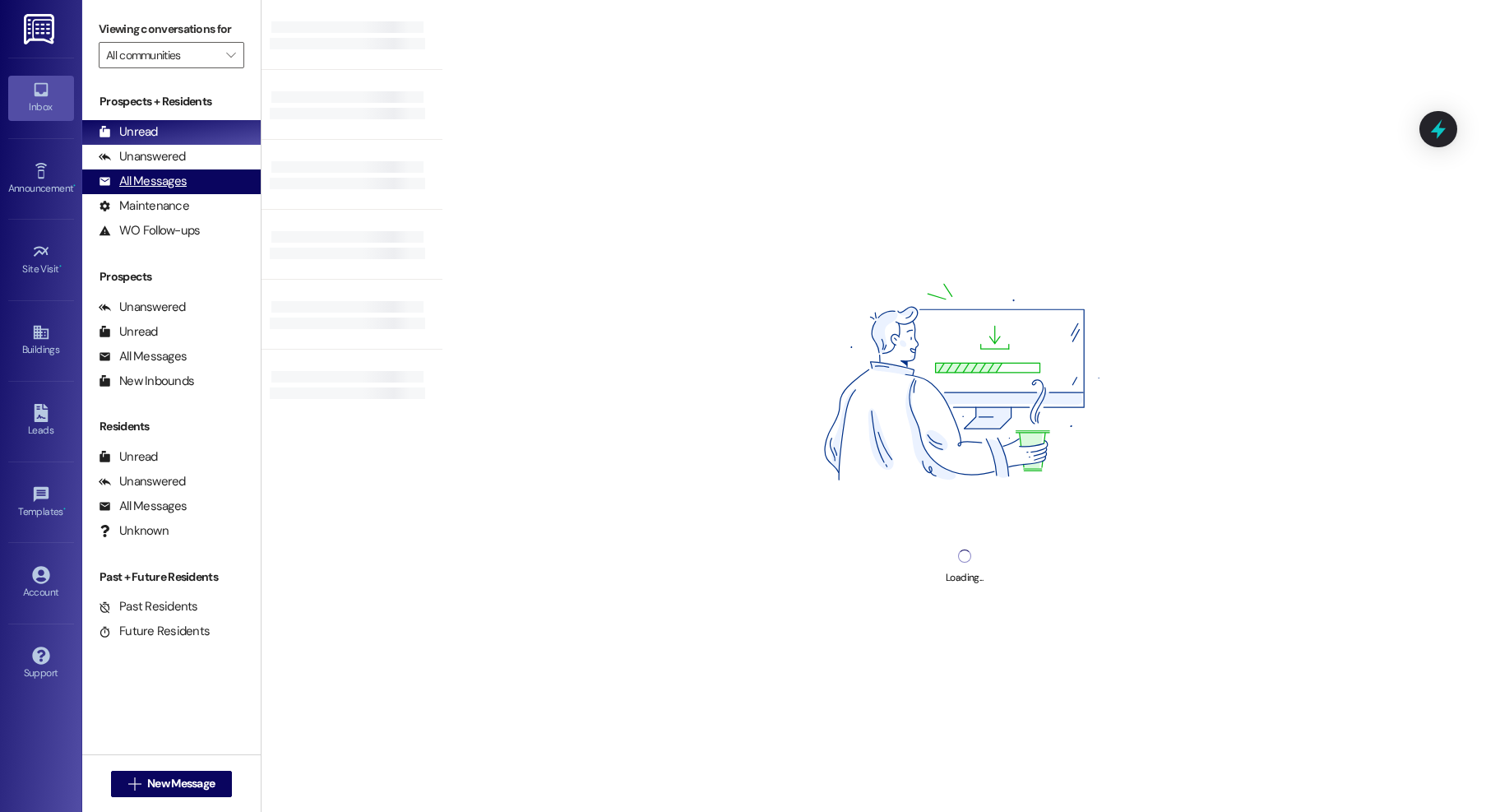
click at [173, 183] on div "All Messages" at bounding box center [142, 181] width 88 height 17
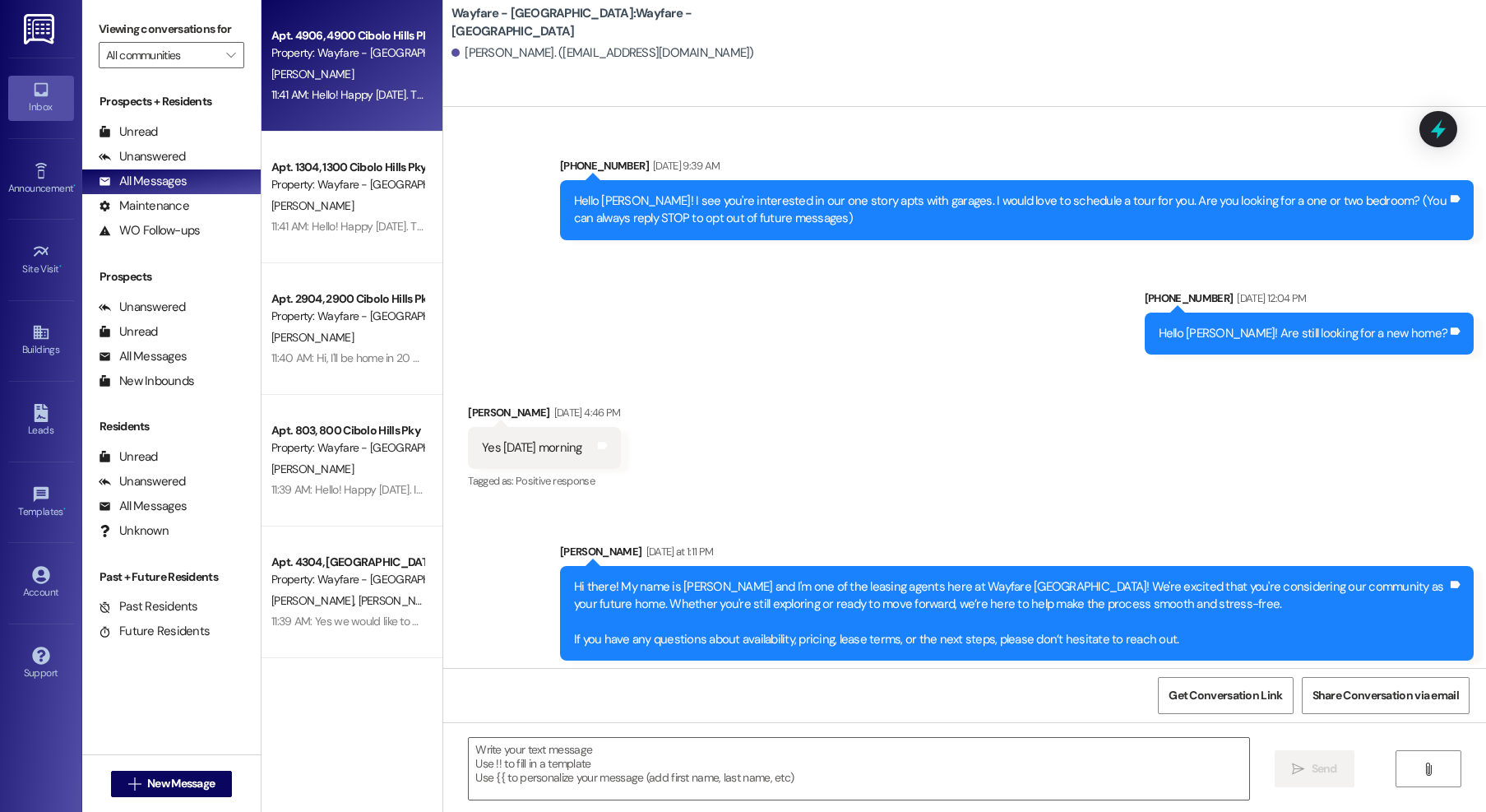
click at [373, 50] on div "Property: Wayfare - [GEOGRAPHIC_DATA]" at bounding box center [348, 52] width 153 height 17
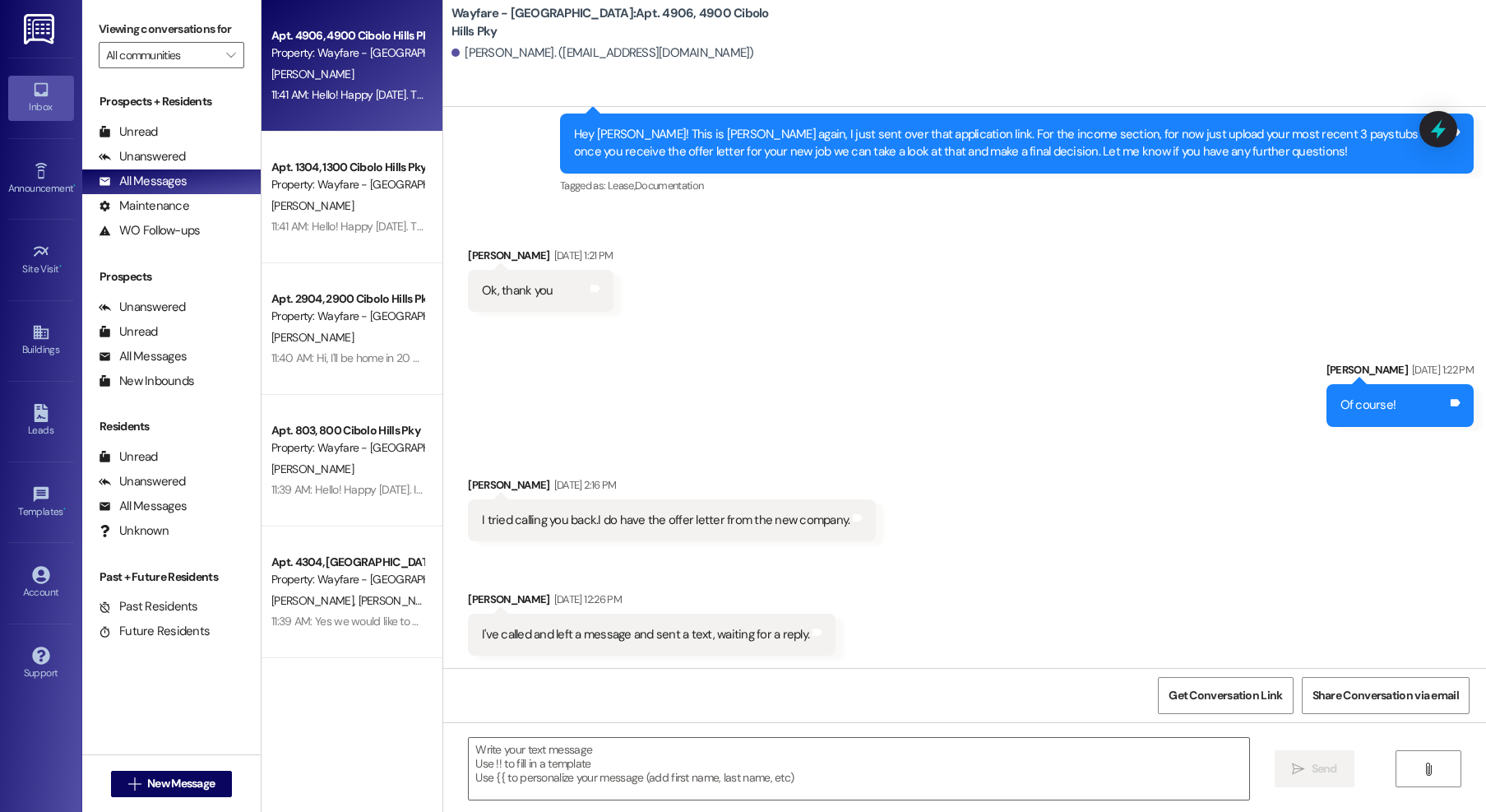
scroll to position [559, 0]
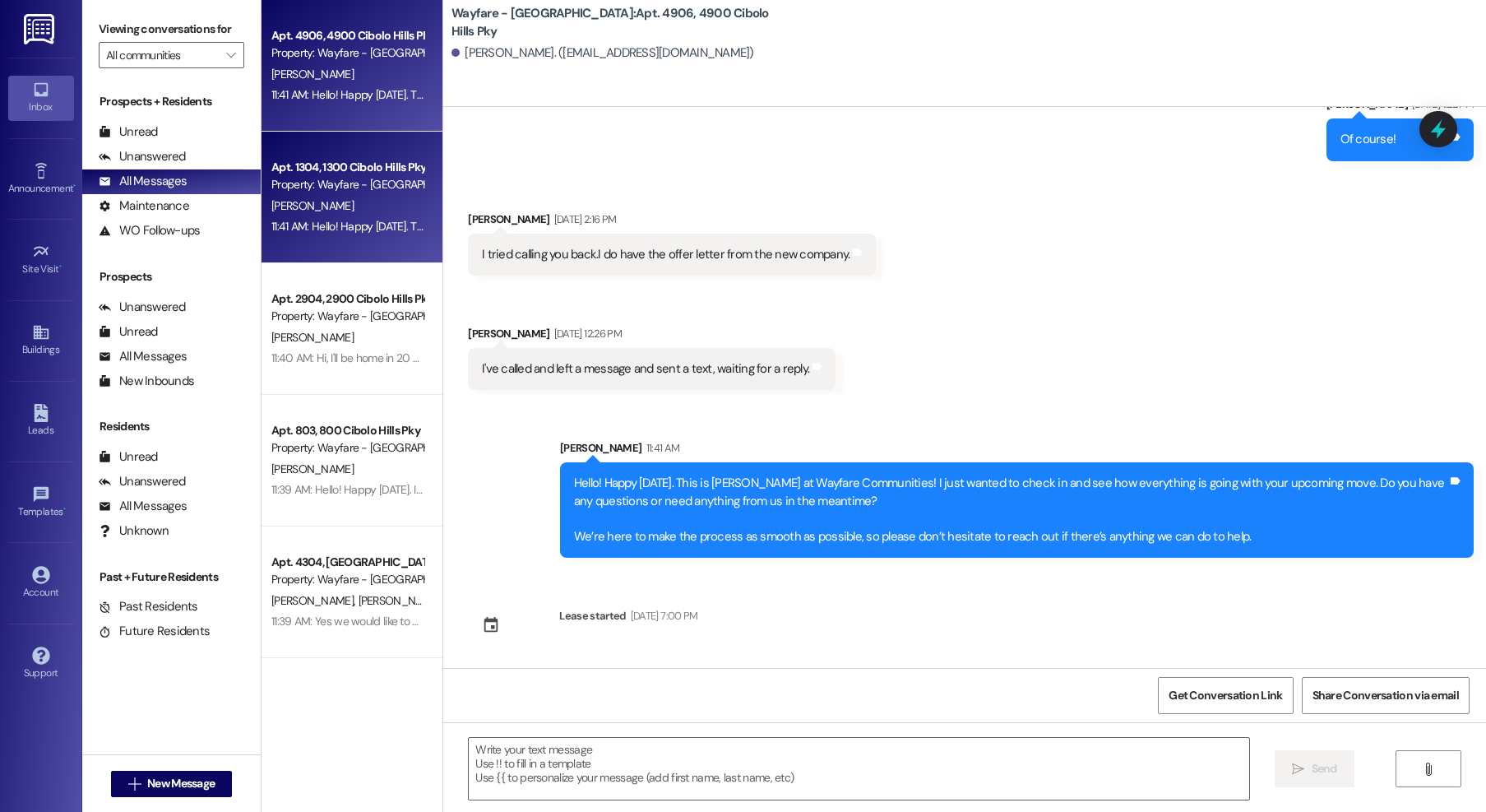
click at [332, 207] on span "[PERSON_NAME]" at bounding box center [312, 206] width 82 height 15
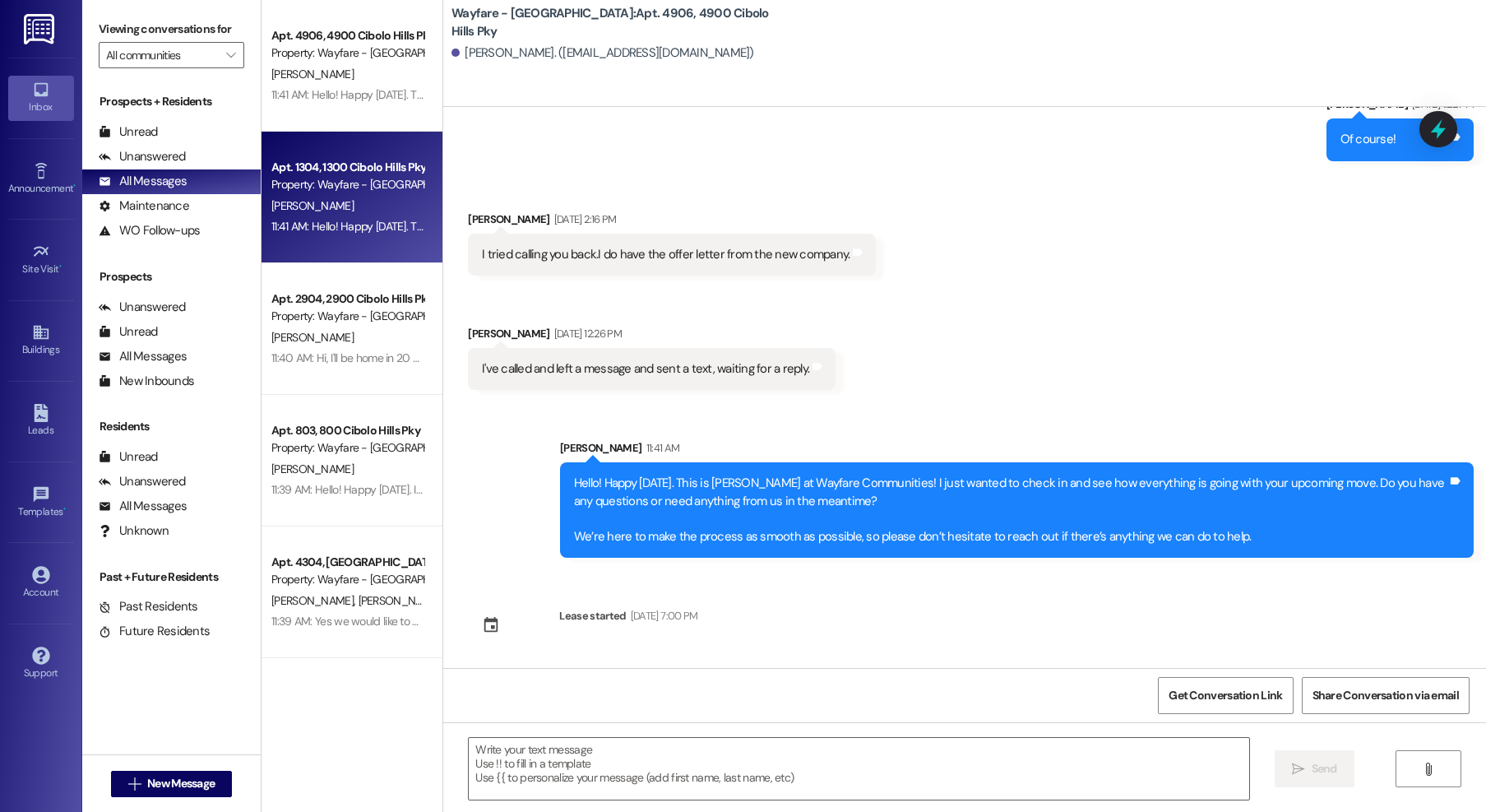
scroll to position [0, 0]
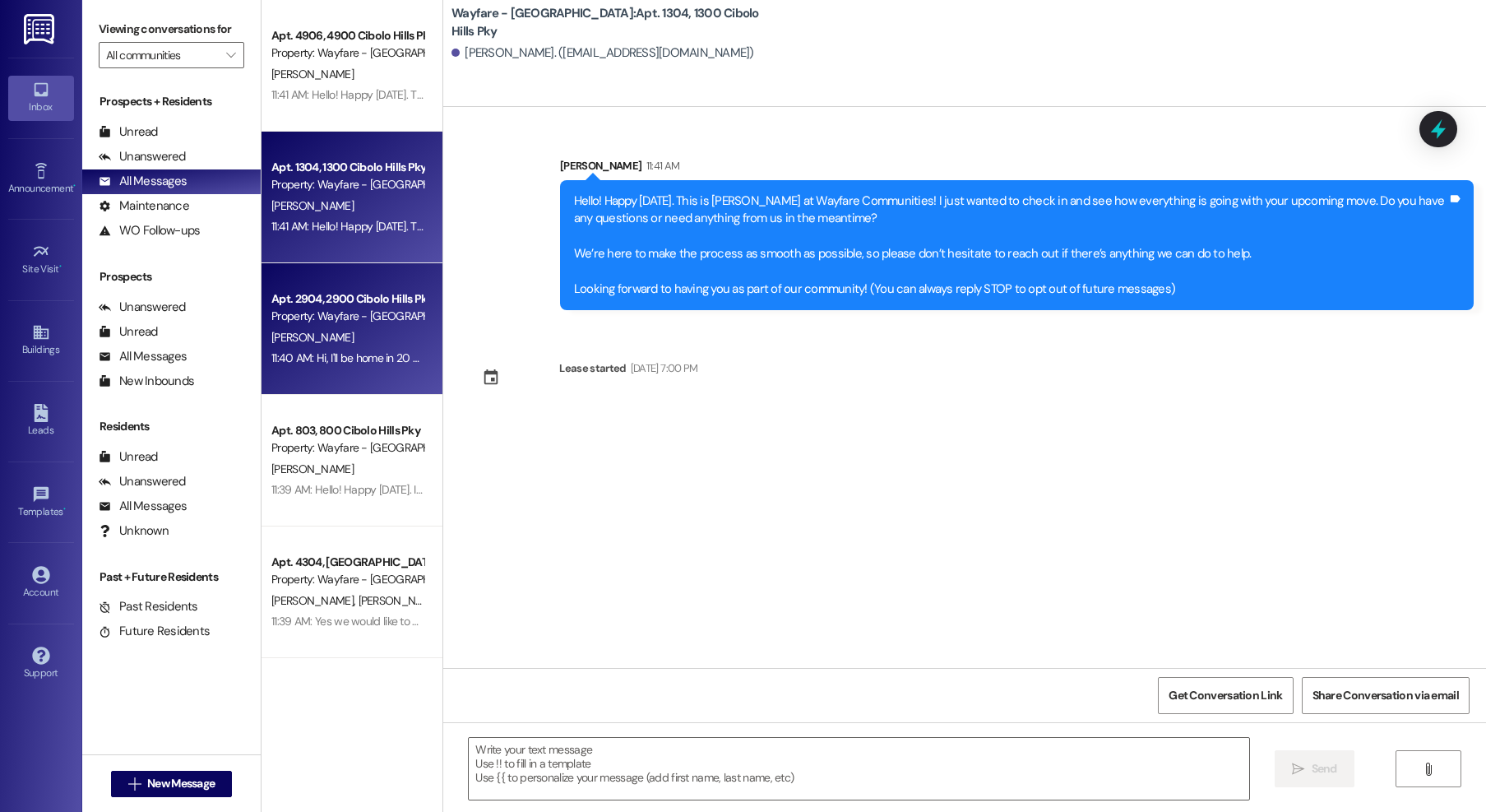
click at [387, 324] on div "Property: Wayfare - [GEOGRAPHIC_DATA]" at bounding box center [348, 316] width 153 height 17
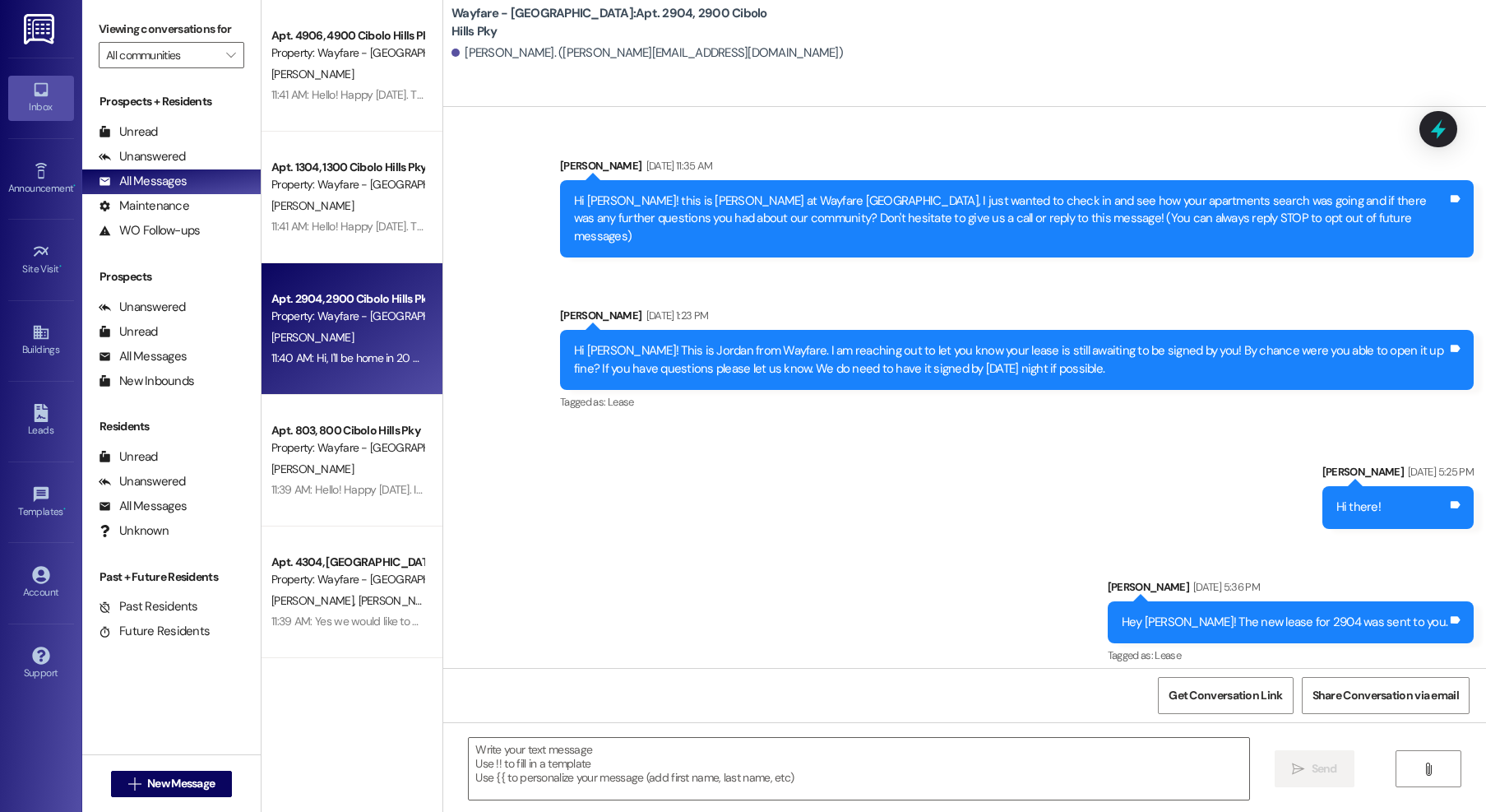
scroll to position [6939, 0]
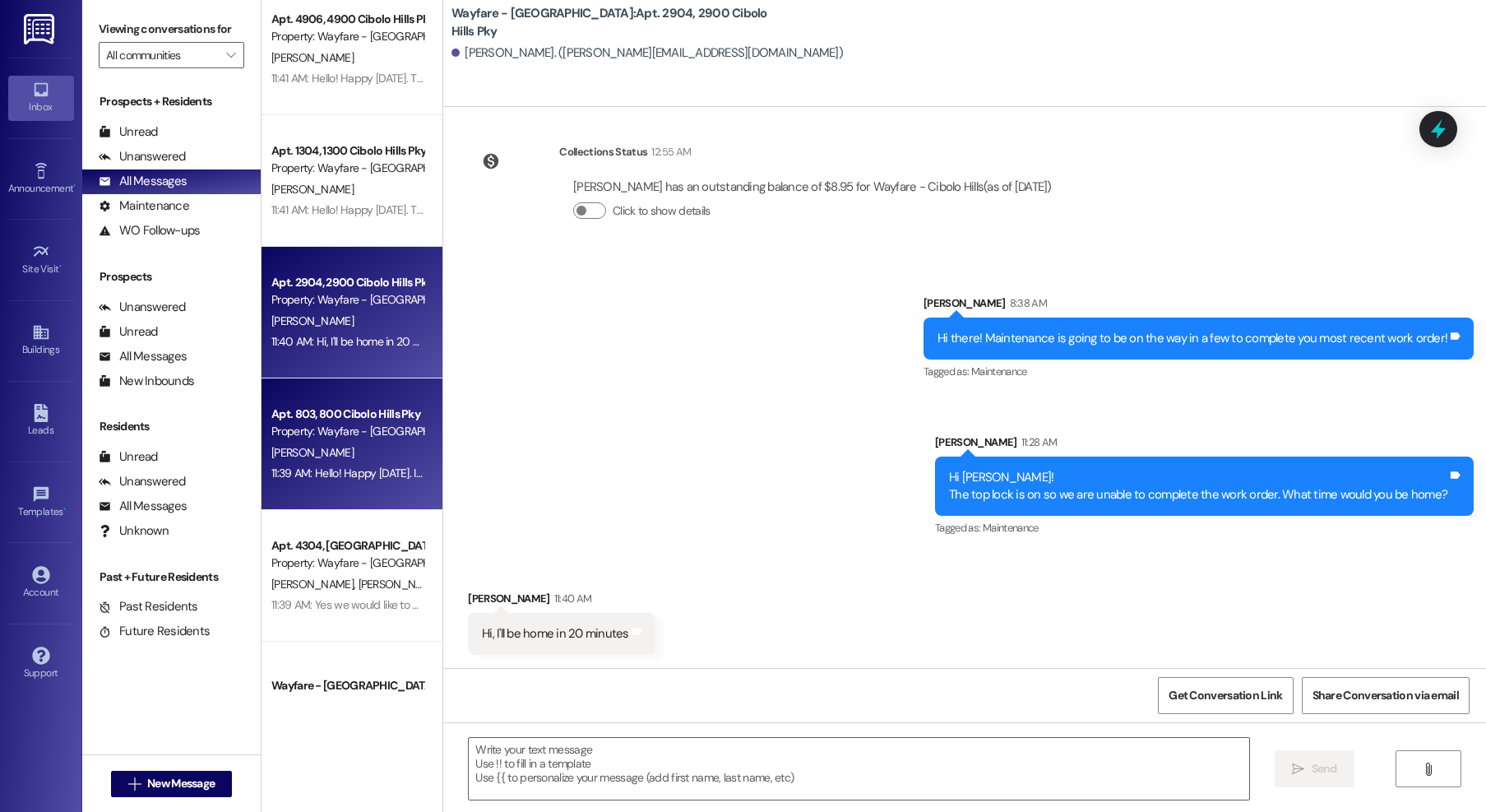
click at [325, 447] on div "Apt. 4906, [GEOGRAPHIC_DATA] Pky Property: Wayfare - [GEOGRAPHIC_DATA][PERSON_N…" at bounding box center [352, 347] width 181 height 695
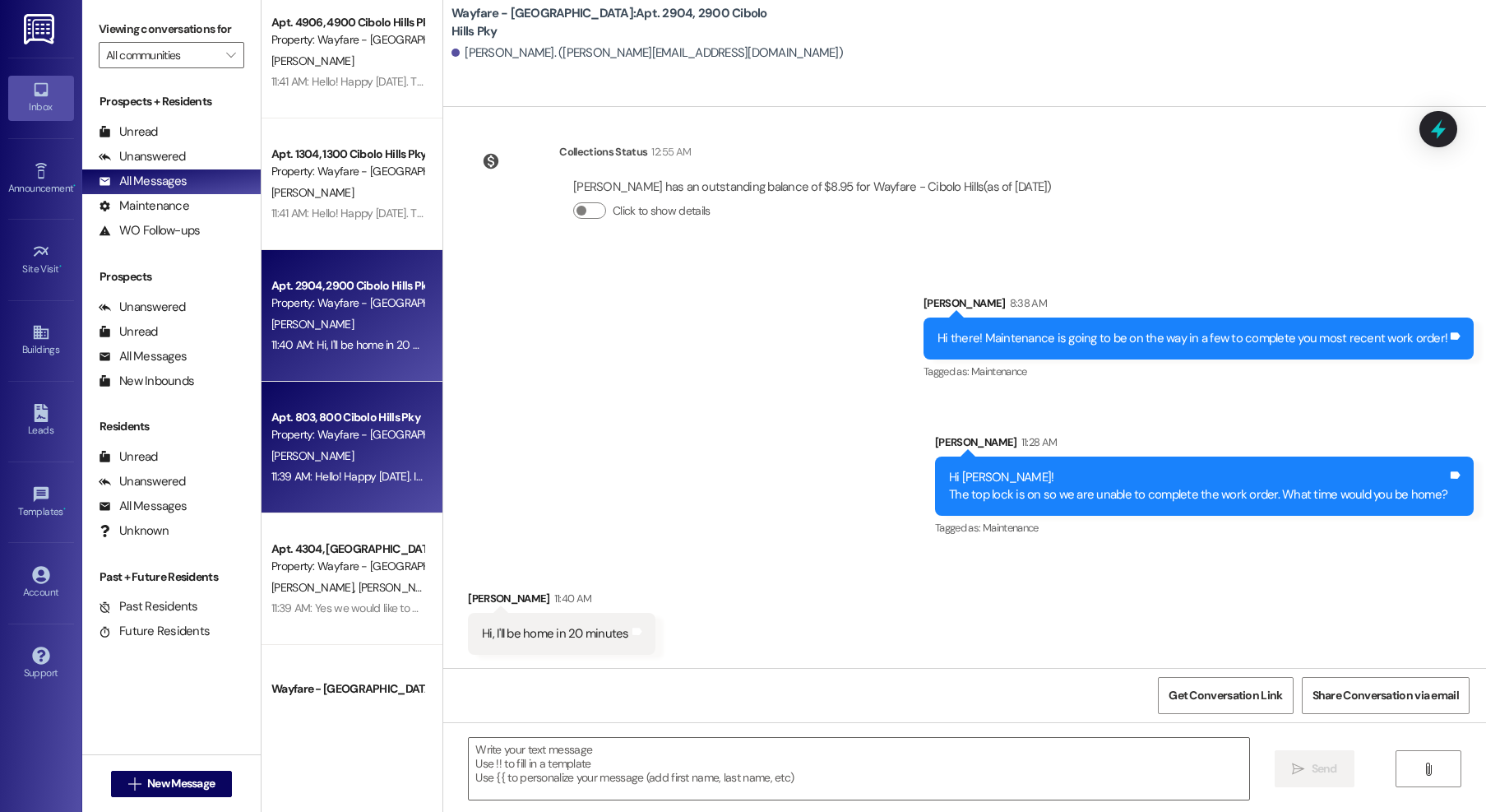
click at [325, 447] on div "[PERSON_NAME]" at bounding box center [347, 456] width 155 height 20
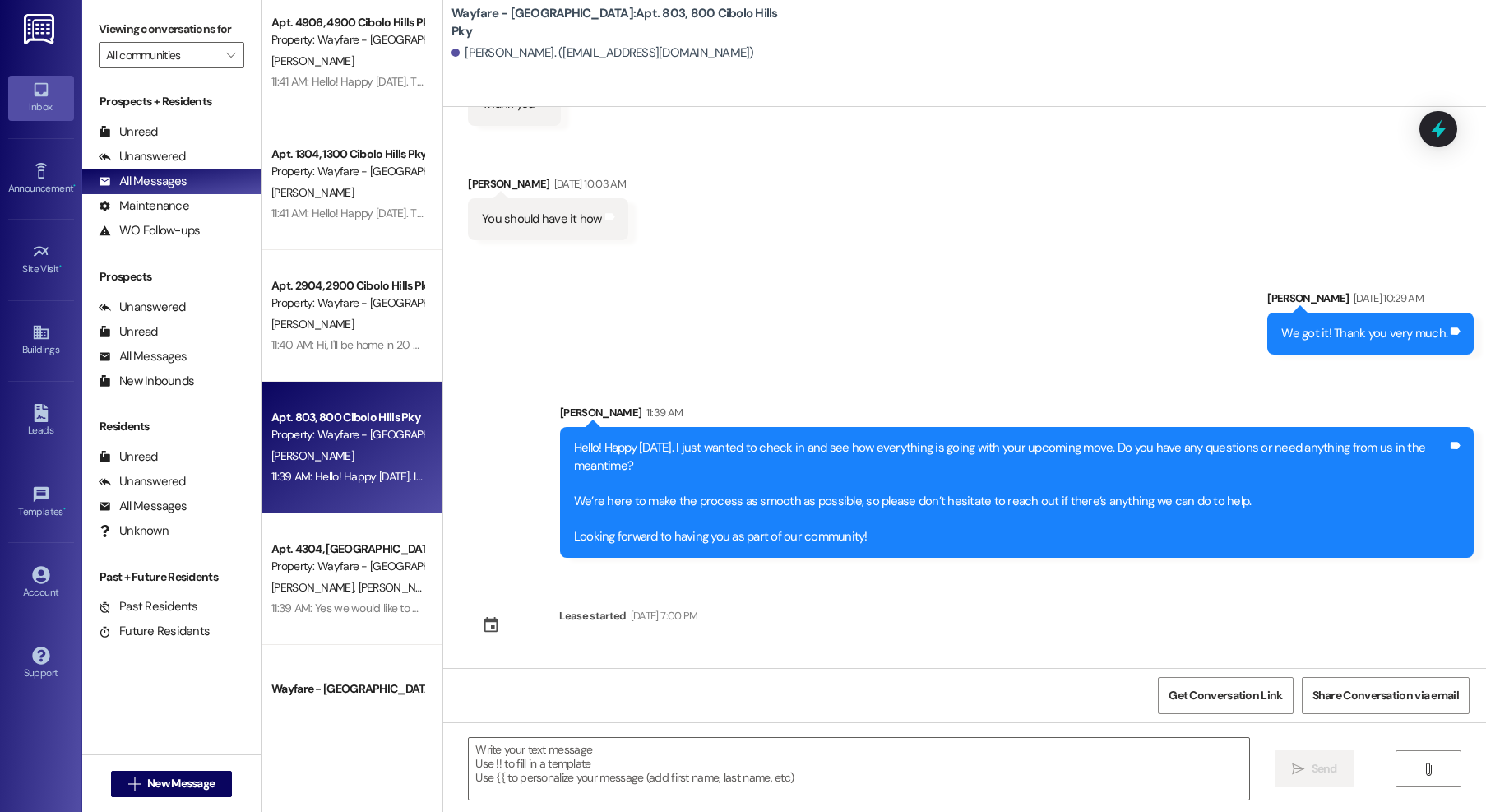
scroll to position [362, 0]
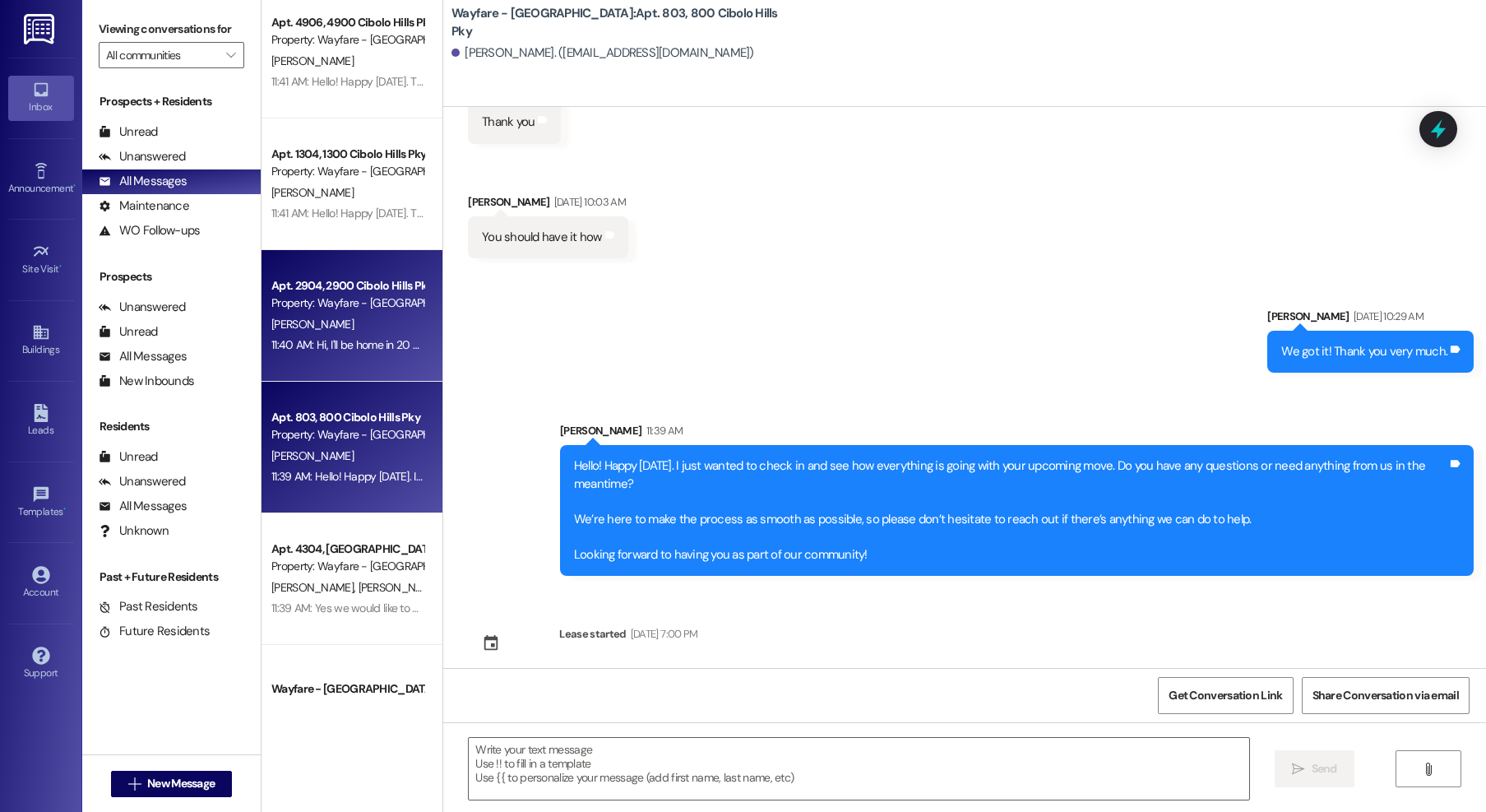
click at [334, 371] on div "Apt. 2904, [GEOGRAPHIC_DATA] Pky Property: Wayfare - [GEOGRAPHIC_DATA] [PERSON_…" at bounding box center [352, 316] width 181 height 131
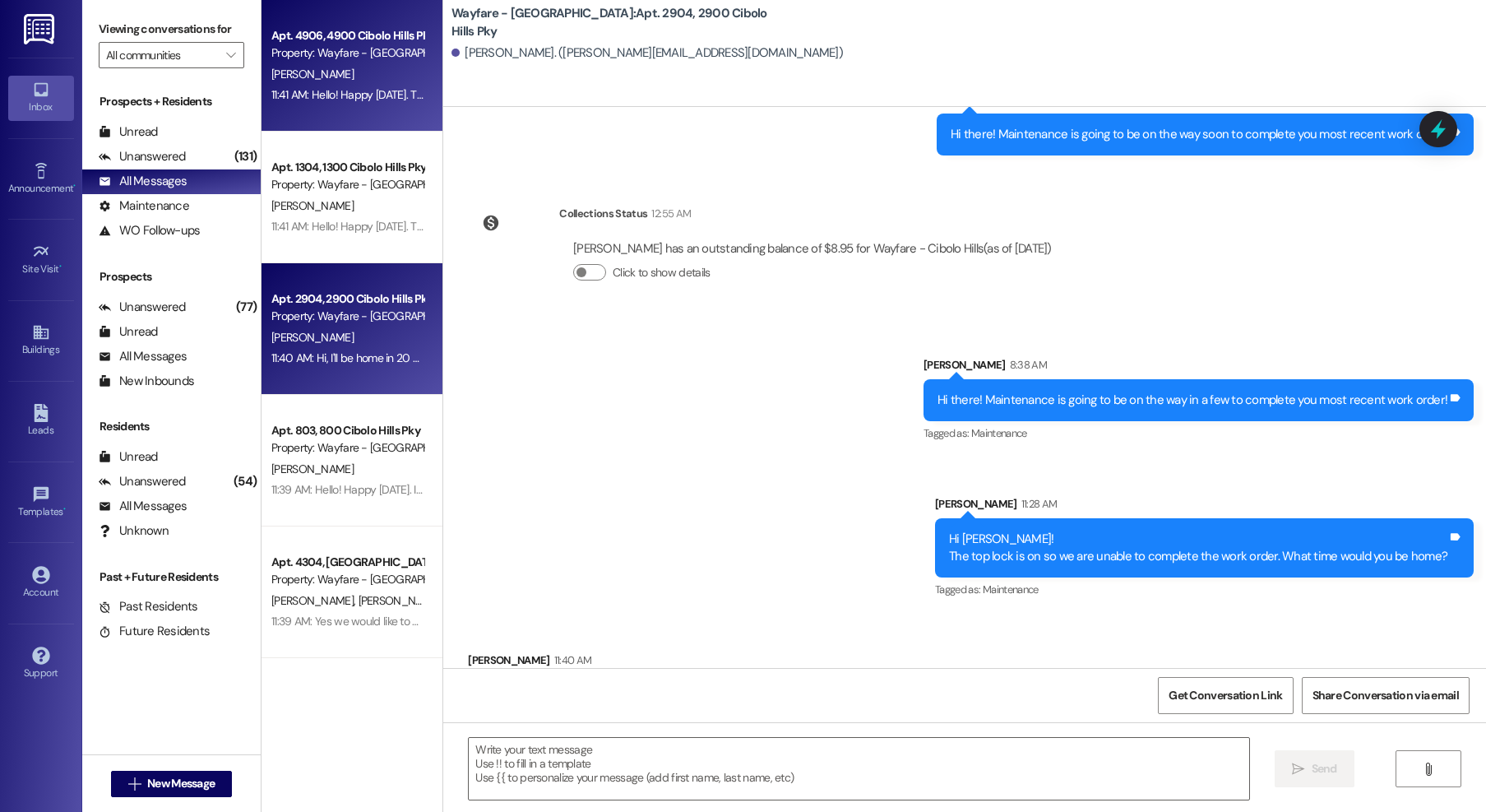
scroll to position [6939, 0]
